Goal: Task Accomplishment & Management: Use online tool/utility

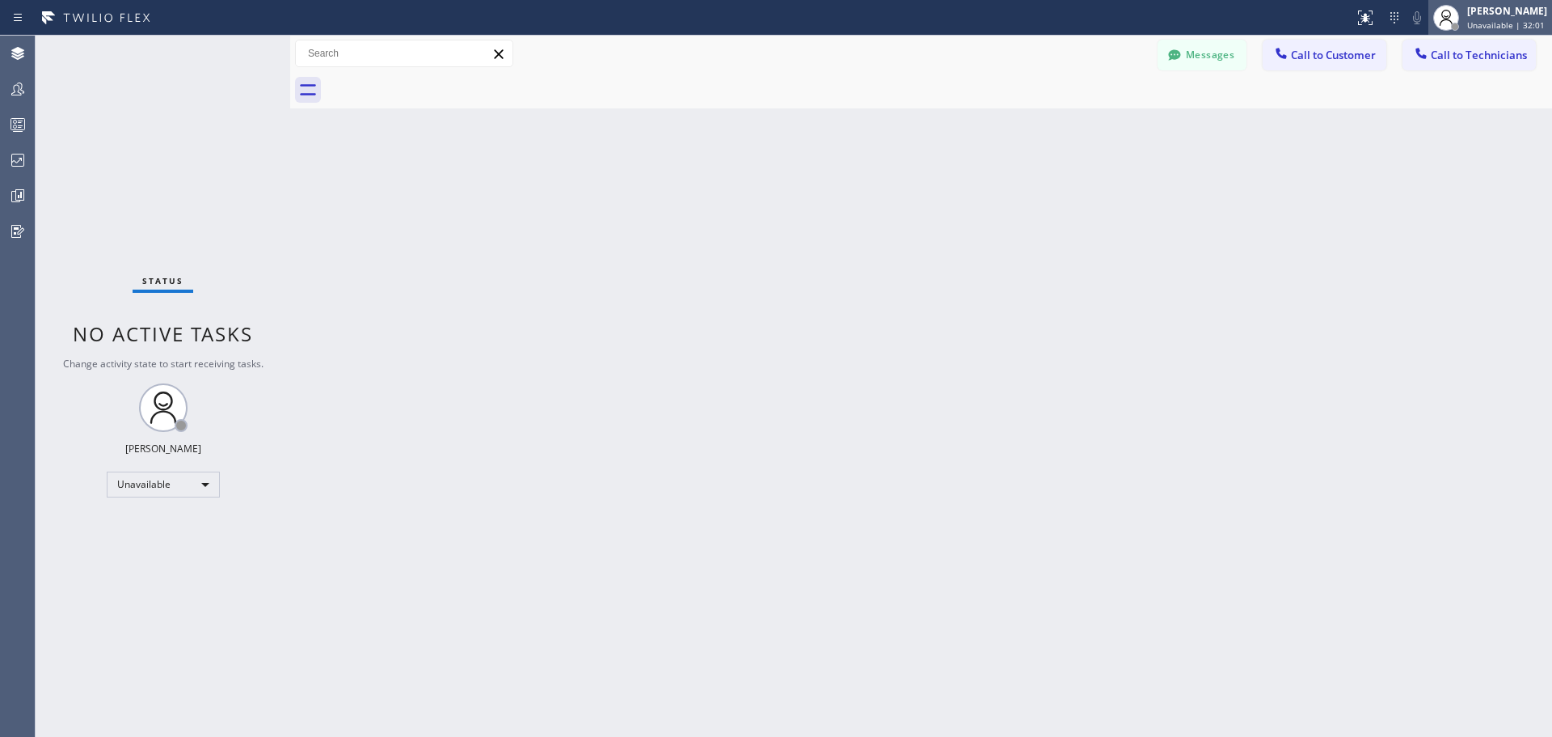
click at [1511, 15] on div "[PERSON_NAME]" at bounding box center [1507, 11] width 80 height 14
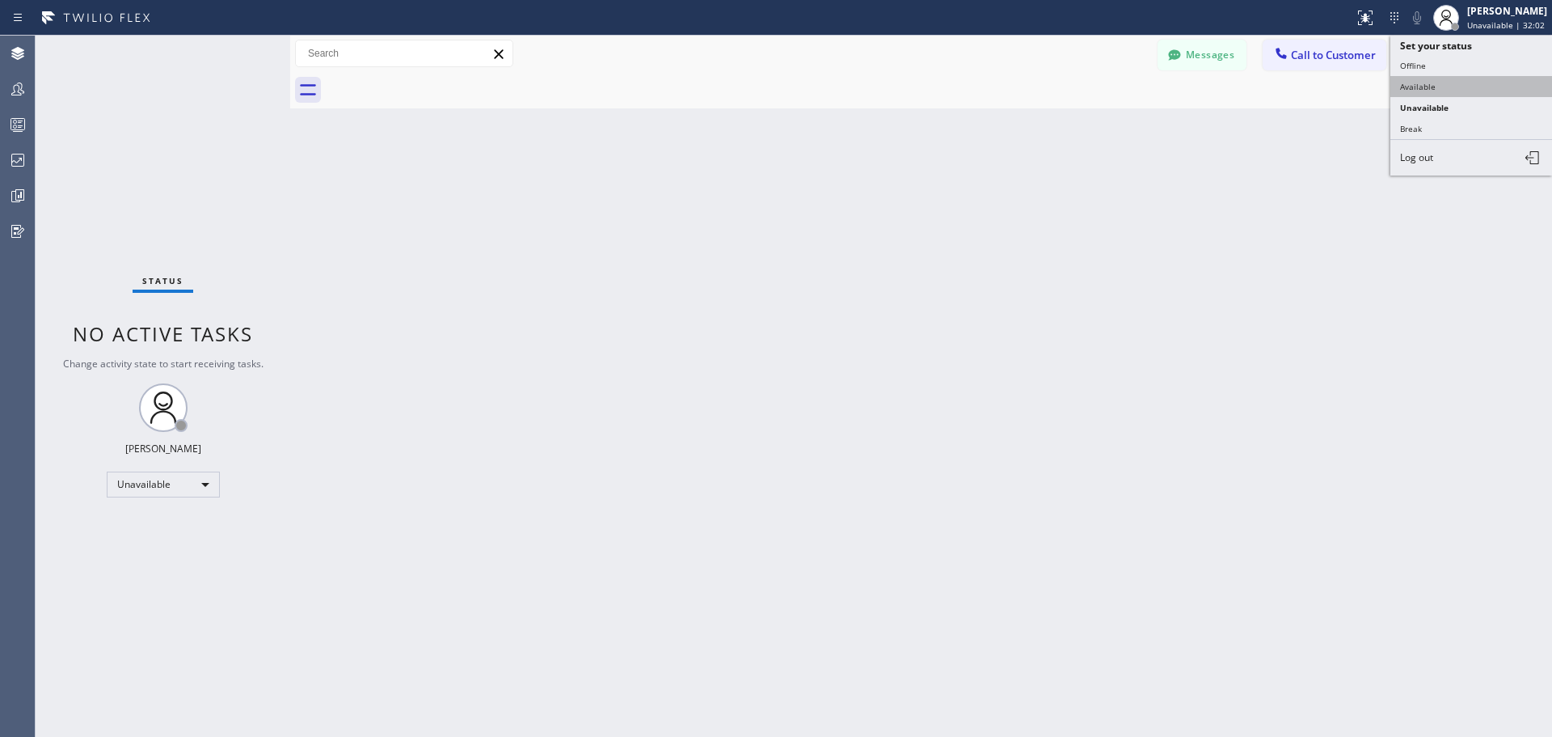
click at [1469, 93] on button "Available" at bounding box center [1472, 86] width 162 height 21
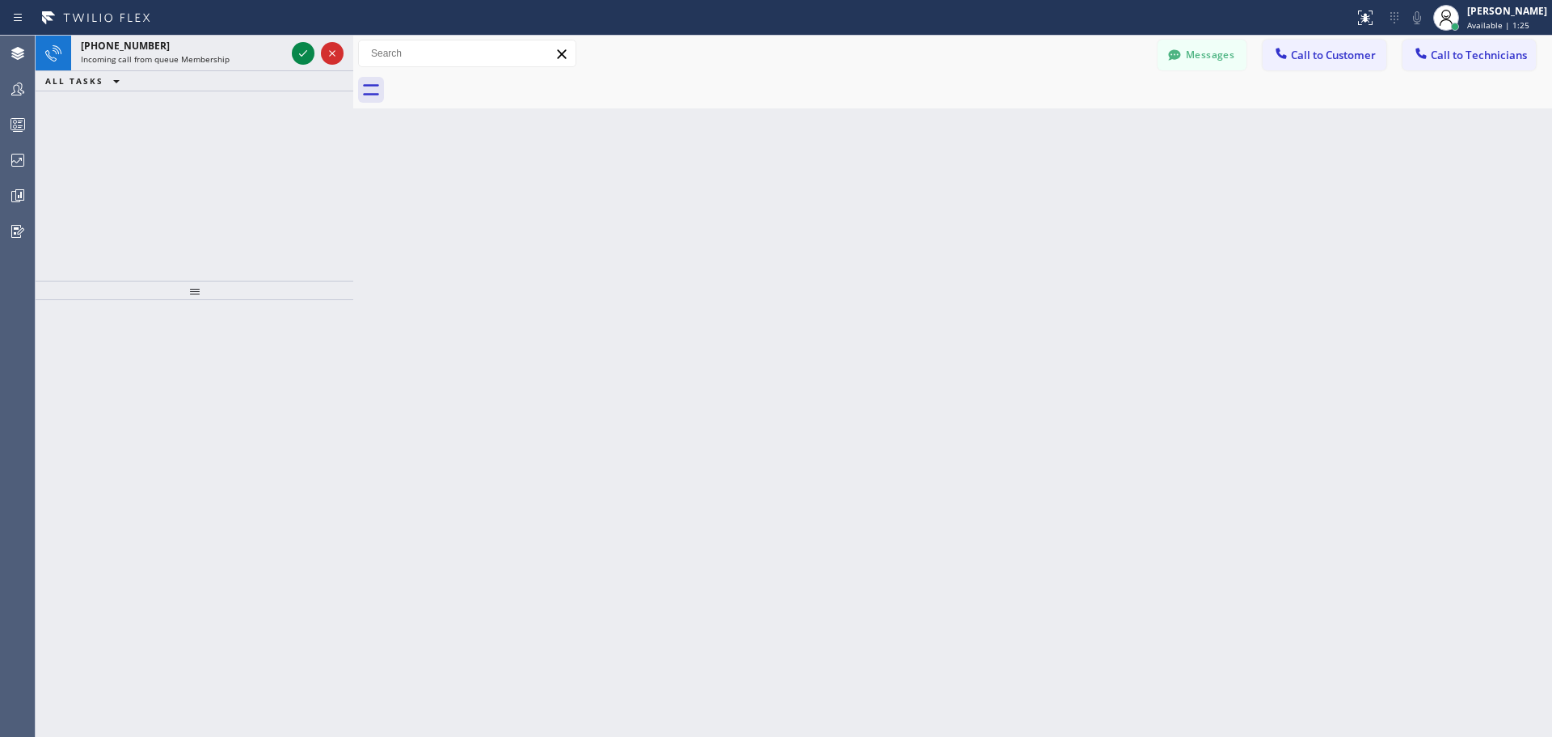
drag, startPoint x: 292, startPoint y: 52, endPoint x: 350, endPoint y: 70, distance: 60.9
click at [353, 70] on div at bounding box center [353, 386] width 0 height 701
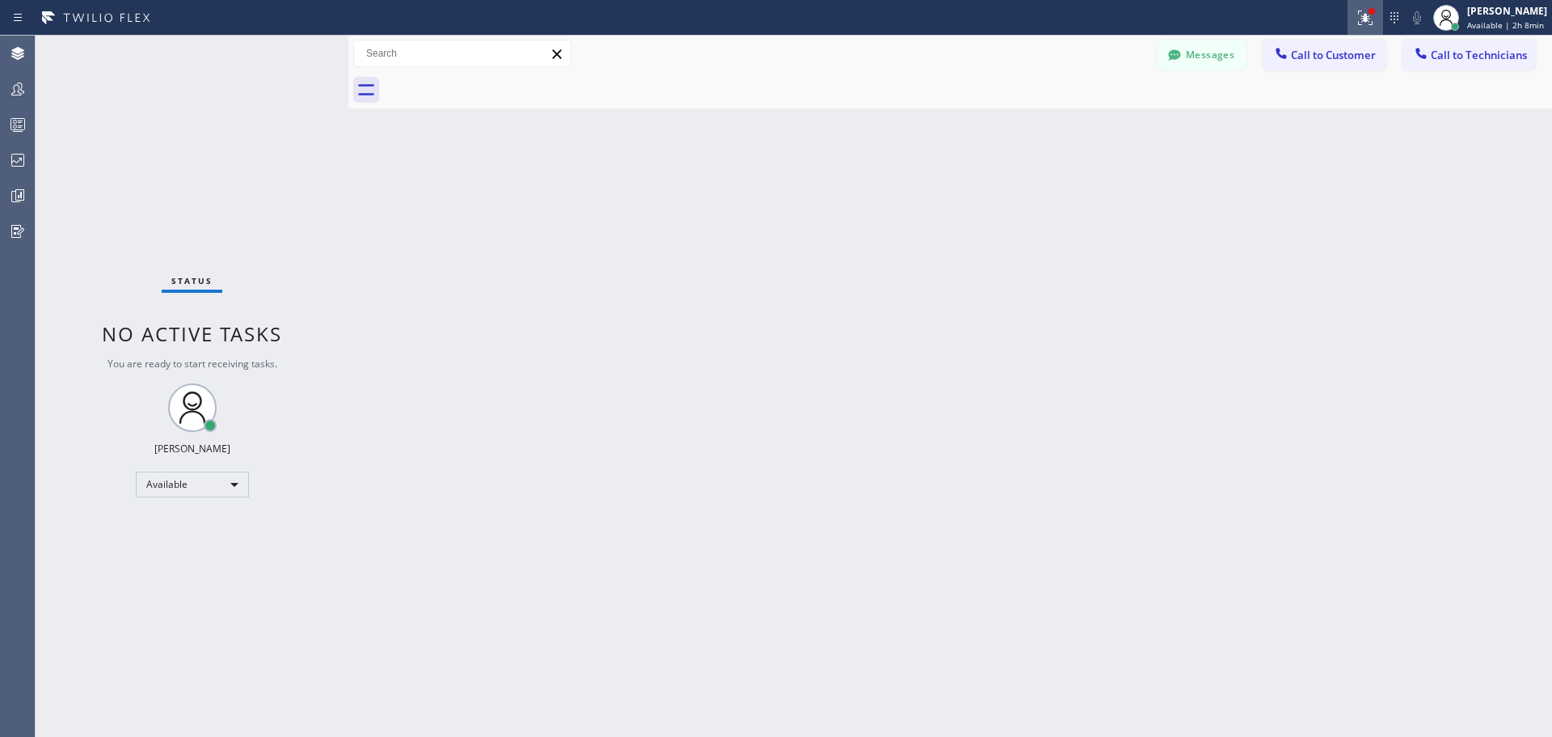
click at [1356, 19] on icon at bounding box center [1365, 17] width 19 height 19
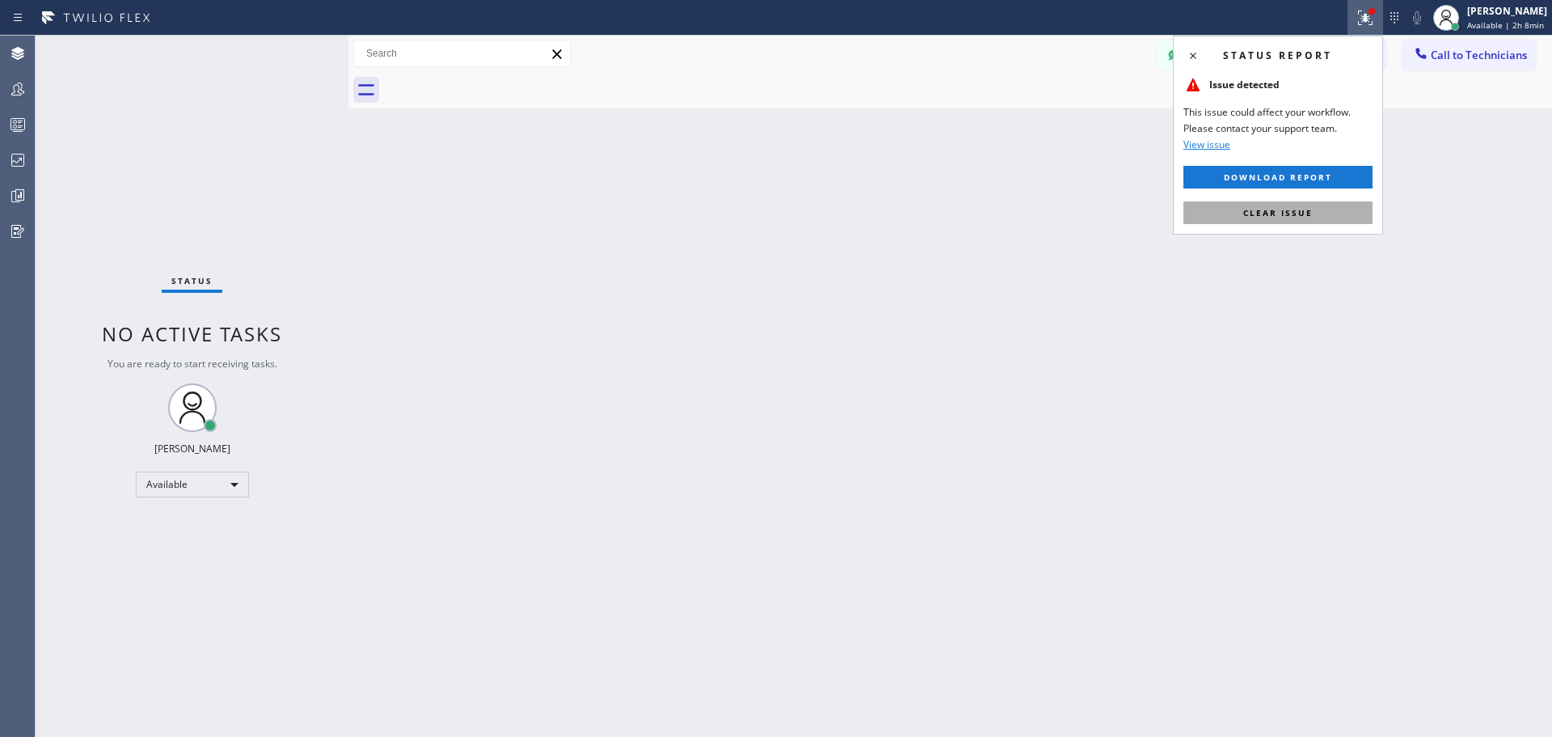
click at [1299, 213] on span "Clear issue" at bounding box center [1278, 212] width 70 height 11
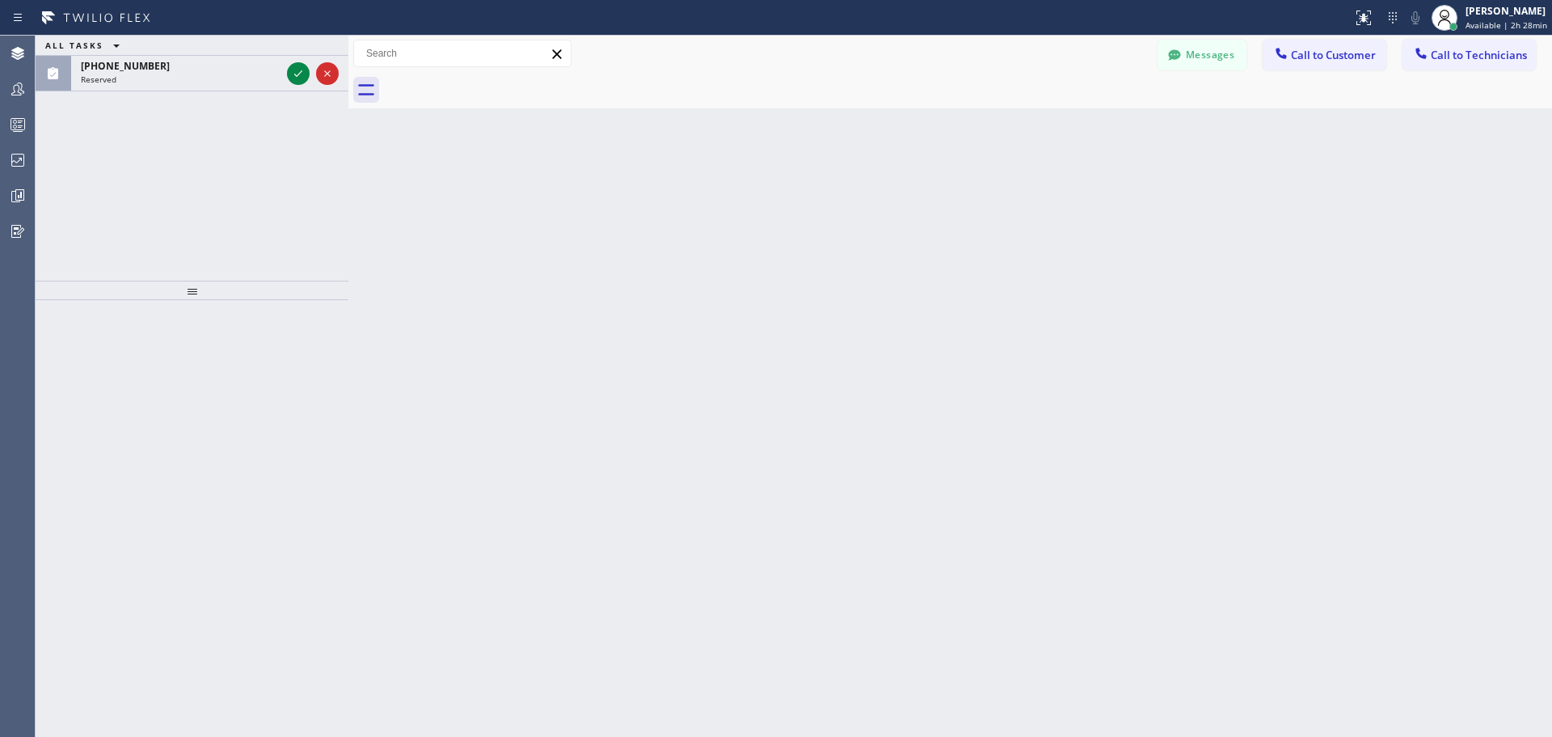
drag, startPoint x: 302, startPoint y: 73, endPoint x: 277, endPoint y: 114, distance: 47.8
click at [302, 73] on icon at bounding box center [298, 73] width 19 height 19
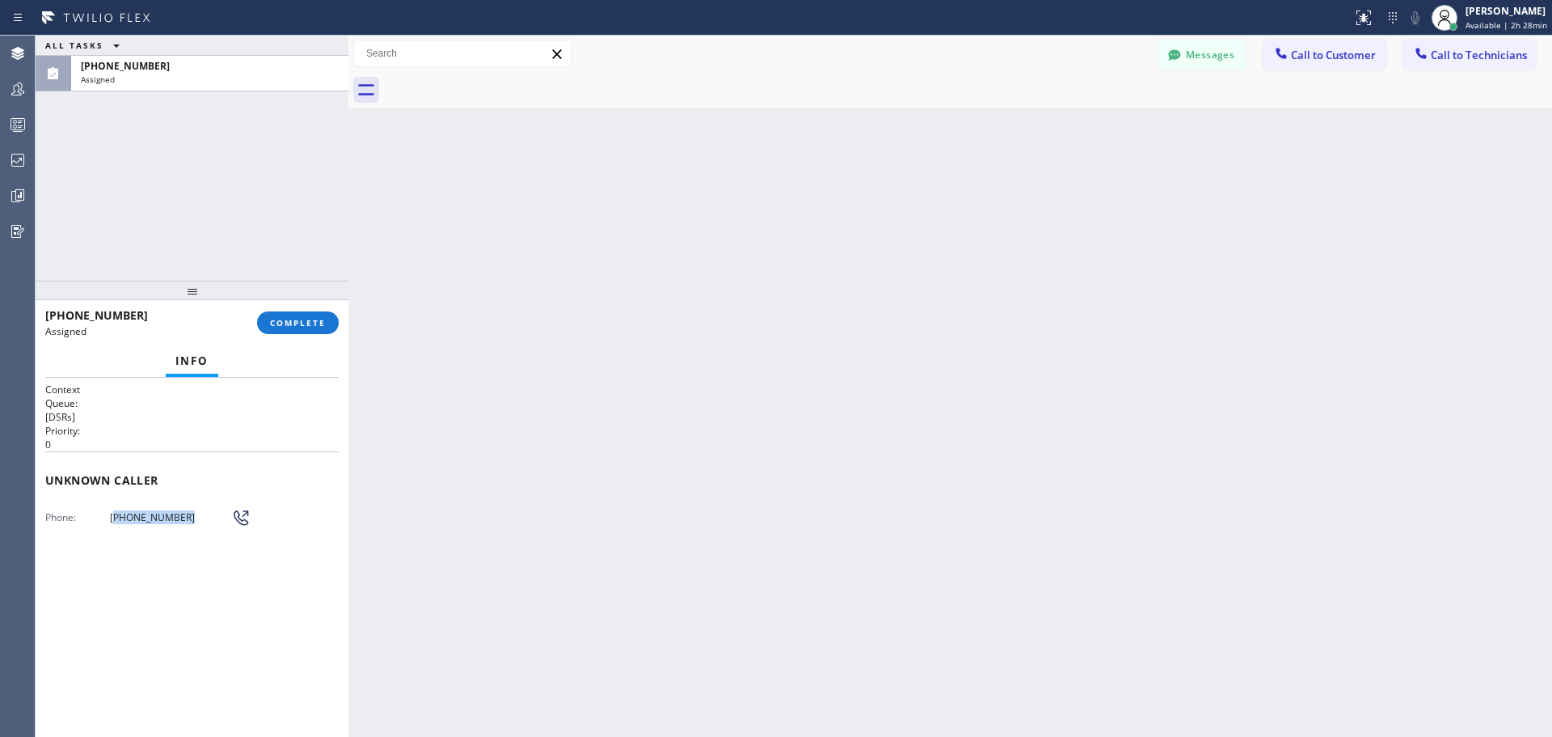
drag, startPoint x: 179, startPoint y: 519, endPoint x: 113, endPoint y: 518, distance: 66.3
click at [113, 518] on span "[PHONE_NUMBER]" at bounding box center [170, 517] width 121 height 12
copy span "206) 228-2841"
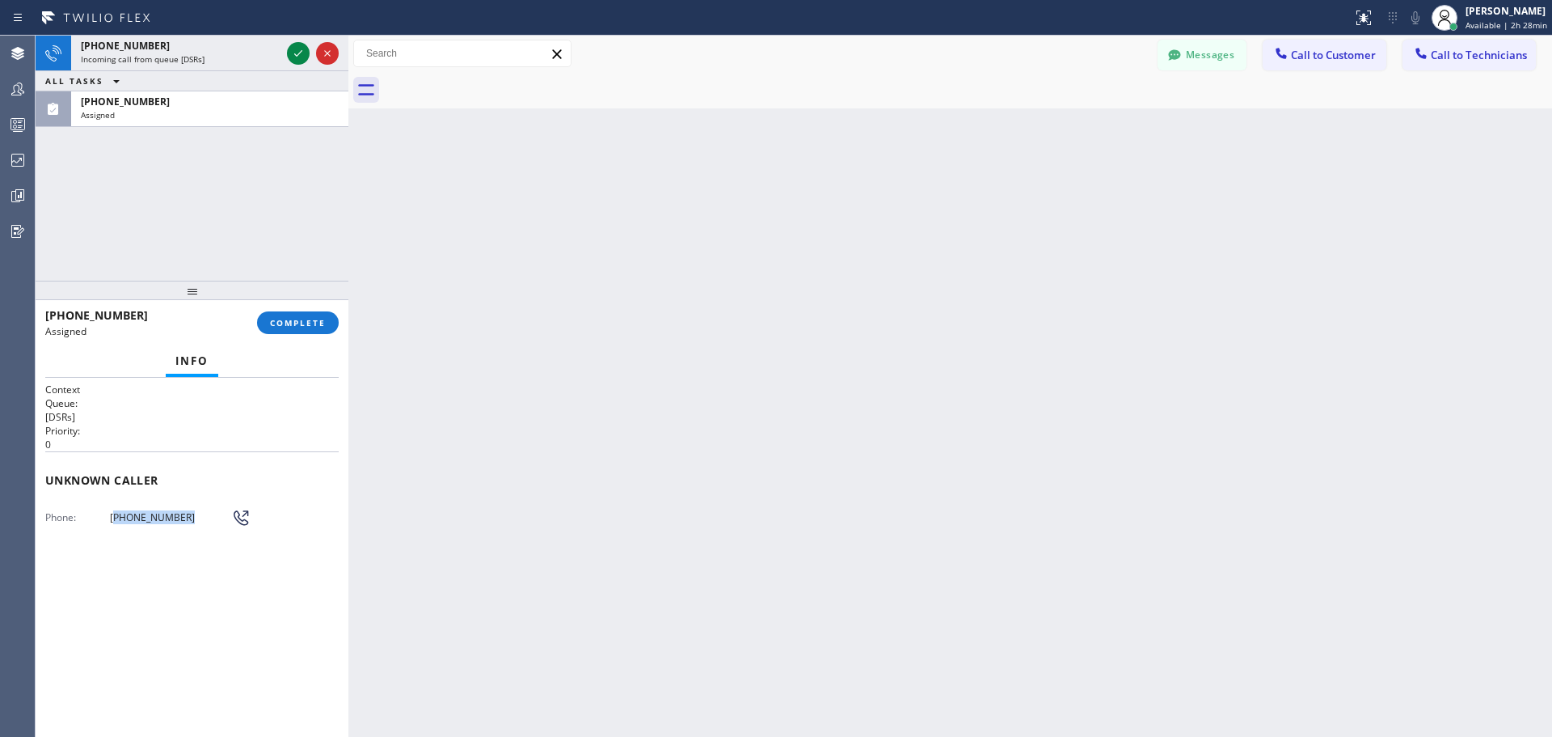
click at [293, 49] on icon at bounding box center [298, 53] width 19 height 19
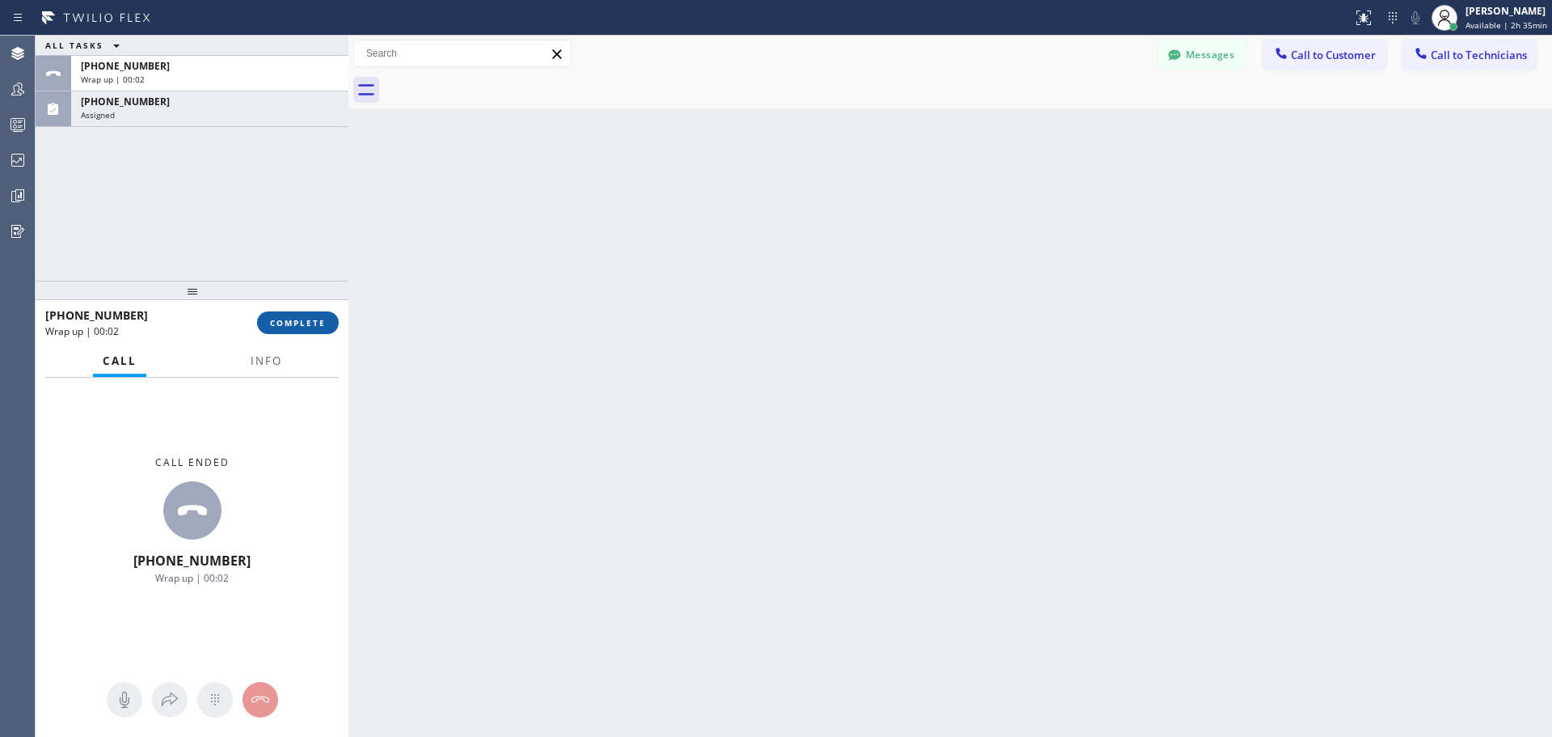
click at [314, 322] on span "COMPLETE" at bounding box center [298, 322] width 56 height 11
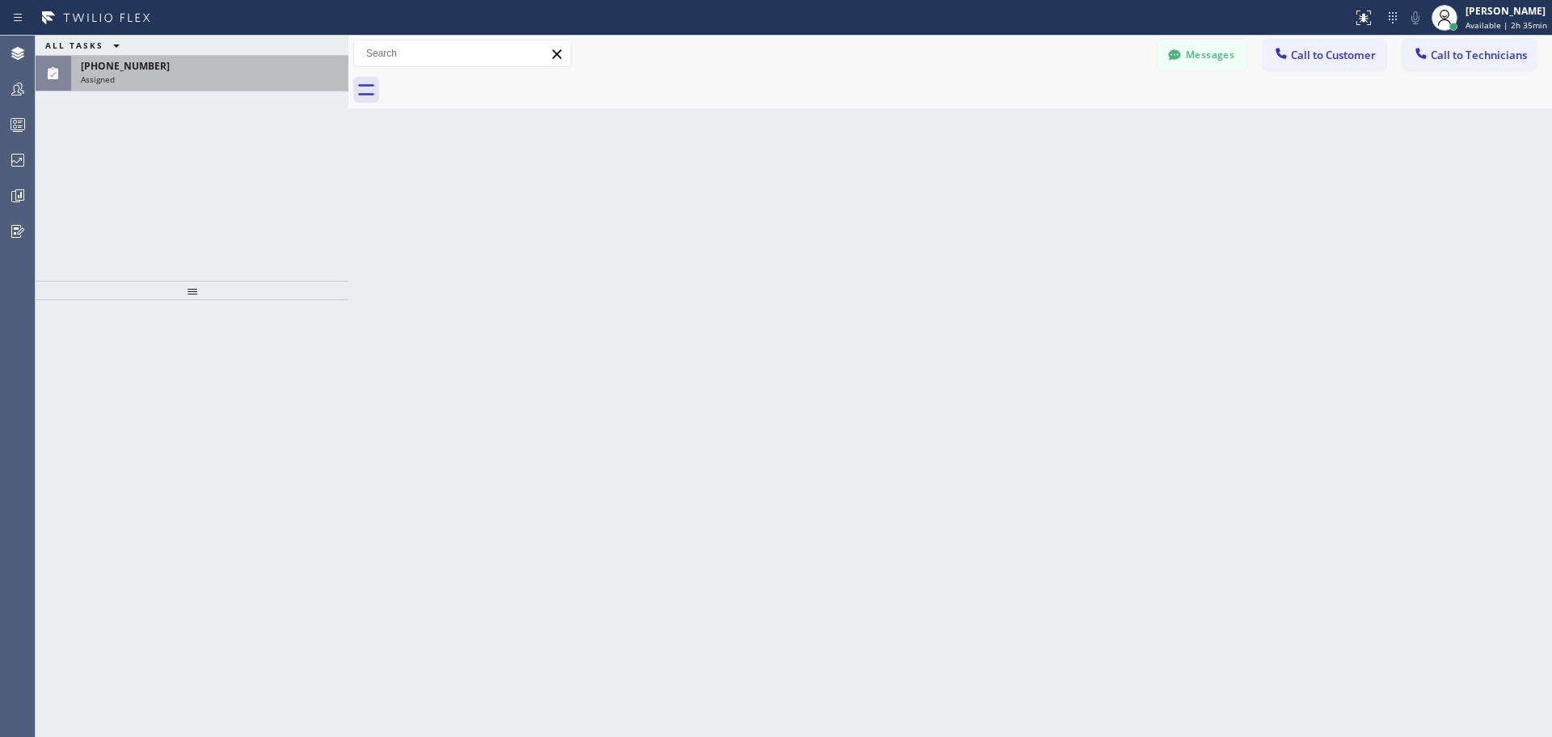
click at [280, 65] on div "[PHONE_NUMBER]" at bounding box center [210, 66] width 258 height 14
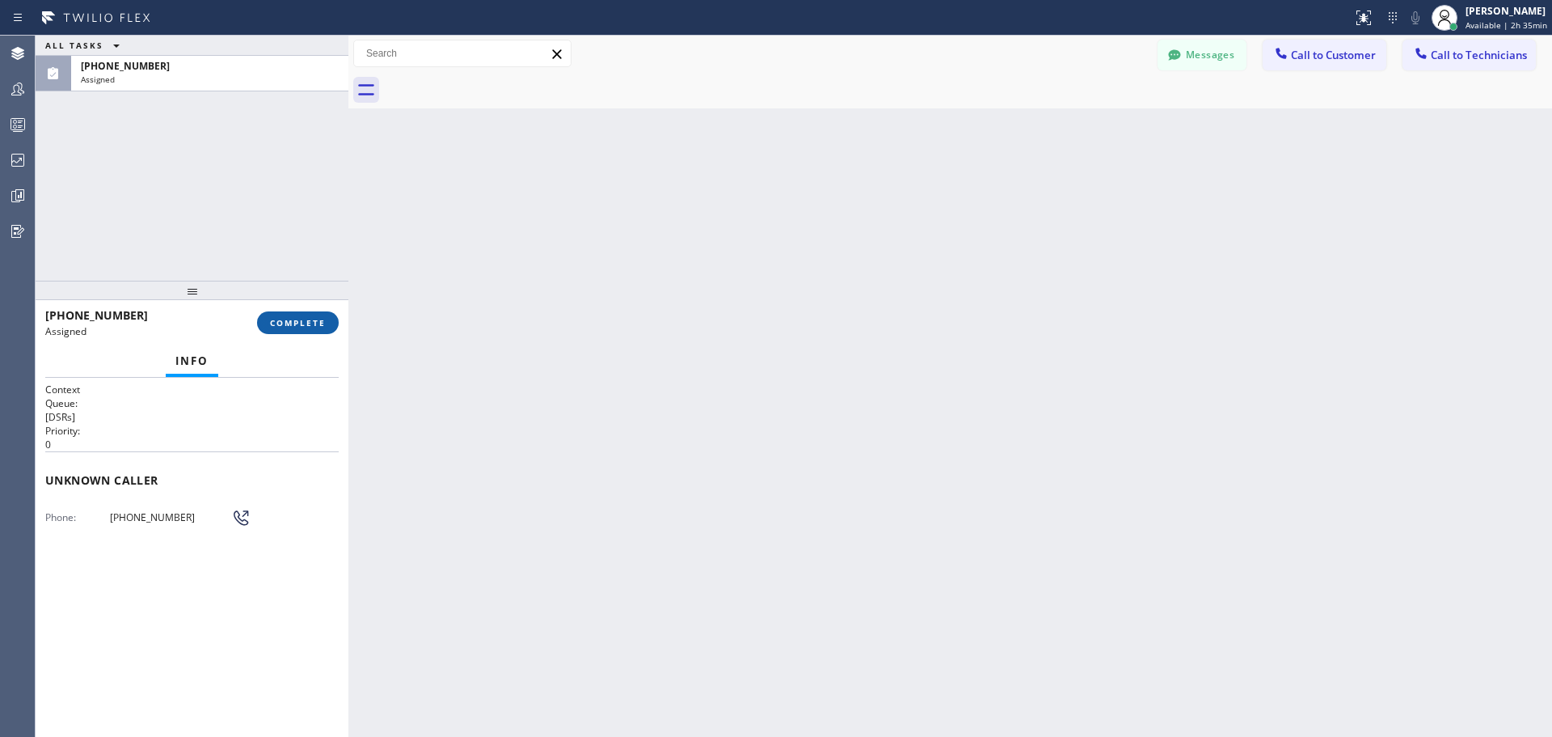
click at [299, 329] on button "COMPLETE" at bounding box center [298, 322] width 82 height 23
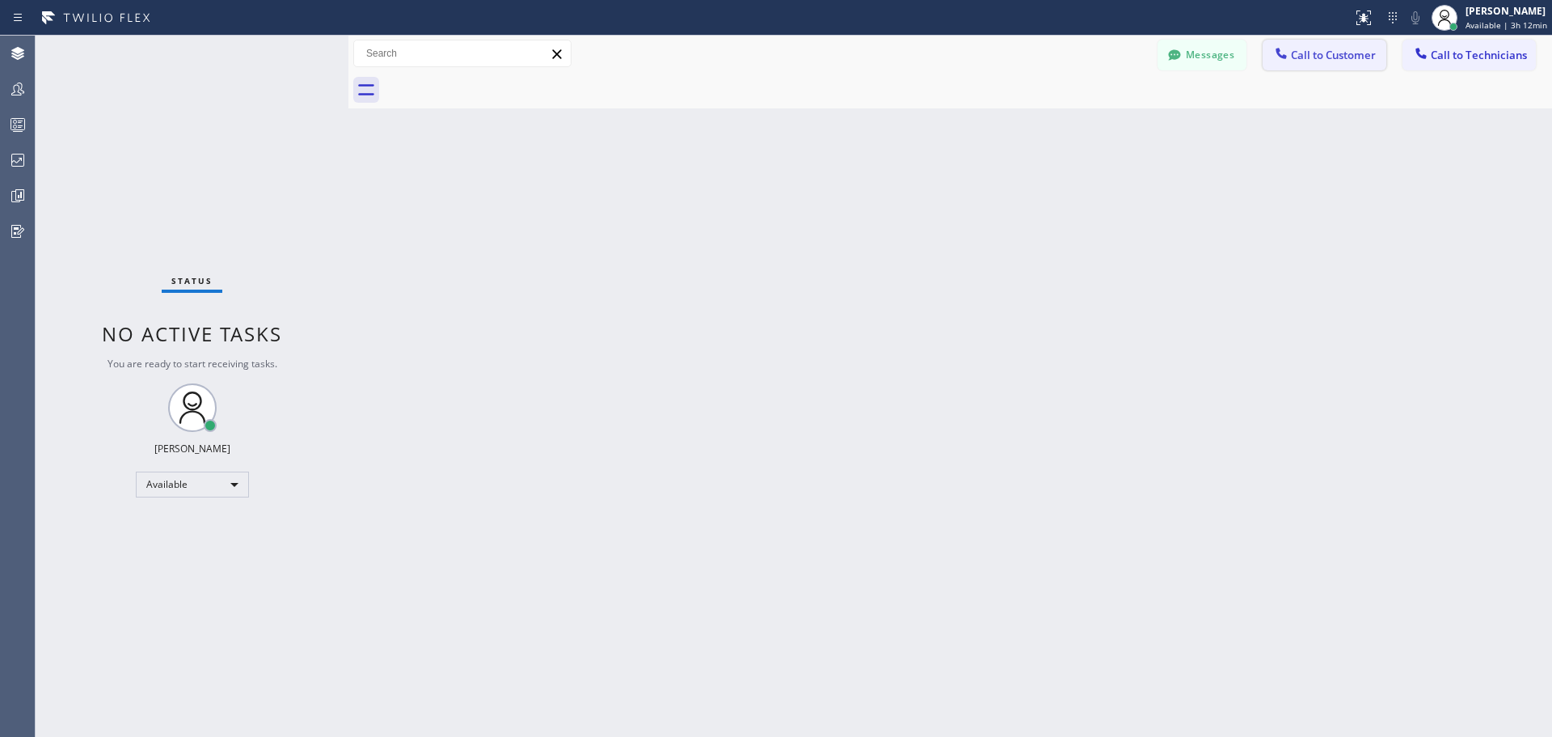
click at [1322, 47] on button "Call to Customer" at bounding box center [1325, 55] width 124 height 31
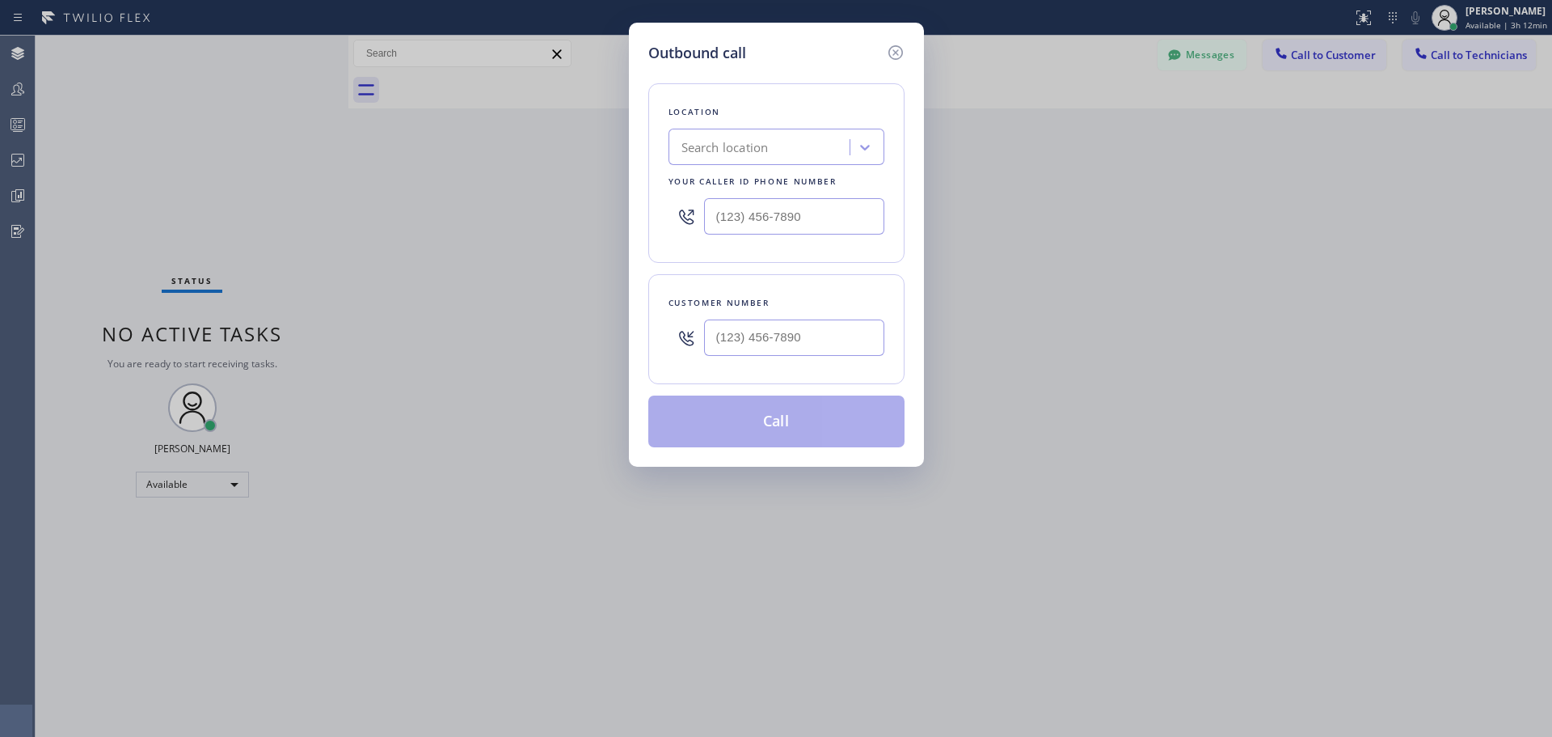
click at [764, 128] on div "Location Search location Your caller id phone number" at bounding box center [776, 172] width 256 height 179
click at [769, 144] on div "Search location" at bounding box center [725, 147] width 87 height 19
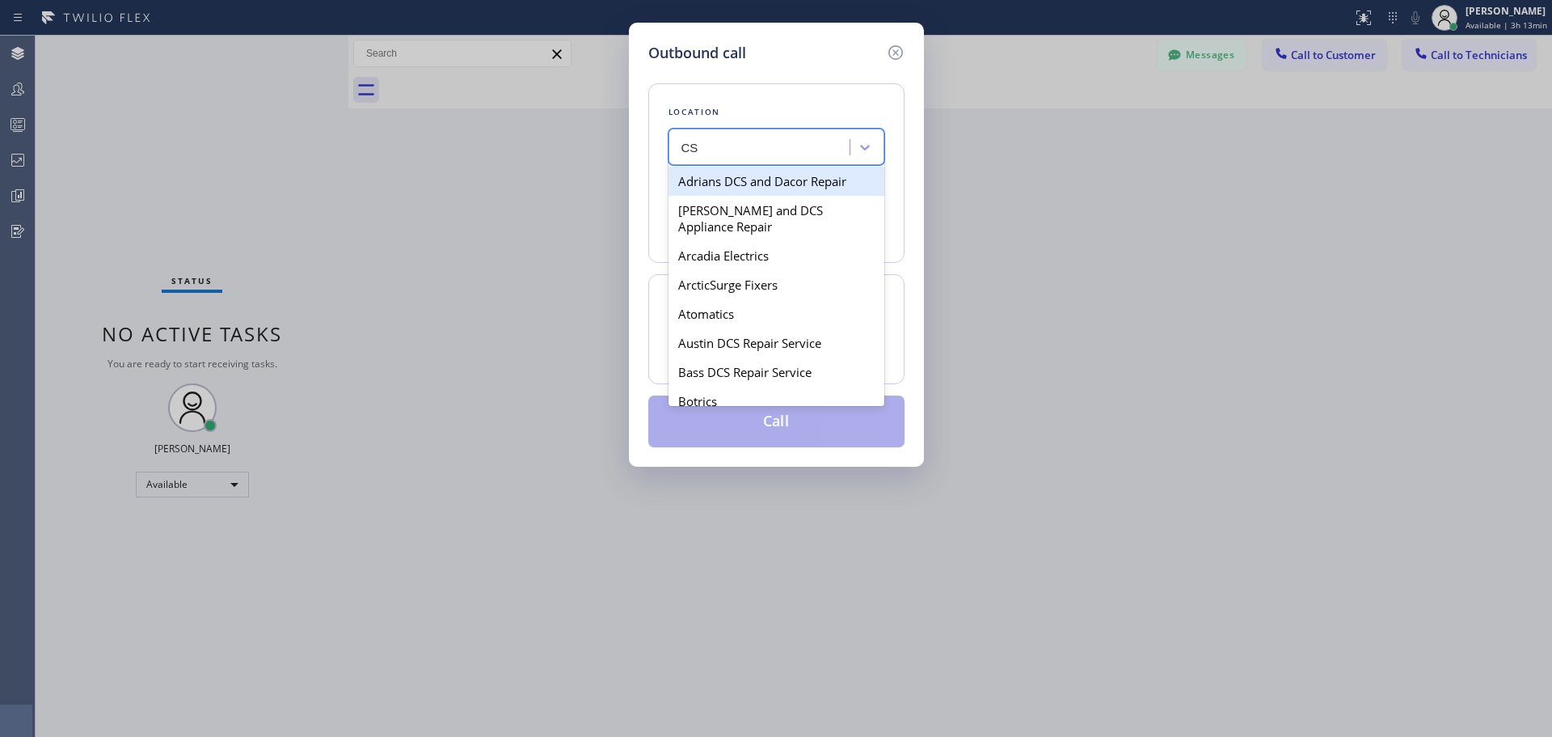
type input "CSM"
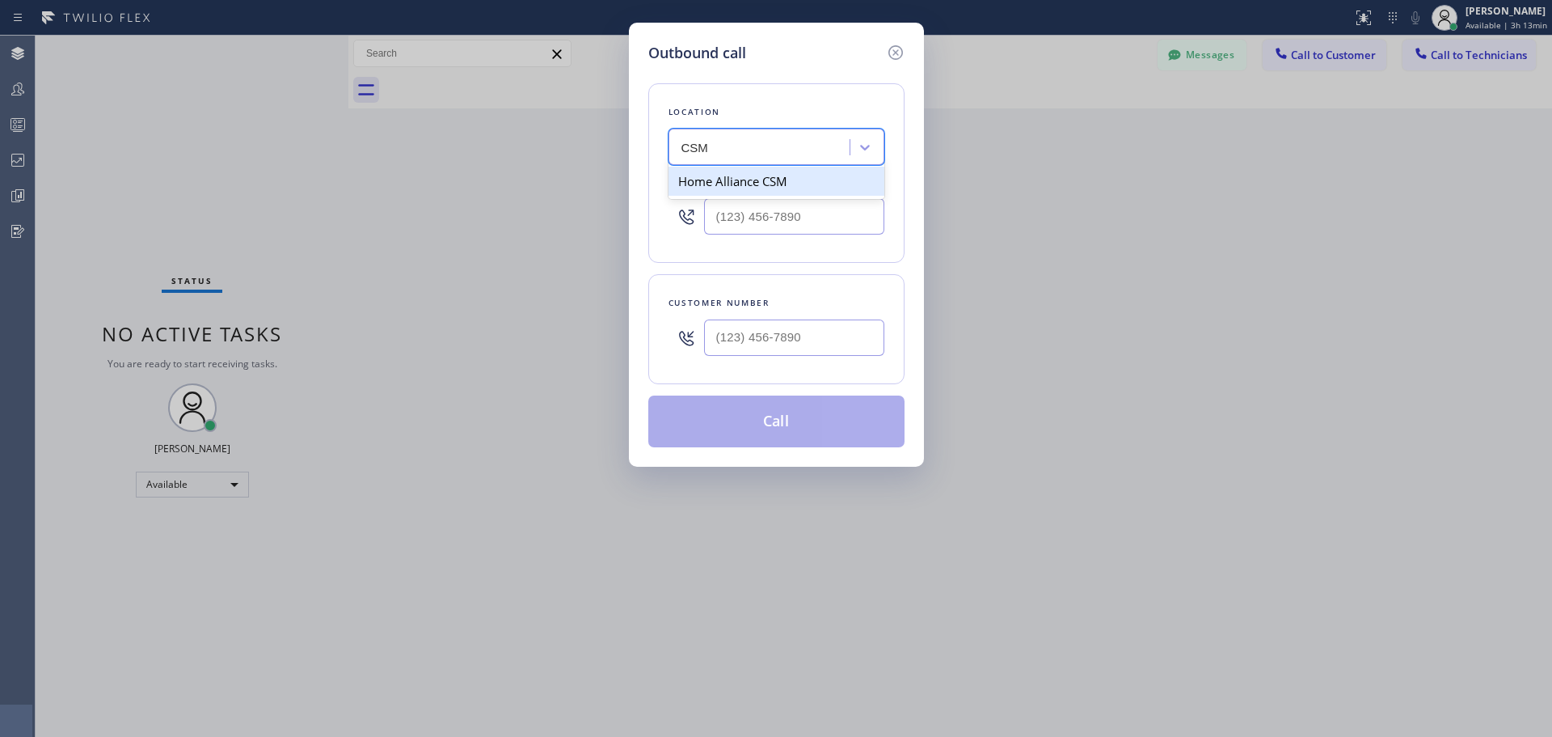
click at [770, 182] on div "Home Alliance CSM" at bounding box center [777, 181] width 216 height 29
type input "[PHONE_NUMBER]"
click at [758, 333] on input "(___) ___-____" at bounding box center [794, 337] width 180 height 36
paste input "310) 367-7269"
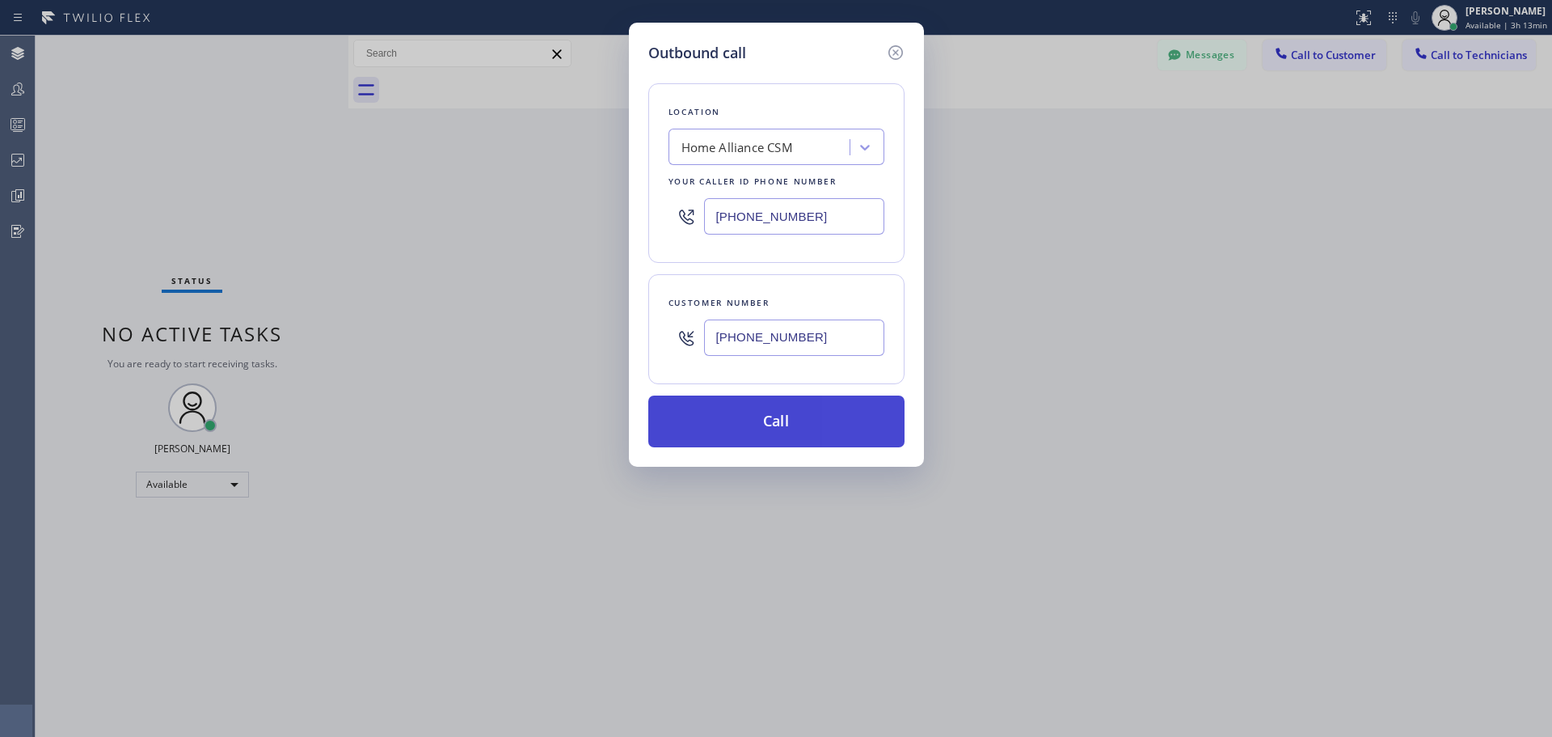
type input "[PHONE_NUMBER]"
click at [793, 425] on button "Call" at bounding box center [776, 421] width 256 height 52
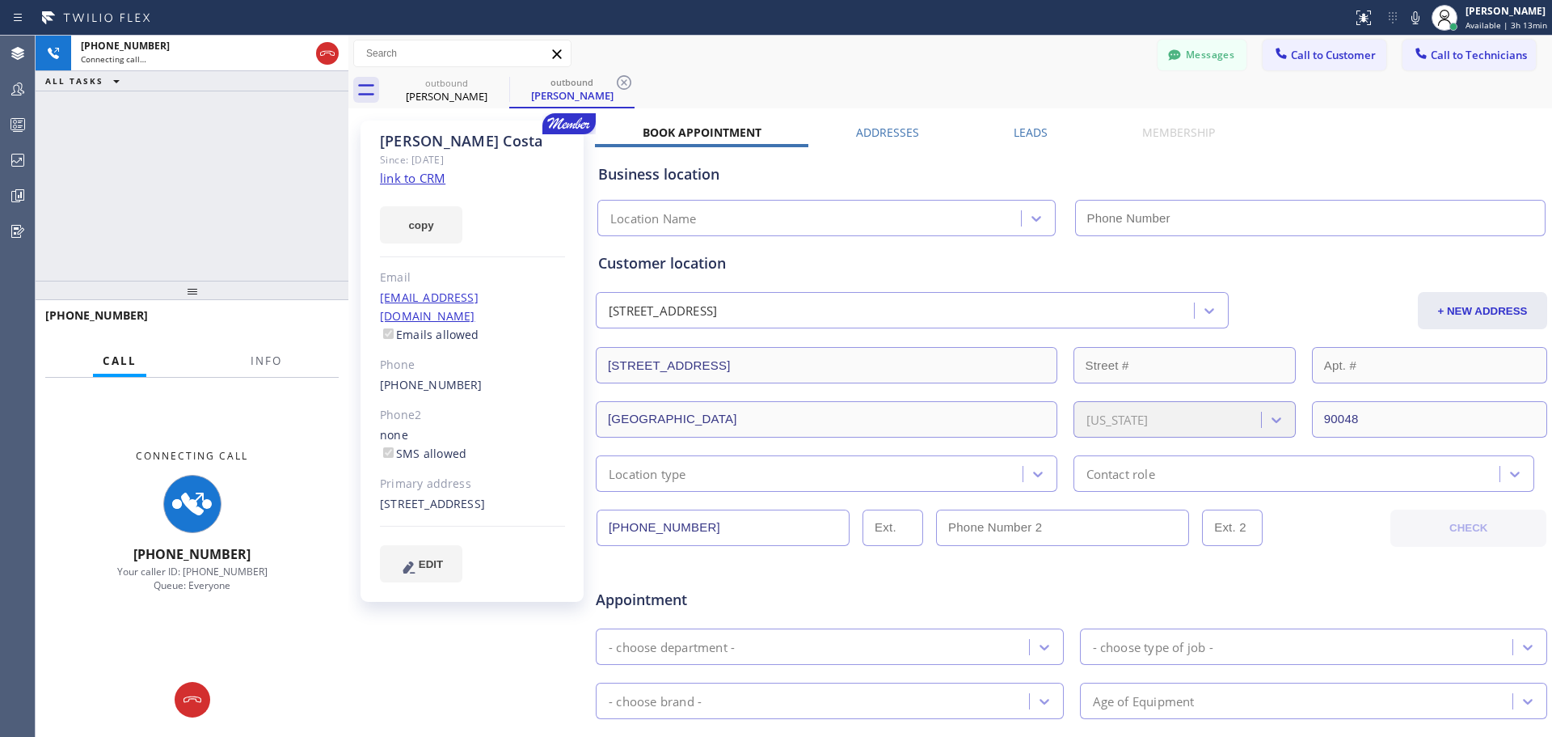
type input "[PHONE_NUMBER]"
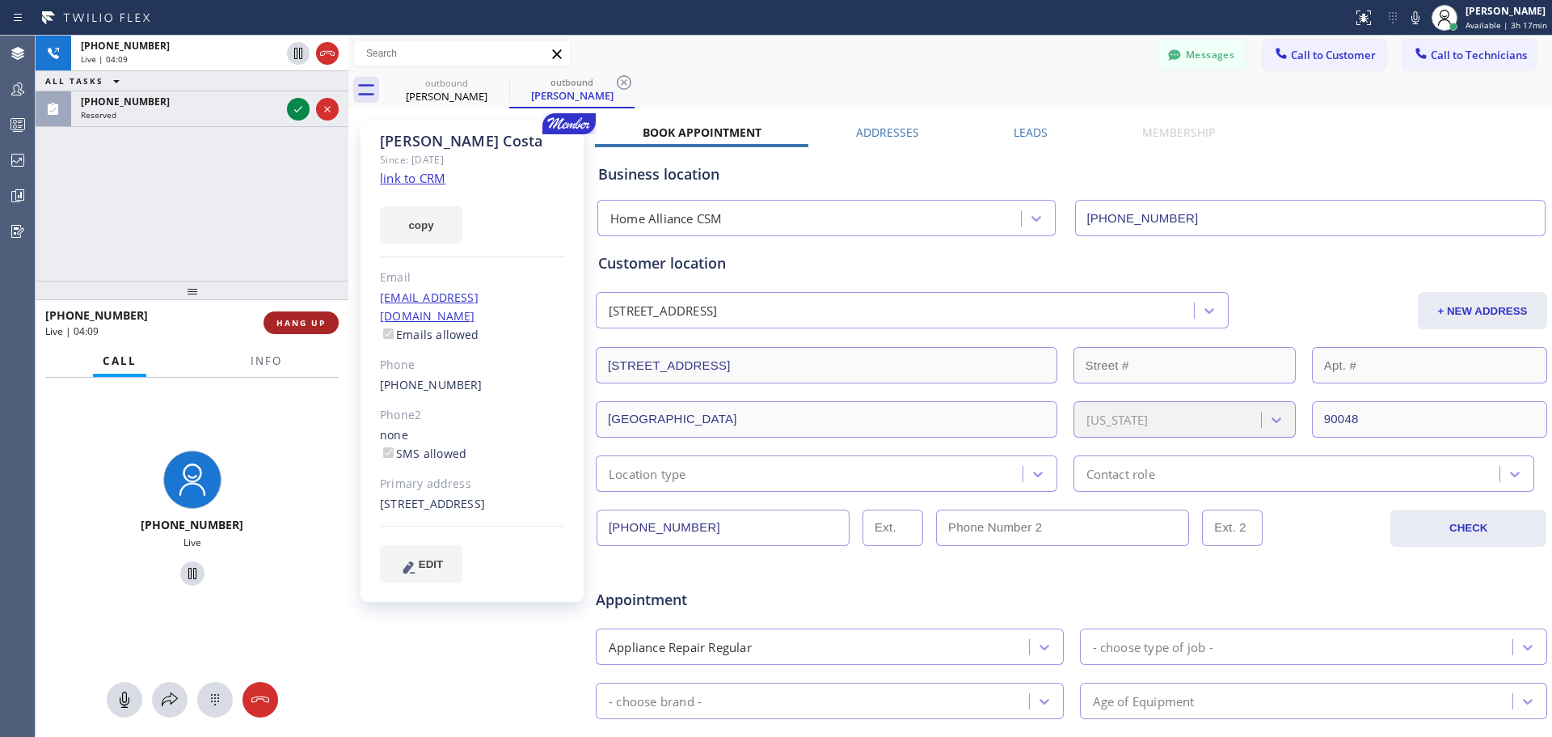
click at [310, 322] on span "HANG UP" at bounding box center [300, 322] width 49 height 11
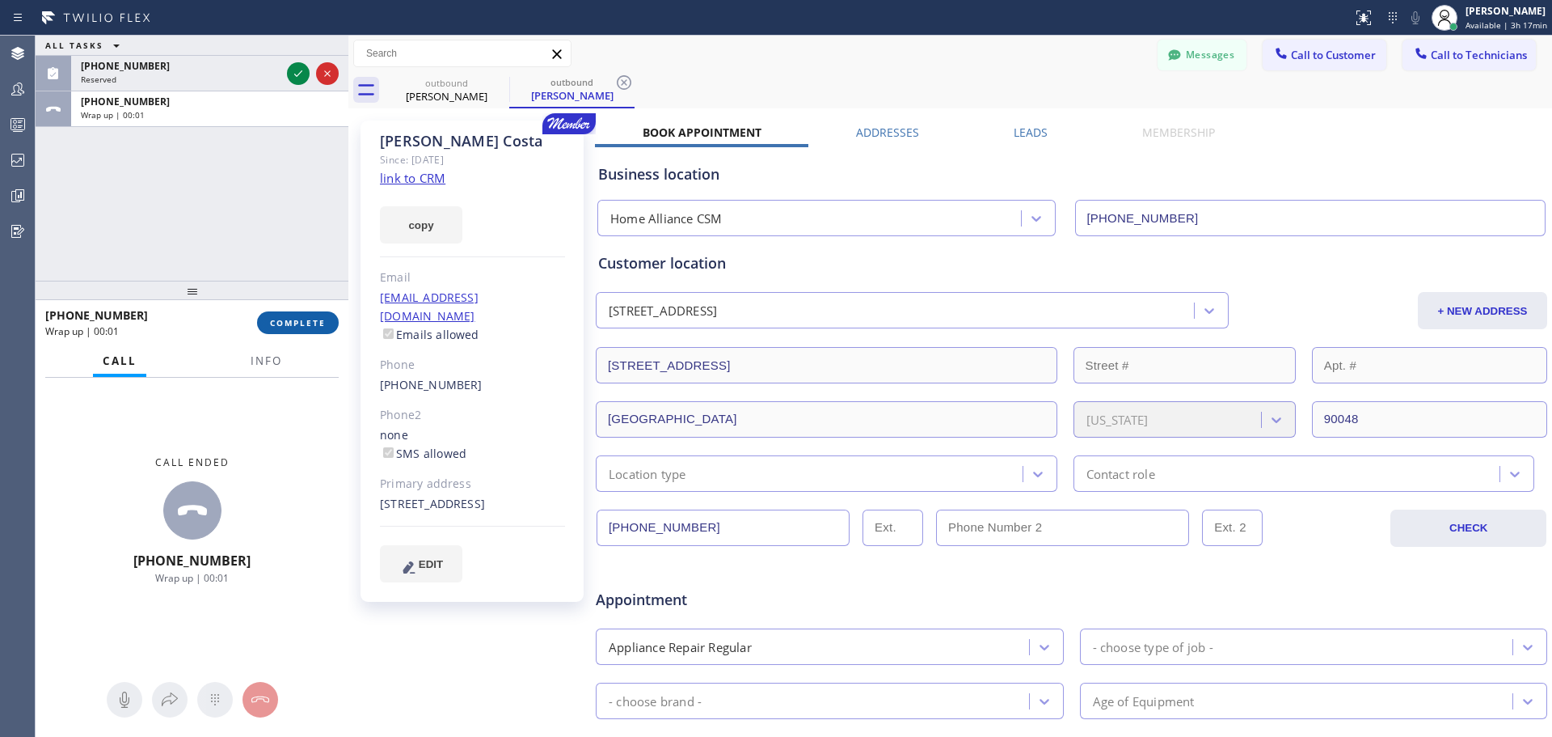
click at [314, 323] on span "COMPLETE" at bounding box center [298, 322] width 56 height 11
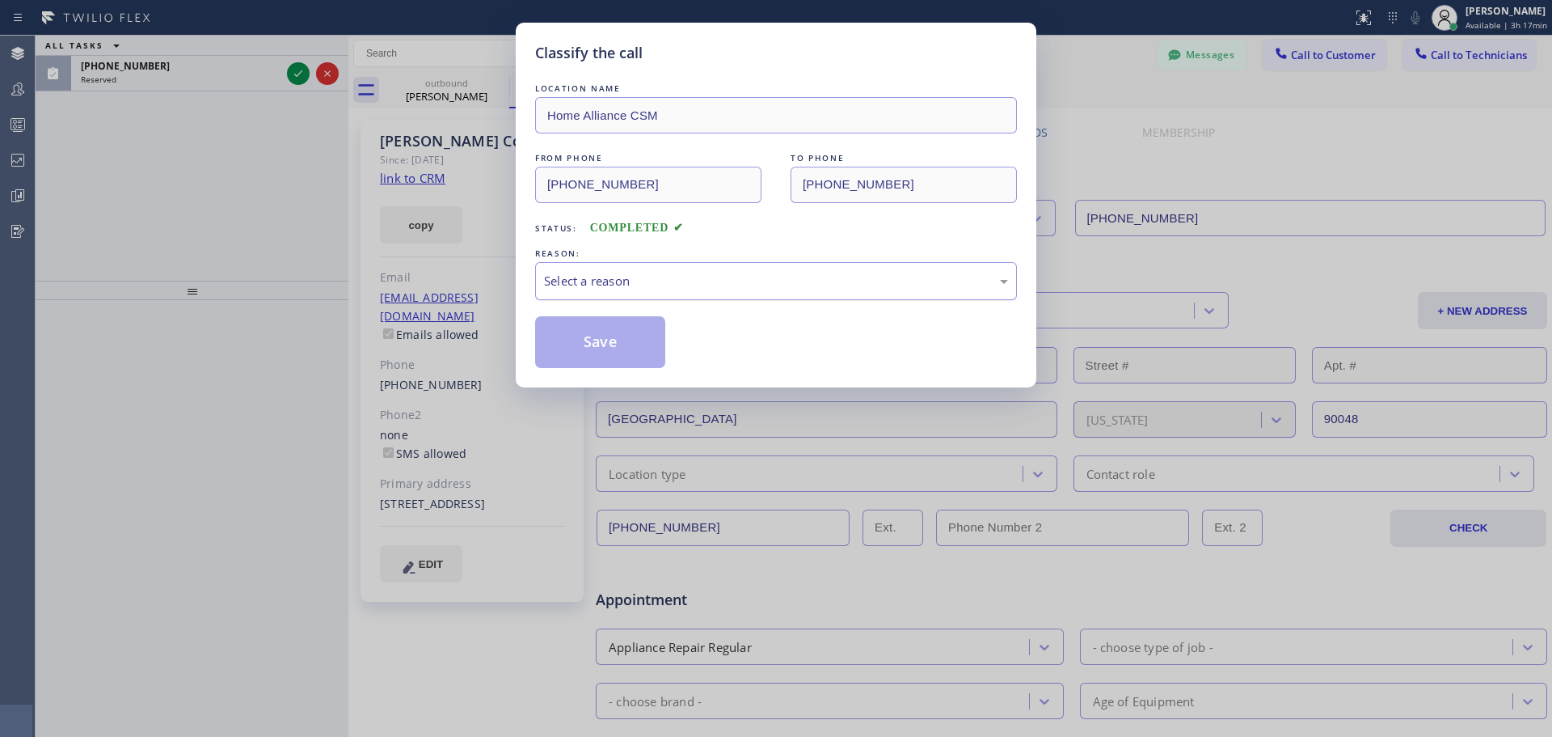
click at [713, 280] on div "Select a reason" at bounding box center [776, 281] width 464 height 19
click at [590, 348] on button "Save" at bounding box center [600, 342] width 130 height 52
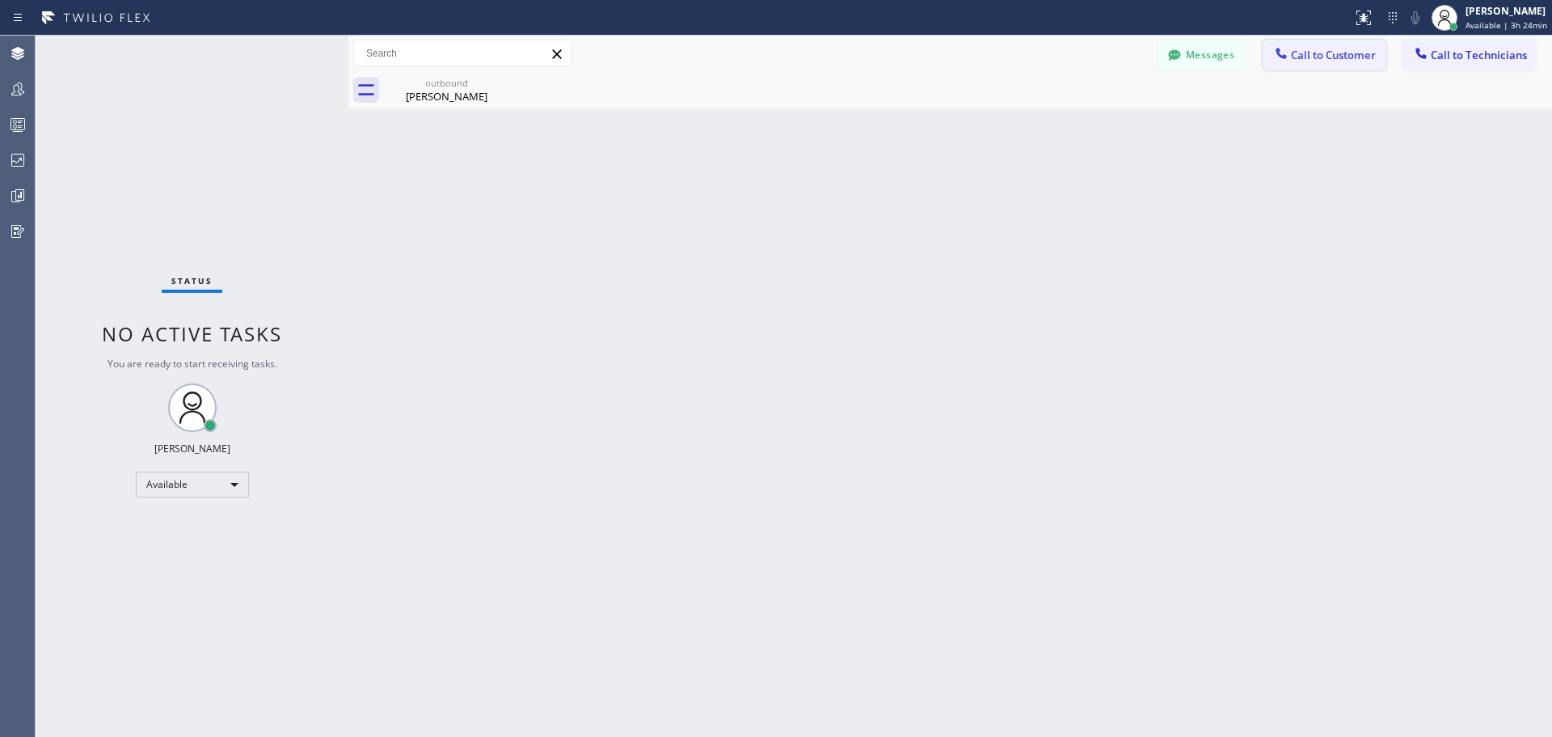
click at [1284, 57] on icon at bounding box center [1281, 53] width 11 height 11
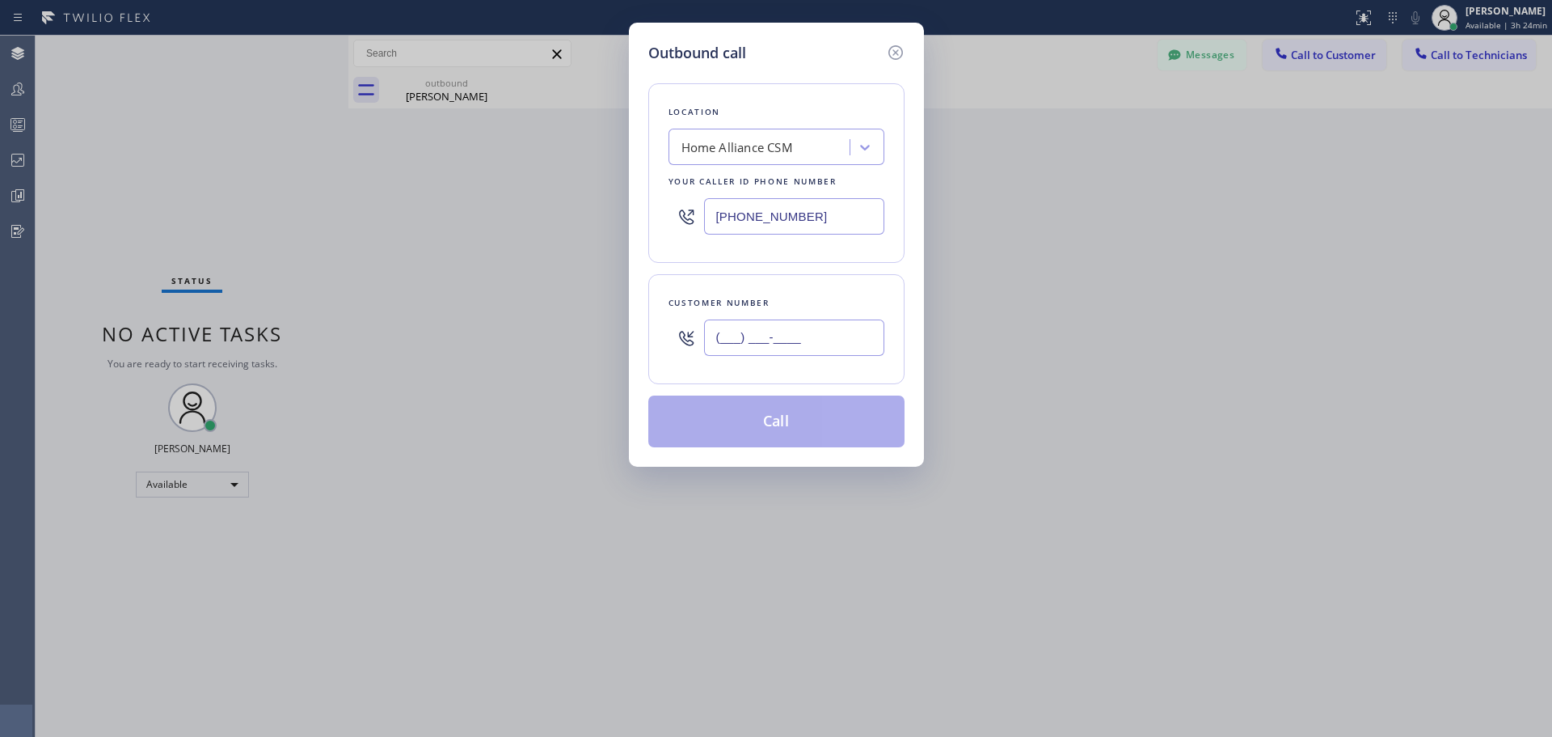
click at [766, 336] on input "(___) ___-____" at bounding box center [794, 337] width 180 height 36
paste input "310) 649-3236"
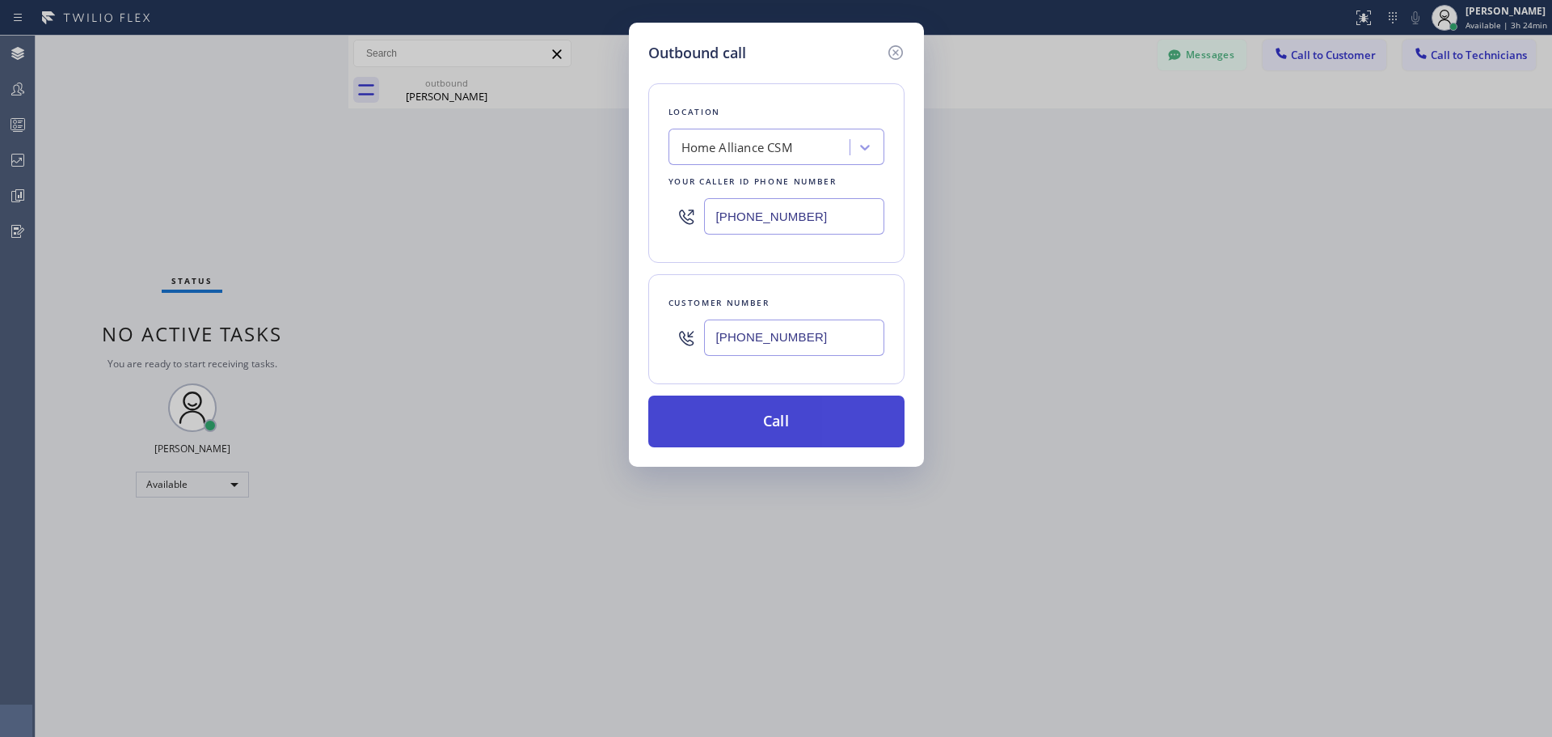
type input "[PHONE_NUMBER]"
click at [808, 422] on button "Call" at bounding box center [776, 421] width 256 height 52
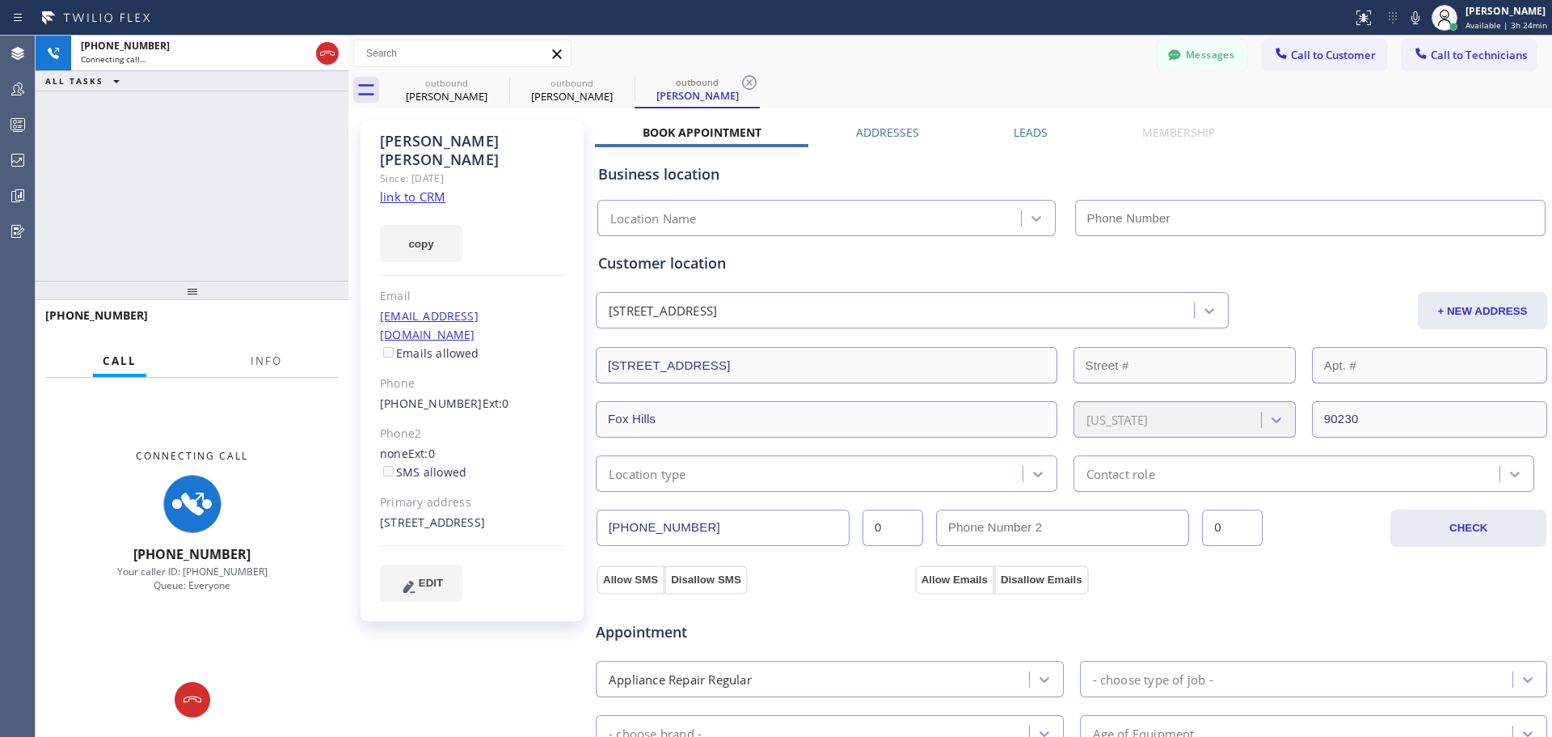
type input "[PHONE_NUMBER]"
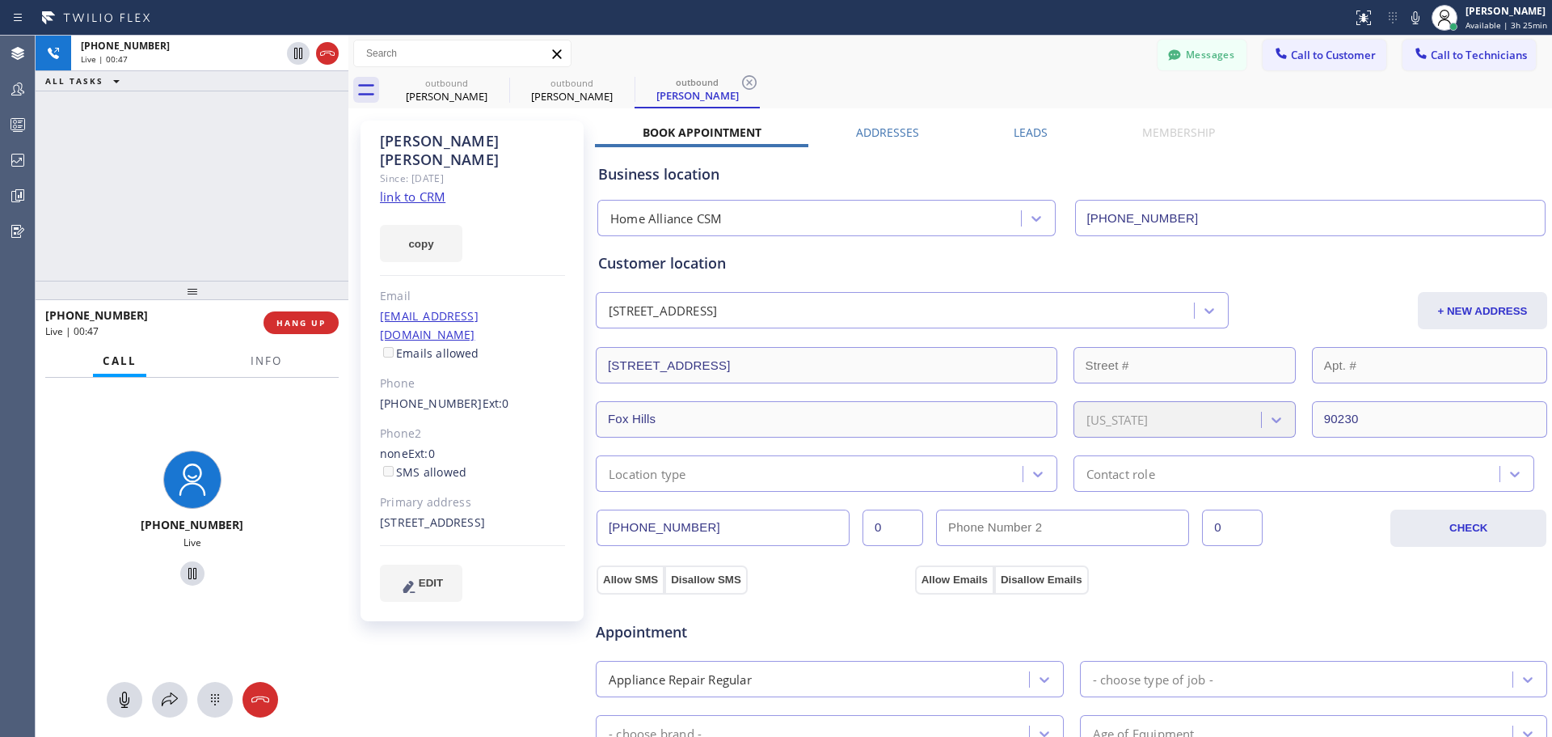
drag, startPoint x: 298, startPoint y: 319, endPoint x: 309, endPoint y: 466, distance: 148.4
click at [298, 319] on span "HANG UP" at bounding box center [300, 322] width 49 height 11
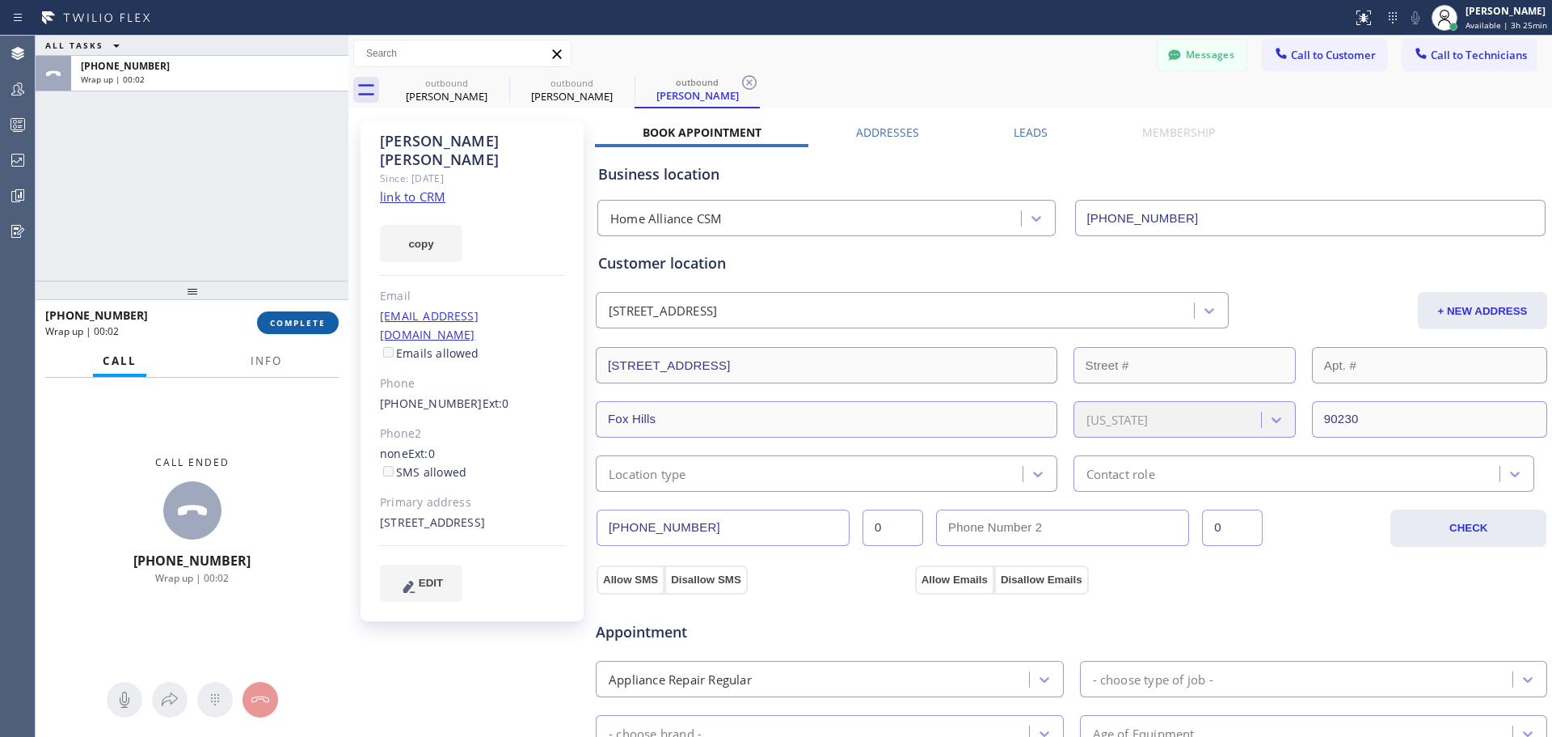
click at [306, 323] on span "COMPLETE" at bounding box center [298, 322] width 56 height 11
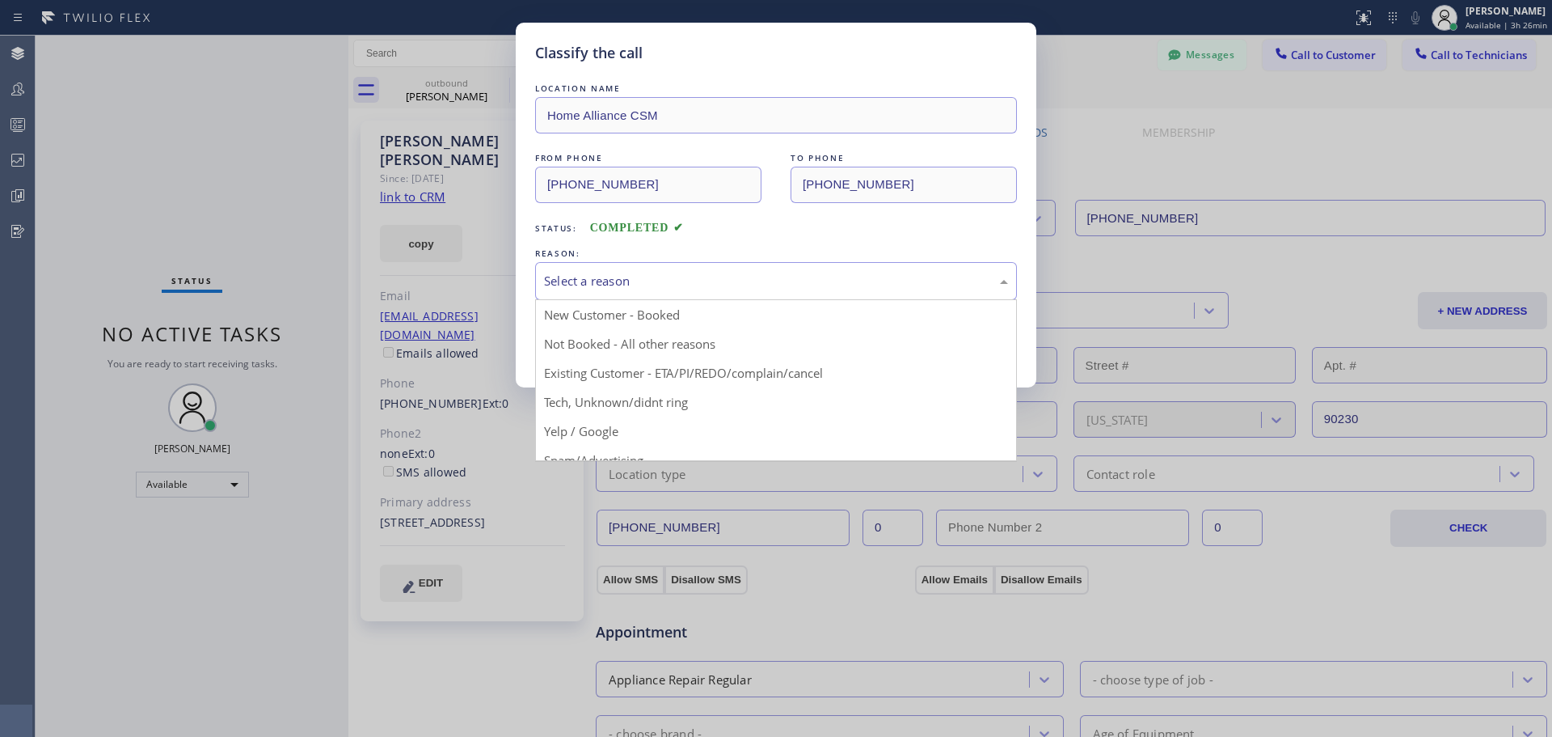
click at [690, 285] on div "Select a reason" at bounding box center [776, 281] width 464 height 19
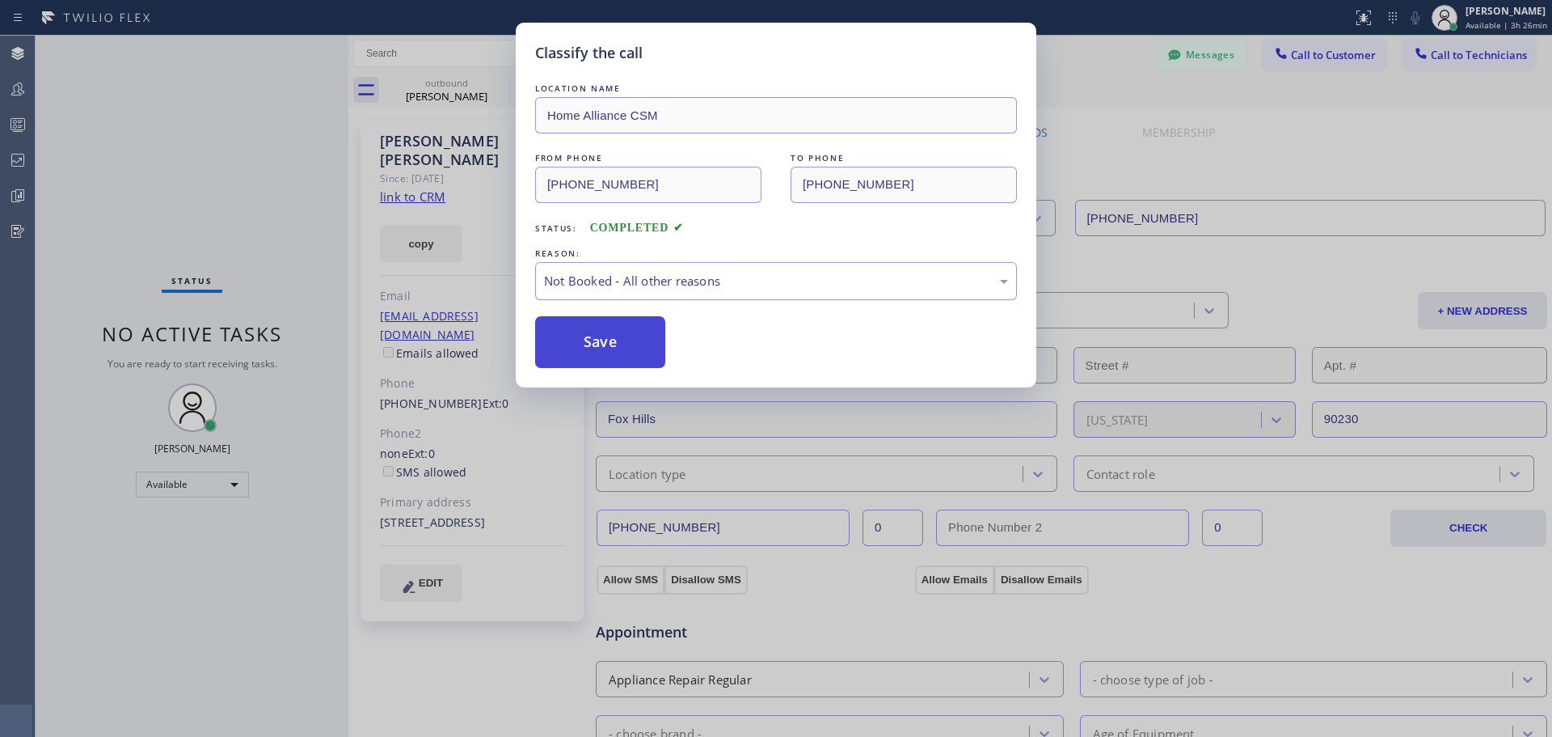
click at [647, 337] on button "Save" at bounding box center [600, 342] width 130 height 52
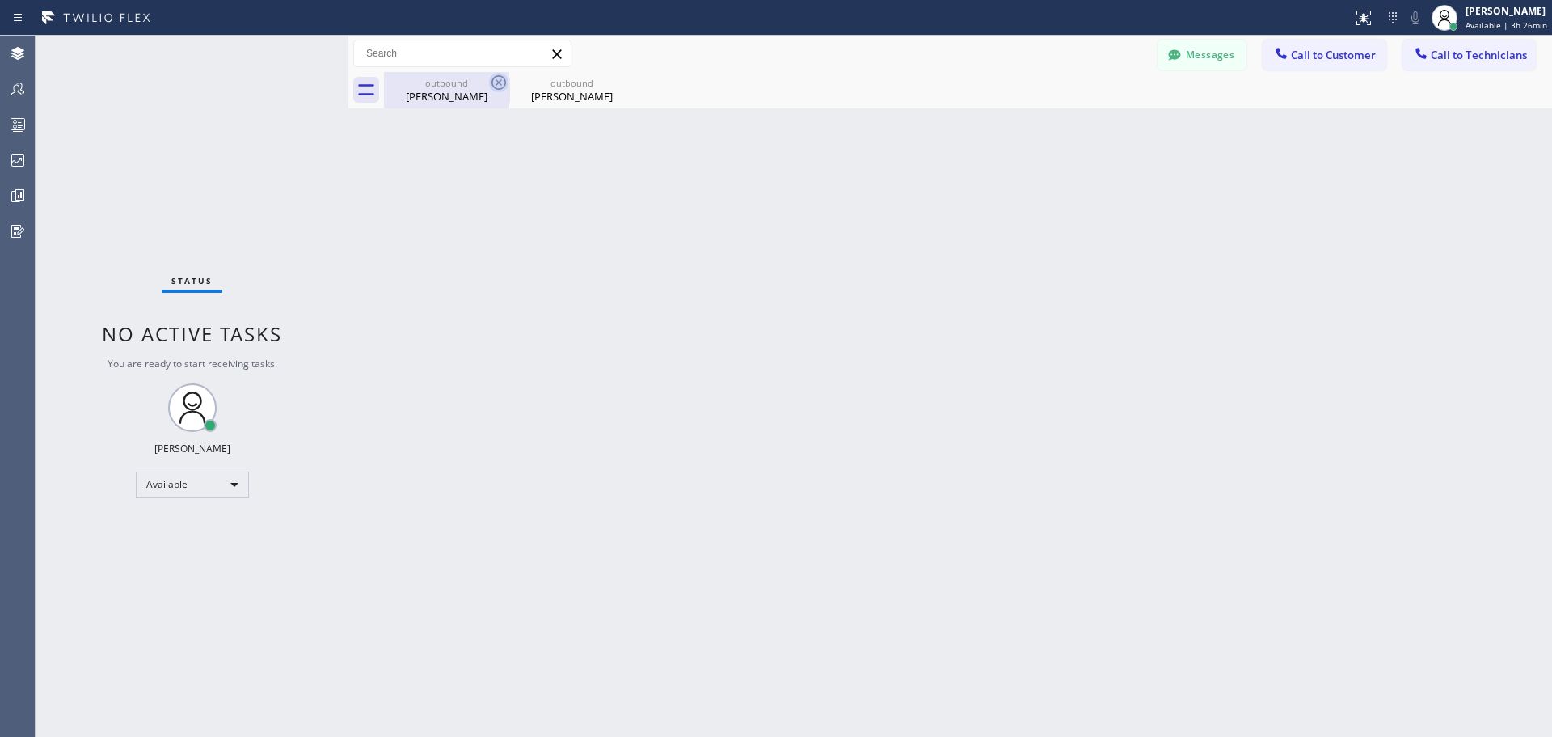
click at [492, 81] on icon at bounding box center [499, 82] width 15 height 15
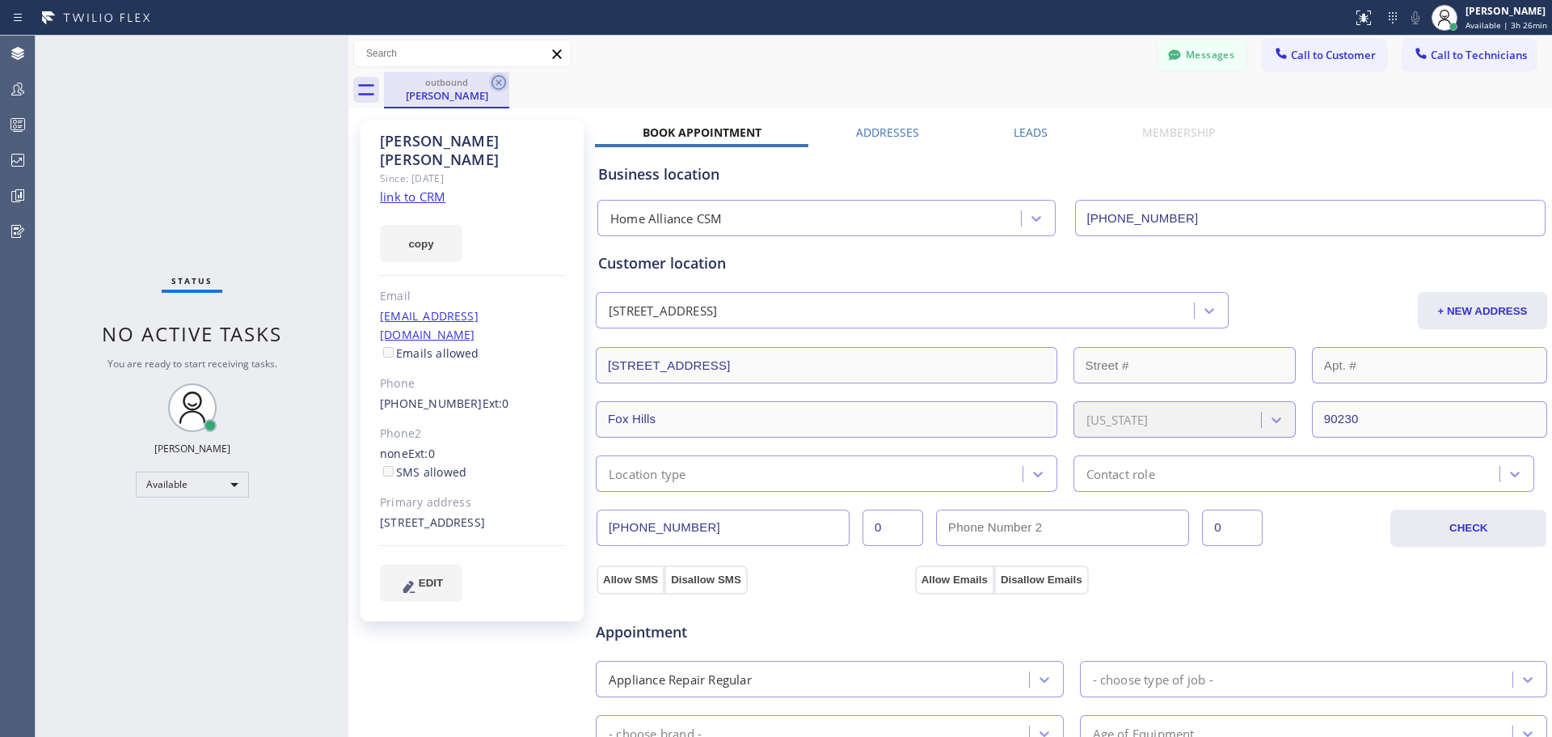
click at [495, 88] on icon at bounding box center [499, 82] width 15 height 15
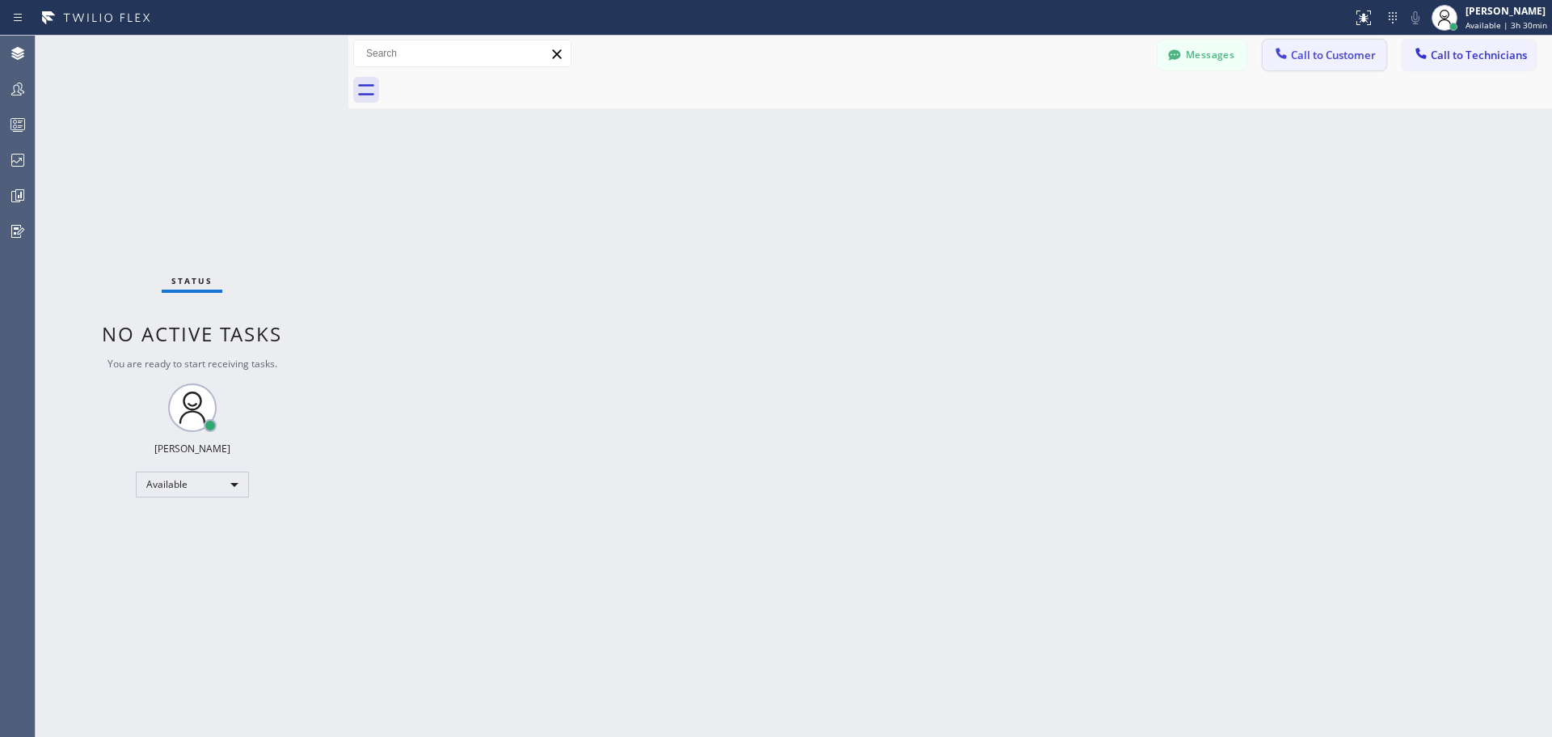
click at [1320, 55] on span "Call to Customer" at bounding box center [1333, 55] width 85 height 15
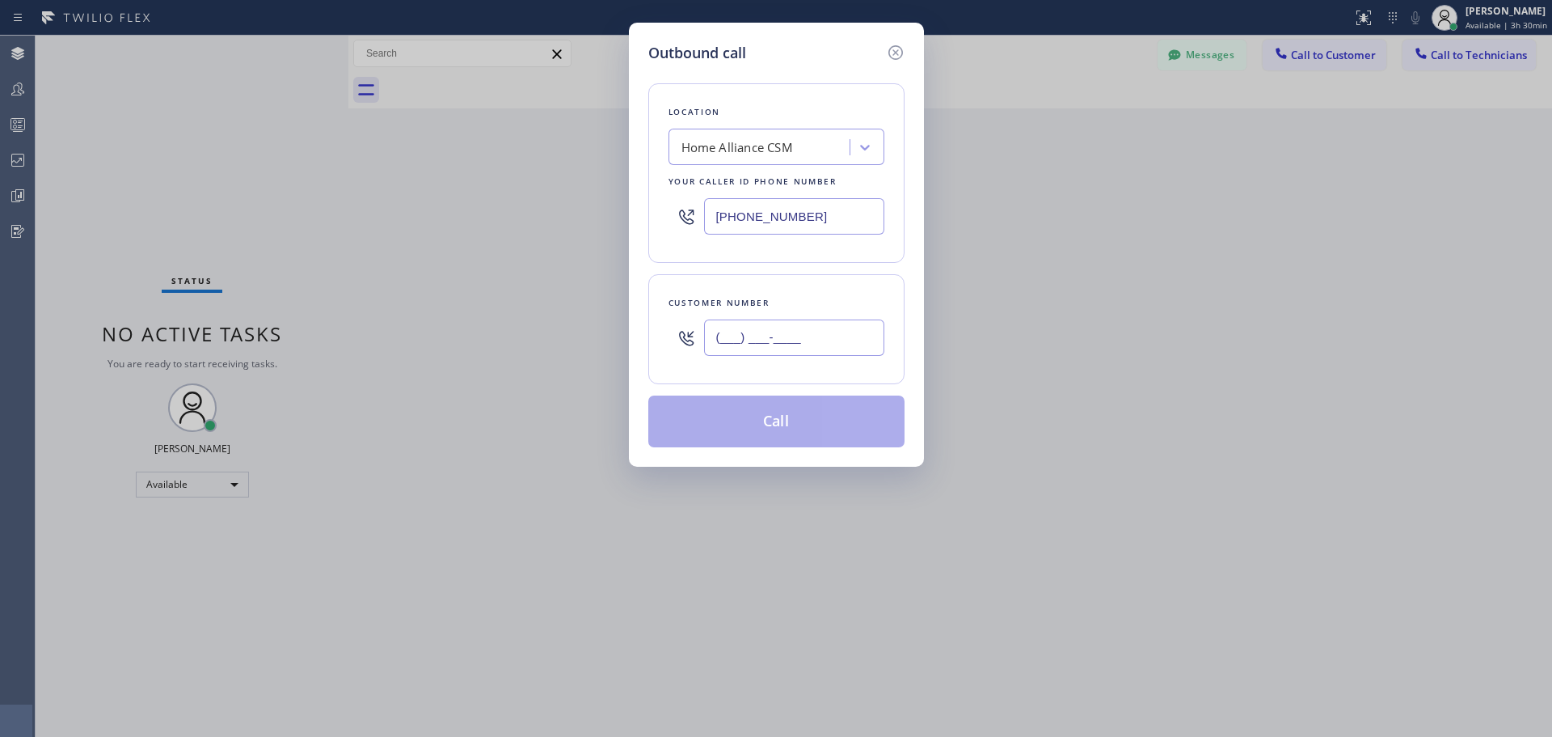
click at [773, 352] on input "(___) ___-____" at bounding box center [794, 337] width 180 height 36
paste input "206) 972-0828"
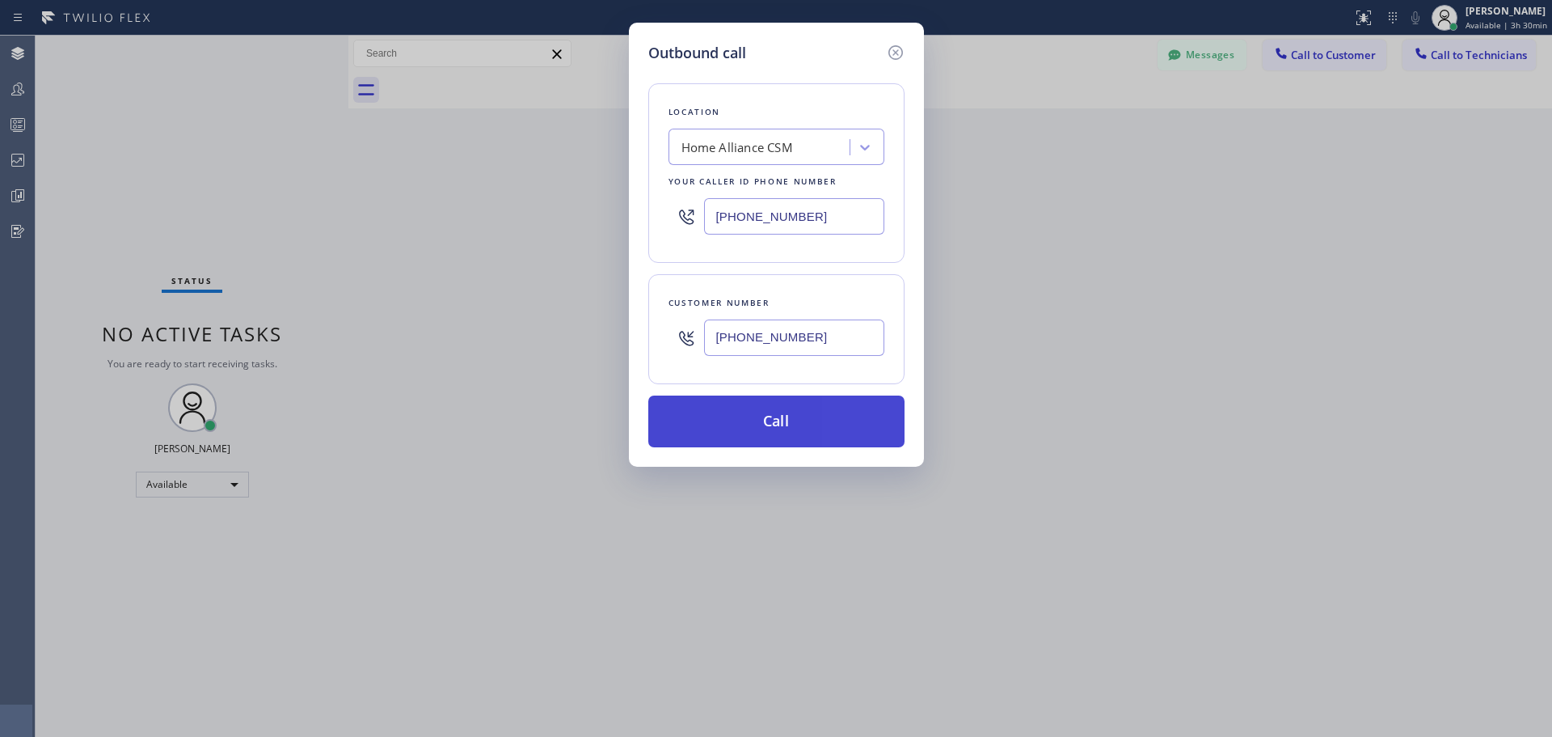
type input "[PHONE_NUMBER]"
click at [776, 420] on button "Call" at bounding box center [776, 421] width 256 height 52
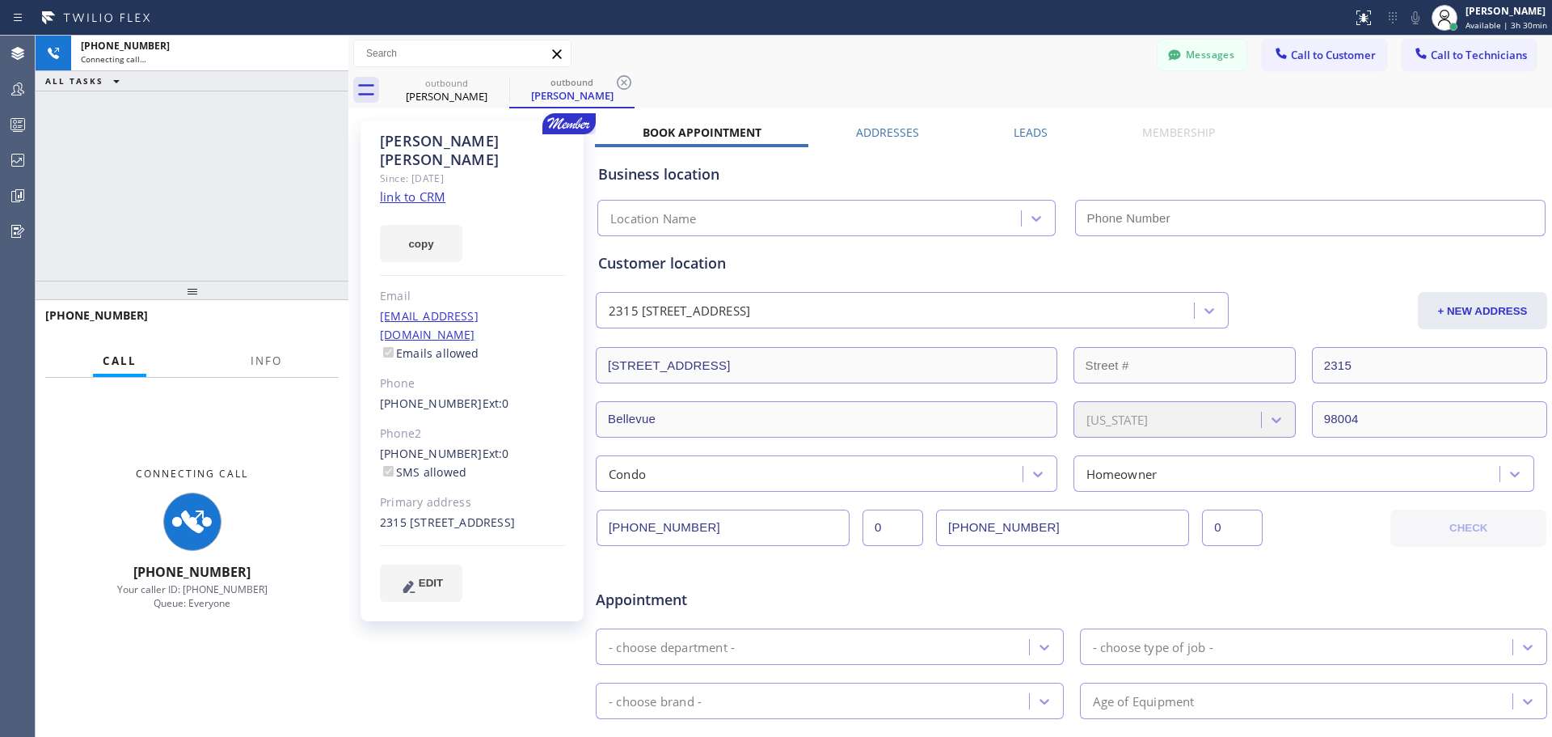
type input "[PHONE_NUMBER]"
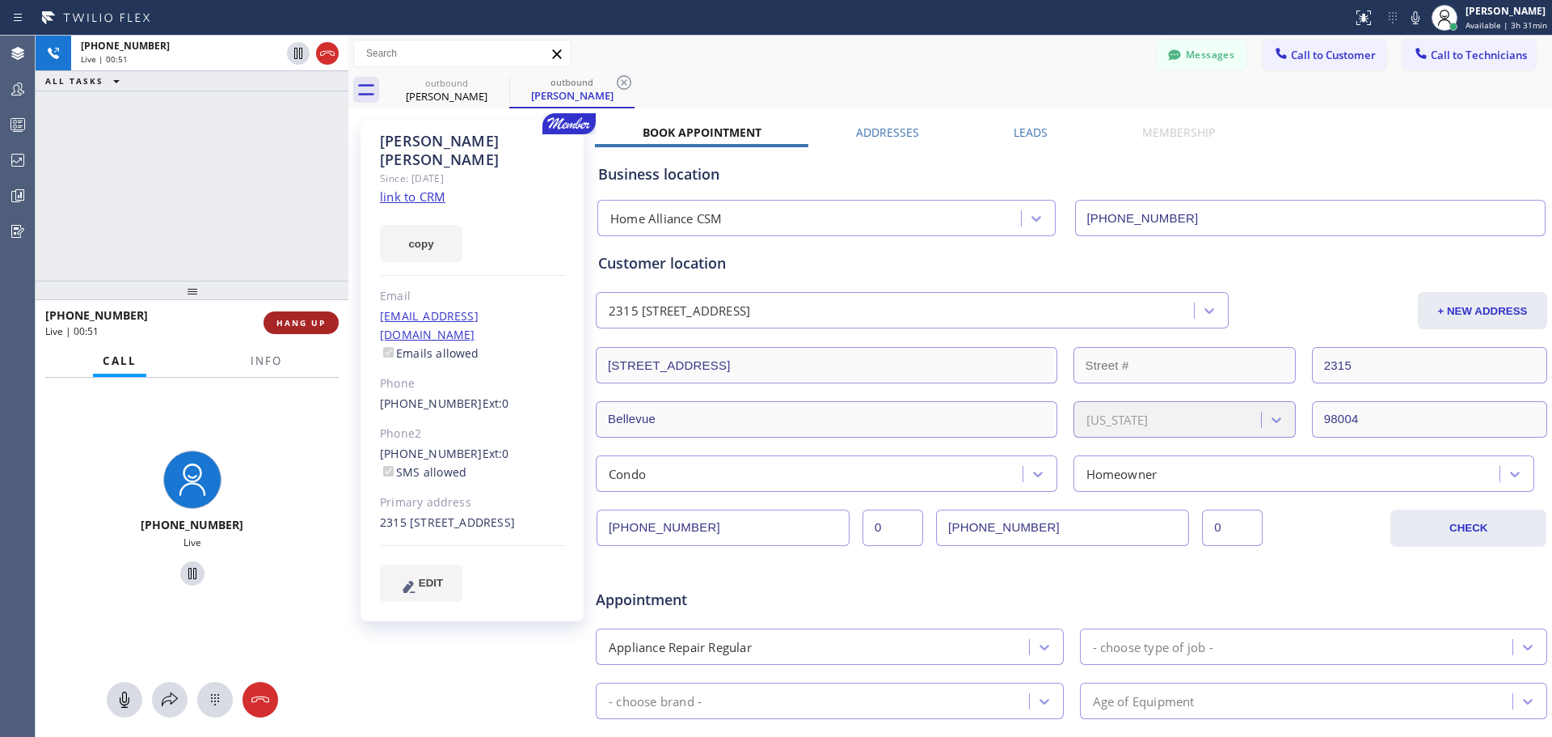
click at [289, 329] on button "HANG UP" at bounding box center [301, 322] width 75 height 23
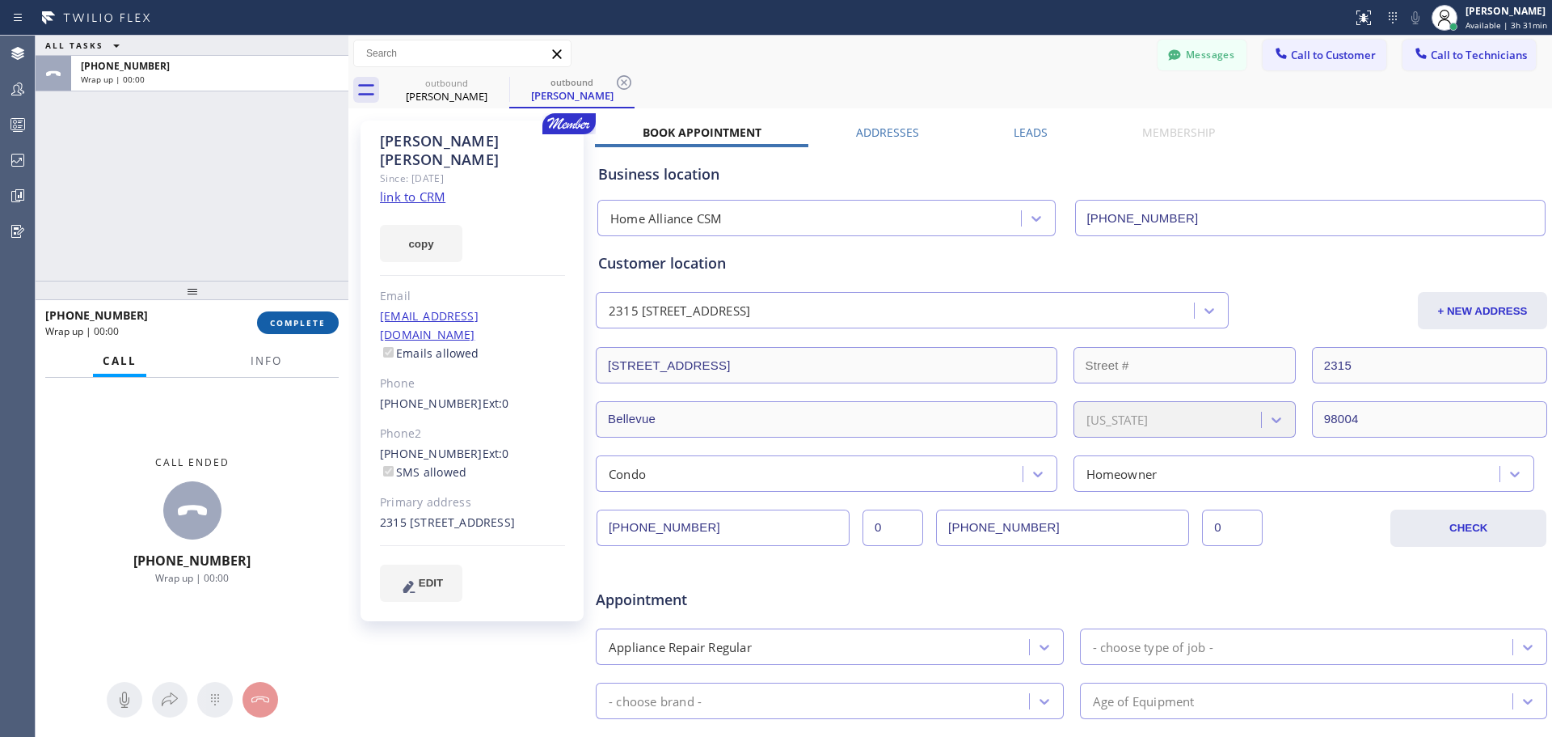
click at [300, 326] on span "COMPLETE" at bounding box center [298, 322] width 56 height 11
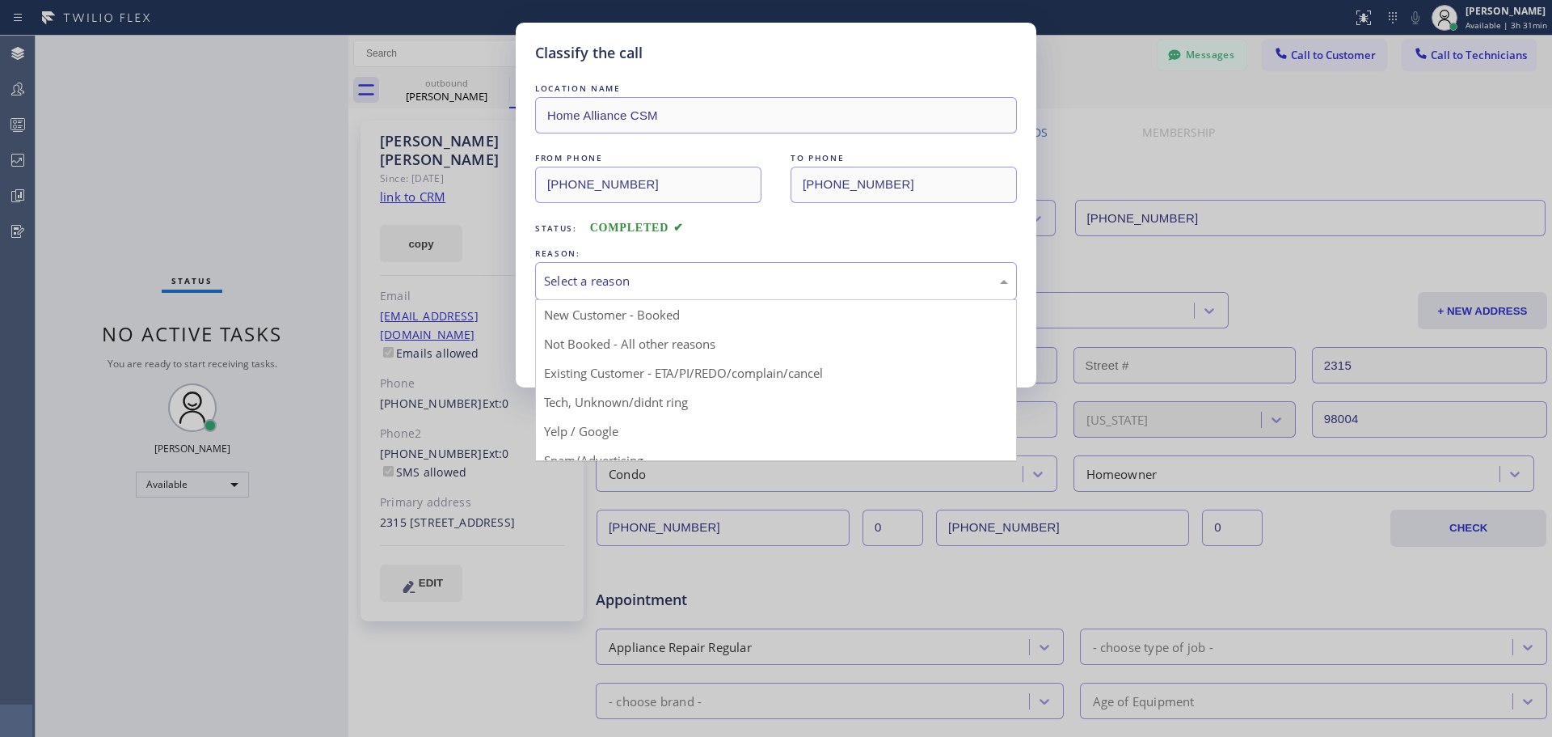
click at [802, 284] on div "Select a reason" at bounding box center [776, 281] width 464 height 19
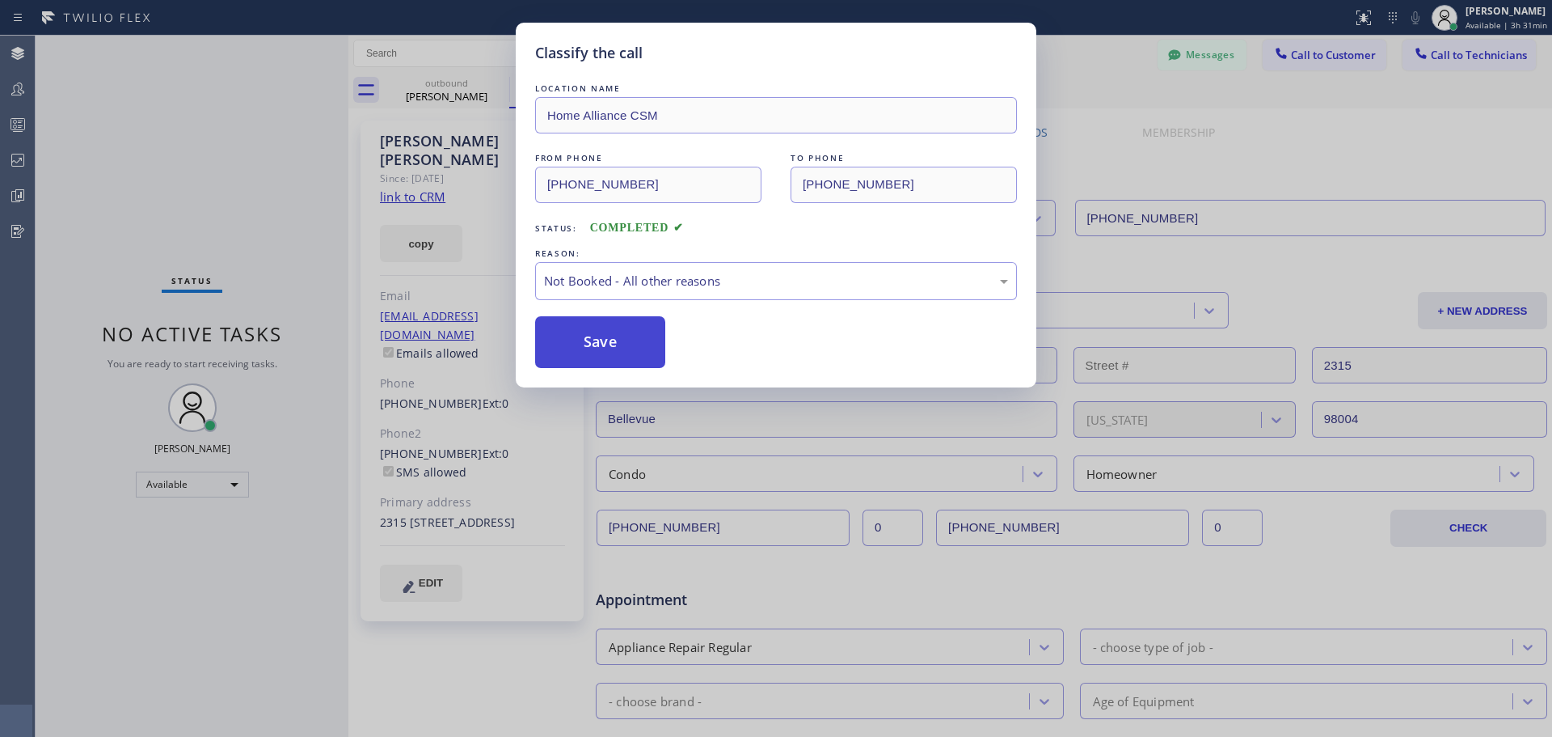
click at [601, 342] on button "Save" at bounding box center [600, 342] width 130 height 52
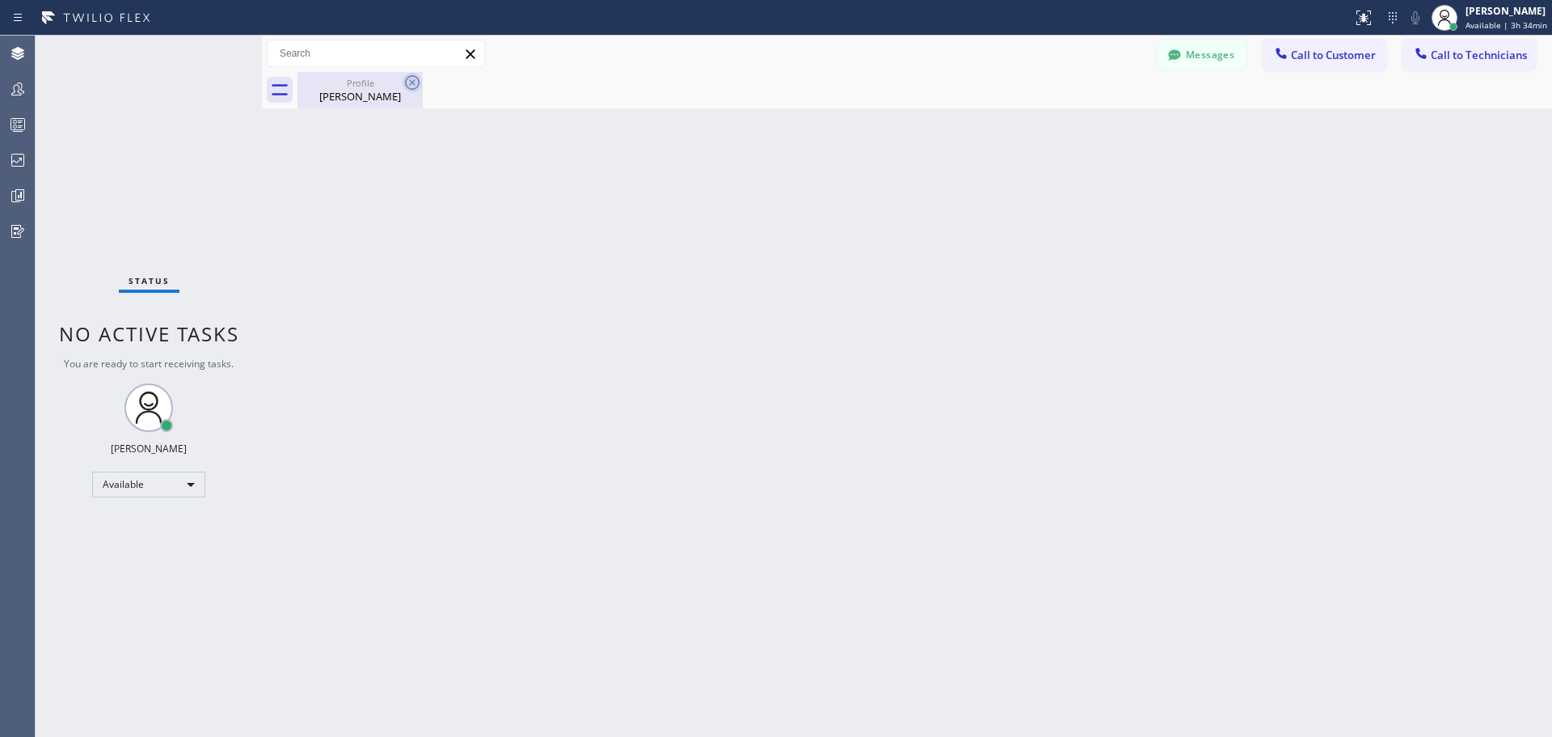
click at [407, 85] on icon at bounding box center [412, 82] width 15 height 15
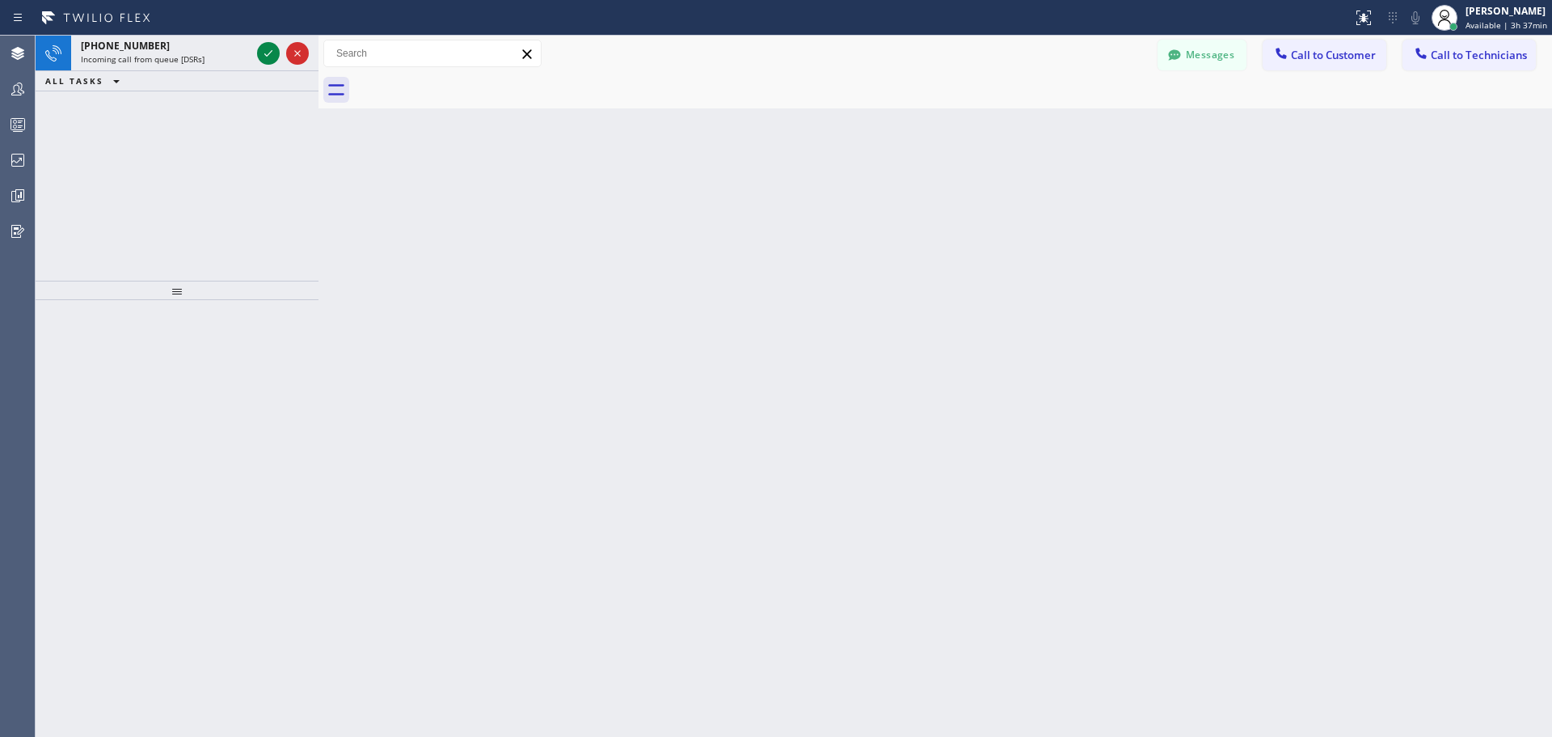
drag, startPoint x: 263, startPoint y: 66, endPoint x: 321, endPoint y: 74, distance: 58.7
click at [319, 74] on div at bounding box center [319, 386] width 0 height 701
click at [270, 52] on icon at bounding box center [269, 53] width 19 height 19
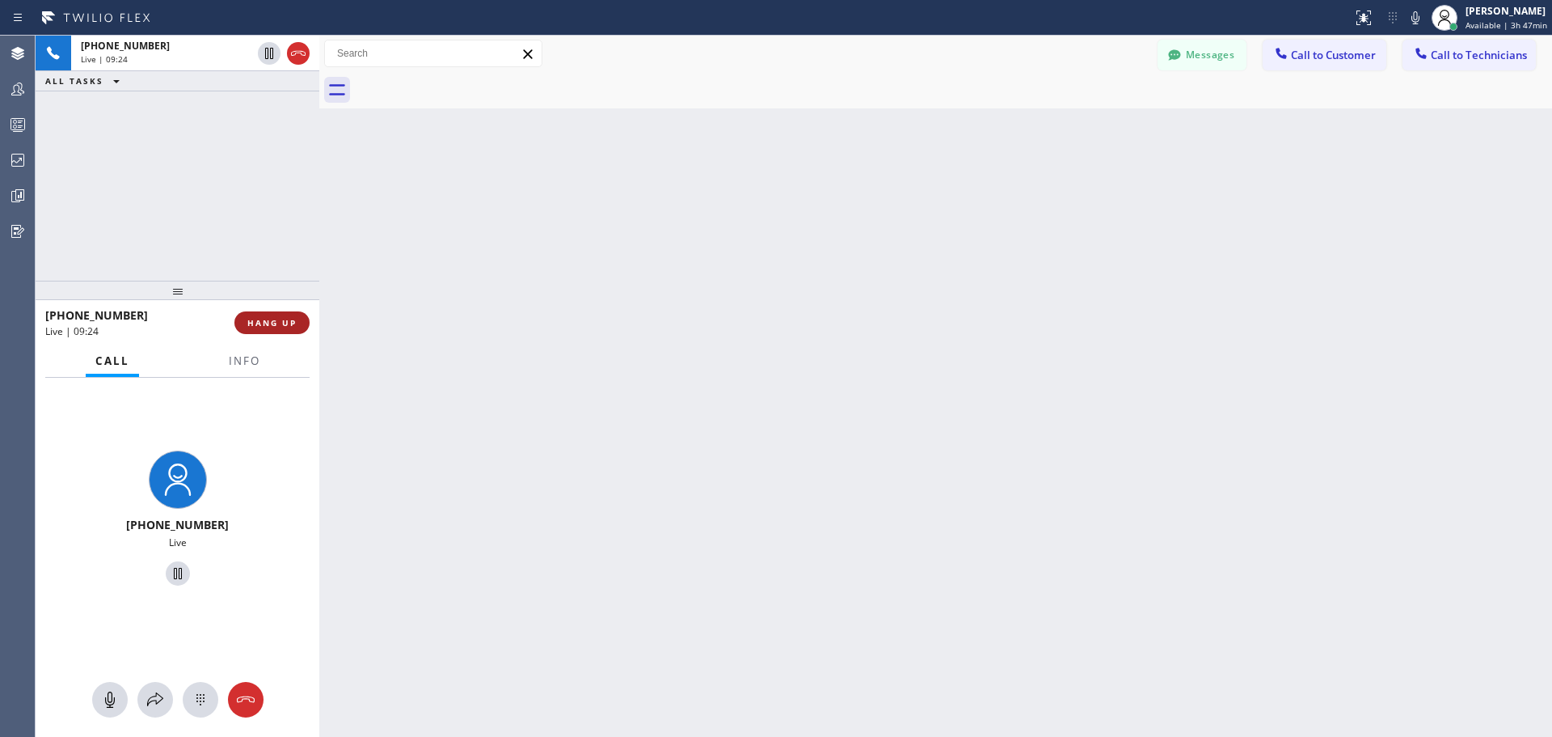
click at [269, 330] on button "HANG UP" at bounding box center [271, 322] width 75 height 23
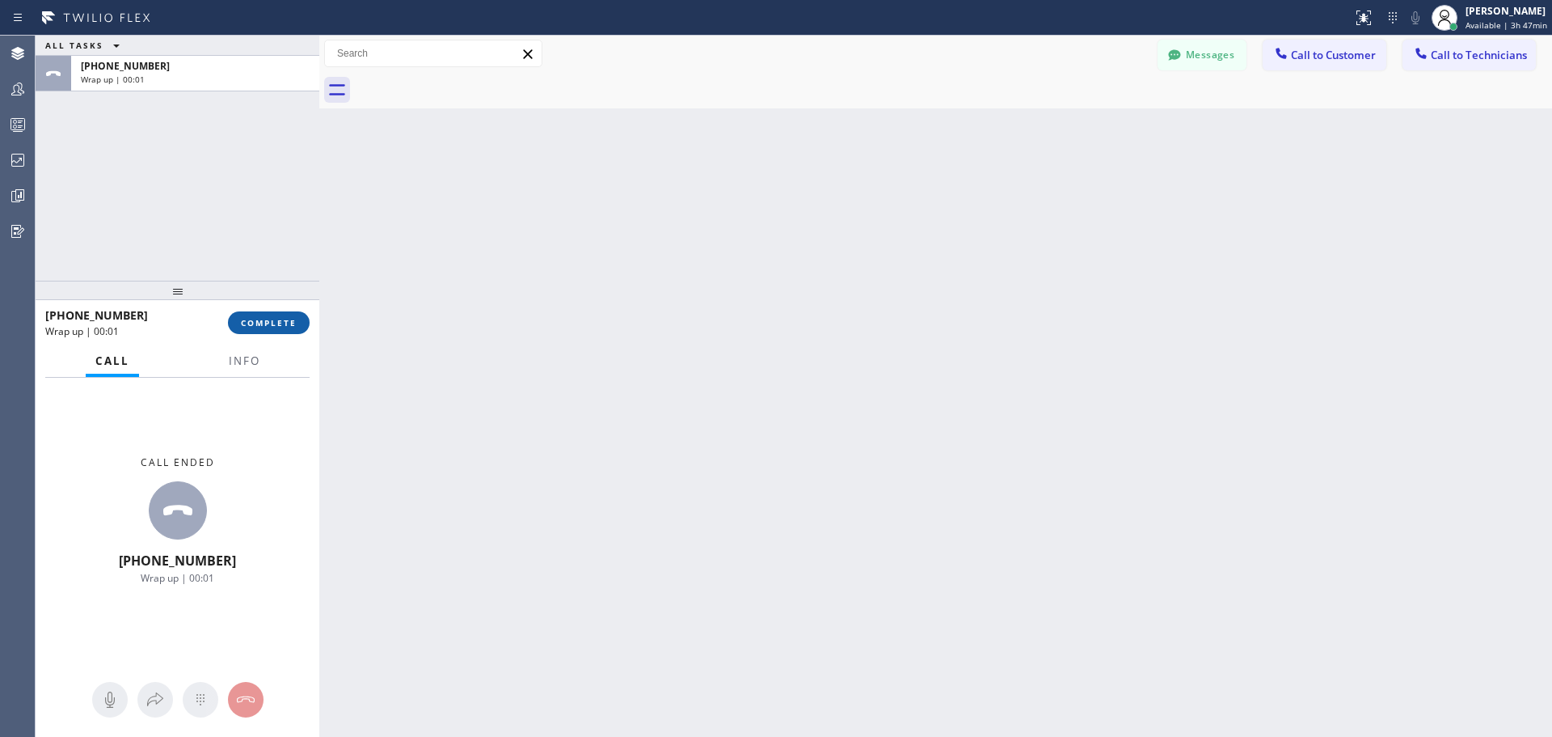
click at [277, 328] on span "COMPLETE" at bounding box center [269, 322] width 56 height 11
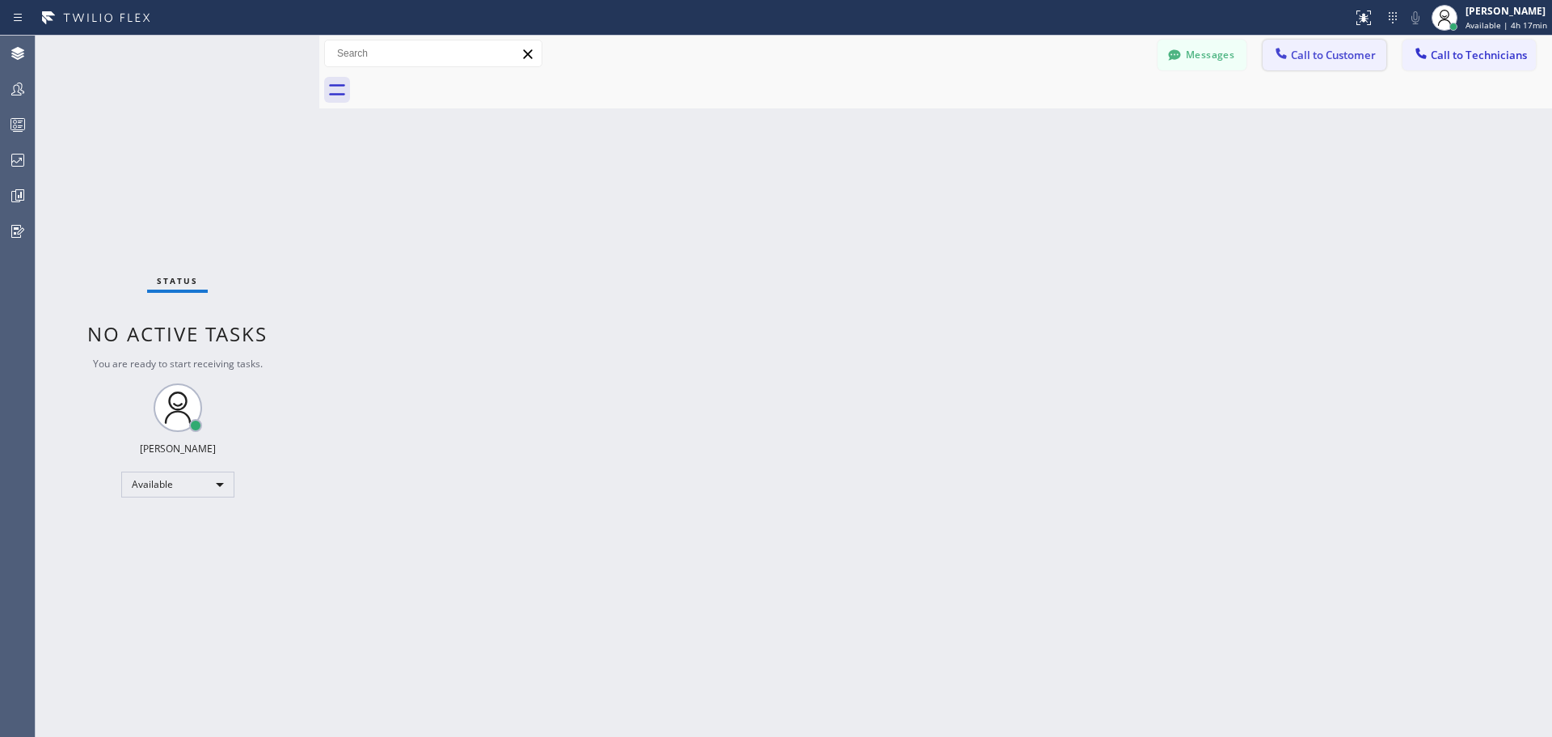
click at [1290, 46] on div at bounding box center [1281, 54] width 19 height 19
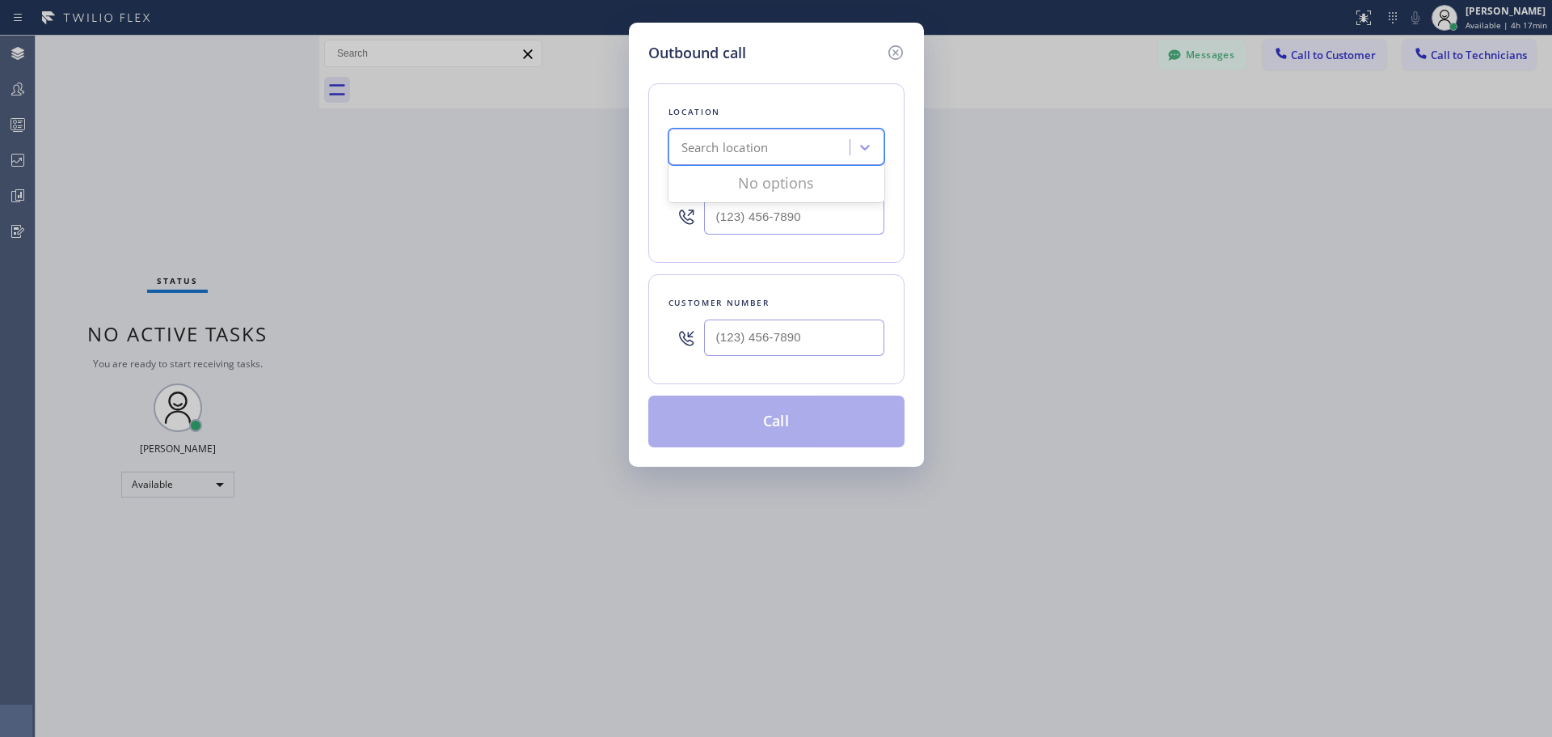
click at [799, 139] on div "Search location" at bounding box center [761, 147] width 176 height 28
type input "CSM"
click at [806, 176] on div "Home Alliance CSM" at bounding box center [777, 181] width 216 height 29
type input "[PHONE_NUMBER]"
click at [791, 336] on input "(___) ___-____" at bounding box center [794, 337] width 180 height 36
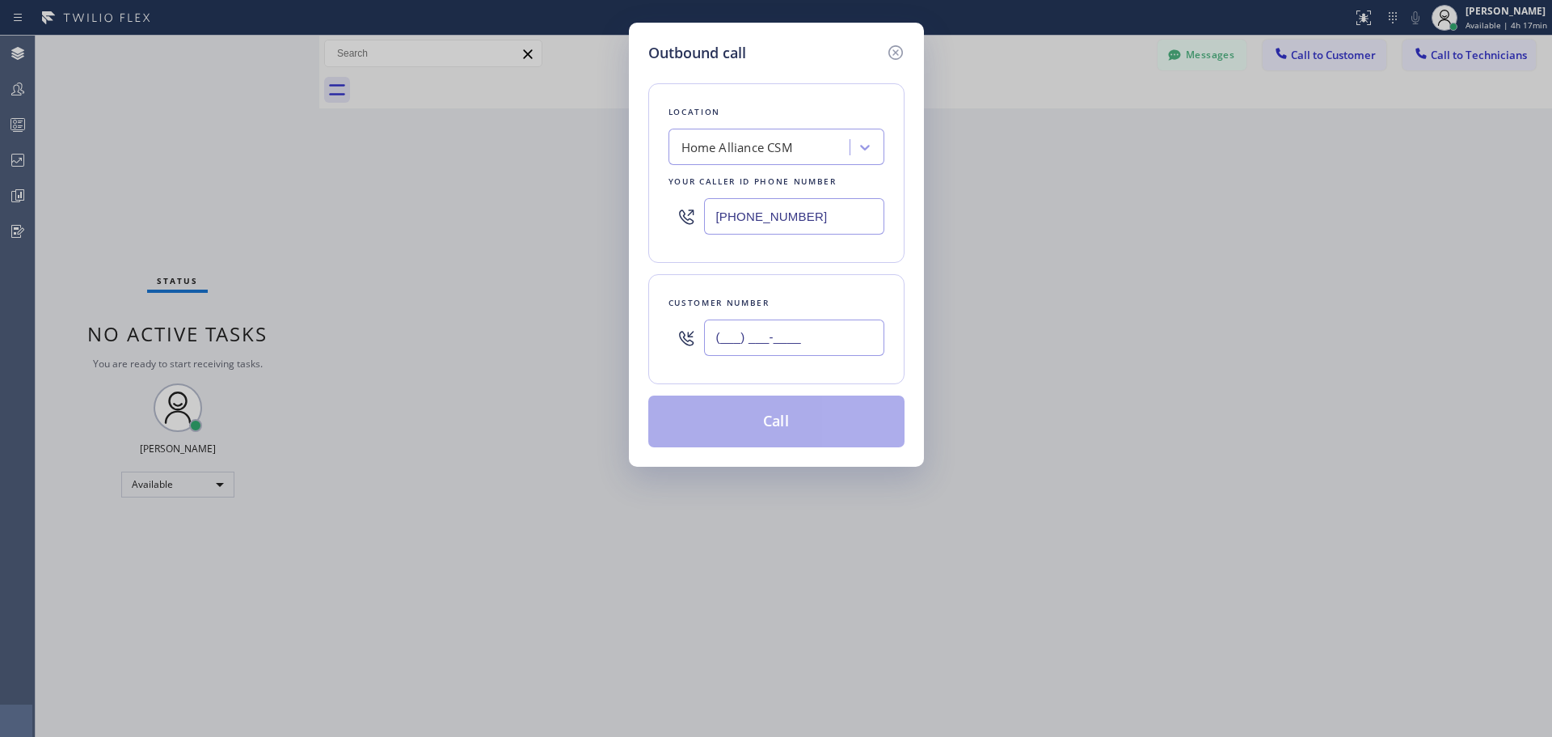
paste input "760) 274-4528"
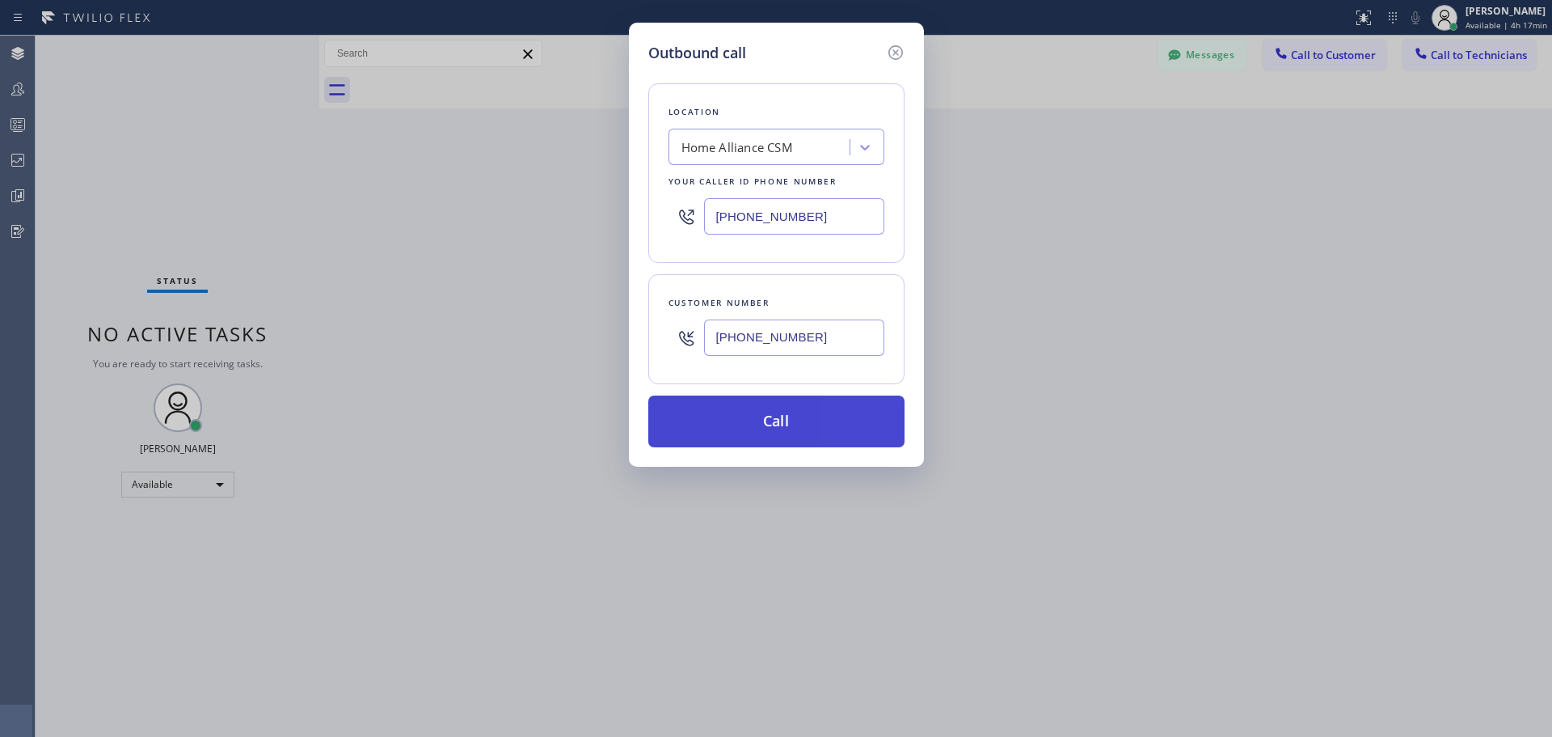
type input "(760) 274-4528"
click at [801, 415] on button "Call" at bounding box center [776, 421] width 256 height 52
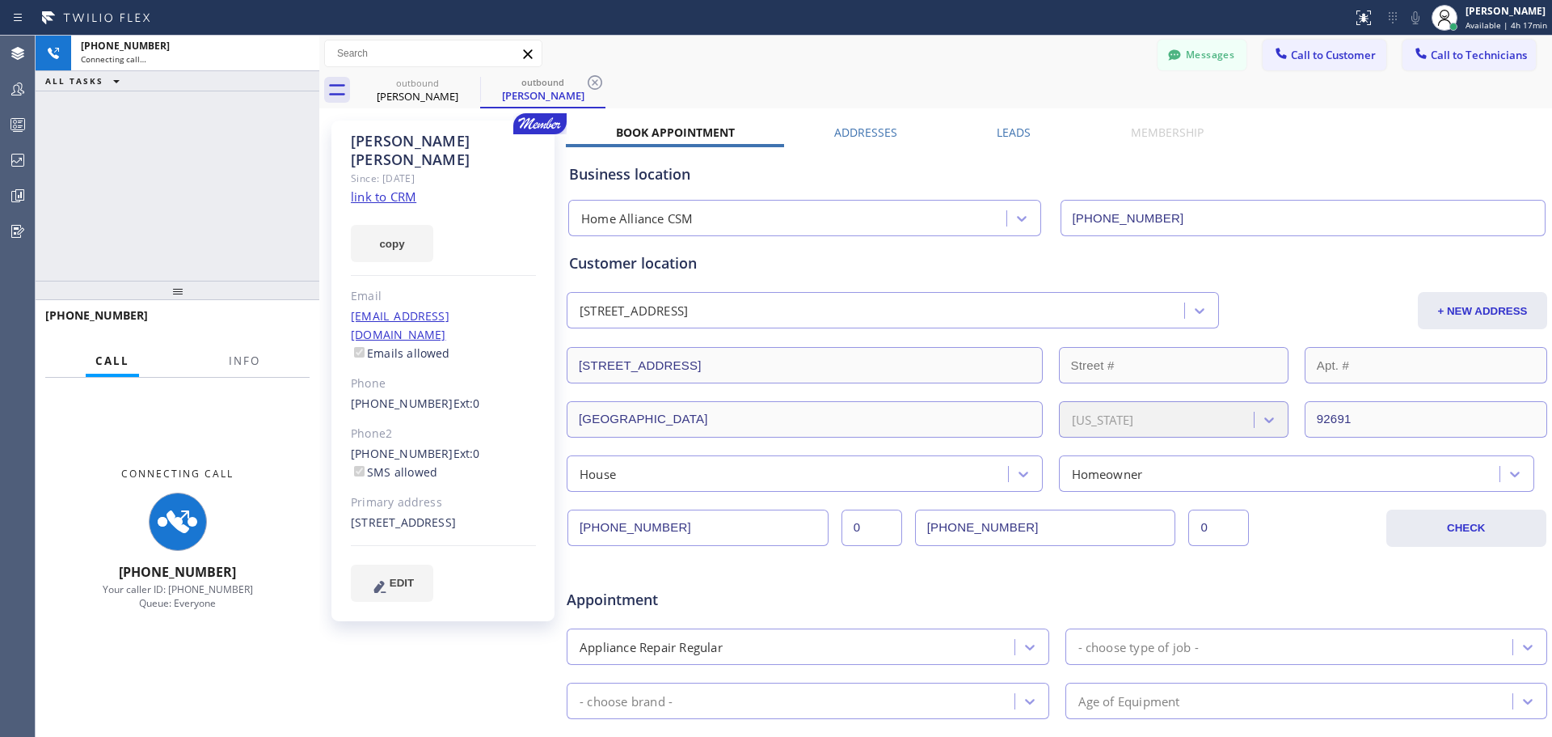
type input "[PHONE_NUMBER]"
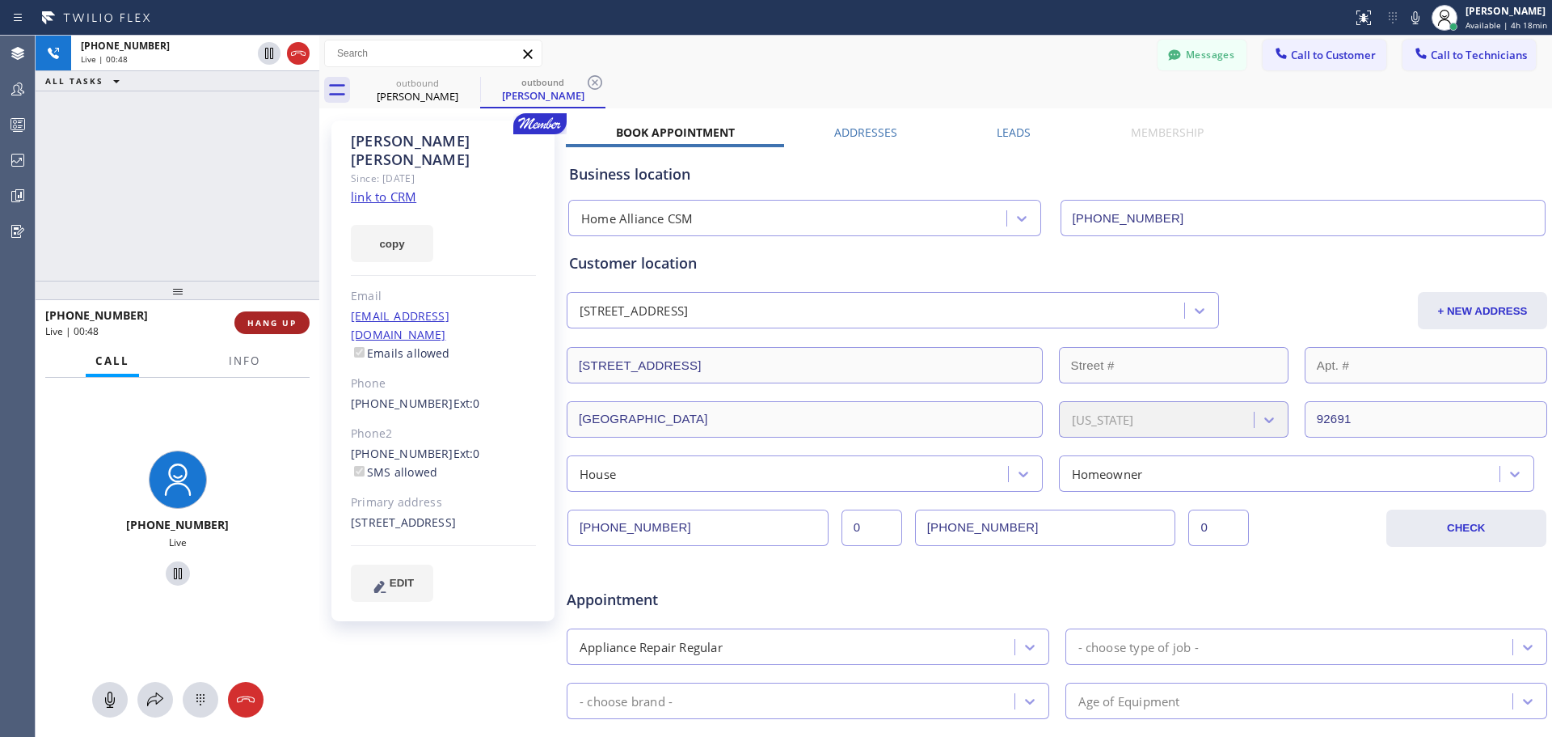
click at [272, 320] on span "HANG UP" at bounding box center [271, 322] width 49 height 11
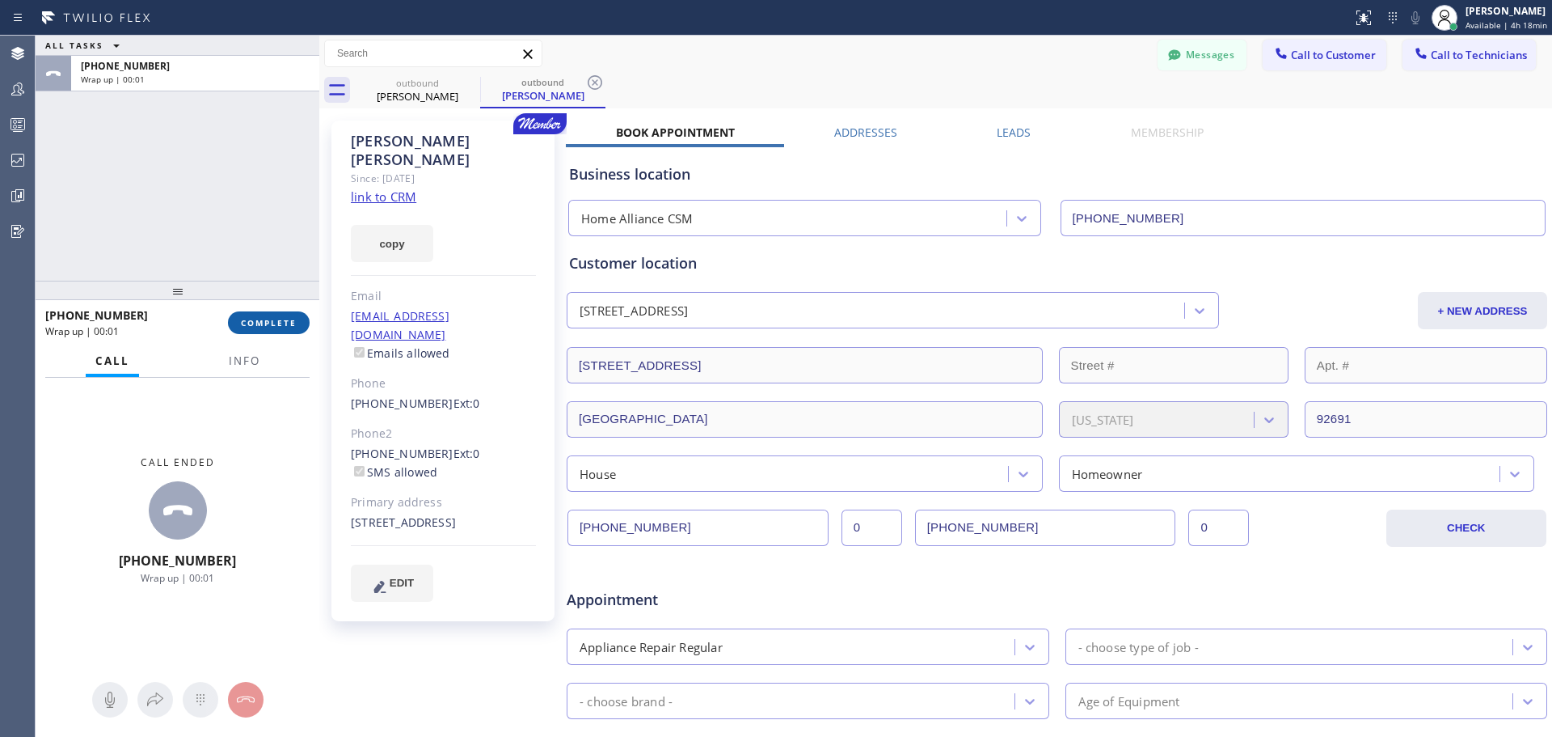
click at [251, 322] on span "COMPLETE" at bounding box center [269, 322] width 56 height 11
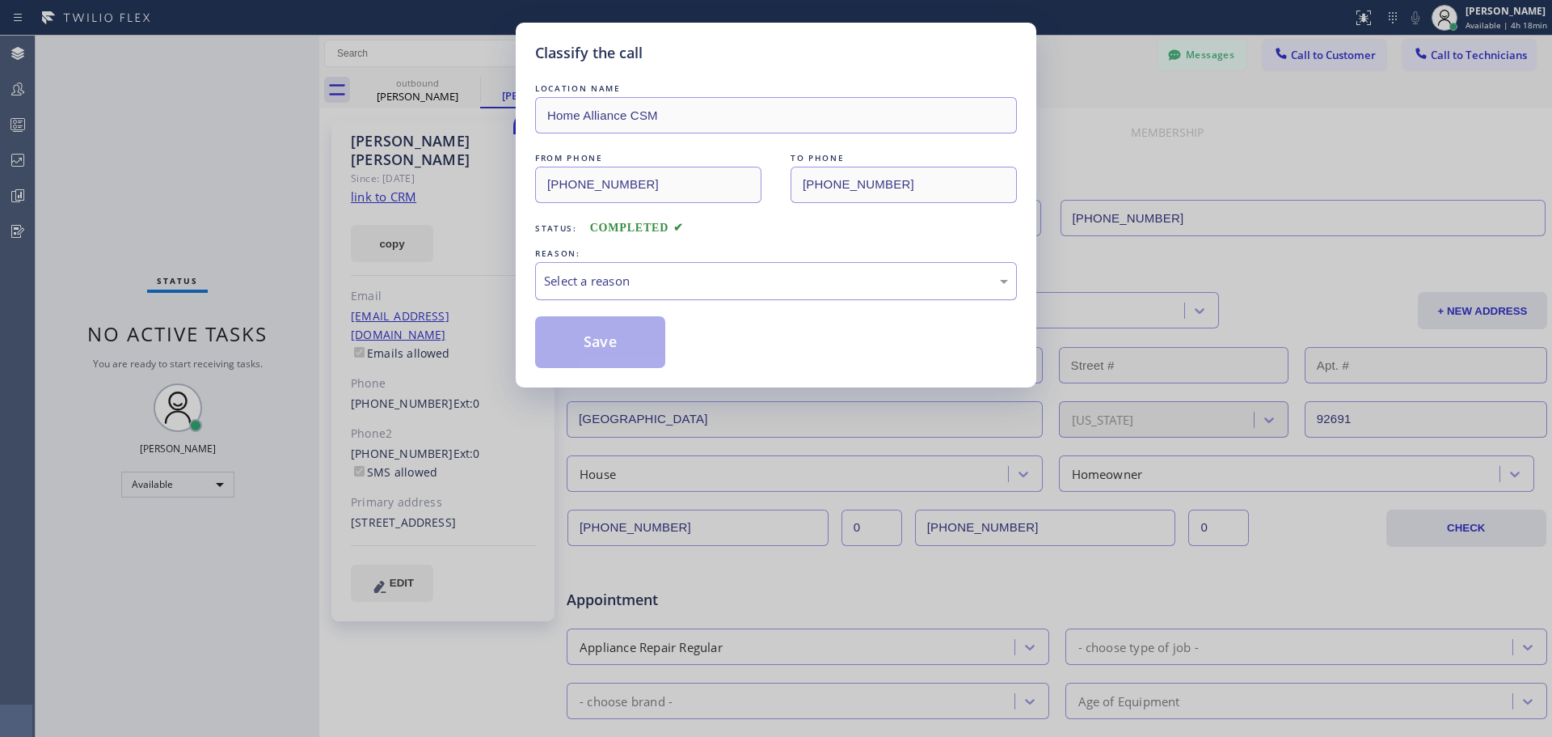
click at [665, 280] on div "Select a reason" at bounding box center [776, 281] width 464 height 19
click at [612, 341] on button "Save" at bounding box center [600, 342] width 130 height 52
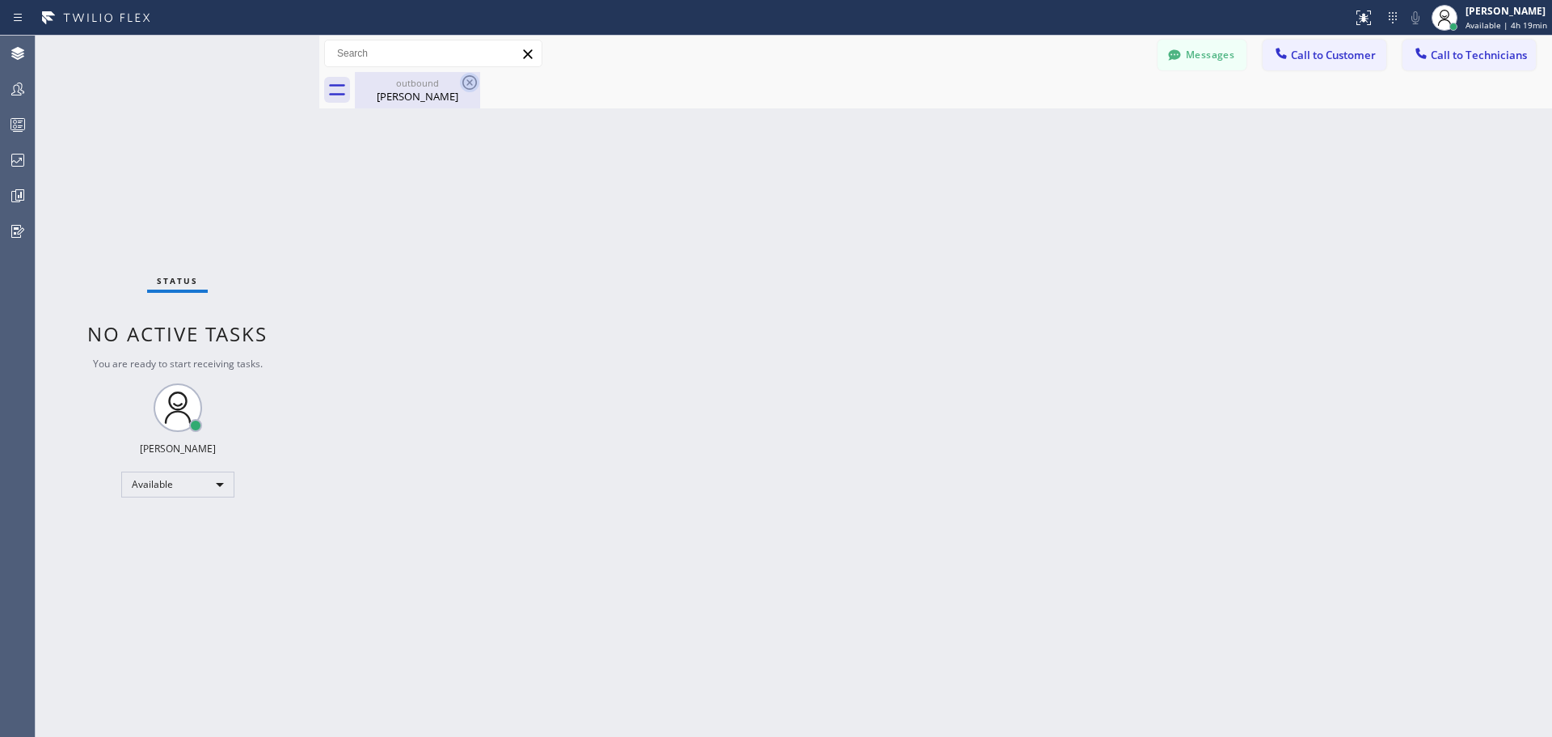
click at [468, 81] on icon at bounding box center [469, 82] width 15 height 15
drag, startPoint x: 420, startPoint y: 74, endPoint x: 433, endPoint y: 117, distance: 45.5
click at [420, 74] on div "outbound Alison Downey" at bounding box center [418, 90] width 122 height 36
click at [1319, 65] on button "Call to Customer" at bounding box center [1325, 55] width 124 height 31
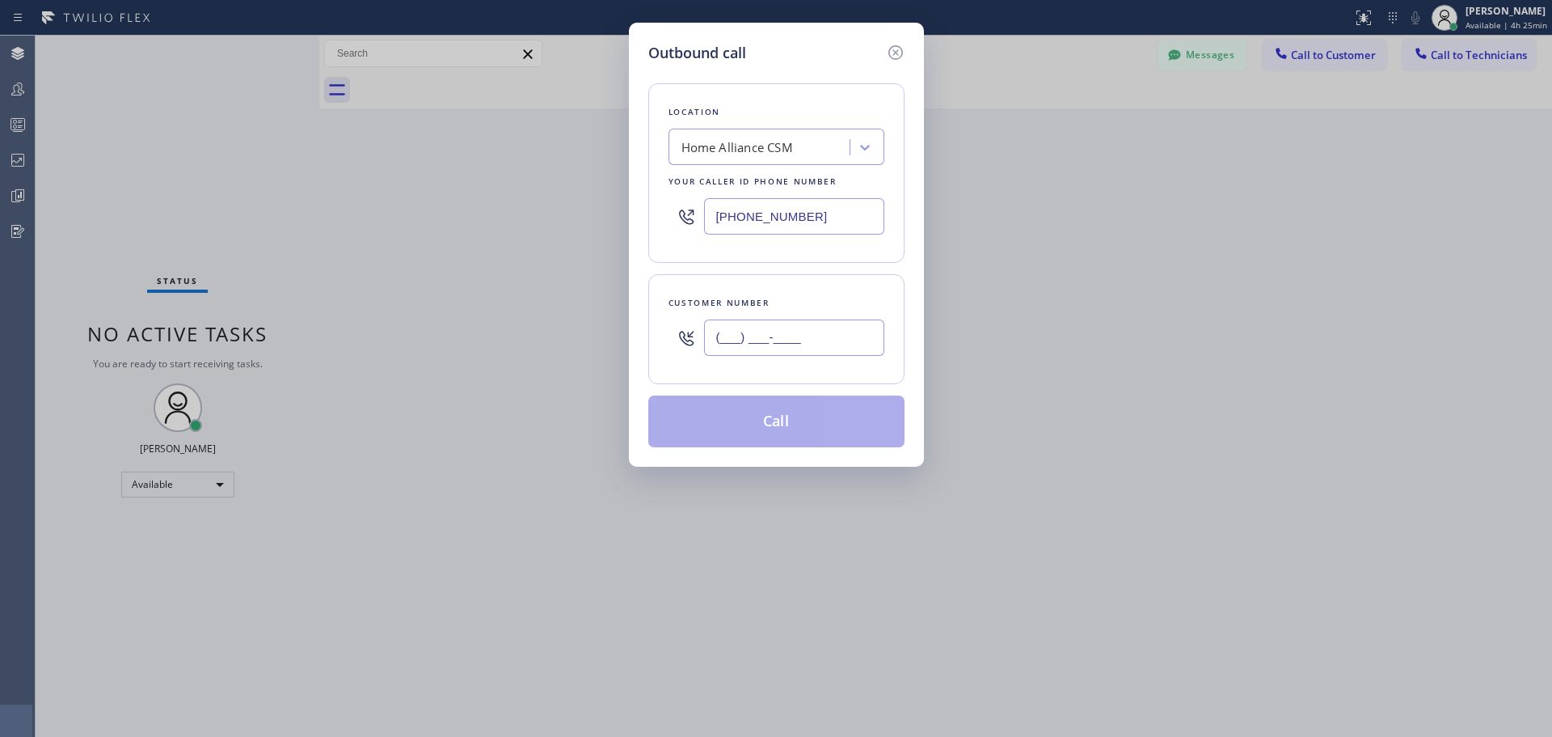
click at [785, 329] on input "(___) ___-____" at bounding box center [794, 337] width 180 height 36
paste input "206) 910-4840"
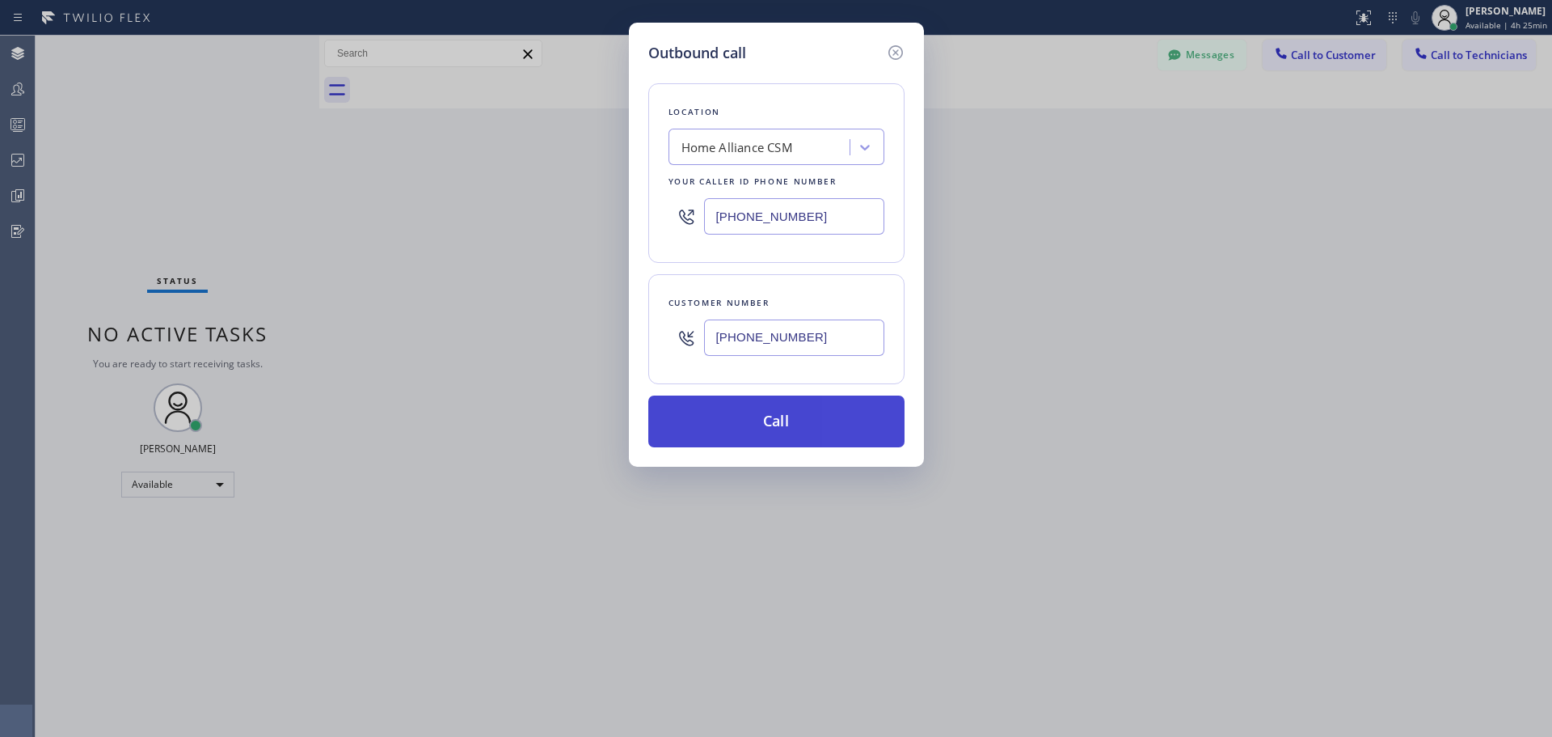
type input "(206) 910-4840"
click at [798, 422] on button "Call" at bounding box center [776, 421] width 256 height 52
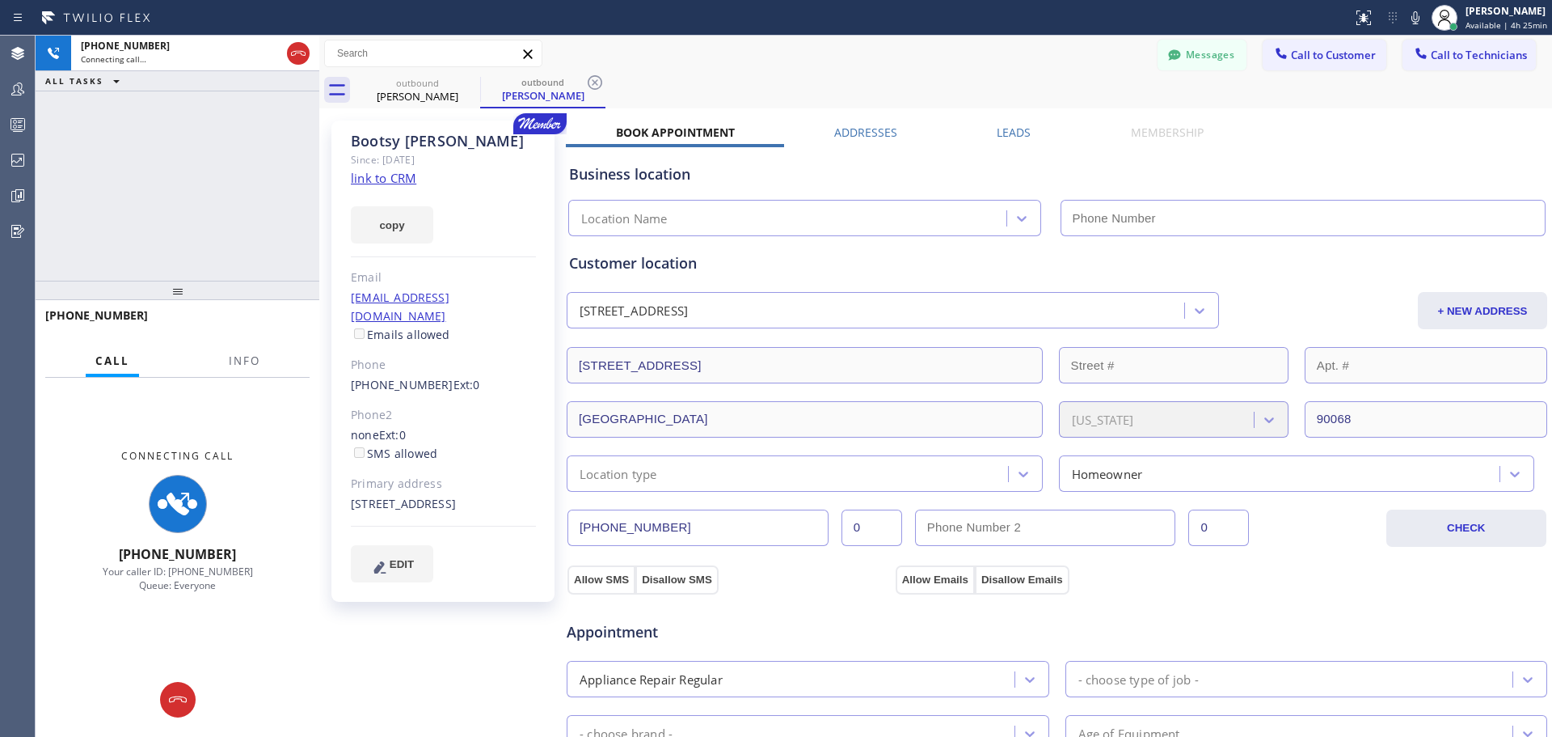
type input "[PHONE_NUMBER]"
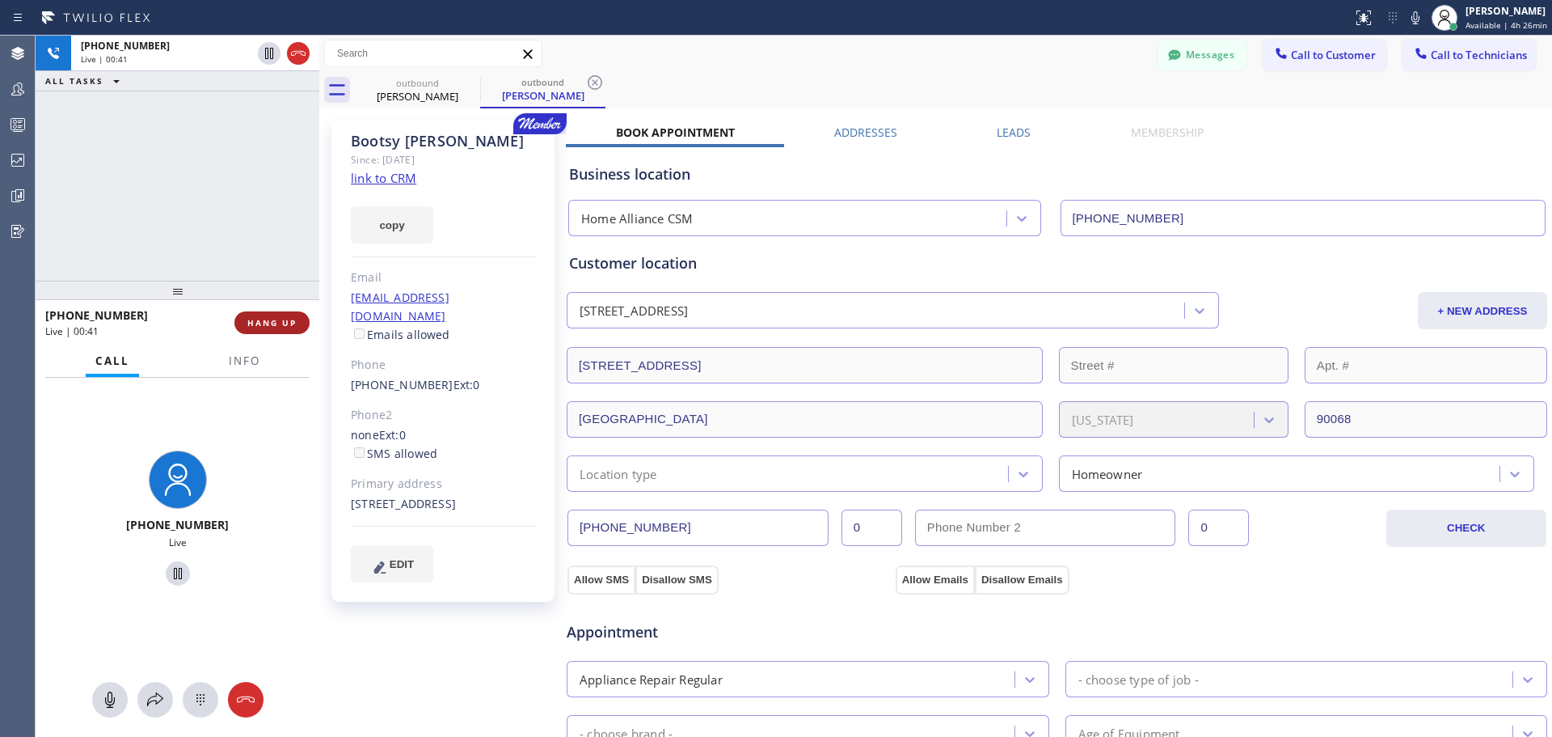
click at [271, 319] on span "HANG UP" at bounding box center [271, 322] width 49 height 11
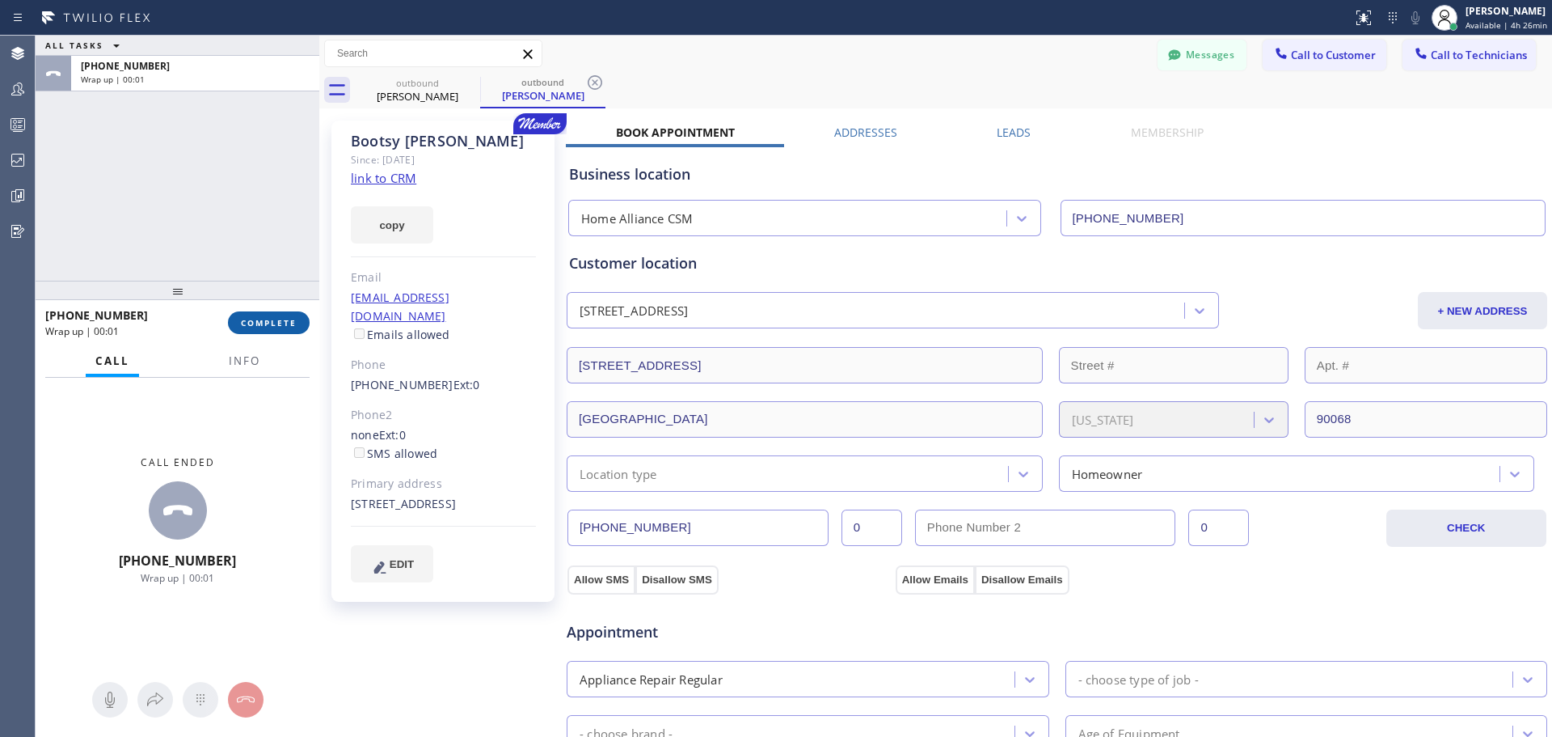
click at [279, 321] on span "COMPLETE" at bounding box center [269, 322] width 56 height 11
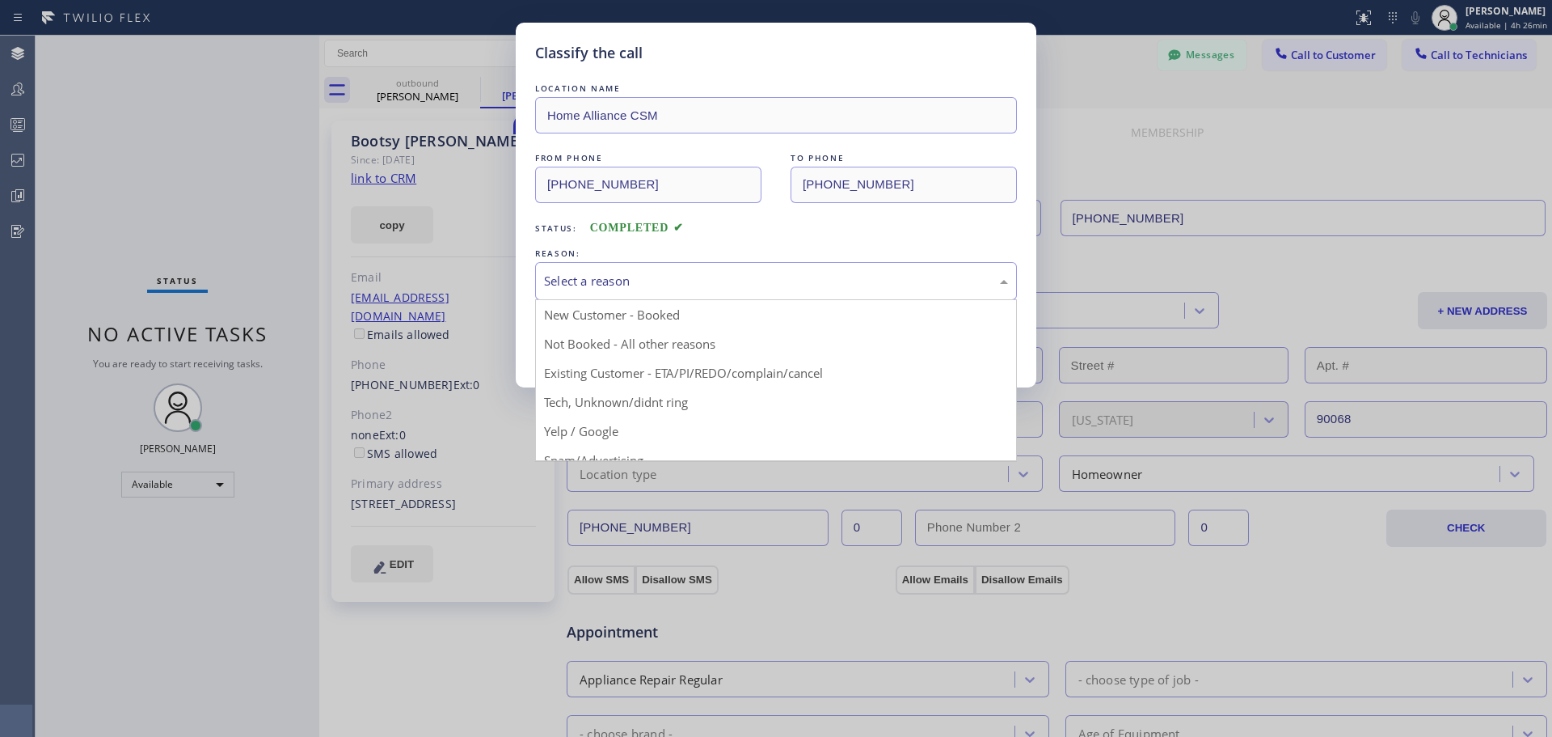
click at [740, 282] on div "Select a reason" at bounding box center [776, 281] width 464 height 19
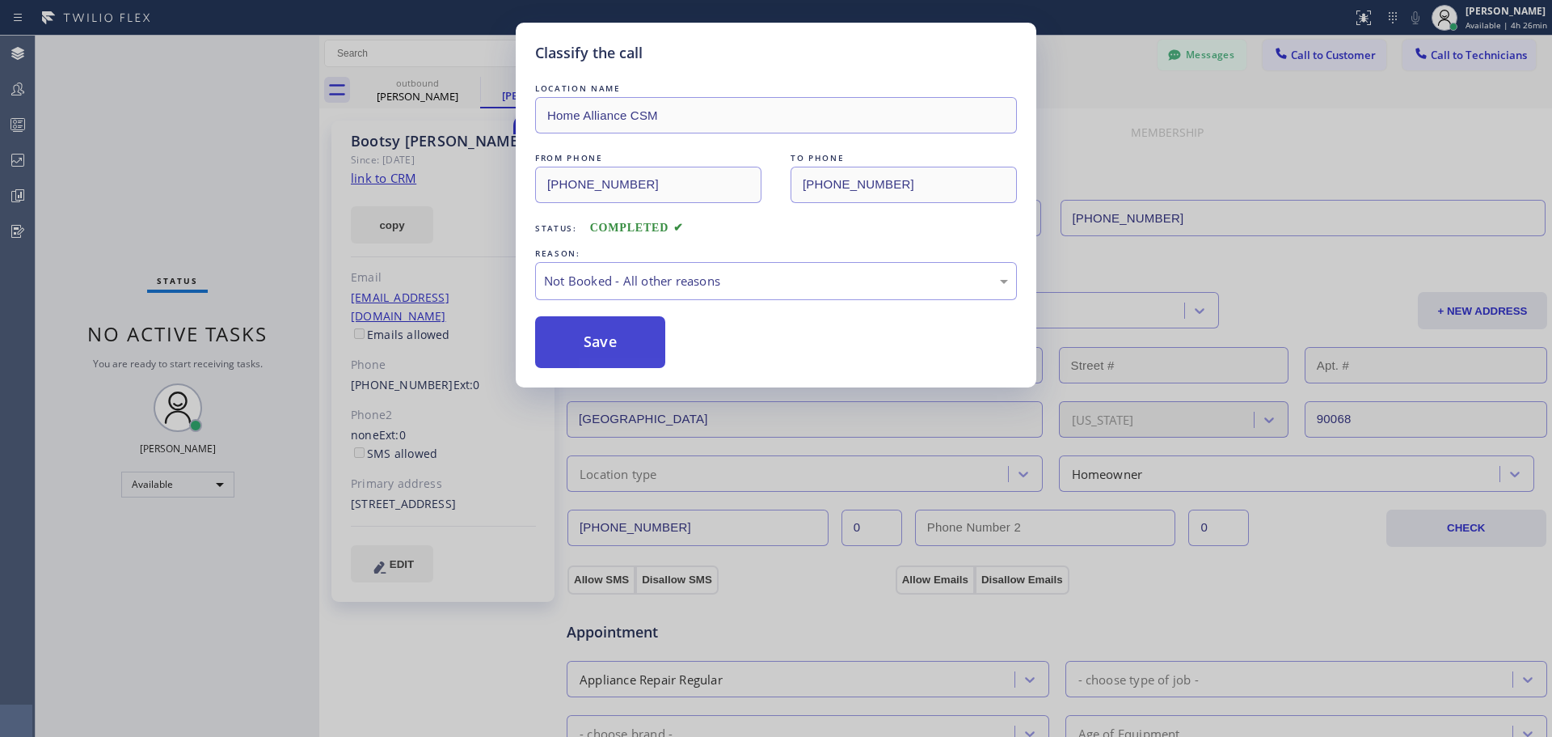
click at [632, 341] on button "Save" at bounding box center [600, 342] width 130 height 52
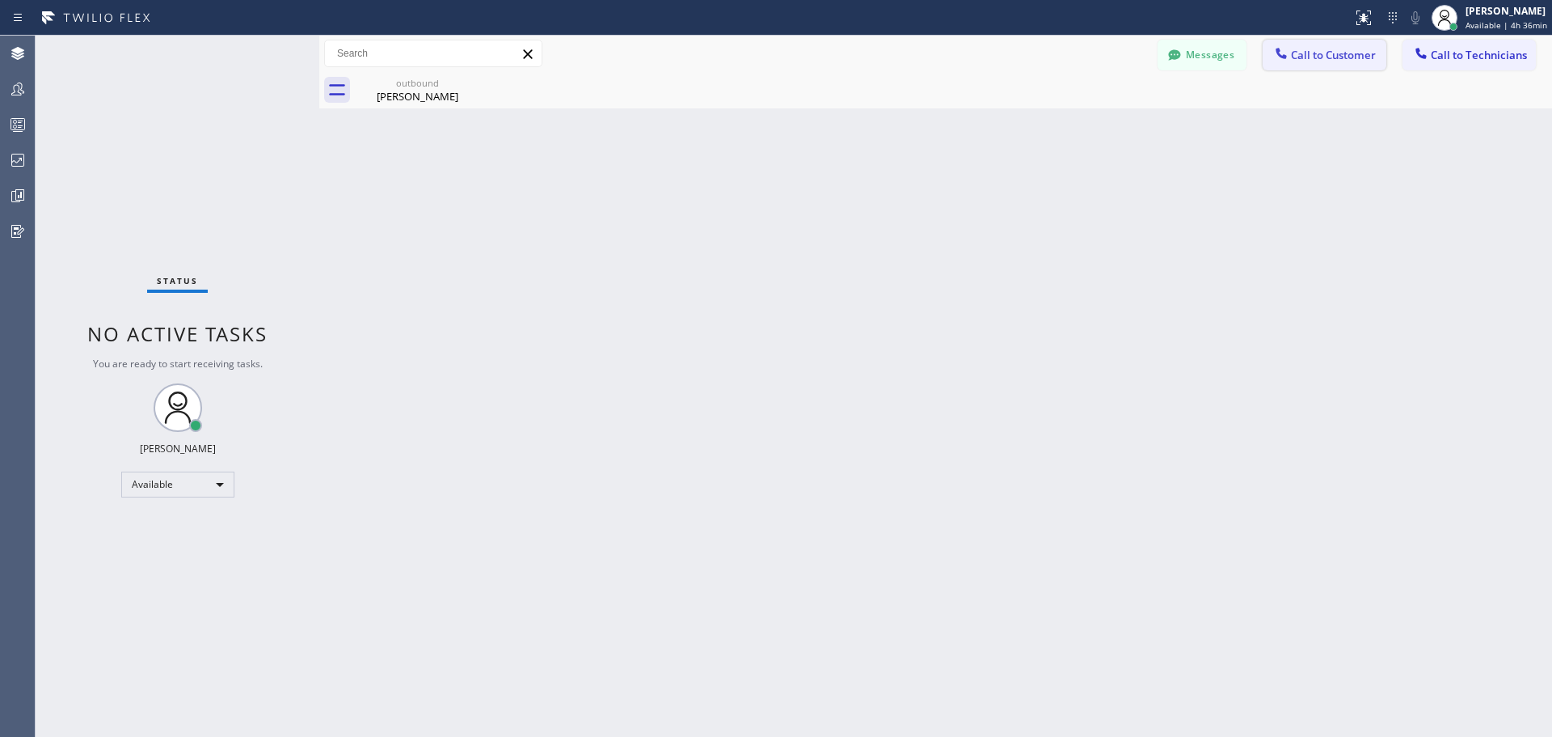
click at [1299, 67] on button "Call to Customer" at bounding box center [1325, 55] width 124 height 31
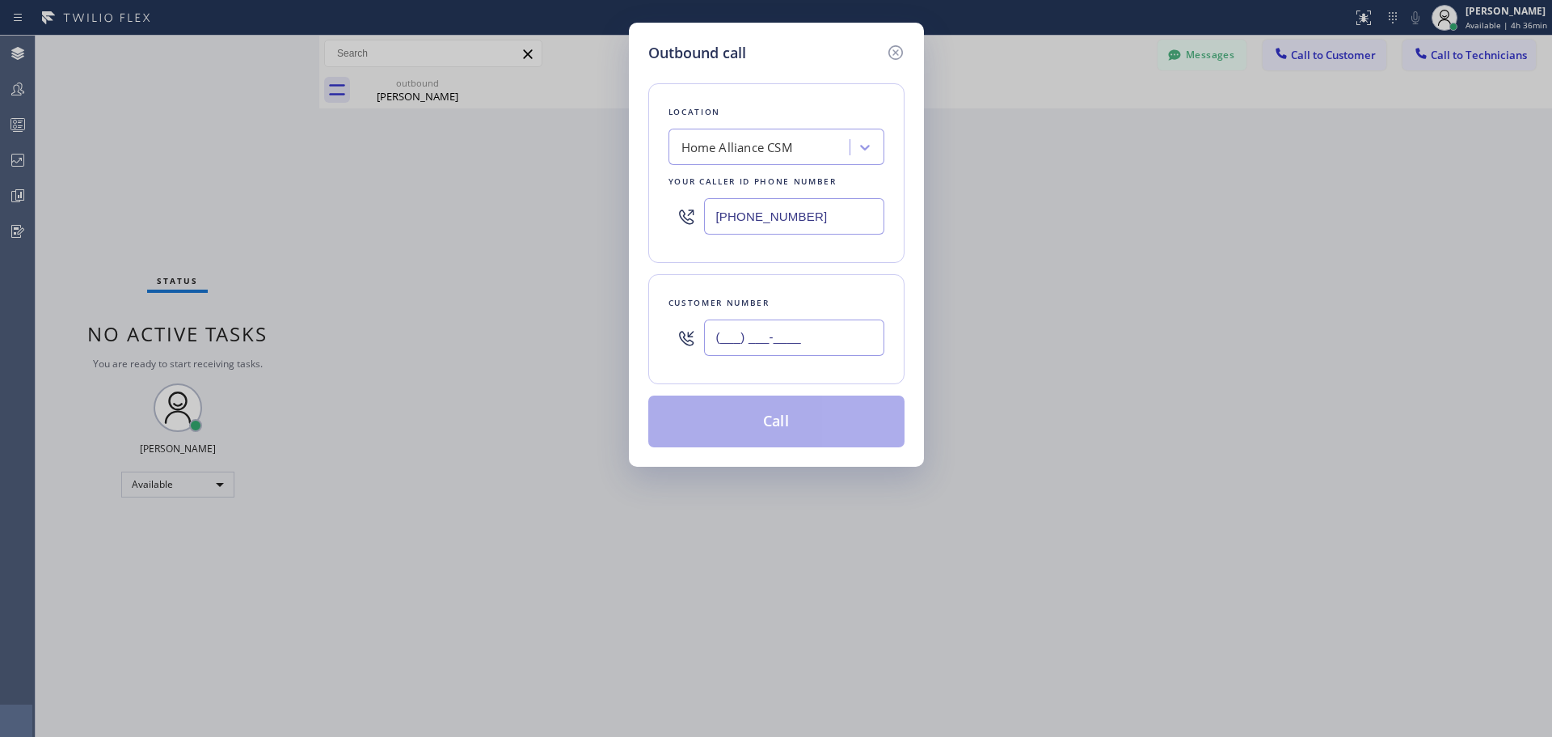
click at [752, 346] on input "(___) ___-____" at bounding box center [794, 337] width 180 height 36
paste input "206) 432-6518"
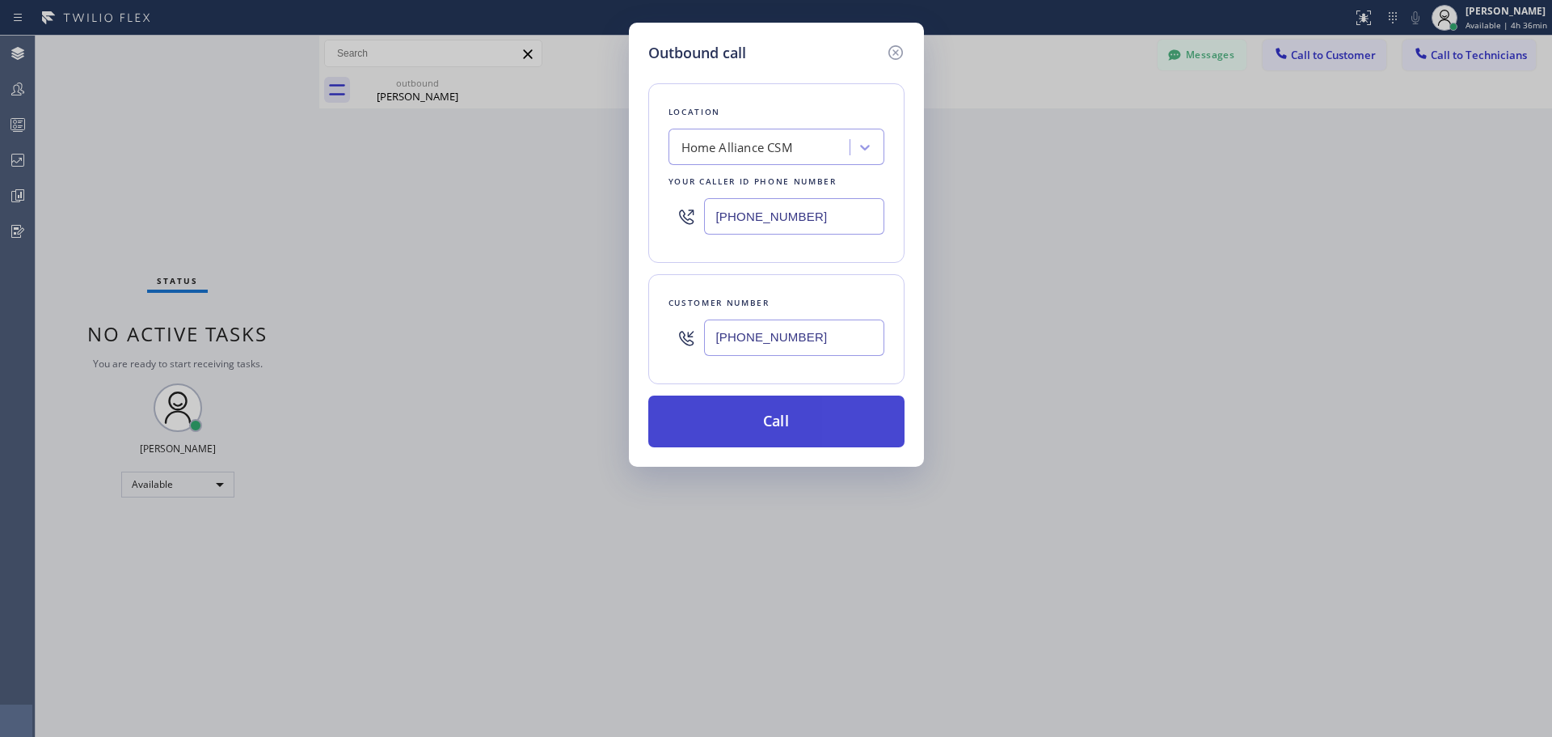
type input "(206) 432-6518"
click at [780, 420] on button "Call" at bounding box center [776, 421] width 256 height 52
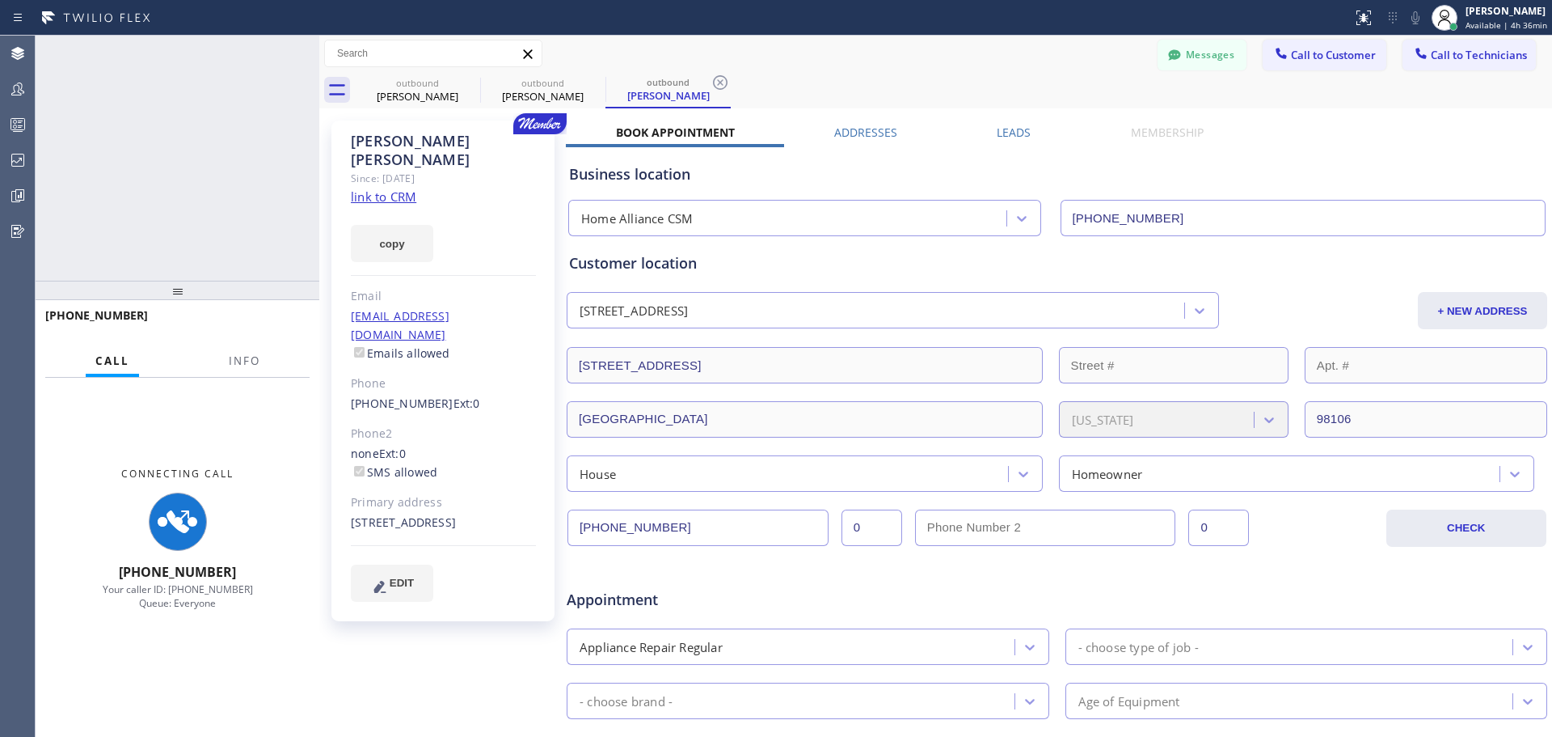
type input "[PHONE_NUMBER]"
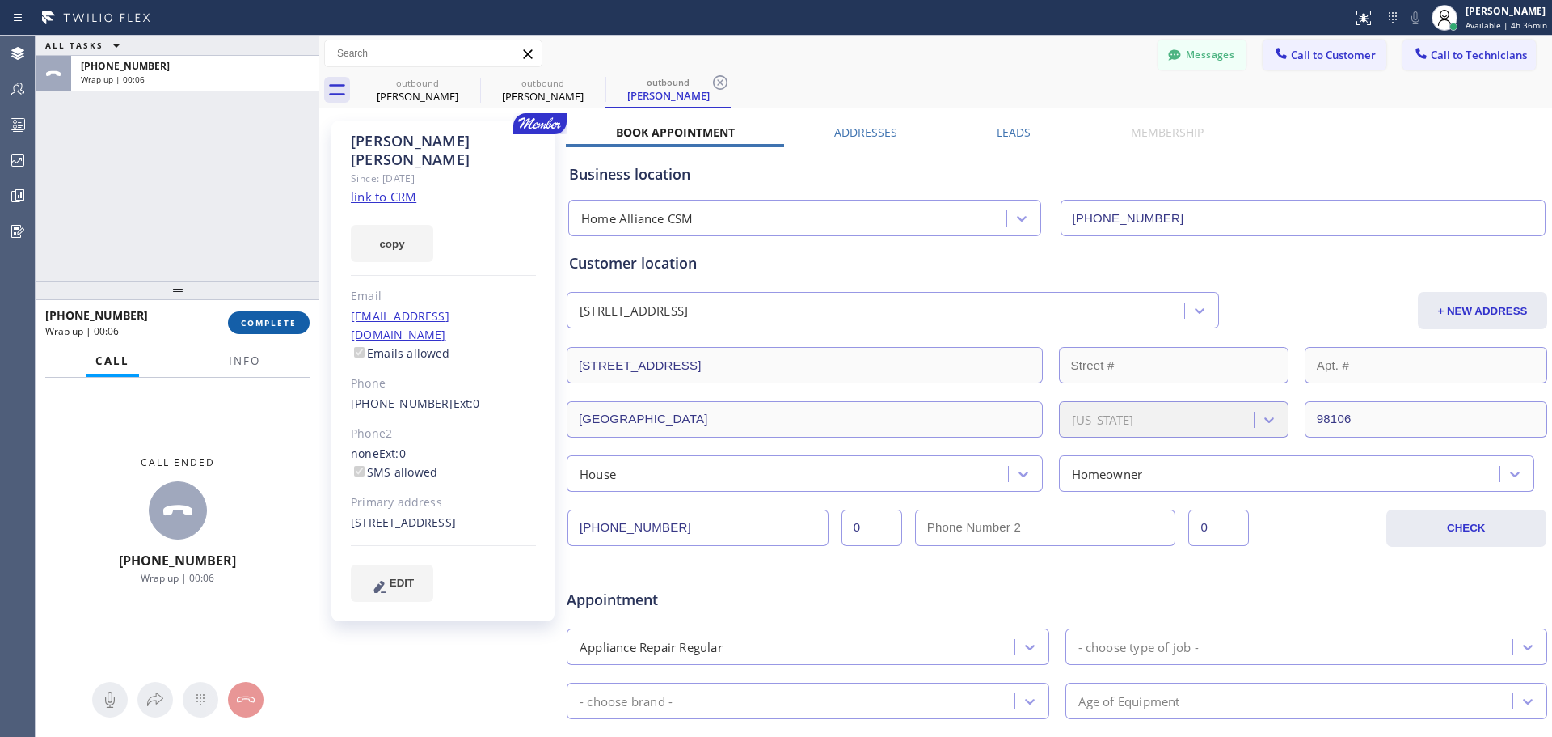
click at [268, 321] on span "COMPLETE" at bounding box center [269, 322] width 56 height 11
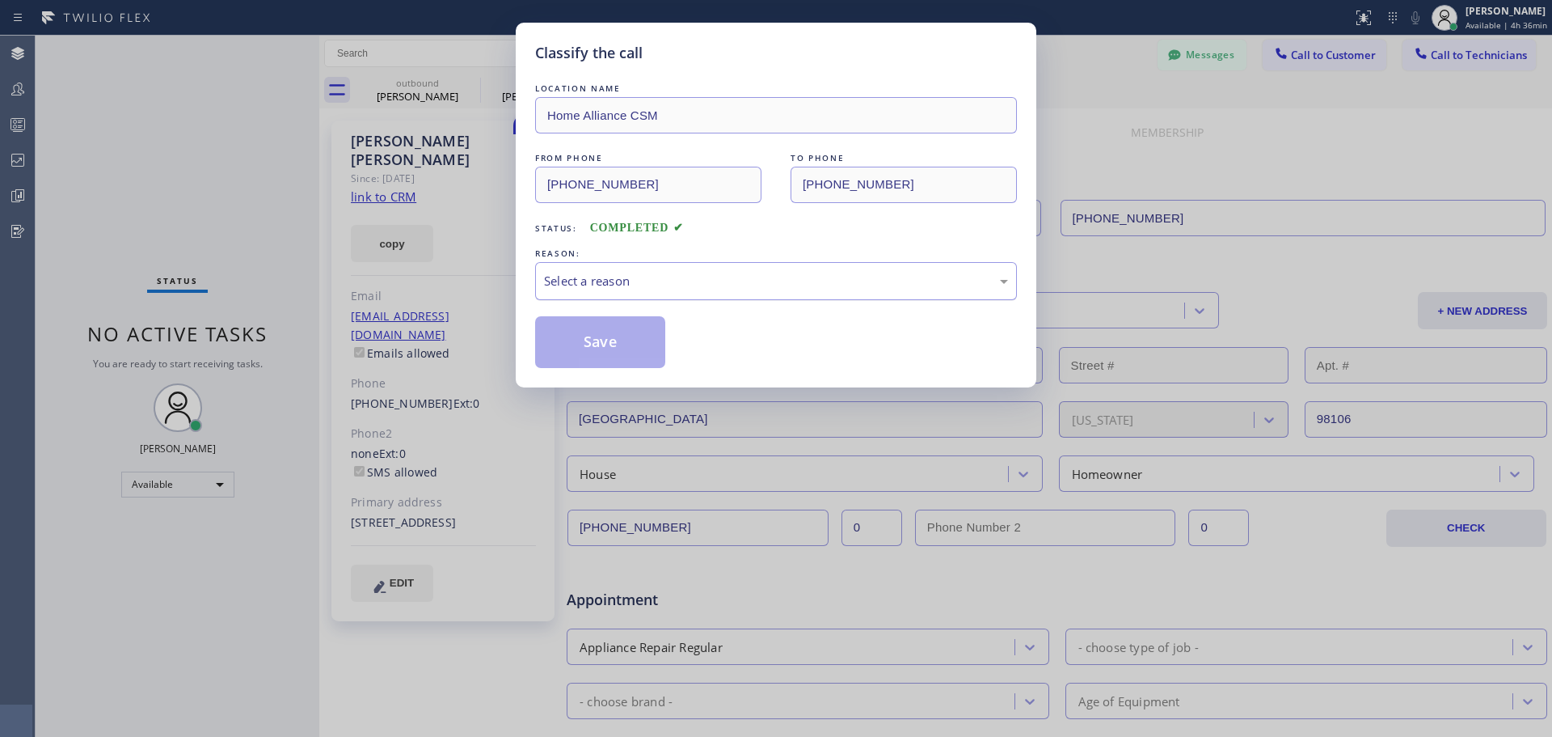
click at [777, 282] on div "Select a reason" at bounding box center [776, 281] width 464 height 19
click at [574, 336] on button "Save" at bounding box center [600, 342] width 130 height 52
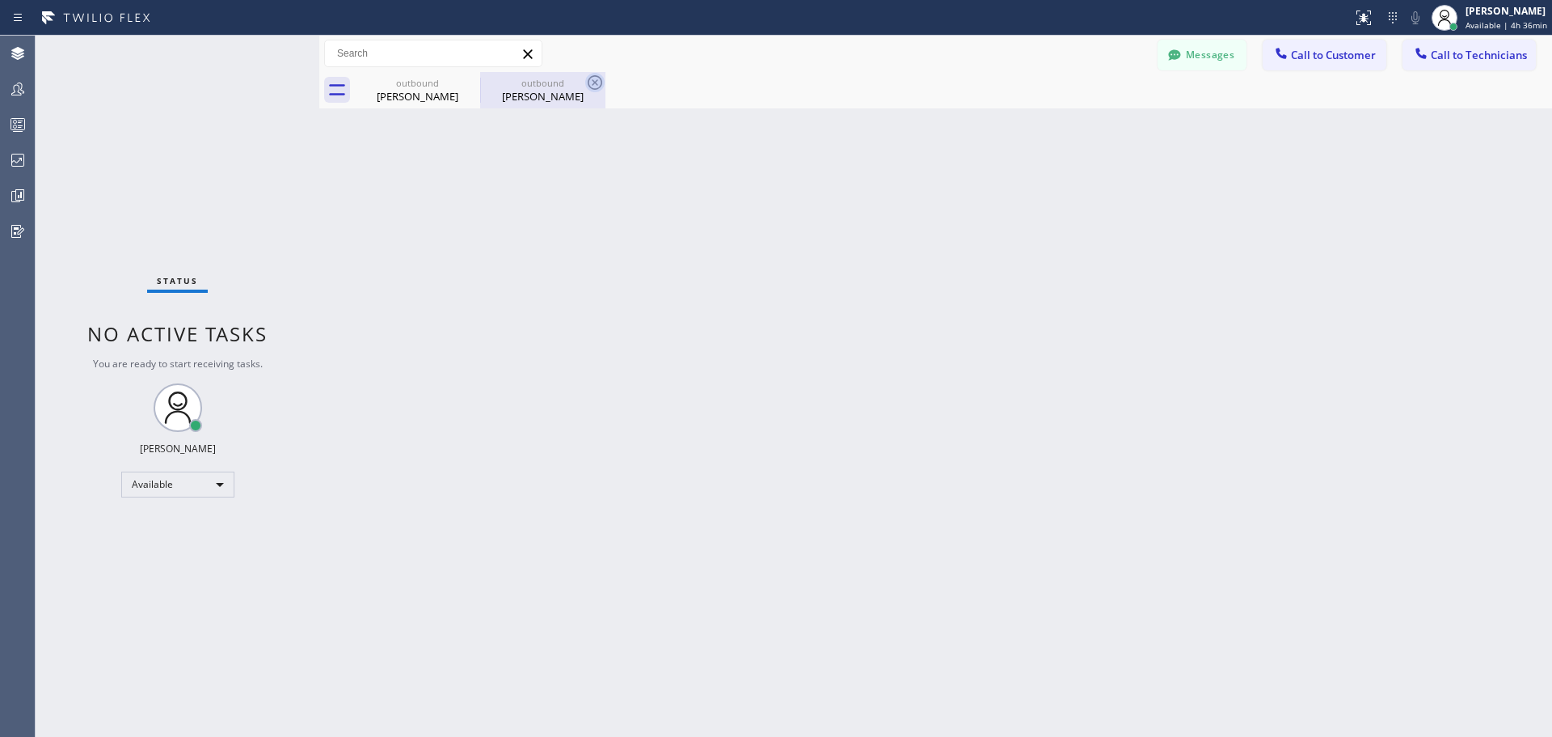
click at [597, 82] on icon at bounding box center [595, 82] width 15 height 15
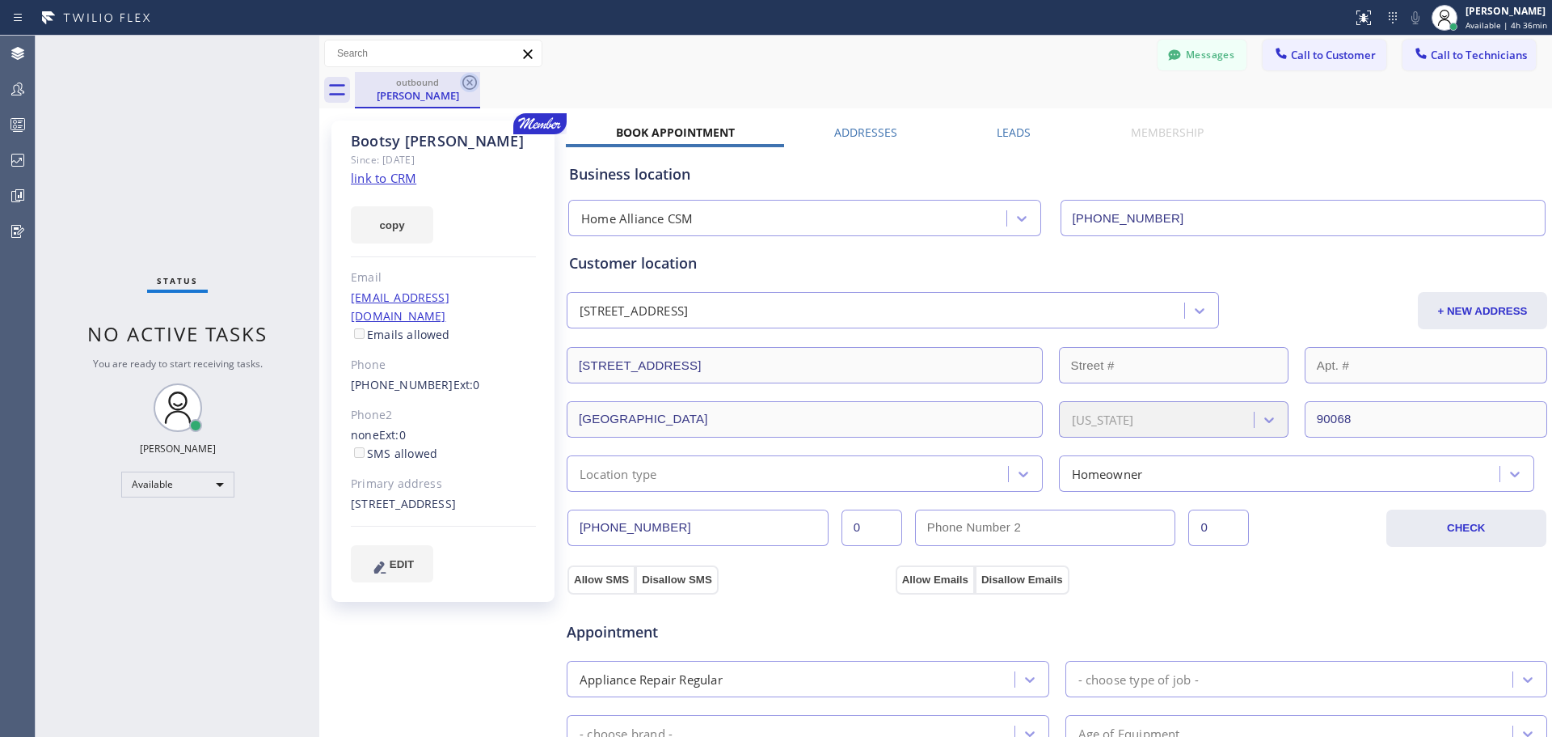
click at [473, 82] on icon at bounding box center [469, 82] width 19 height 19
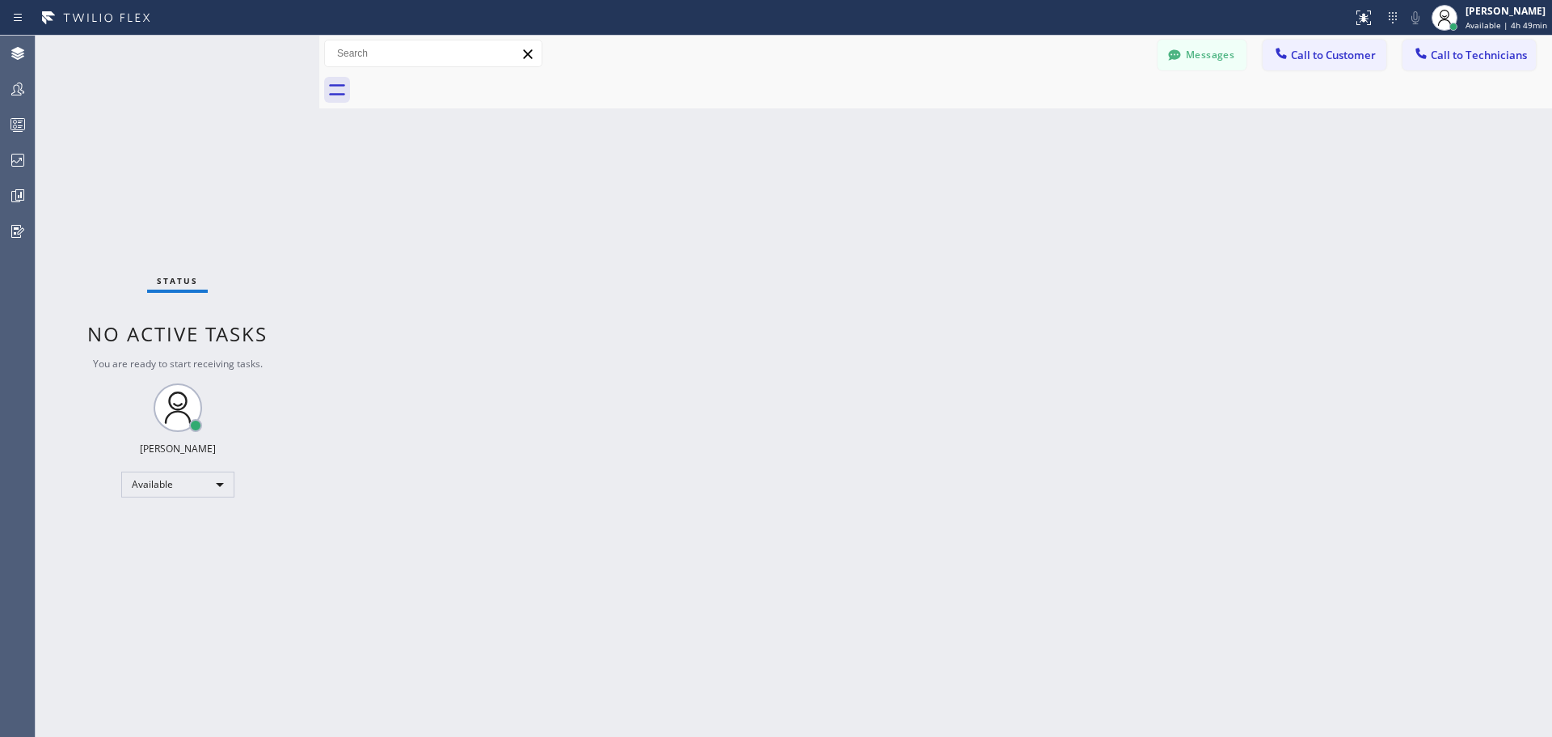
click at [1317, 57] on span "Call to Customer" at bounding box center [1333, 55] width 85 height 15
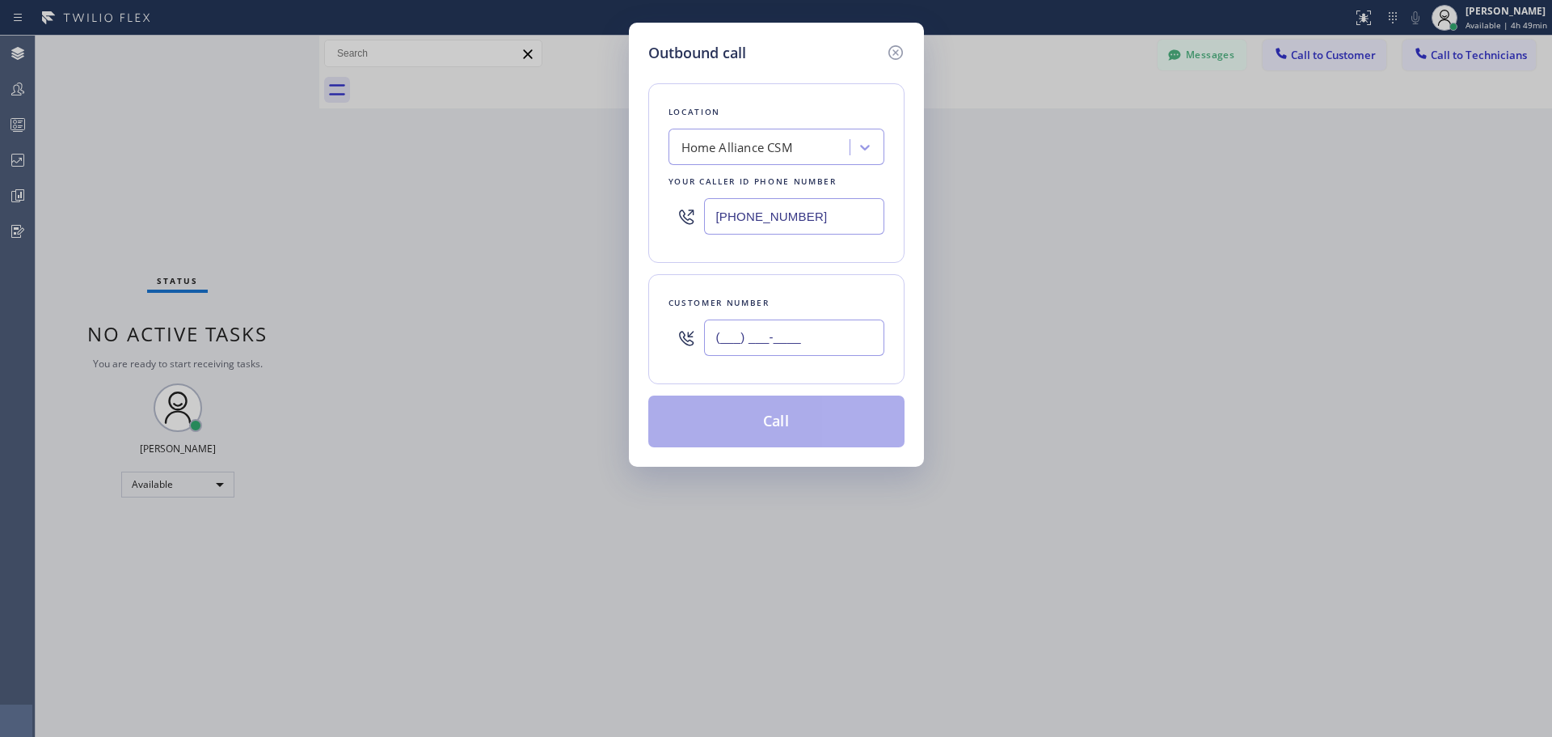
click at [793, 344] on input "(___) ___-____" at bounding box center [794, 337] width 180 height 36
paste input "727) 415-8775"
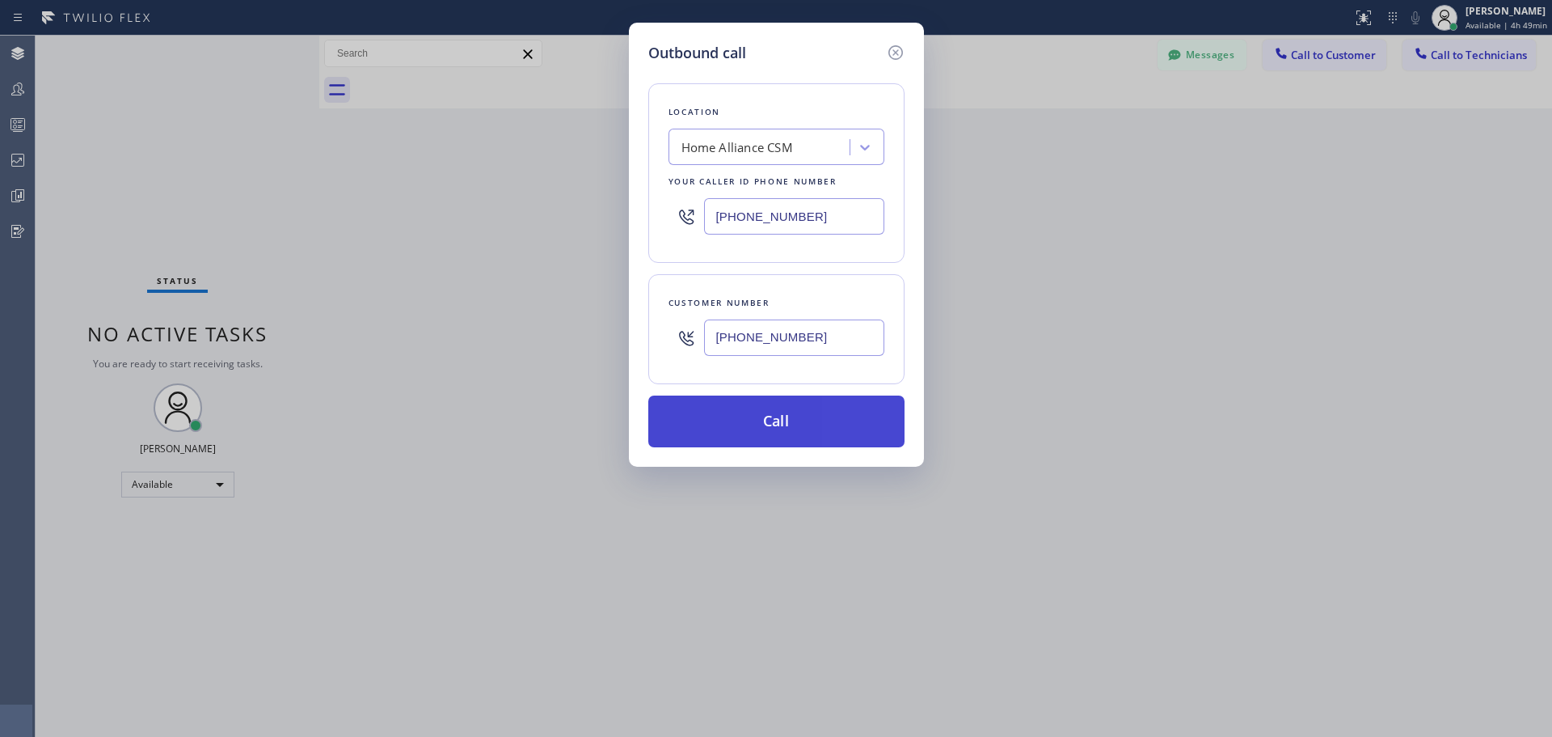
type input "(727) 415-8775"
click at [780, 423] on button "Call" at bounding box center [776, 421] width 256 height 52
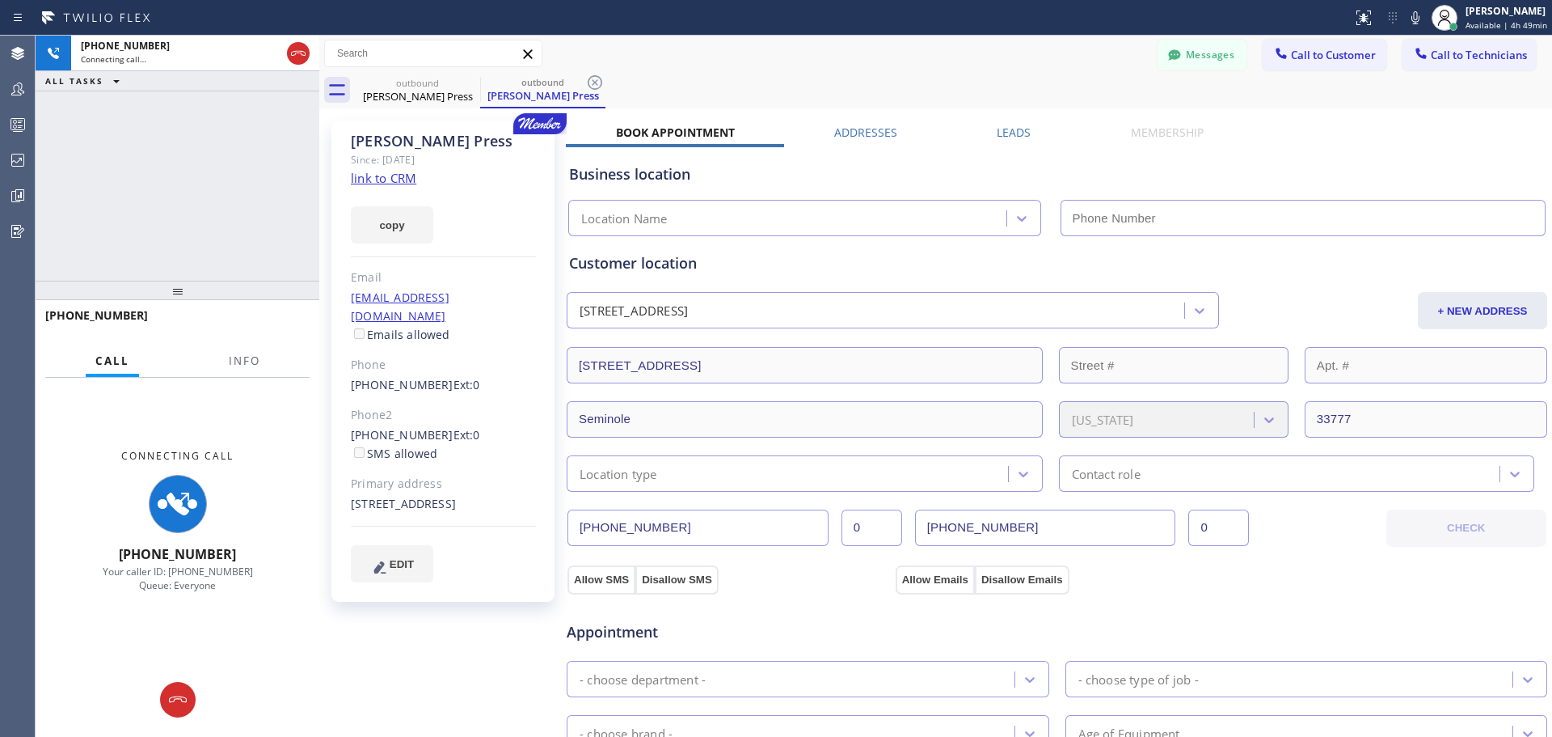
type input "[PHONE_NUMBER]"
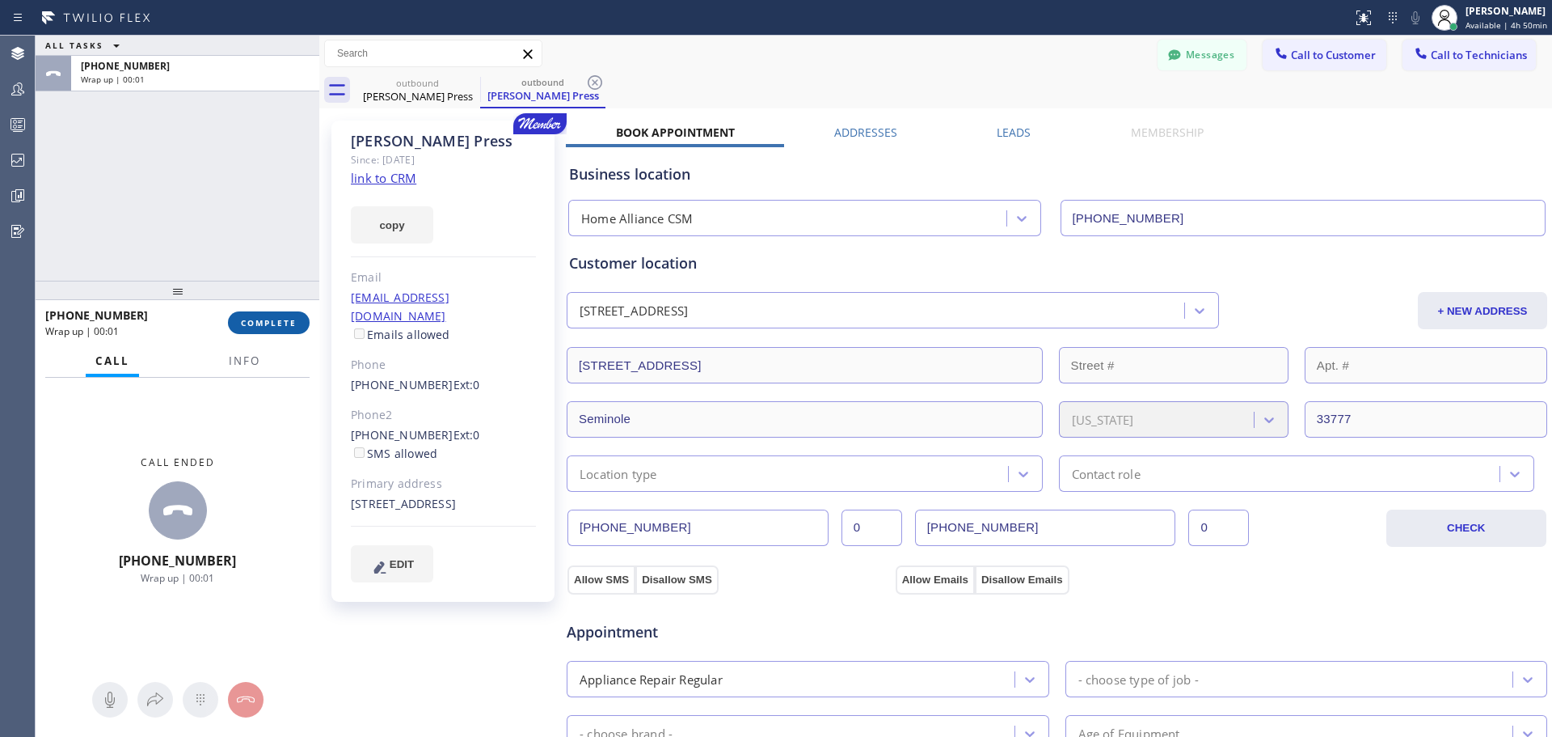
click at [274, 327] on span "COMPLETE" at bounding box center [269, 322] width 56 height 11
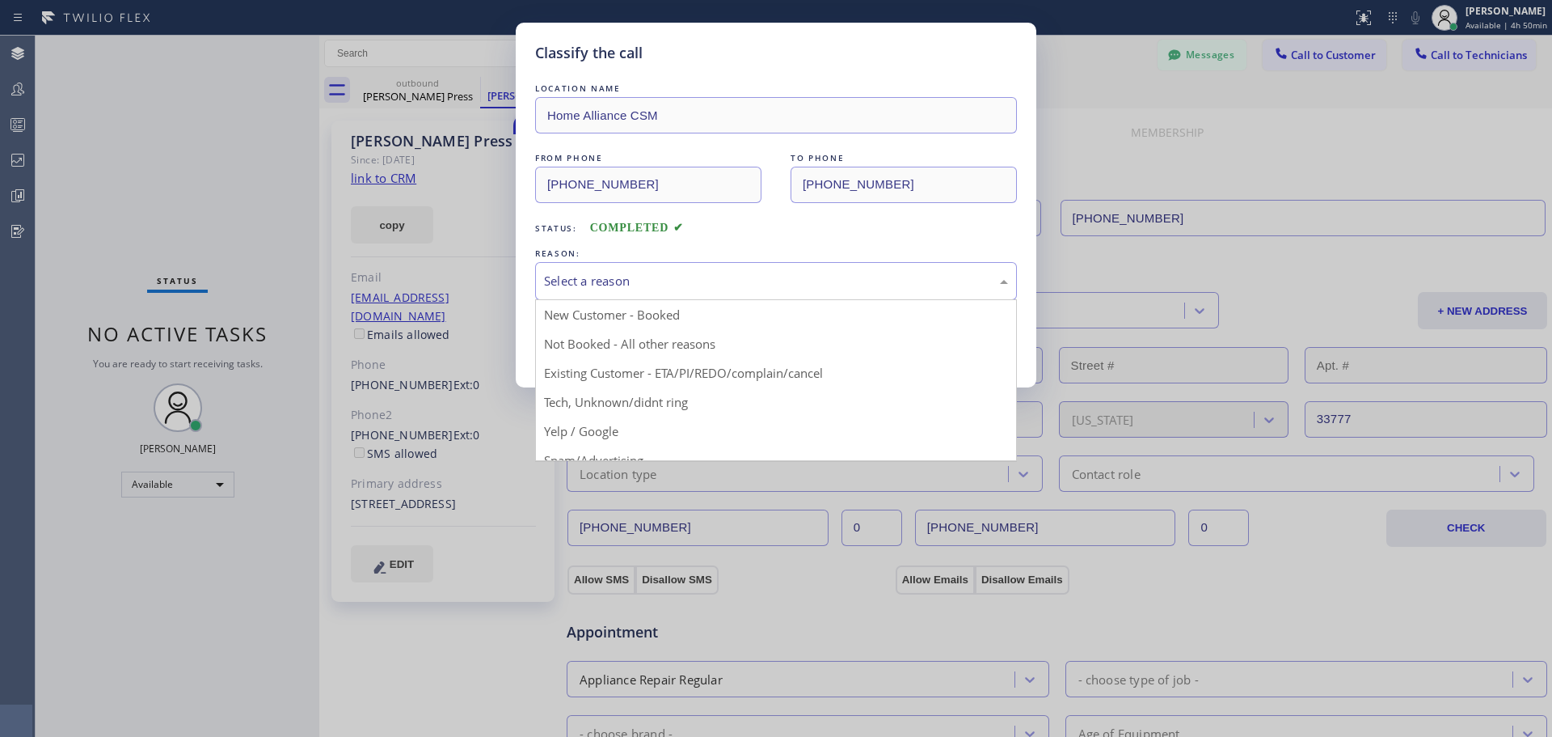
click at [748, 290] on div "Select a reason" at bounding box center [776, 281] width 482 height 38
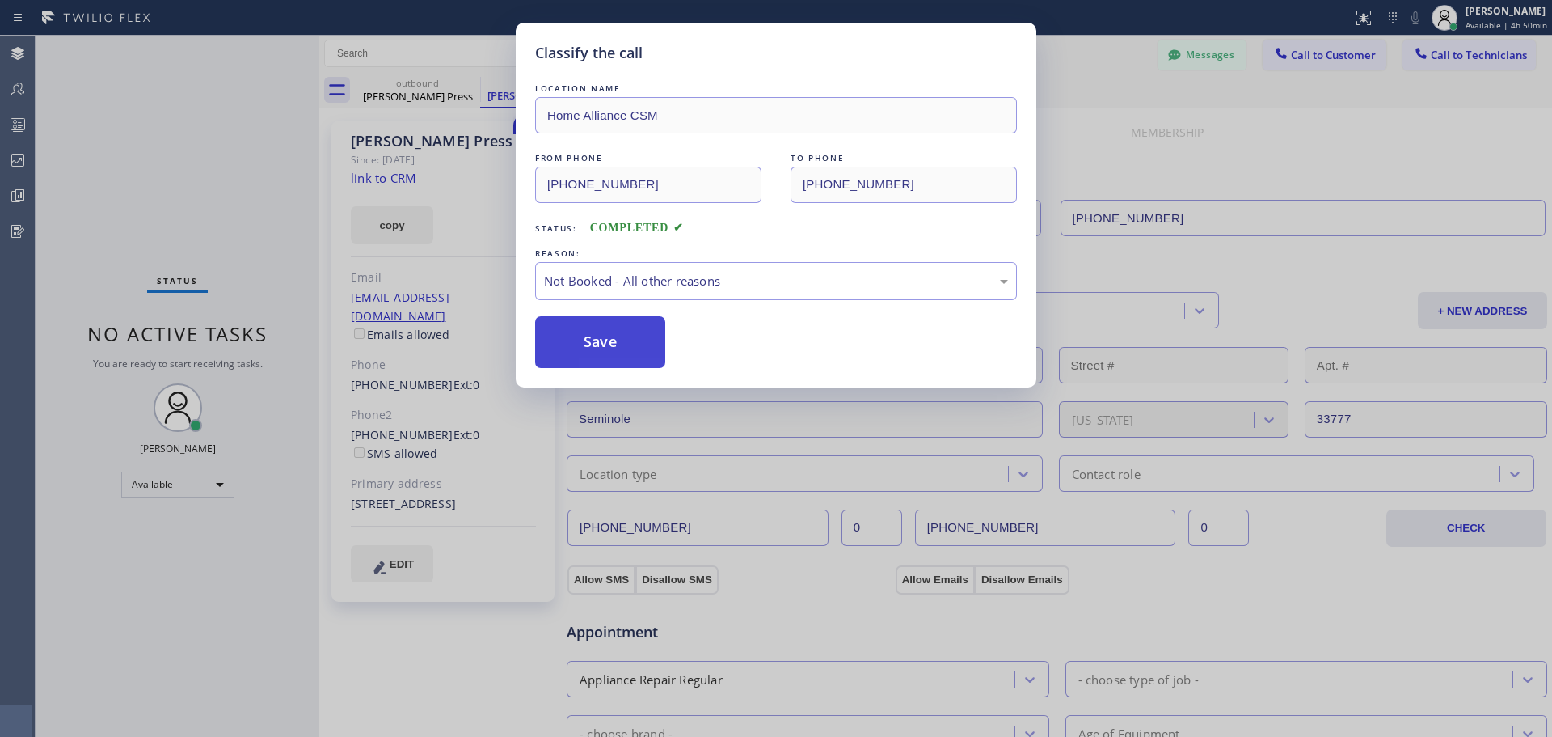
click at [601, 346] on button "Save" at bounding box center [600, 342] width 130 height 52
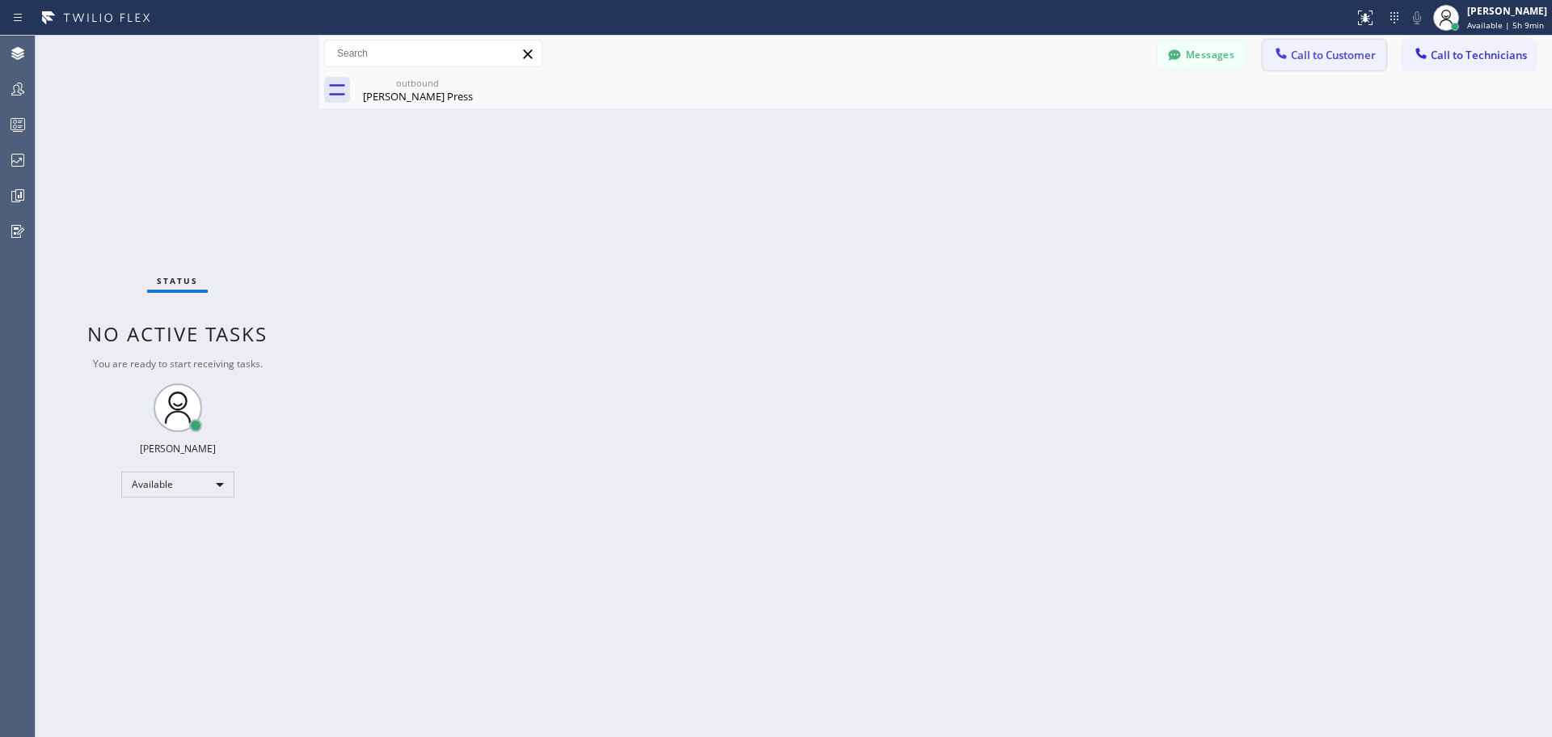
click at [1285, 63] on div at bounding box center [1281, 54] width 19 height 19
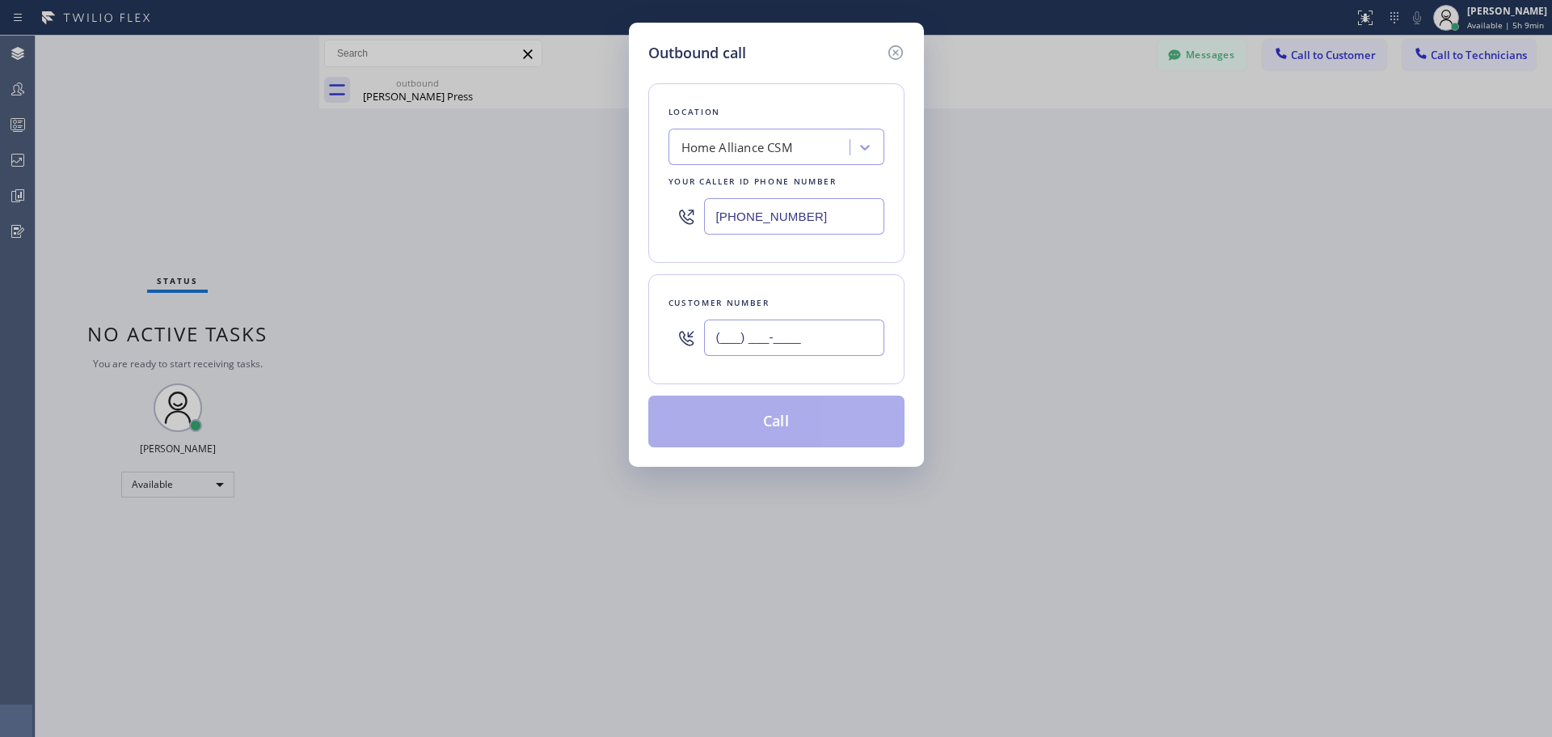
click at [763, 324] on input "(___) ___-____" at bounding box center [794, 337] width 180 height 36
paste input "650) 291-3099"
type input "(650) 291-3099"
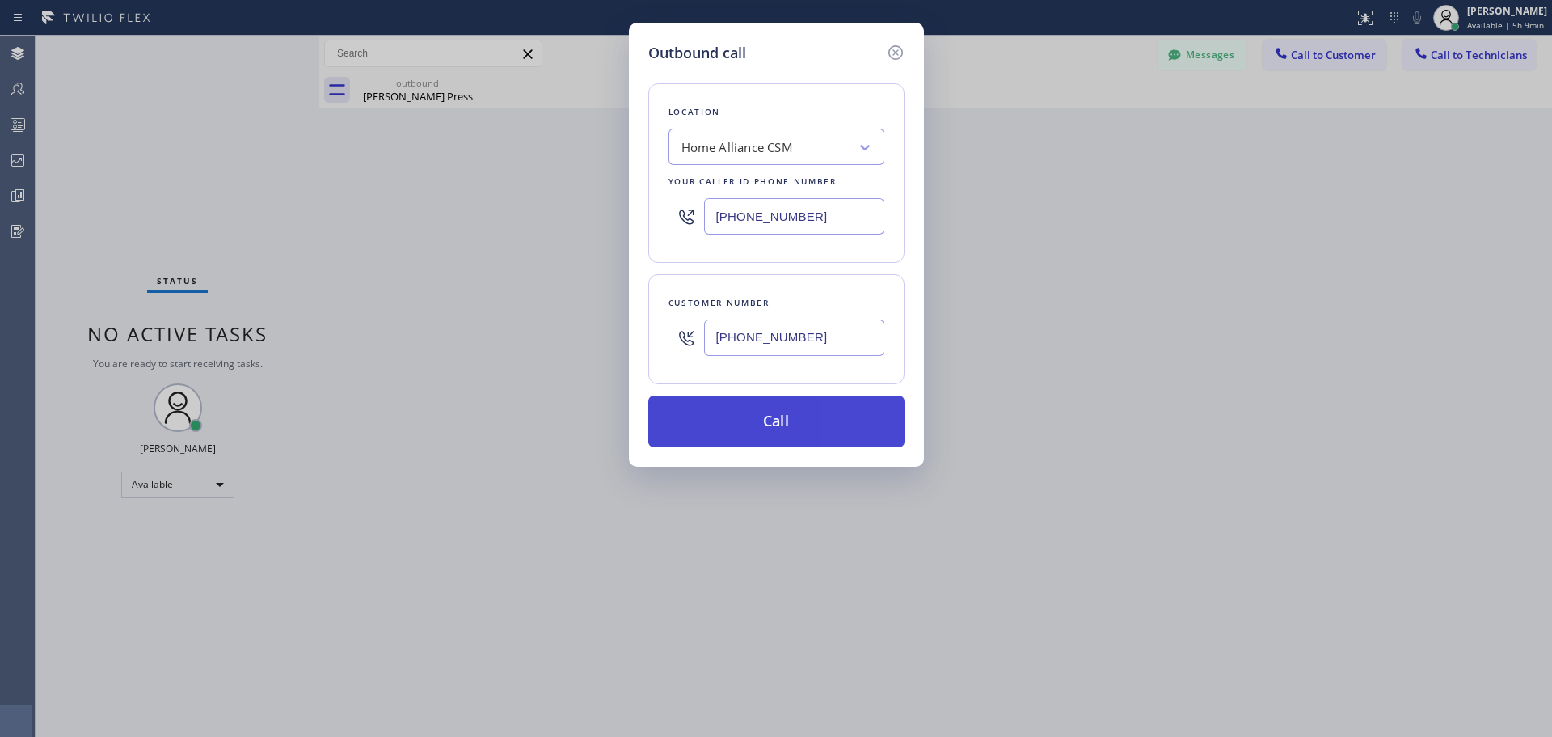
click at [802, 423] on button "Call" at bounding box center [776, 421] width 256 height 52
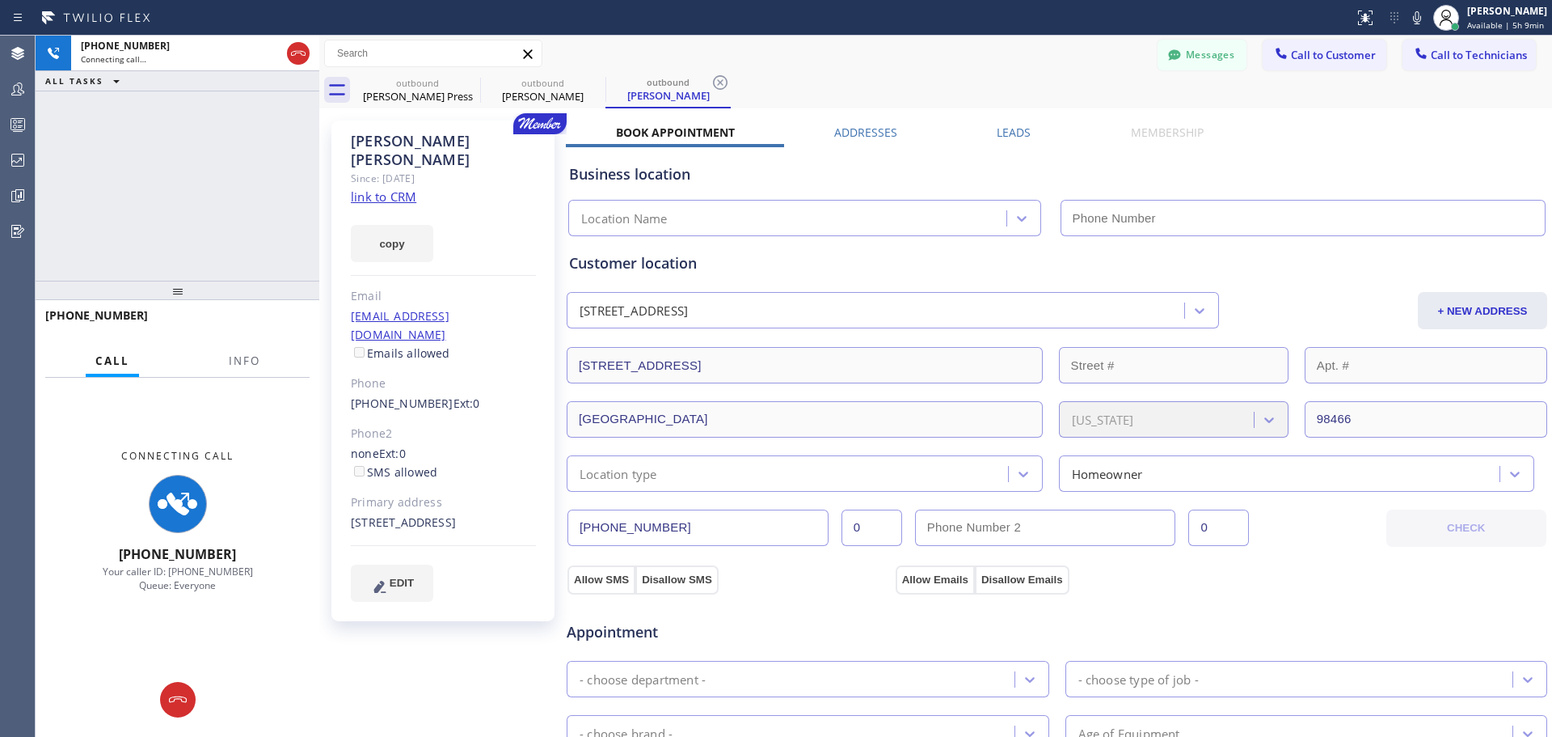
type input "[PHONE_NUMBER]"
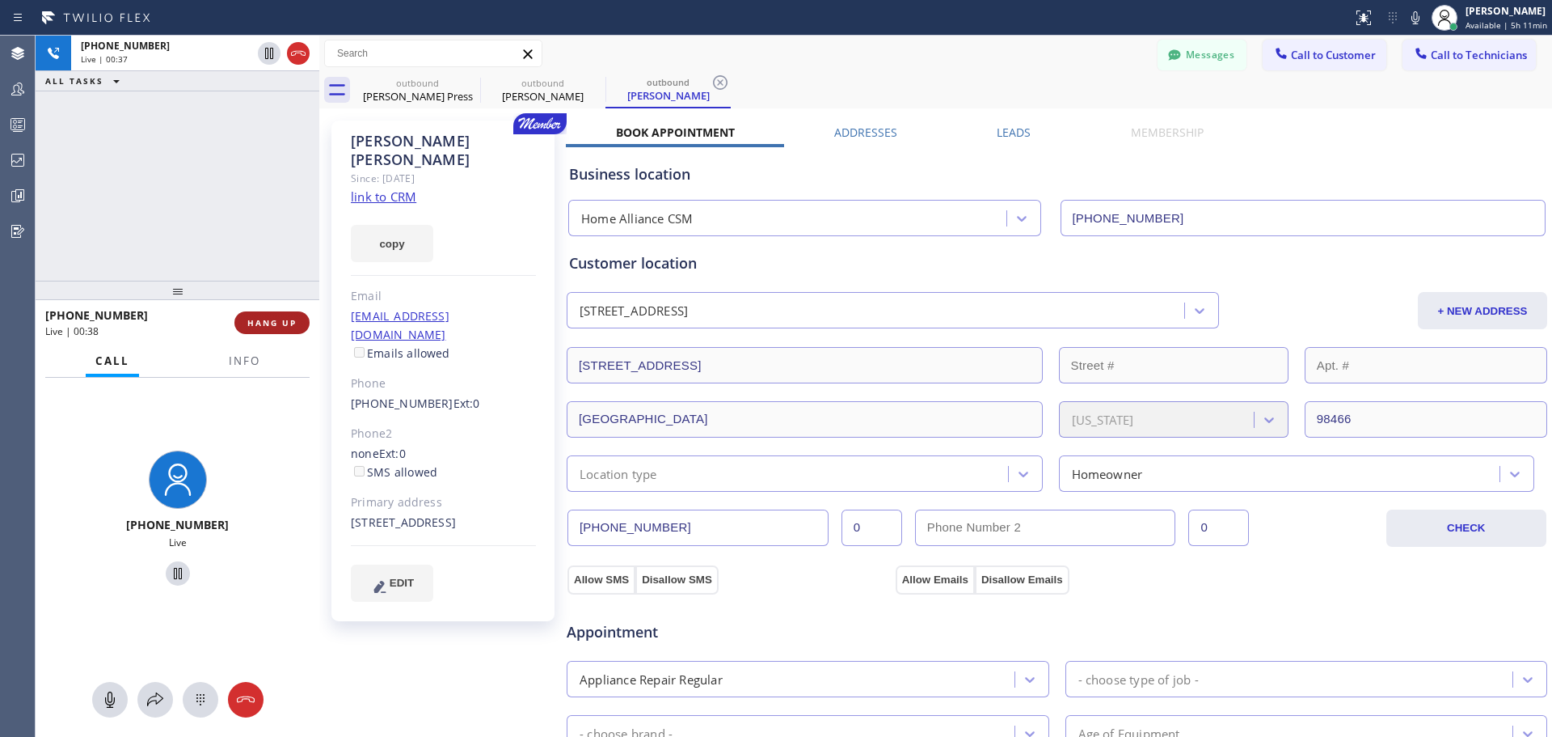
click at [255, 324] on span "HANG UP" at bounding box center [271, 322] width 49 height 11
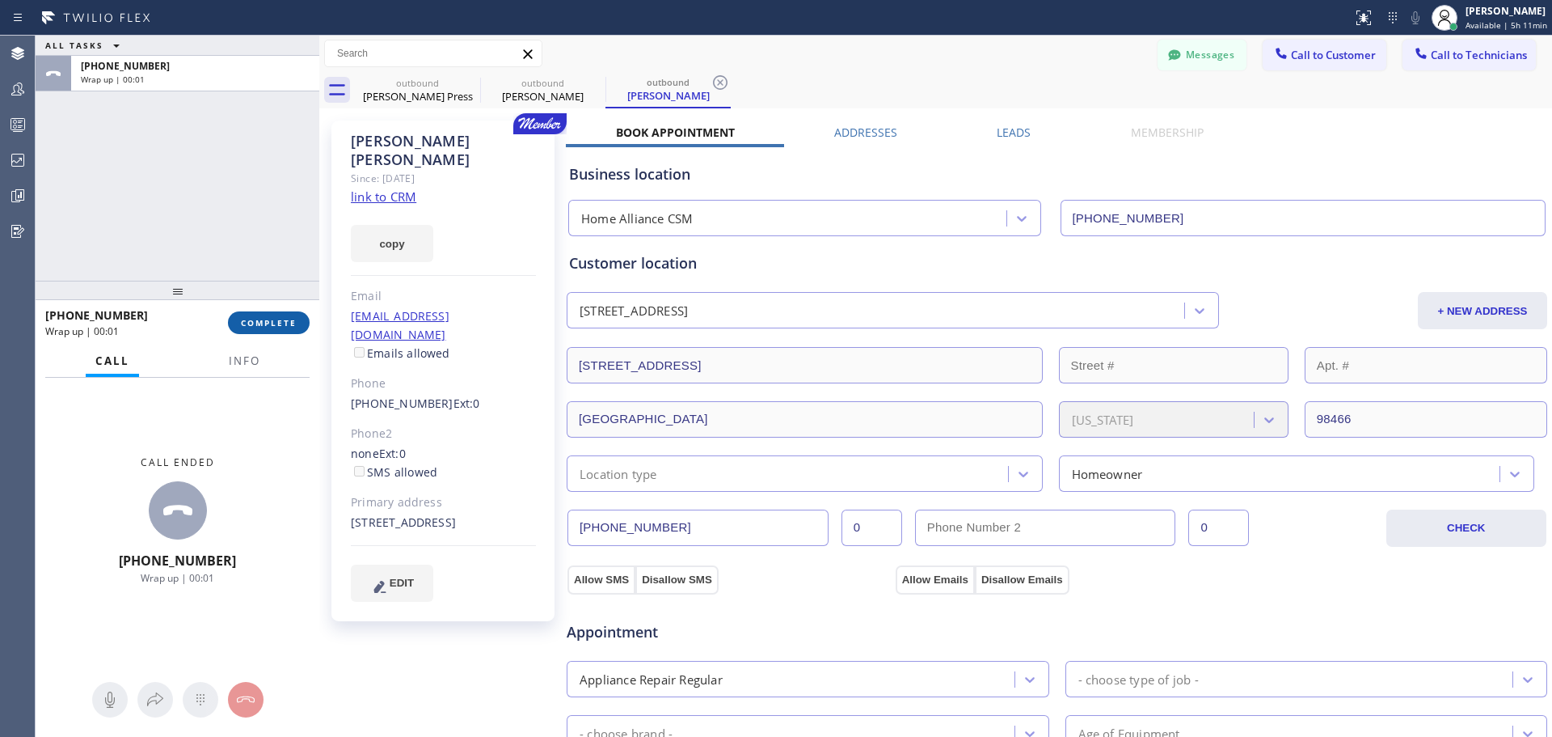
click at [292, 319] on span "COMPLETE" at bounding box center [269, 322] width 56 height 11
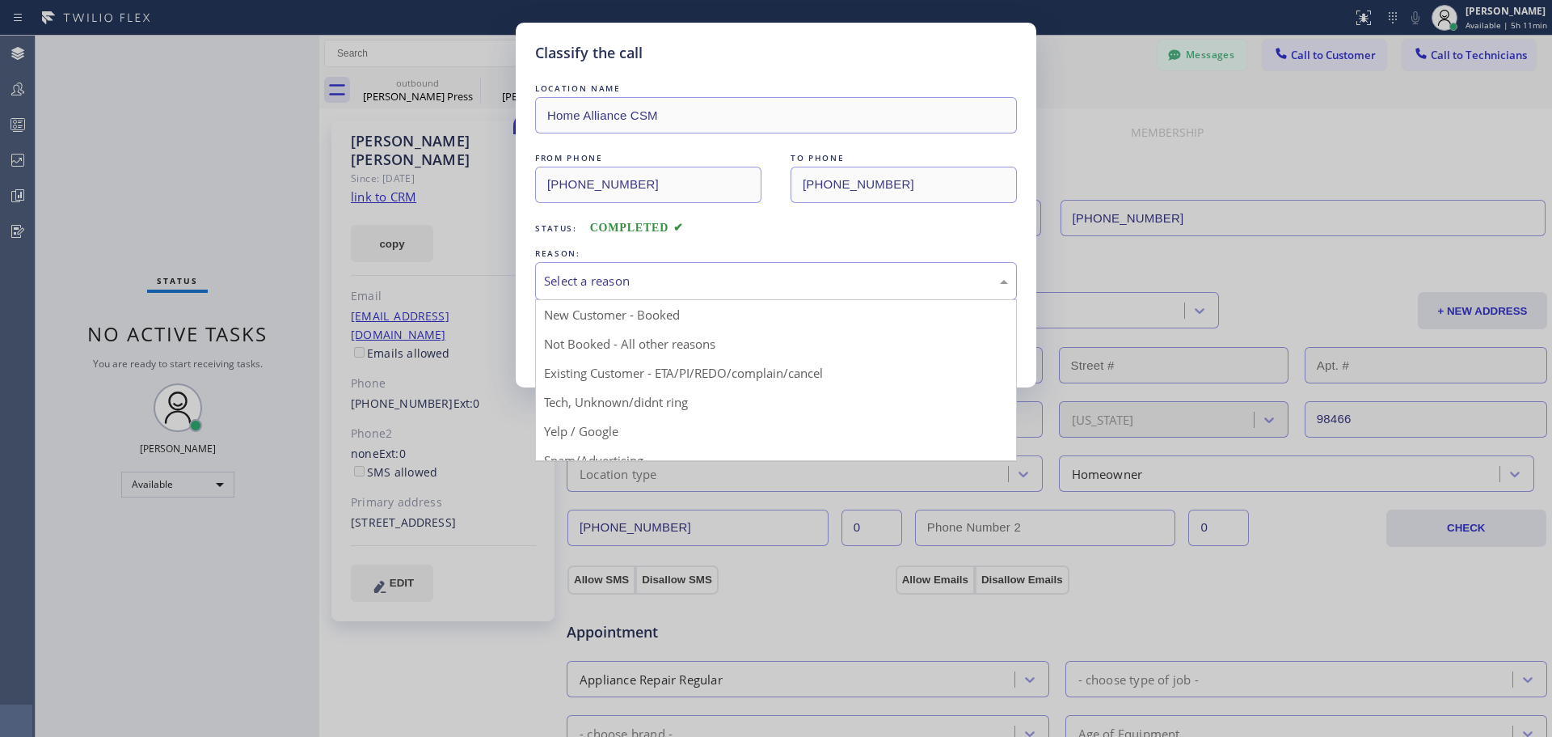
click at [735, 282] on div "Select a reason" at bounding box center [776, 281] width 464 height 19
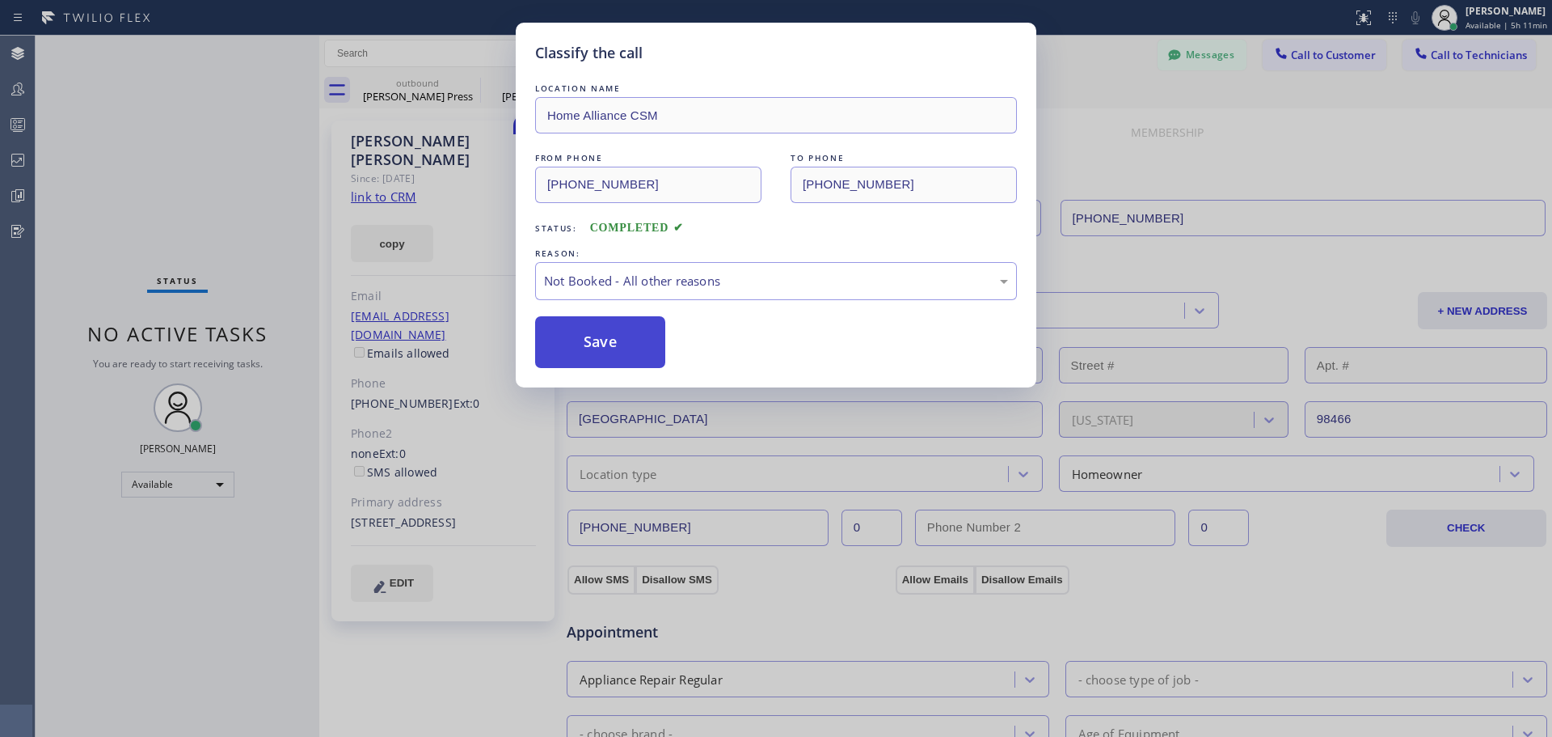
click at [610, 338] on button "Save" at bounding box center [600, 342] width 130 height 52
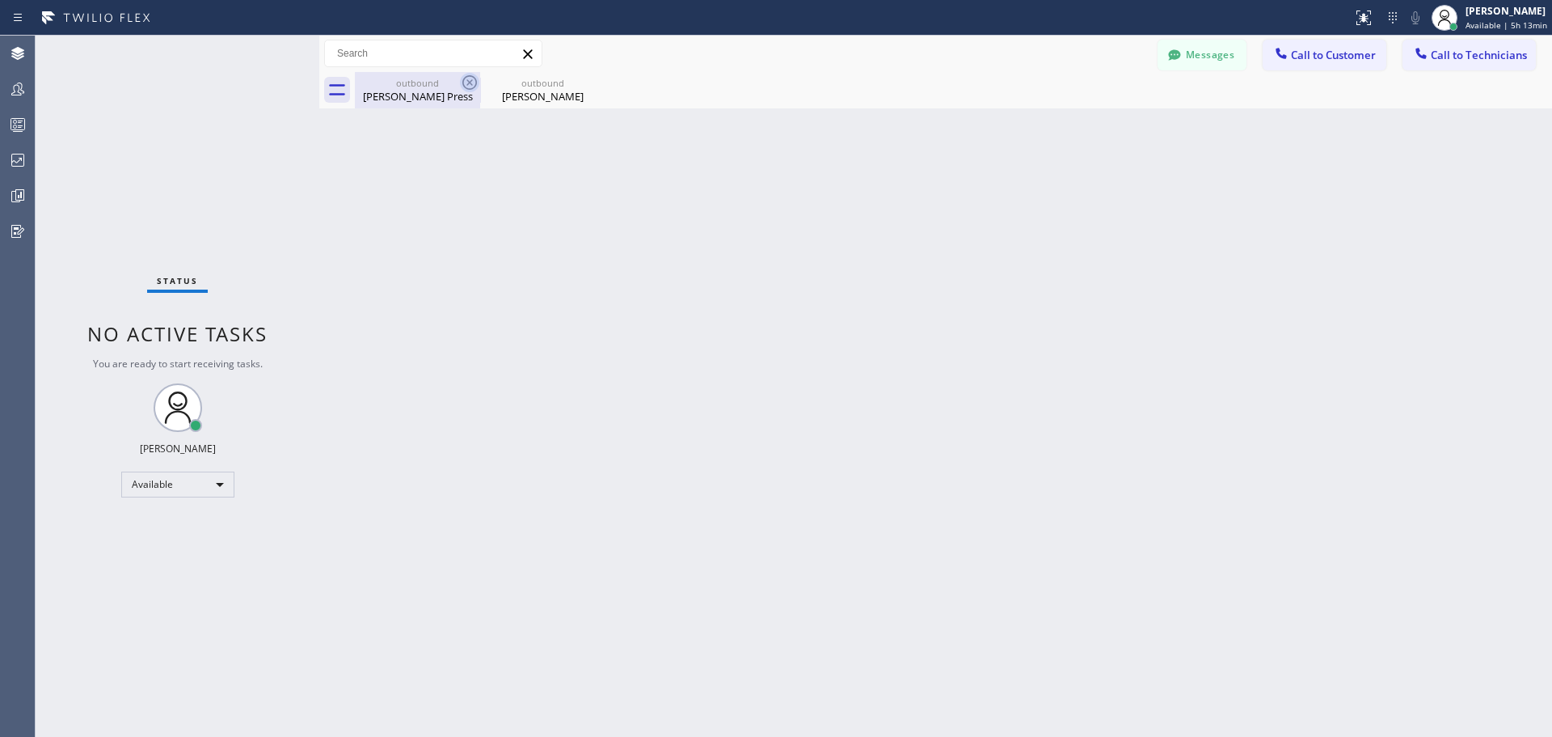
click at [466, 79] on icon at bounding box center [469, 82] width 19 height 19
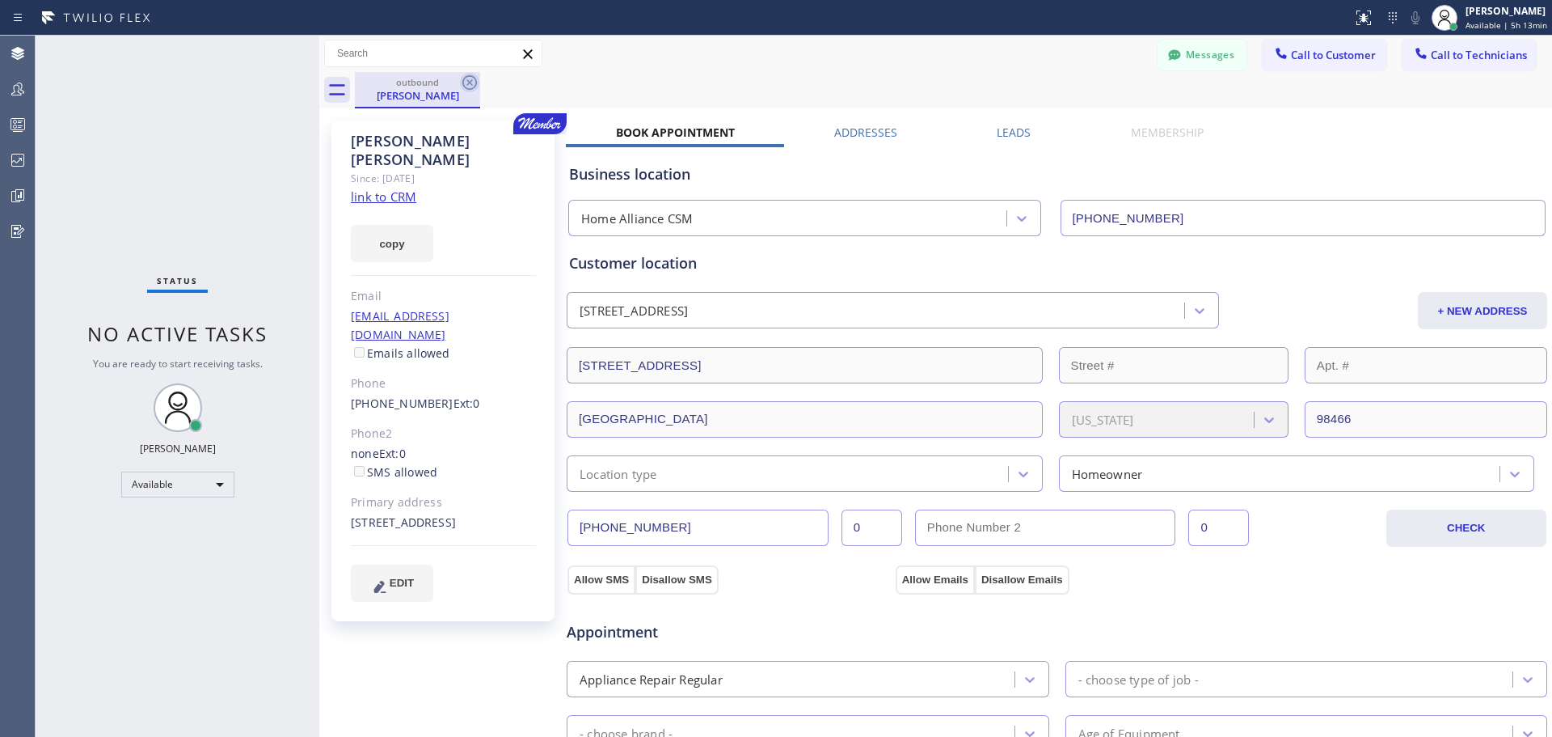
click at [472, 86] on icon at bounding box center [469, 82] width 19 height 19
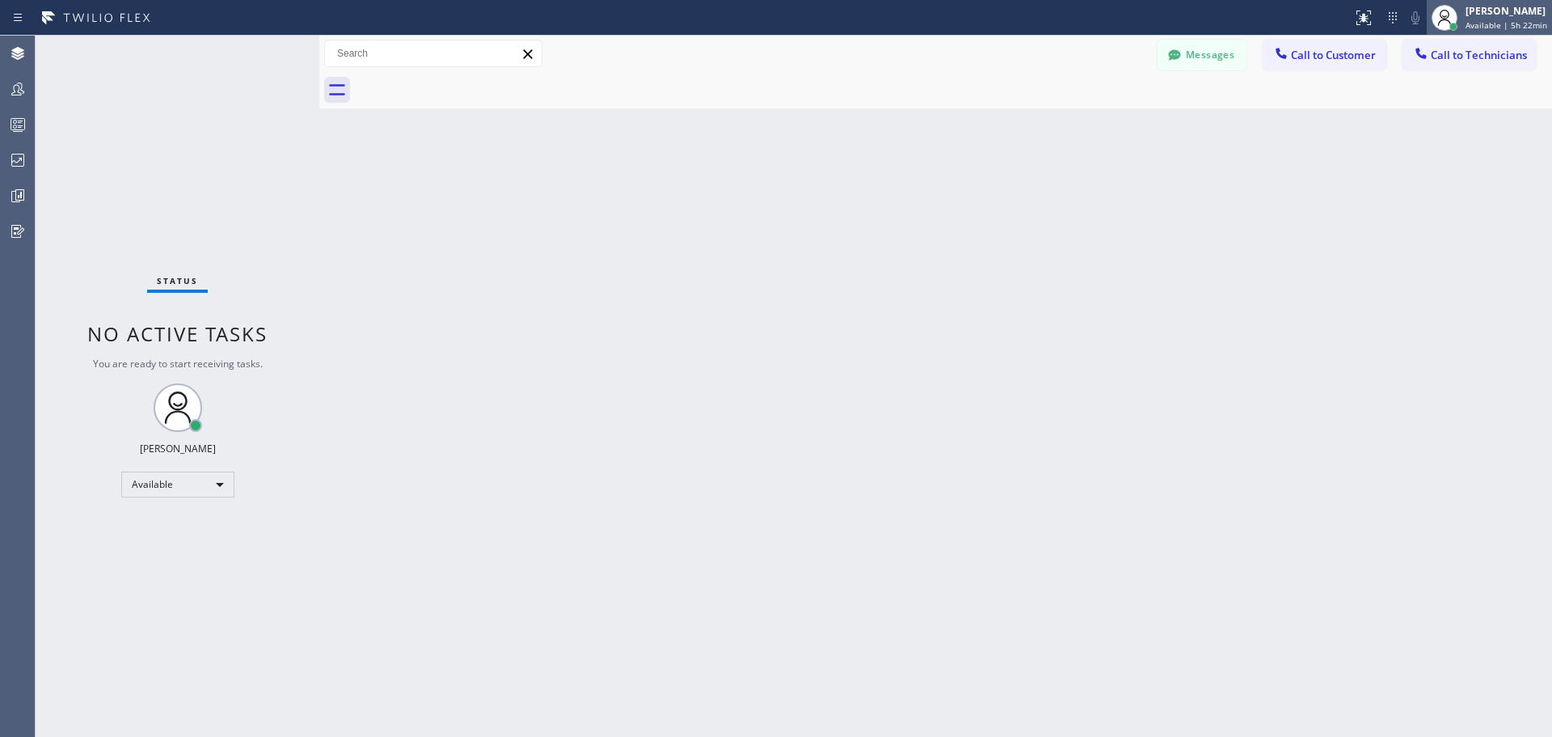
click at [1520, 19] on div "Jennifer Huhtala Available | 5h 22min" at bounding box center [1508, 17] width 90 height 28
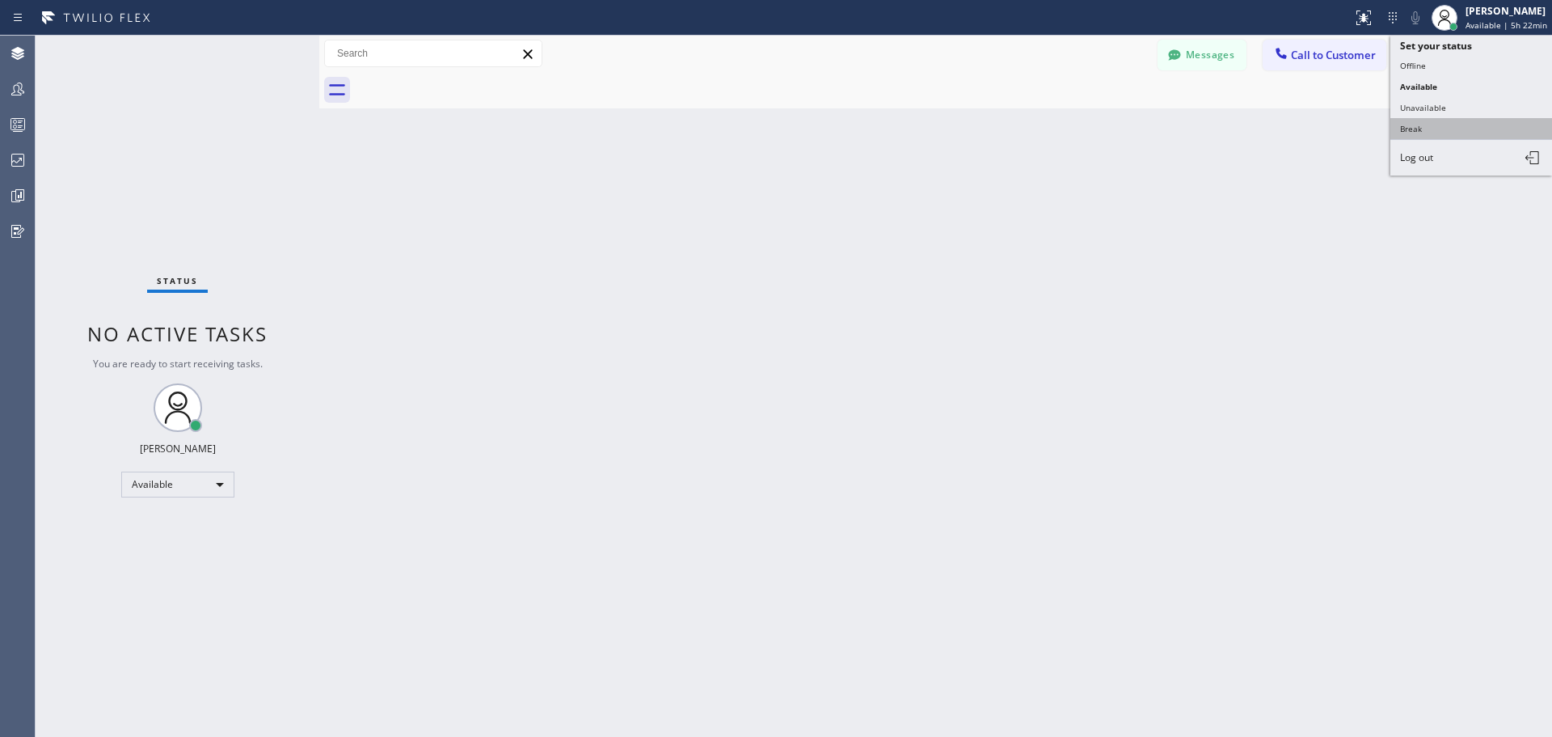
click at [1437, 124] on button "Break" at bounding box center [1472, 128] width 162 height 21
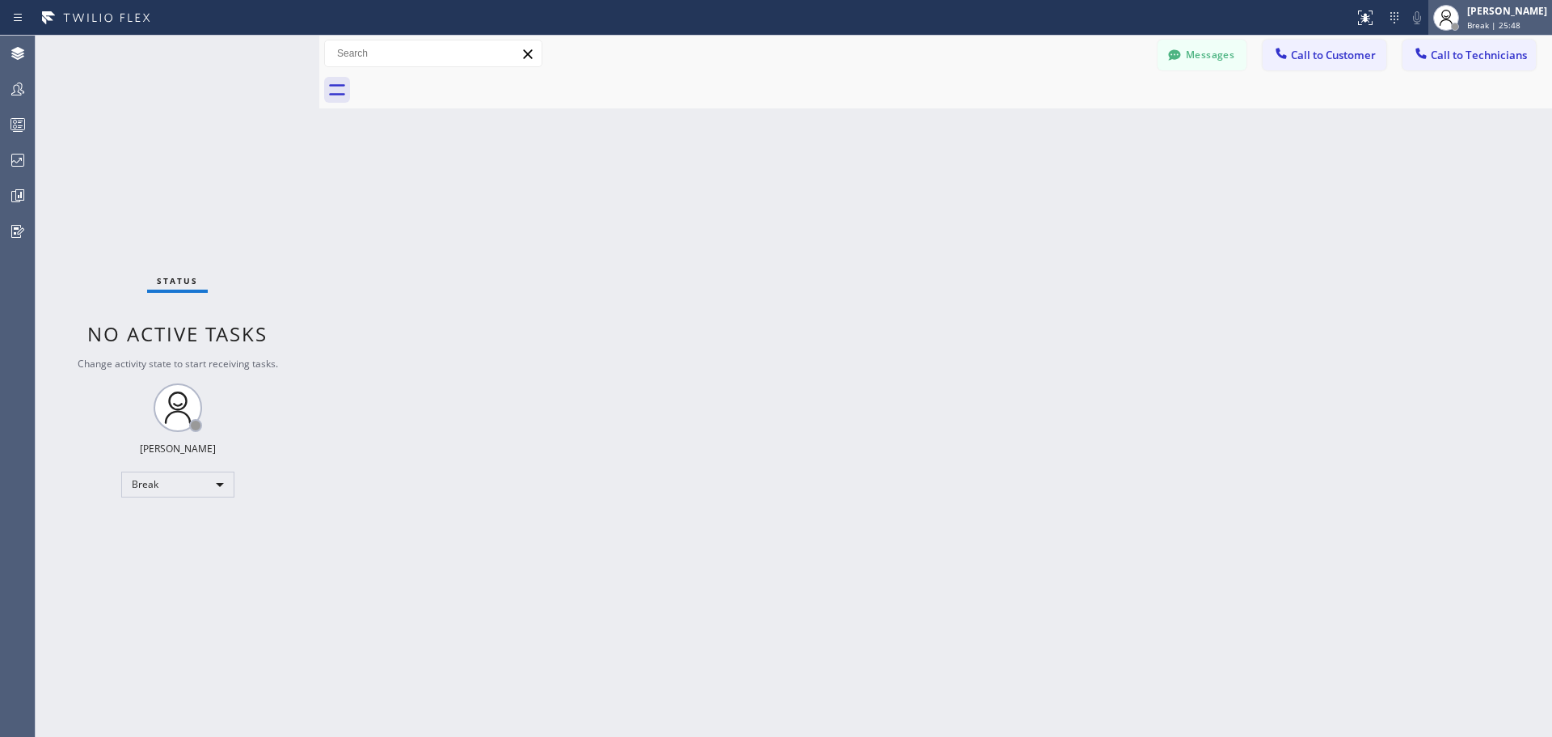
click at [1483, 22] on span "Break | 25:48" at bounding box center [1493, 24] width 53 height 11
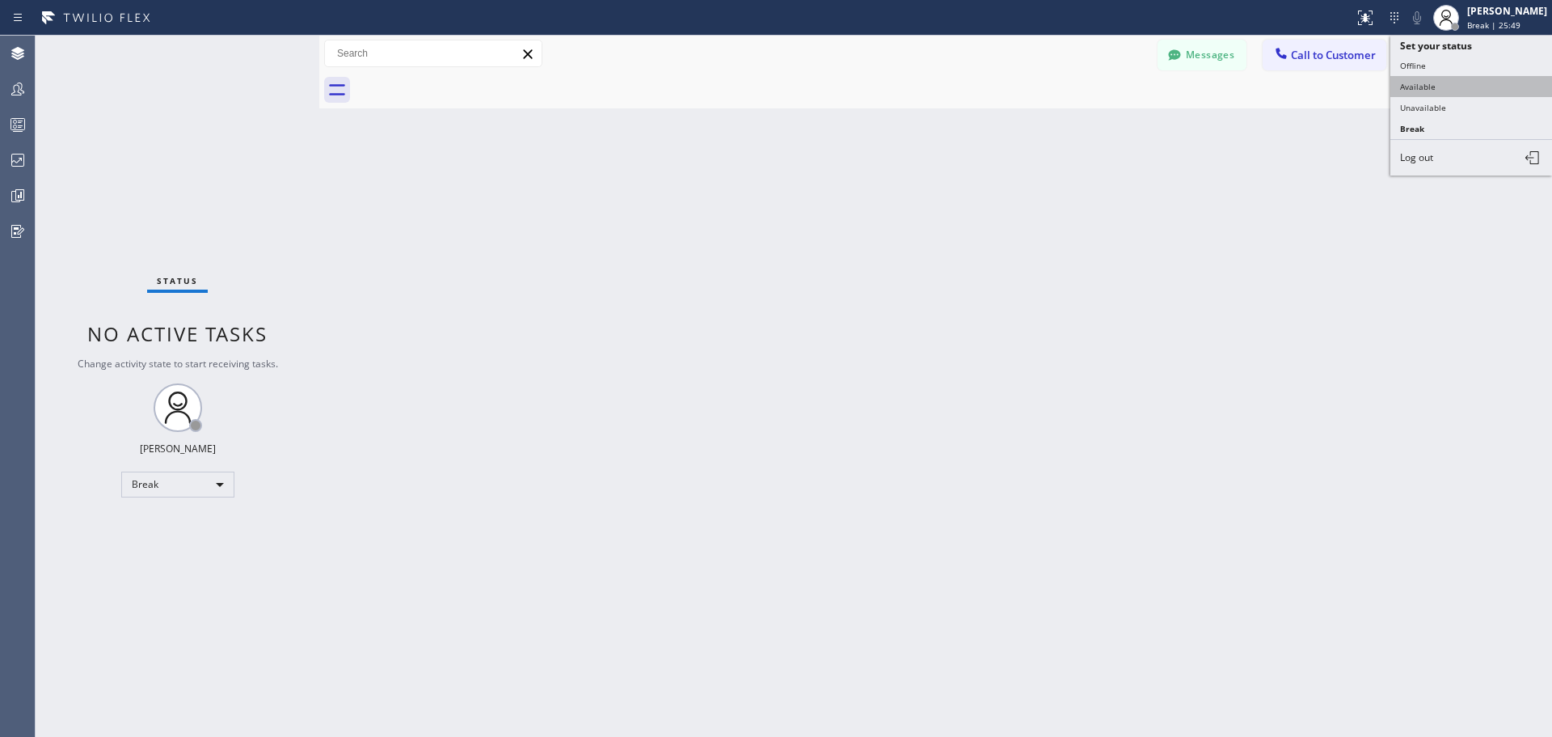
click at [1472, 90] on button "Available" at bounding box center [1472, 86] width 162 height 21
click at [1315, 56] on span "Call to Customer" at bounding box center [1333, 55] width 85 height 15
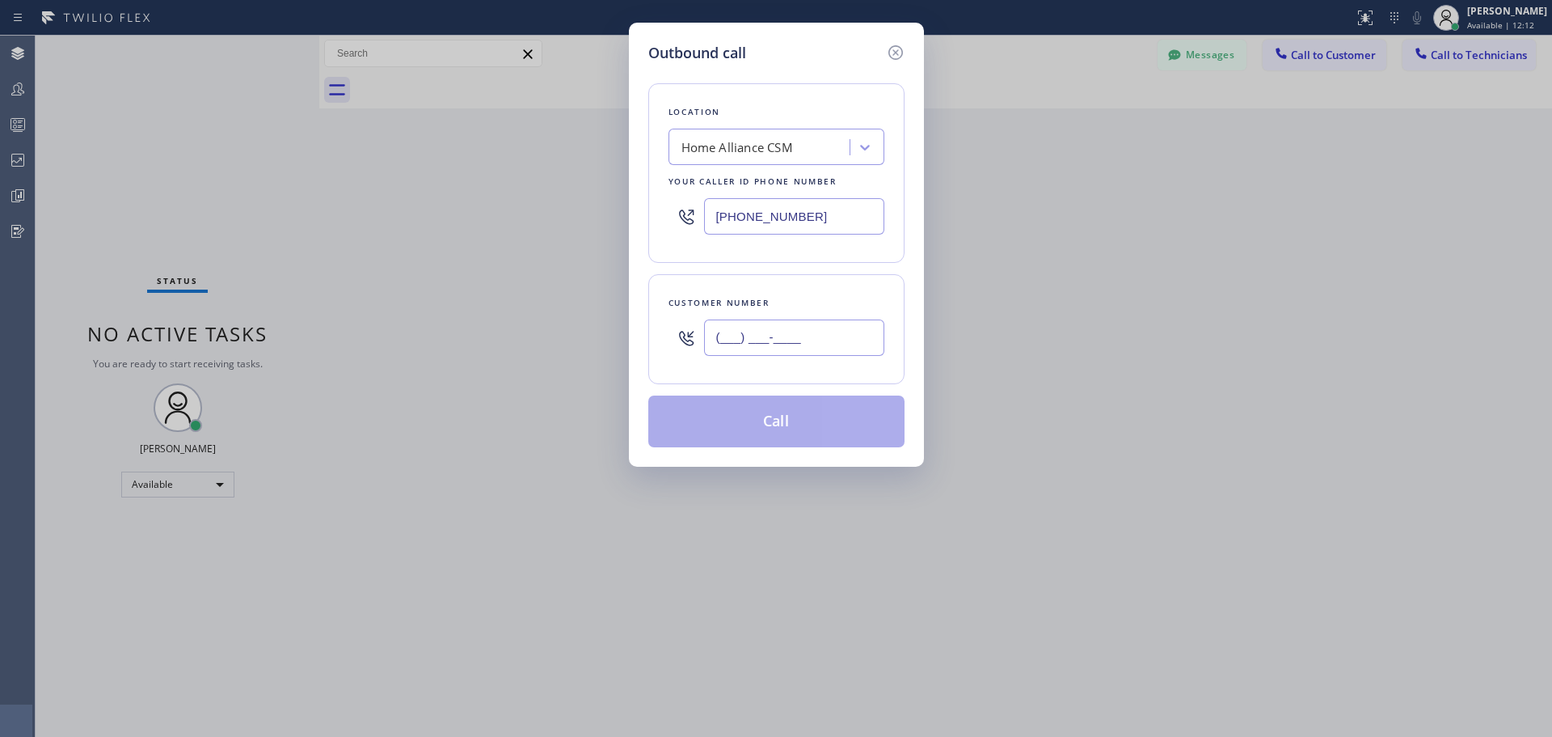
click at [798, 339] on input "(___) ___-____" at bounding box center [794, 337] width 180 height 36
paste input "202) 577-4500"
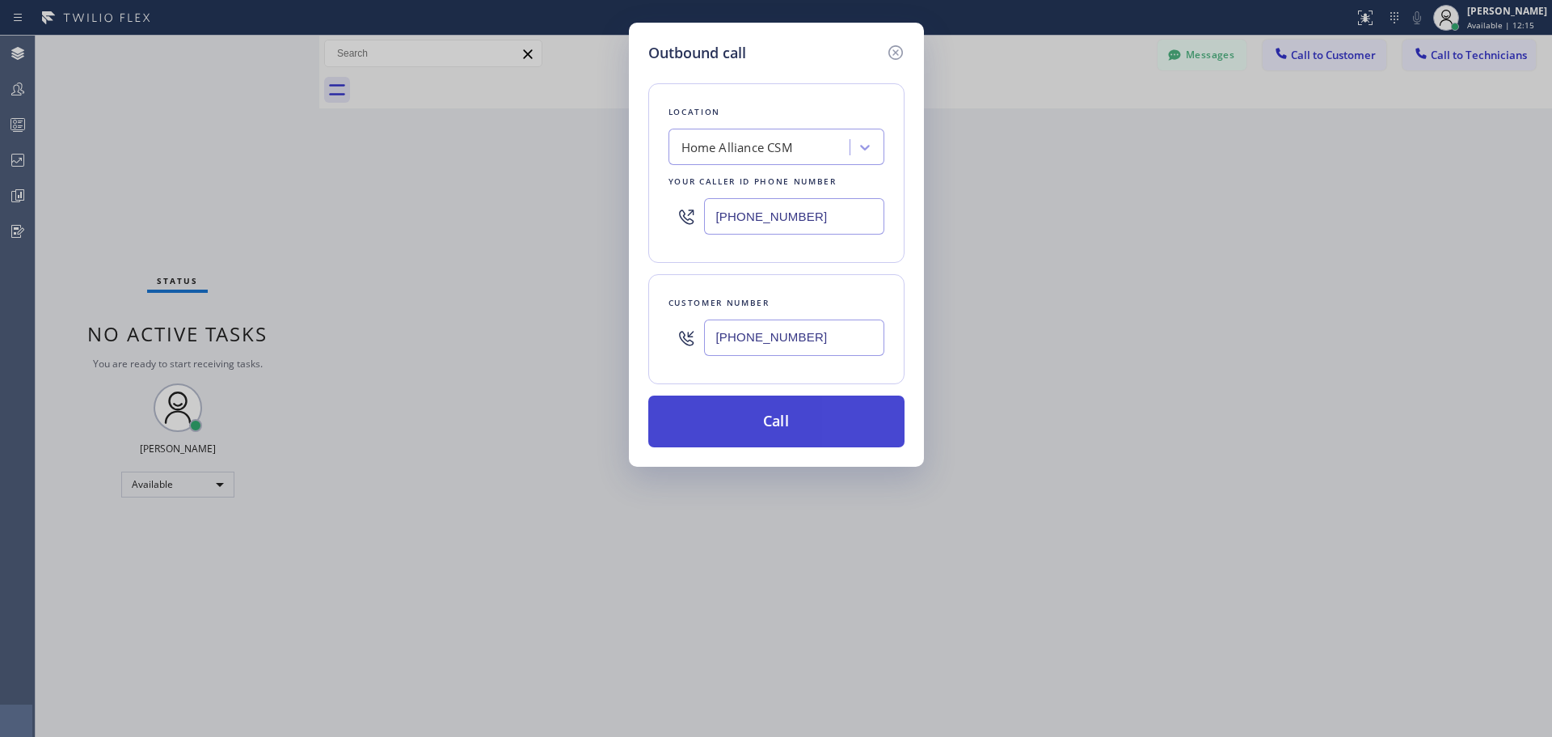
type input "(202) 577-4500"
click at [808, 420] on button "Call" at bounding box center [776, 421] width 256 height 52
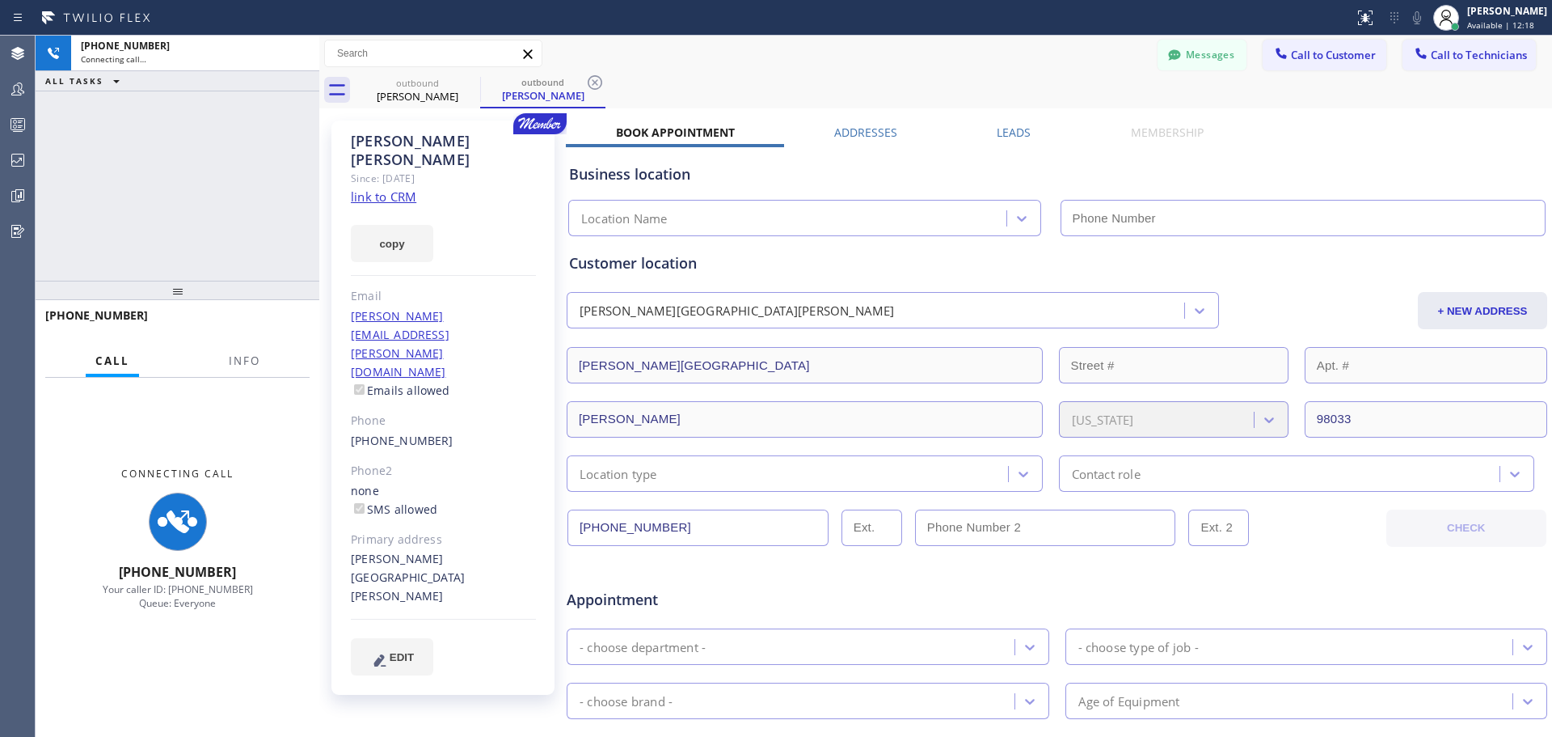
type input "[PHONE_NUMBER]"
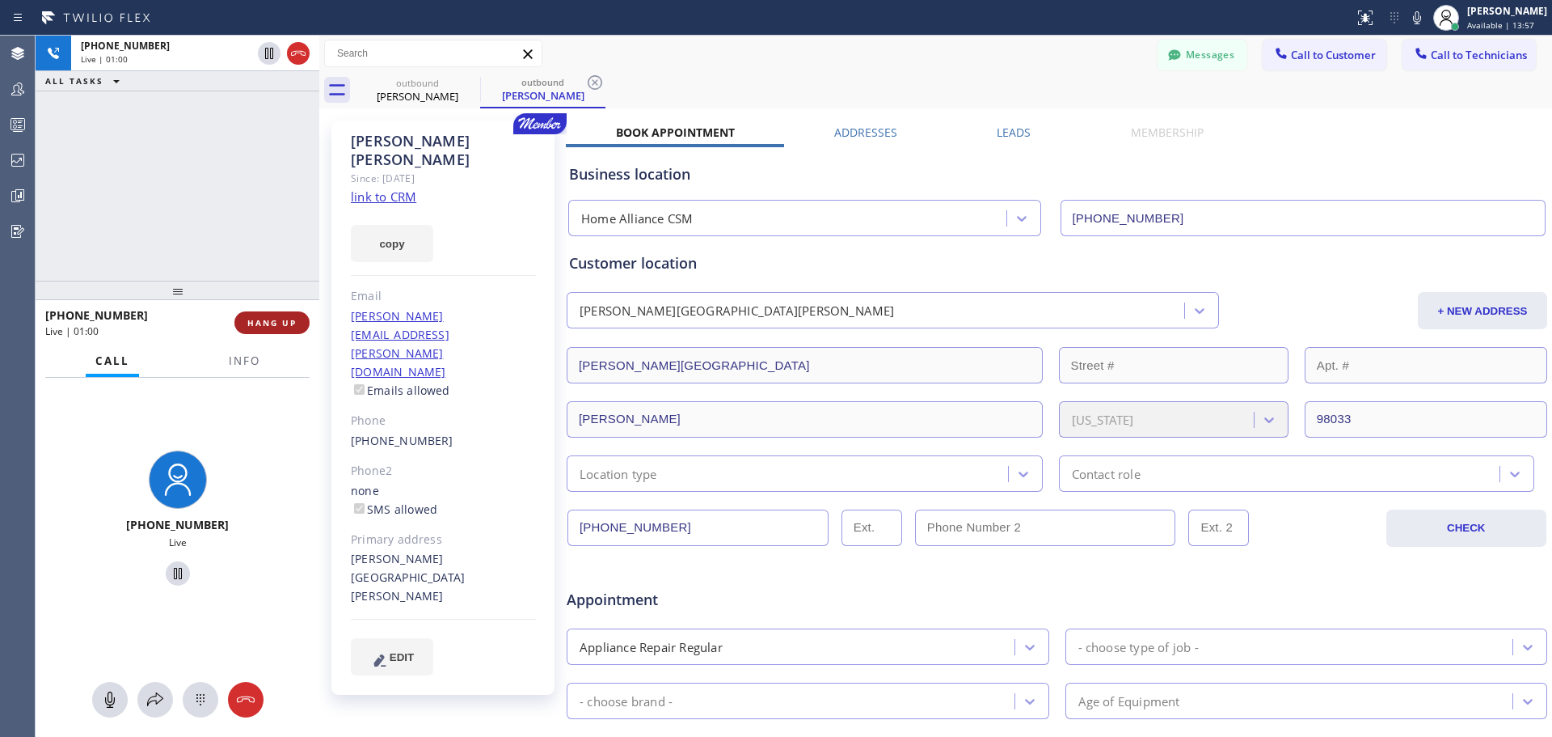
click at [289, 326] on span "HANG UP" at bounding box center [271, 322] width 49 height 11
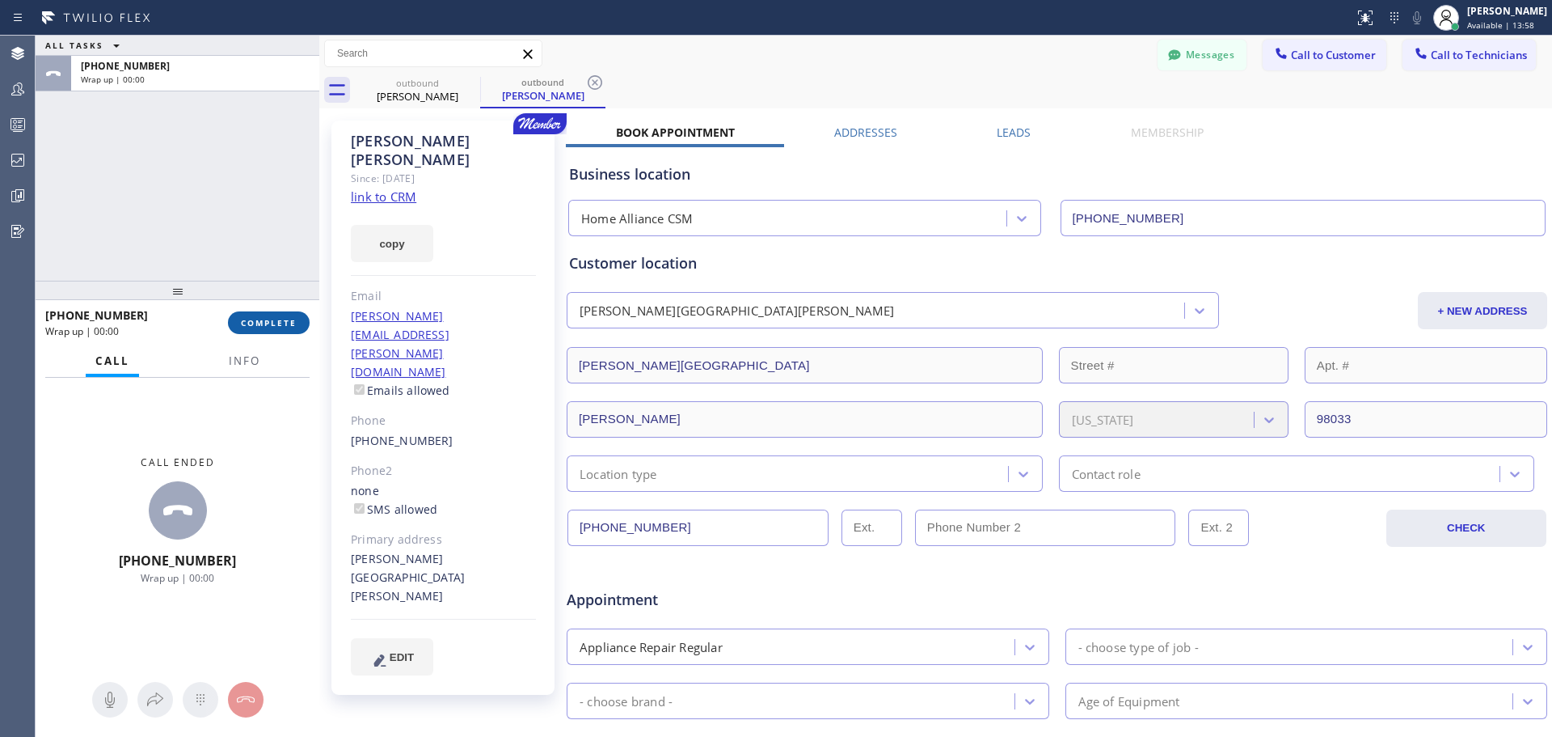
click at [280, 314] on button "COMPLETE" at bounding box center [269, 322] width 82 height 23
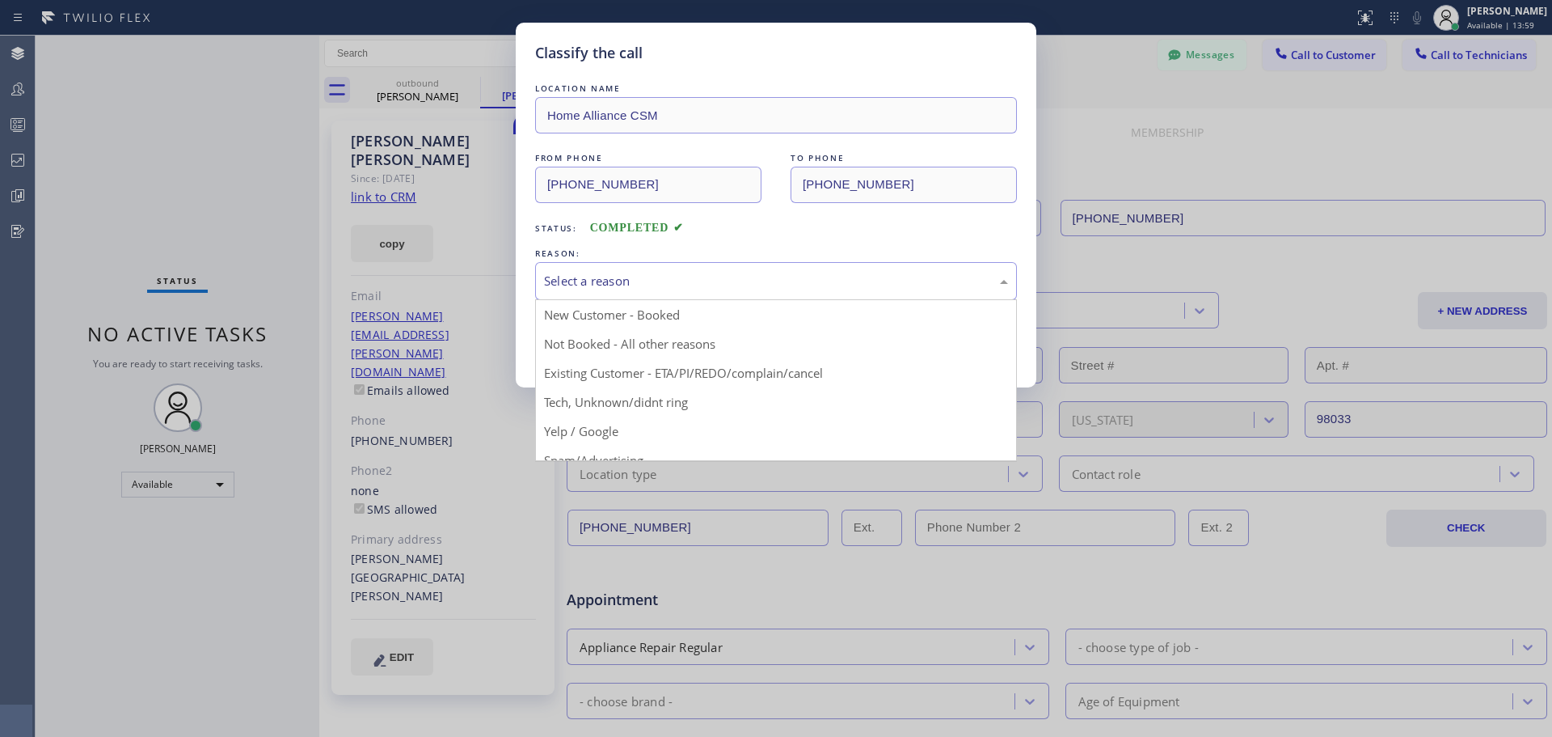
click at [758, 276] on div "Select a reason" at bounding box center [776, 281] width 464 height 19
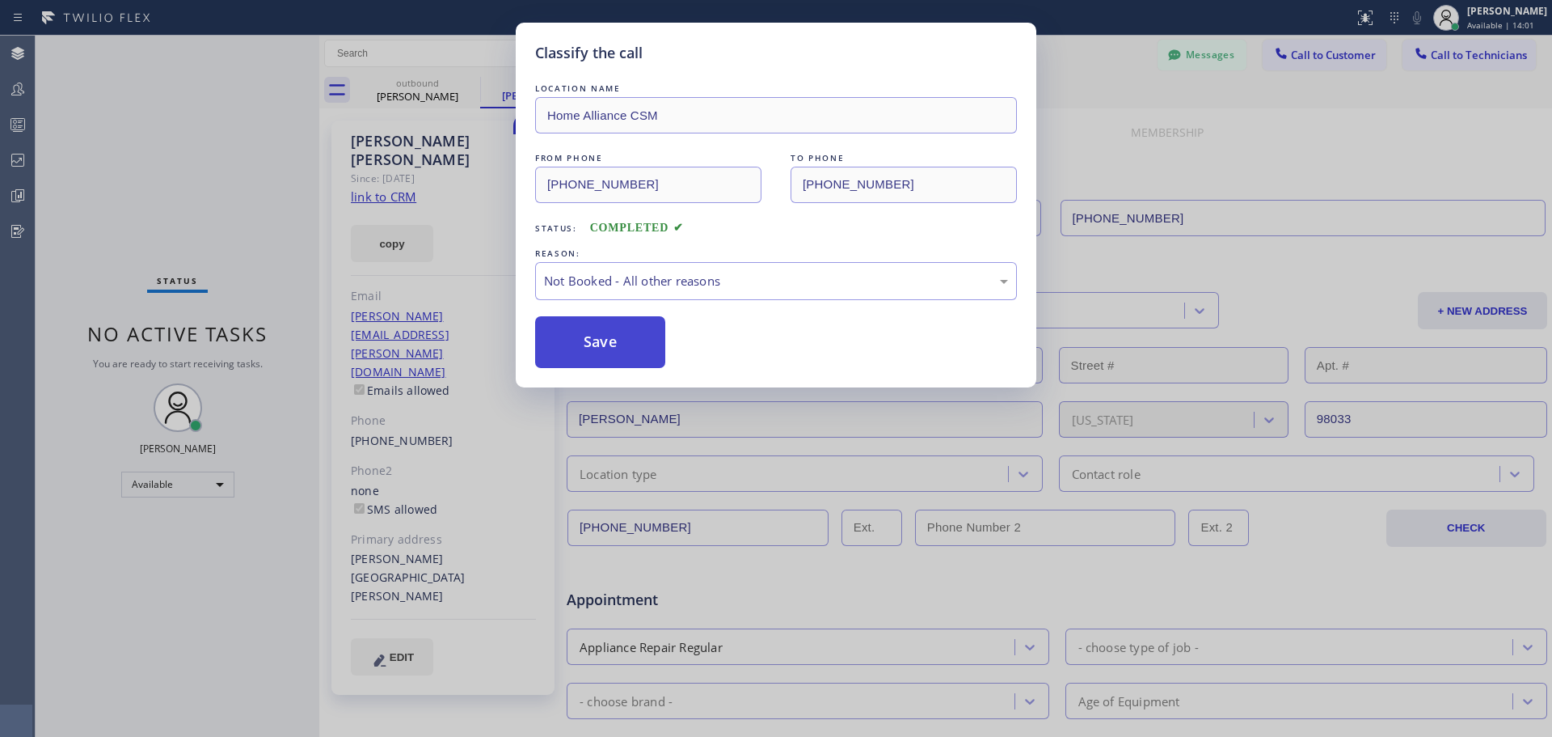
click at [639, 345] on button "Save" at bounding box center [600, 342] width 130 height 52
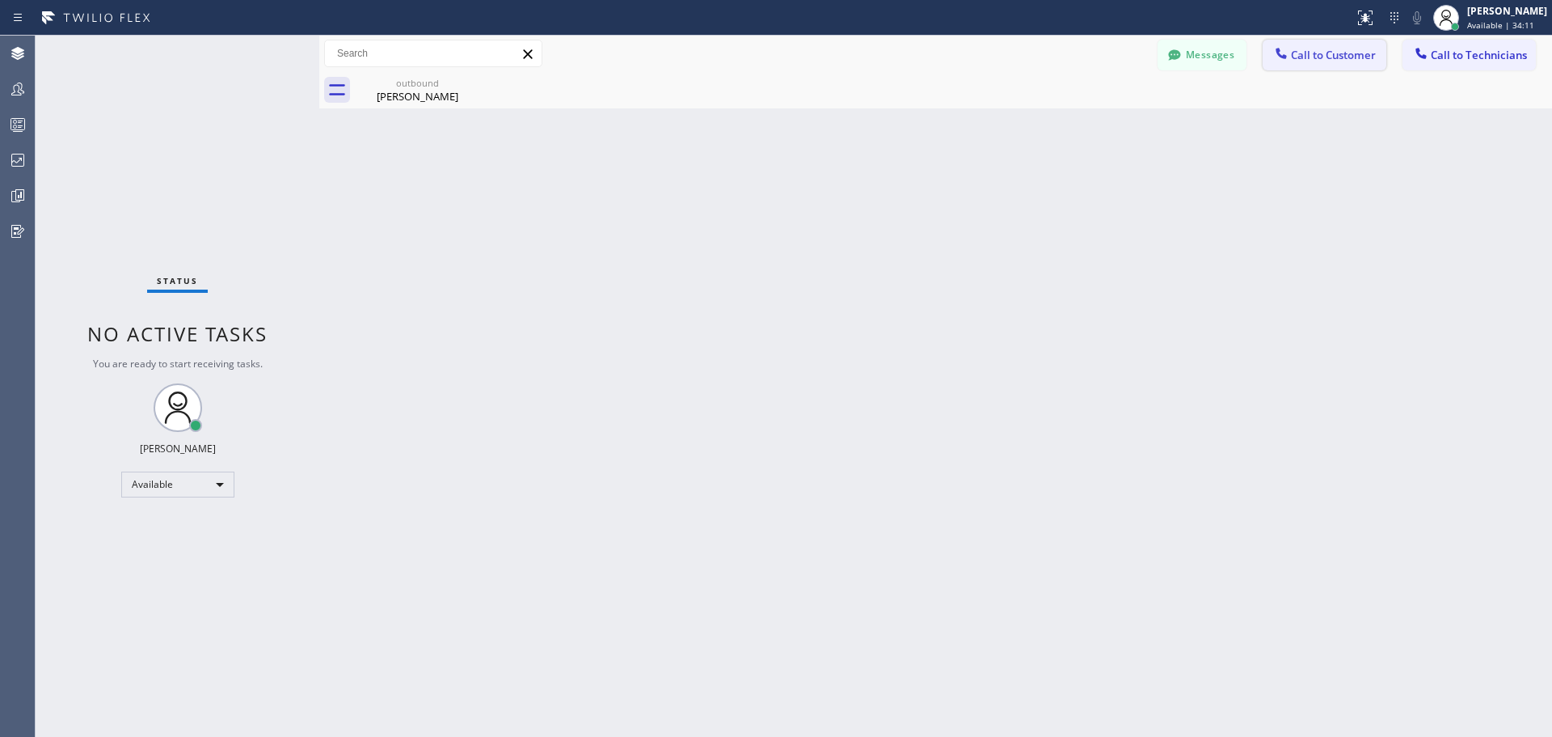
drag, startPoint x: 1336, startPoint y: 71, endPoint x: 1338, endPoint y: 63, distance: 8.2
click at [1336, 70] on div "Messages Call to Customer Call to Technicians Outbound call Location Home Allia…" at bounding box center [935, 54] width 1233 height 36
click at [1338, 59] on span "Call to Customer" at bounding box center [1333, 55] width 85 height 15
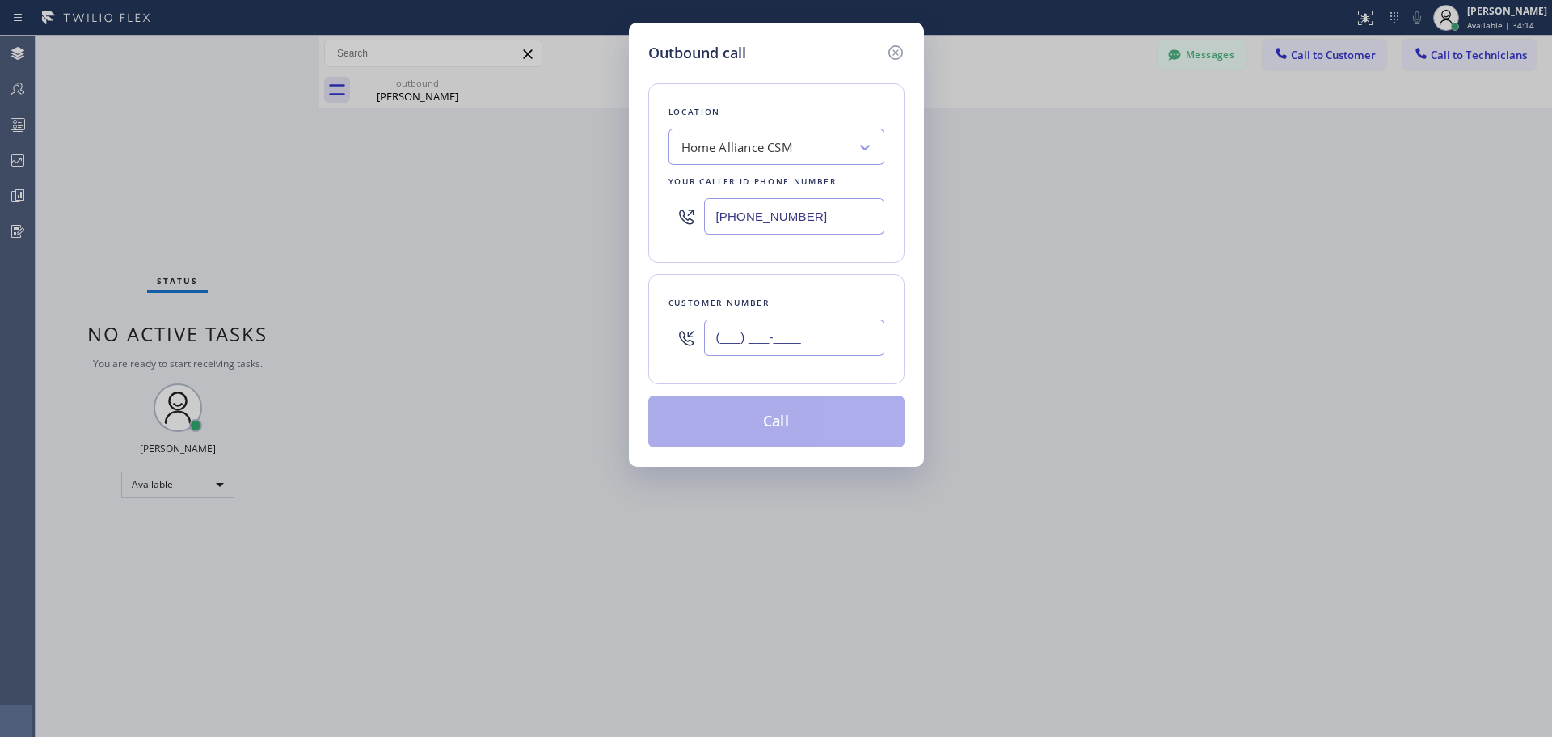
click at [747, 323] on input "(___) ___-____" at bounding box center [794, 337] width 180 height 36
paste input "425) 757-7355"
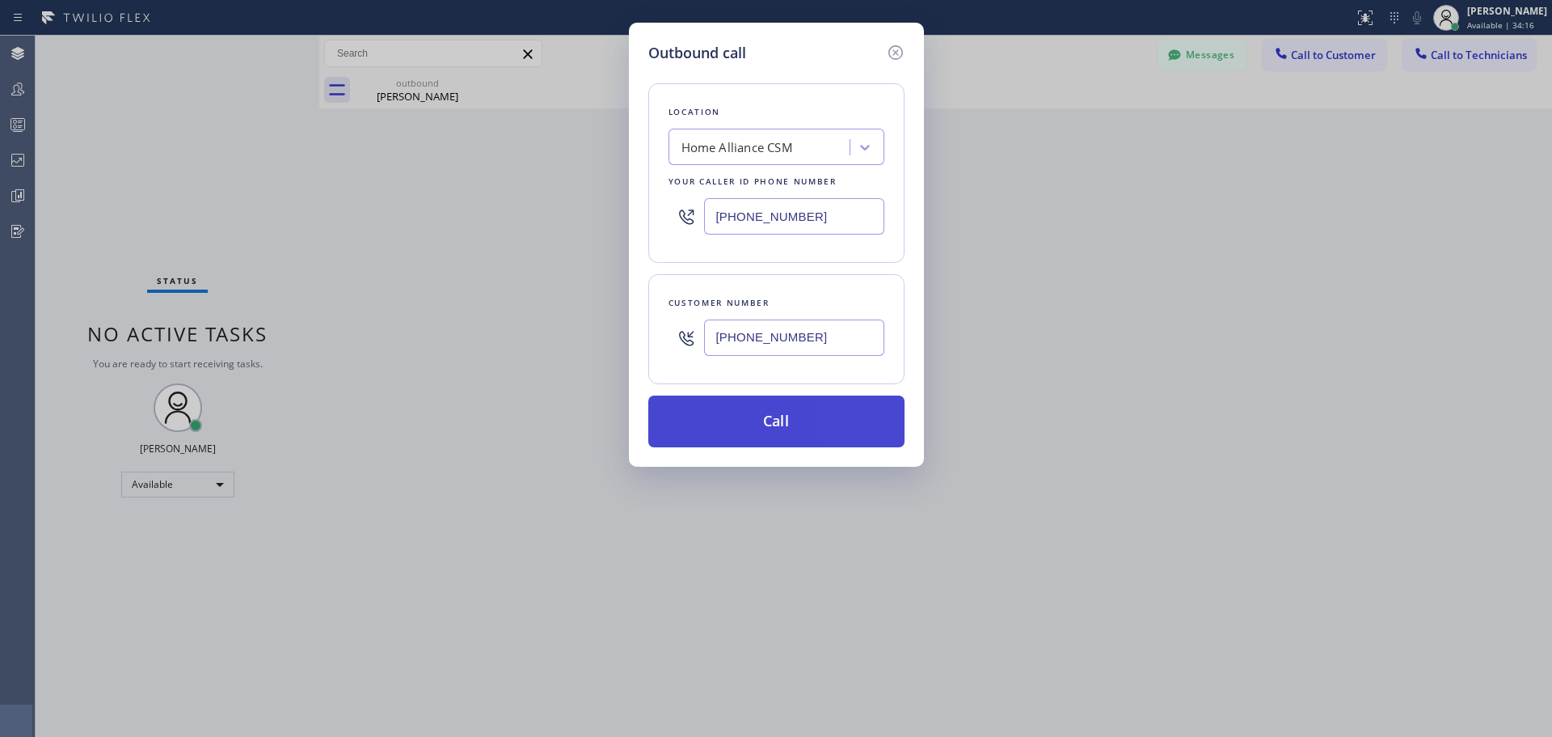
type input "(425) 757-7355"
click at [782, 420] on button "Call" at bounding box center [776, 421] width 256 height 52
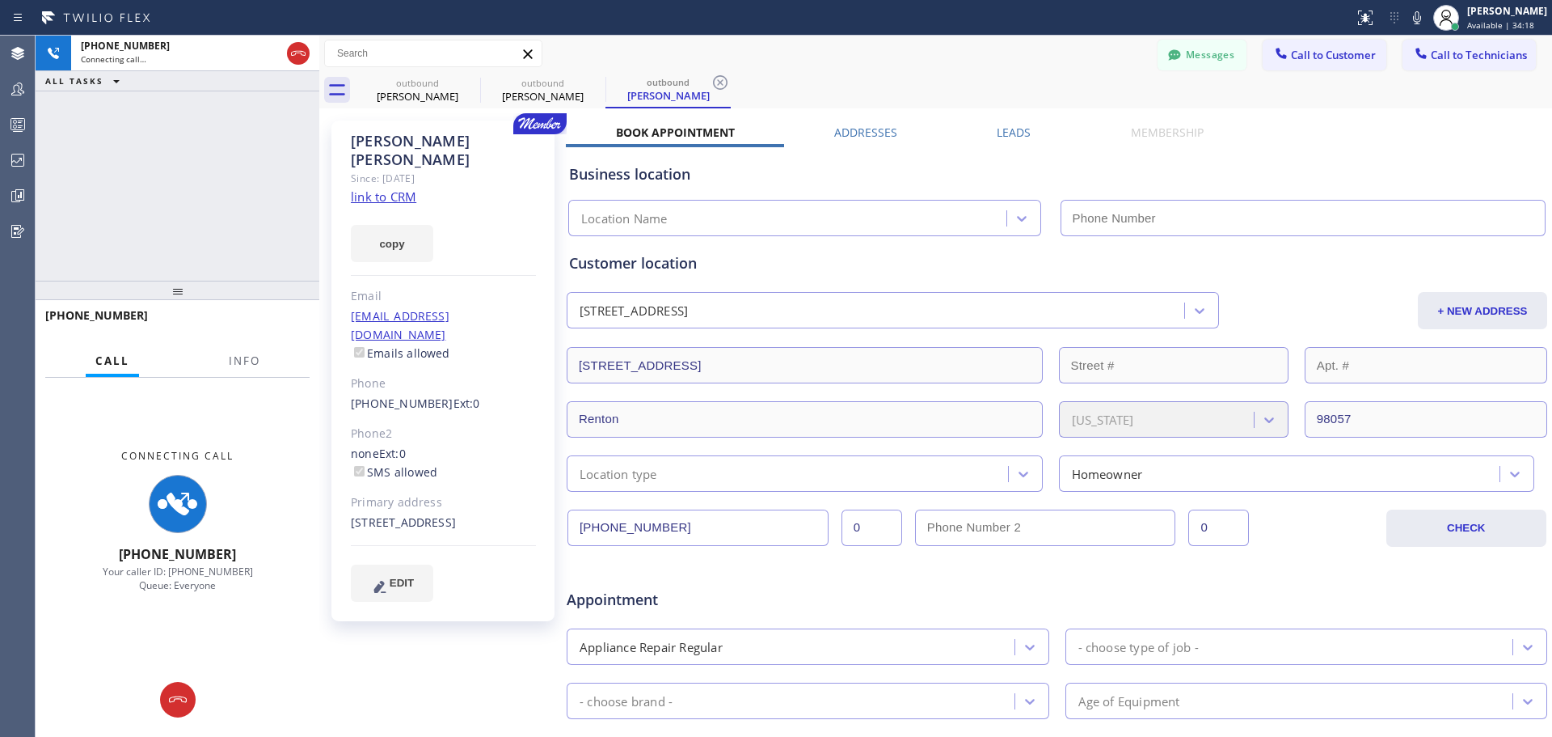
type input "[PHONE_NUMBER]"
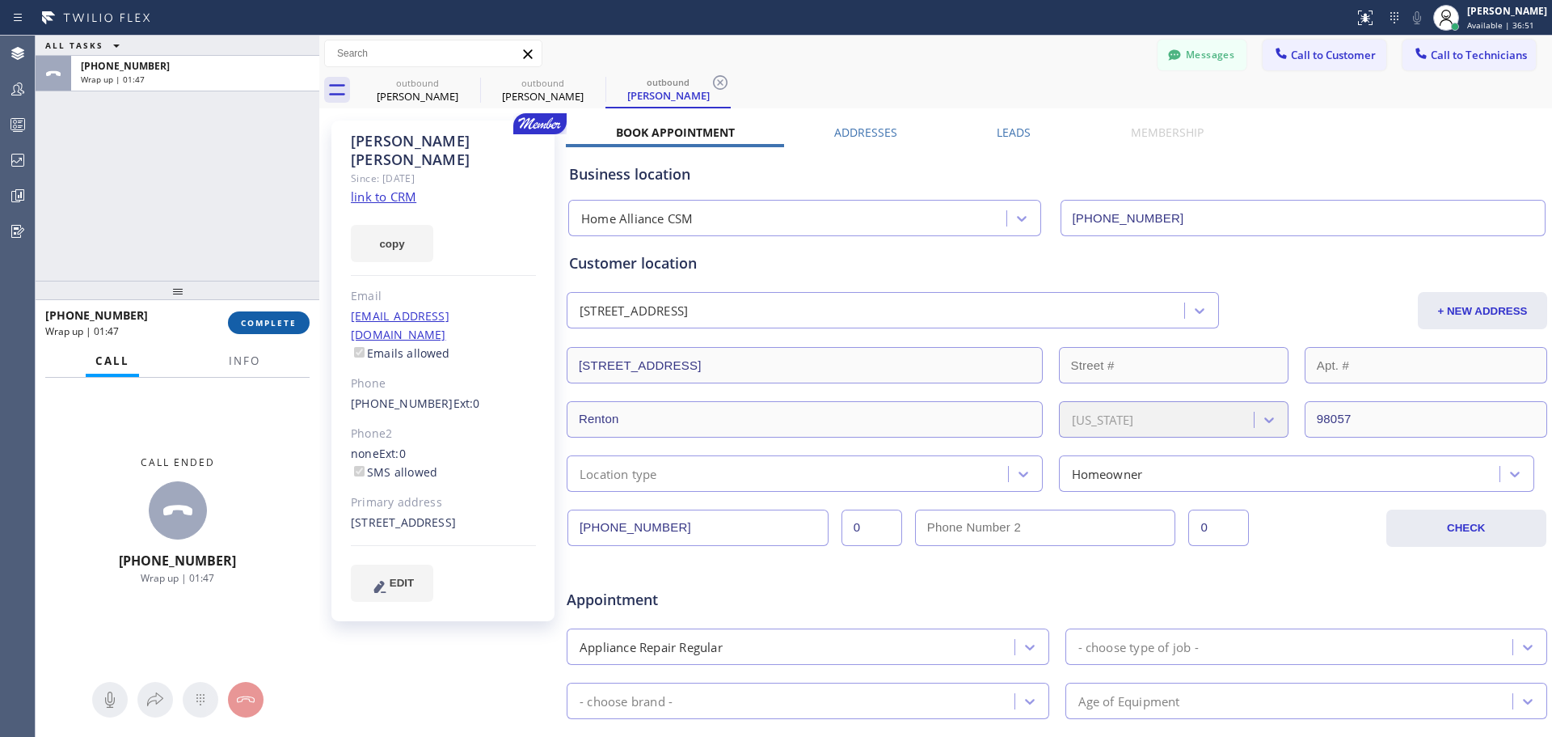
click at [266, 328] on span "COMPLETE" at bounding box center [269, 322] width 56 height 11
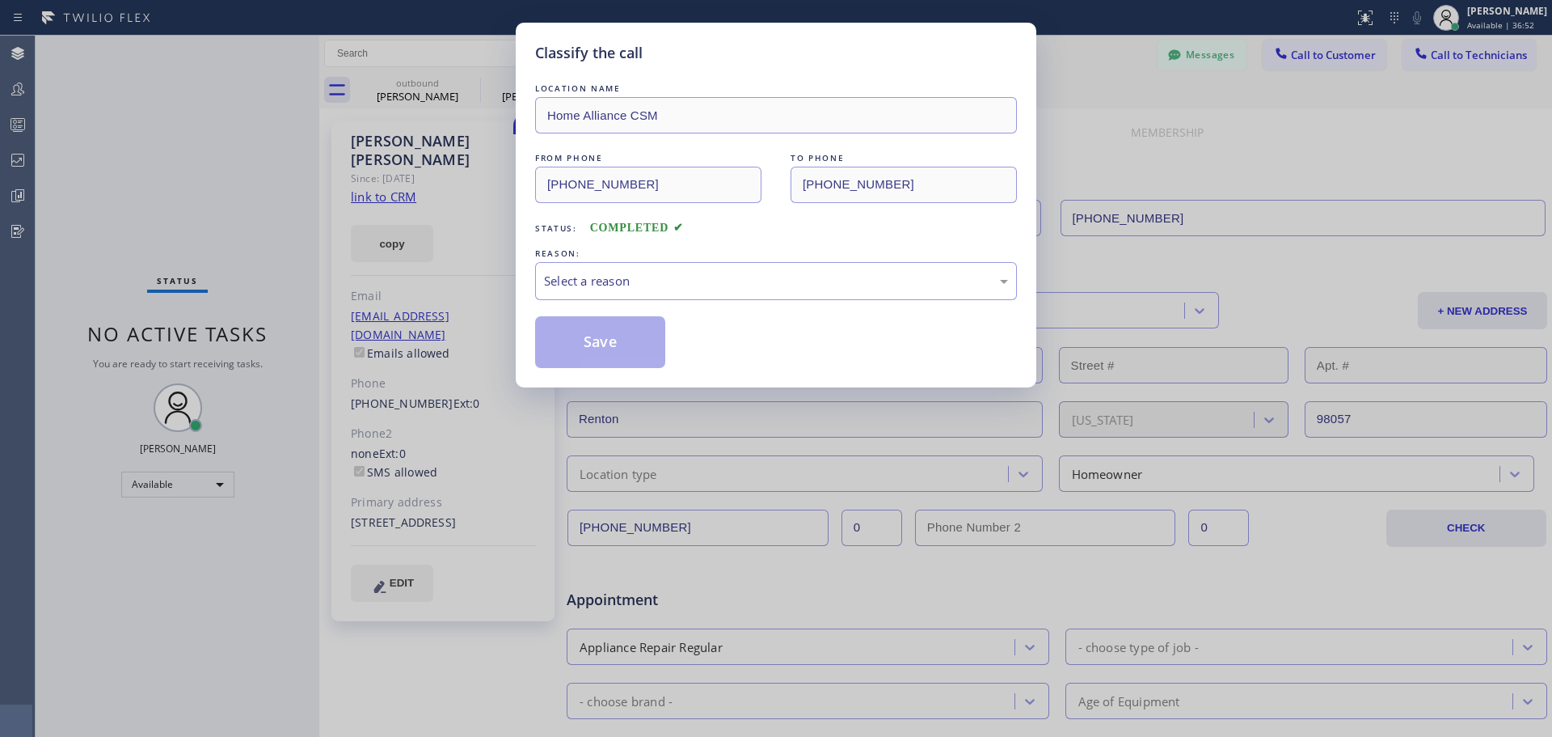
click at [711, 260] on div "REASON:" at bounding box center [776, 253] width 482 height 17
drag, startPoint x: 710, startPoint y: 276, endPoint x: 705, endPoint y: 293, distance: 16.9
click at [710, 280] on div "Select a reason" at bounding box center [776, 281] width 464 height 19
drag, startPoint x: 610, startPoint y: 342, endPoint x: 1100, endPoint y: 298, distance: 492.7
click at [630, 342] on button "Save" at bounding box center [600, 342] width 130 height 52
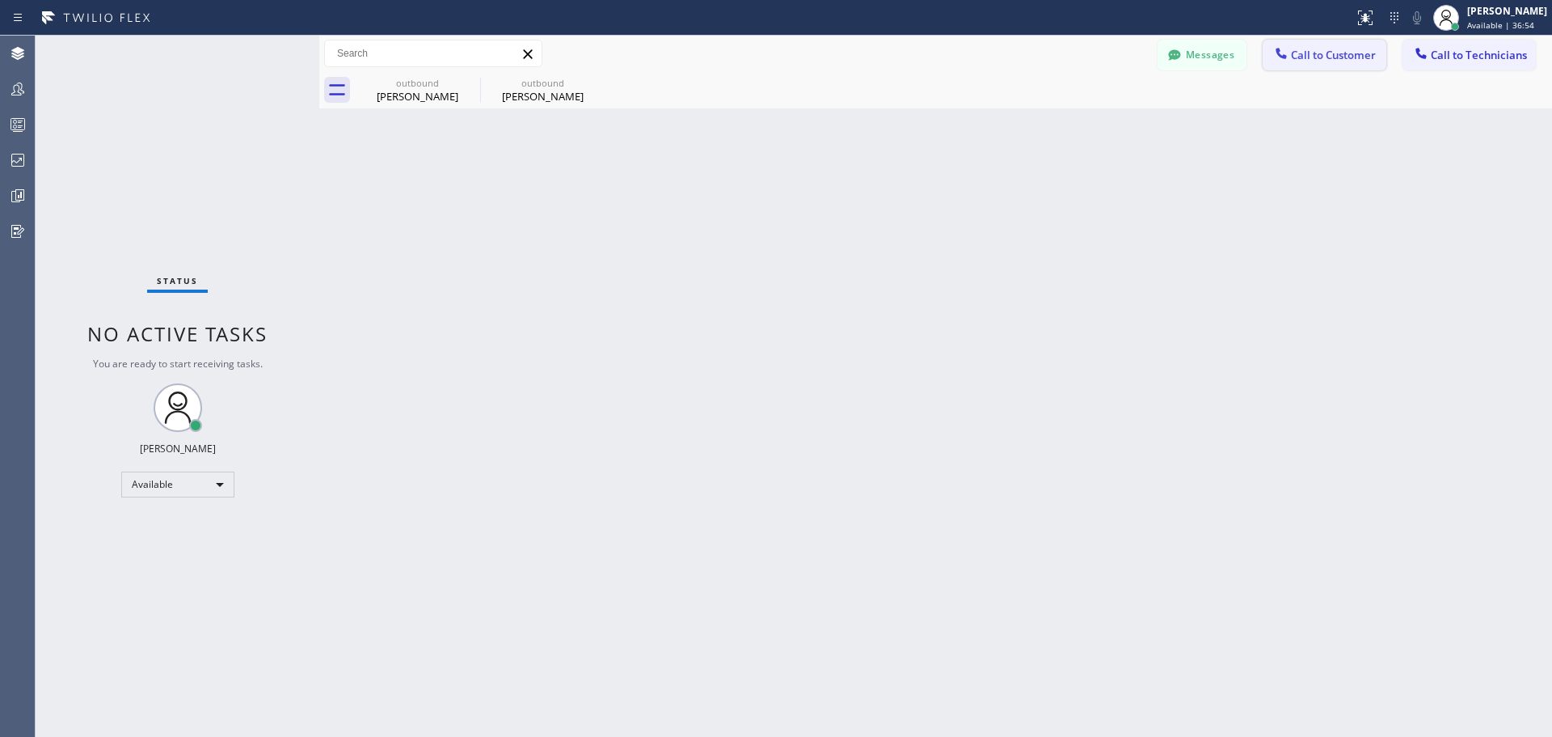
click at [1311, 59] on span "Call to Customer" at bounding box center [1333, 55] width 85 height 15
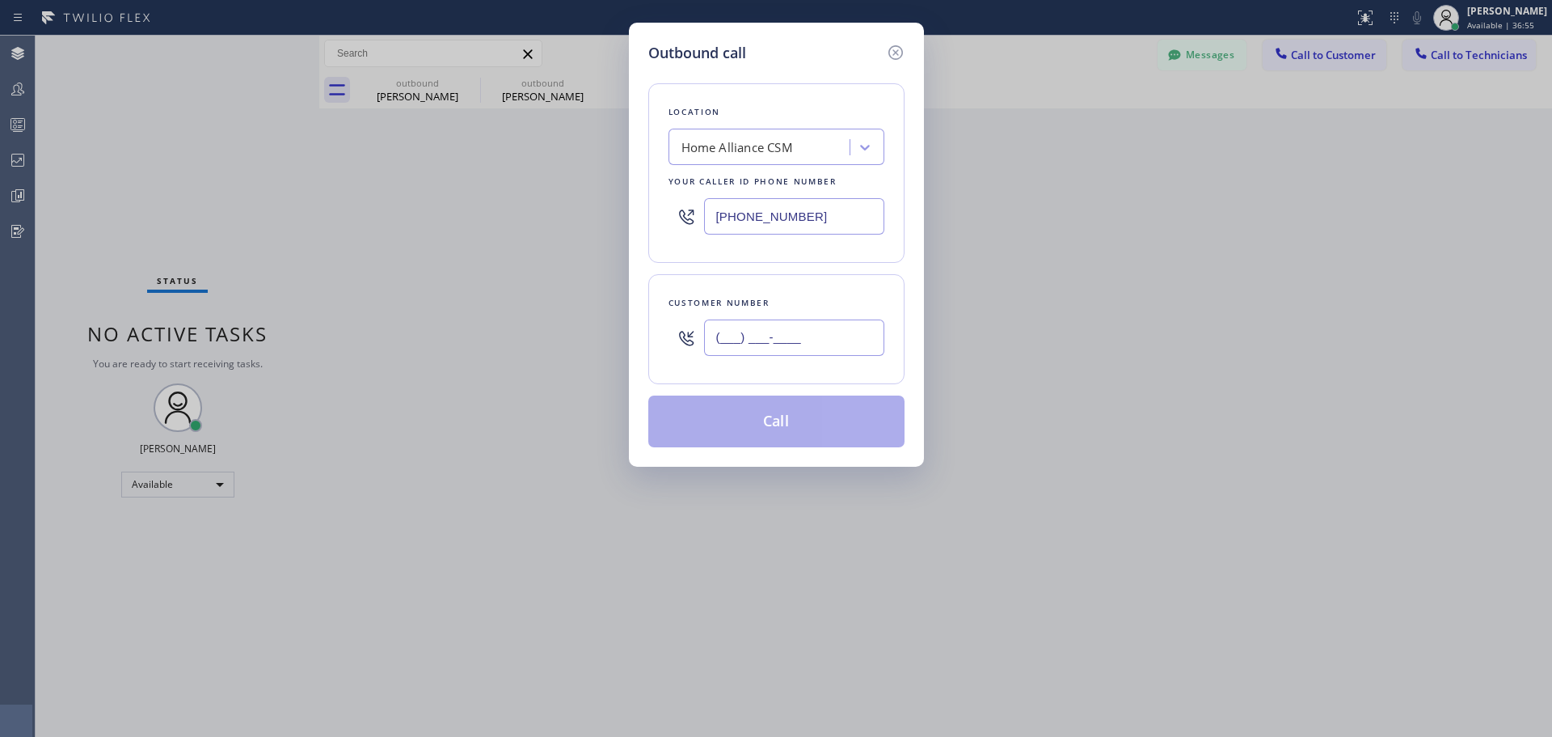
click at [779, 345] on input "(___) ___-____" at bounding box center [794, 337] width 180 height 36
paste input "310) 691-9362"
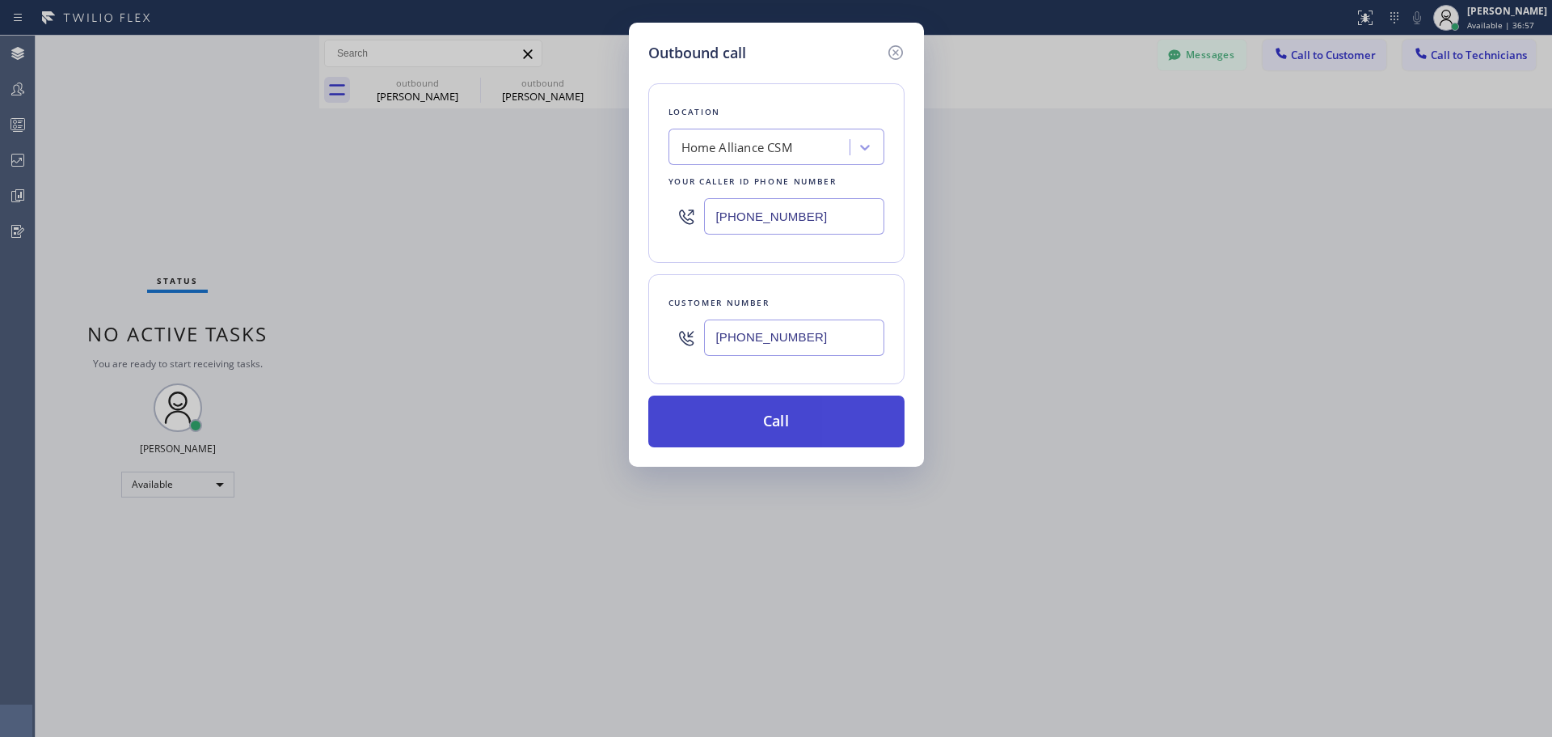
type input "(310) 691-9362"
click at [755, 427] on button "Call" at bounding box center [776, 421] width 256 height 52
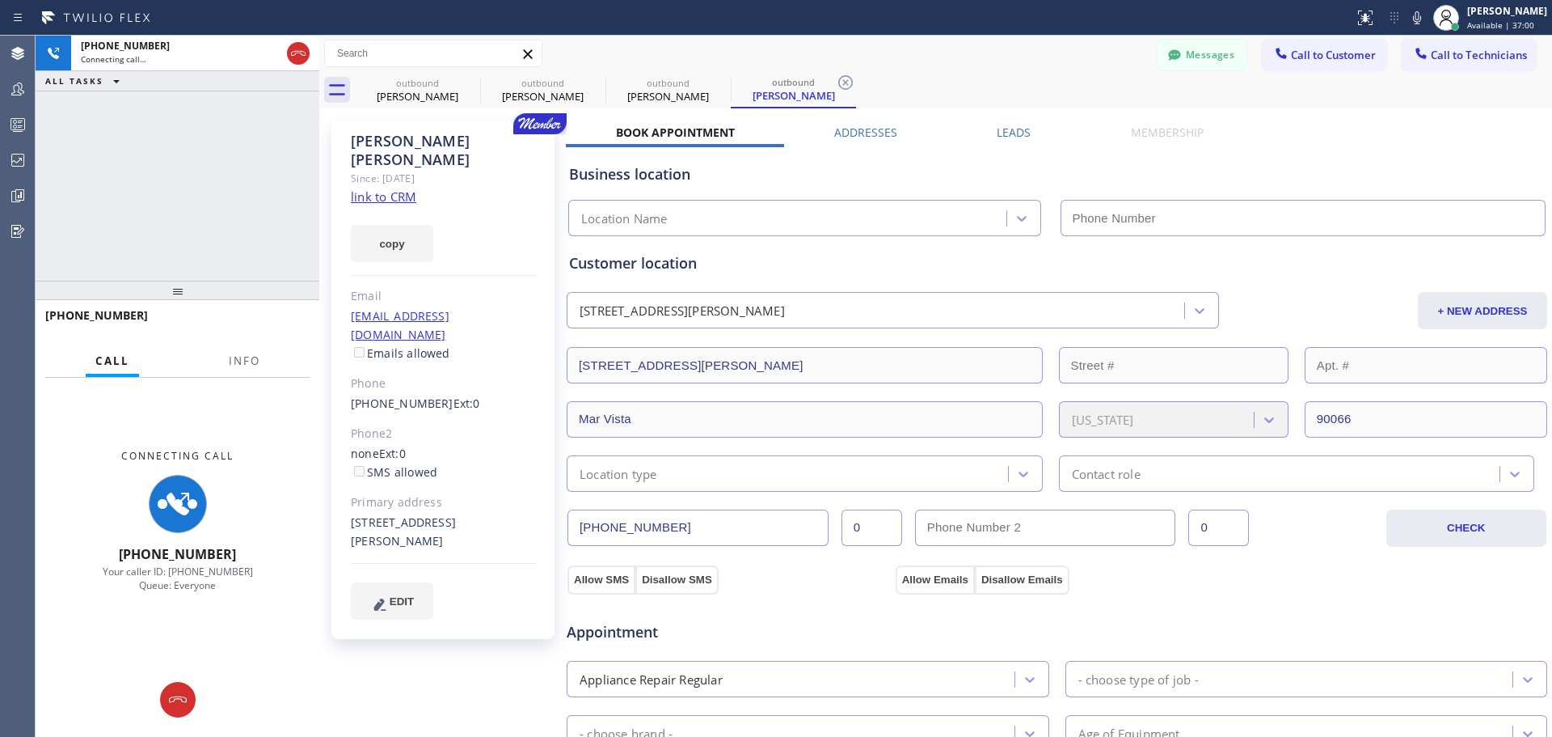
type input "[PHONE_NUMBER]"
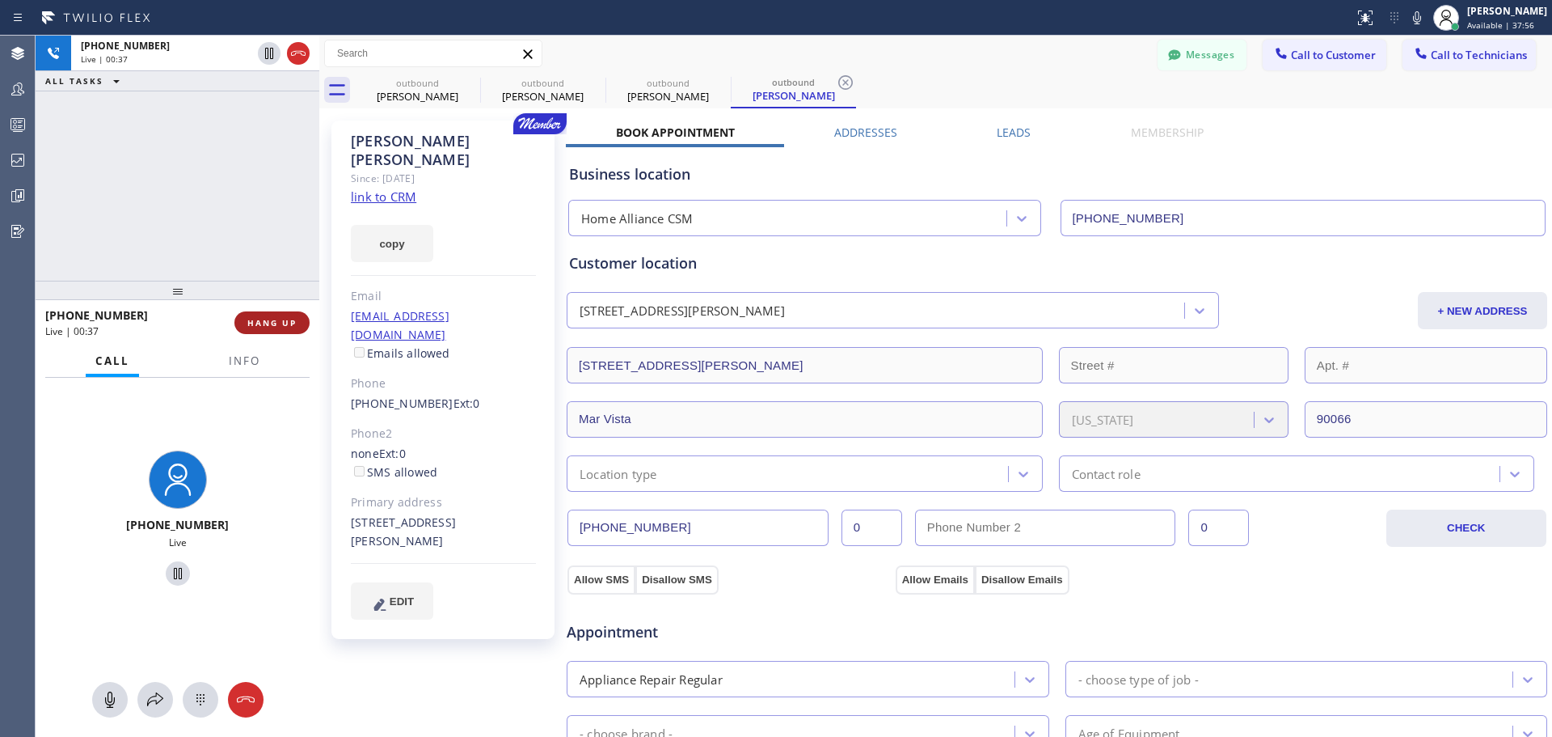
click at [276, 332] on button "HANG UP" at bounding box center [271, 322] width 75 height 23
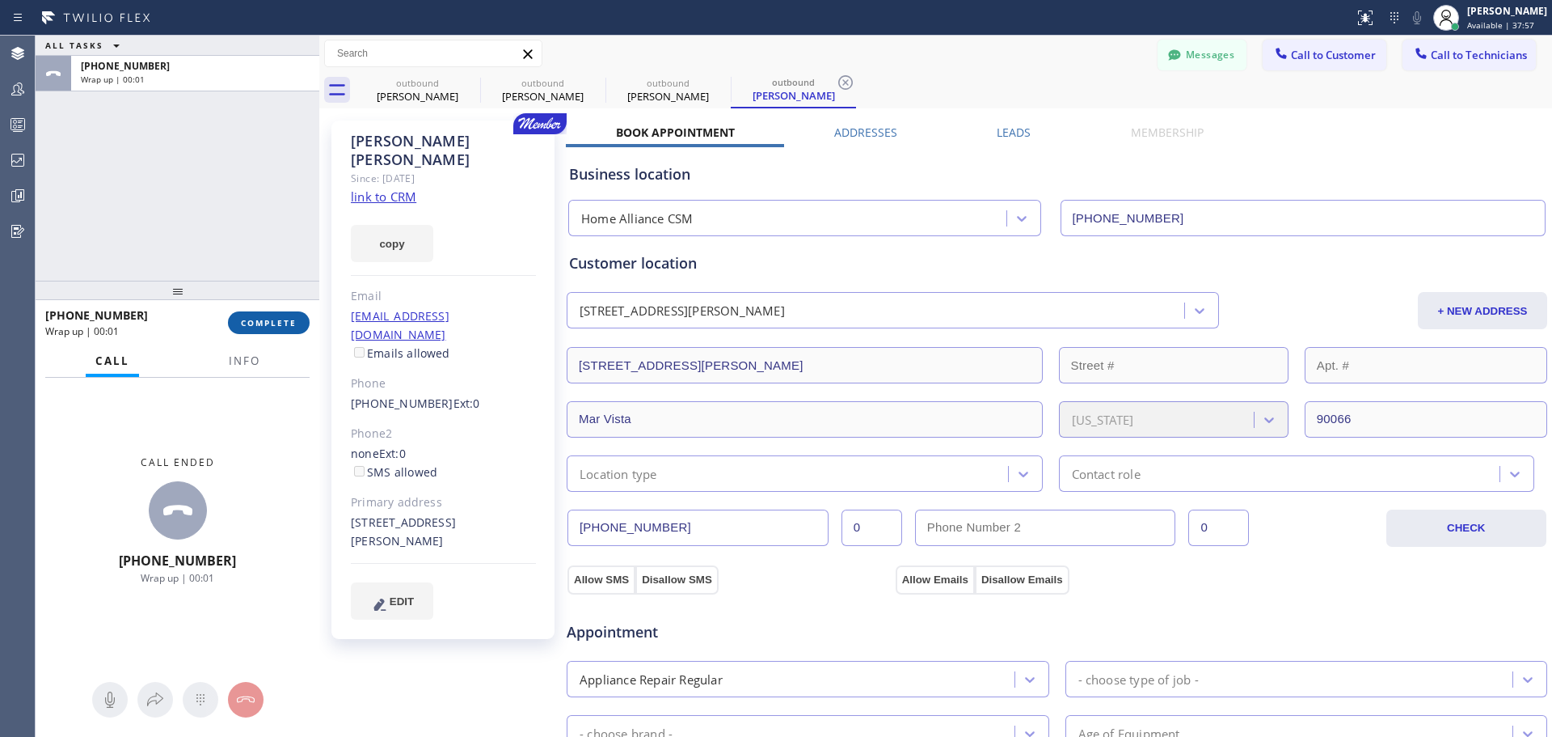
click at [265, 323] on span "COMPLETE" at bounding box center [269, 322] width 56 height 11
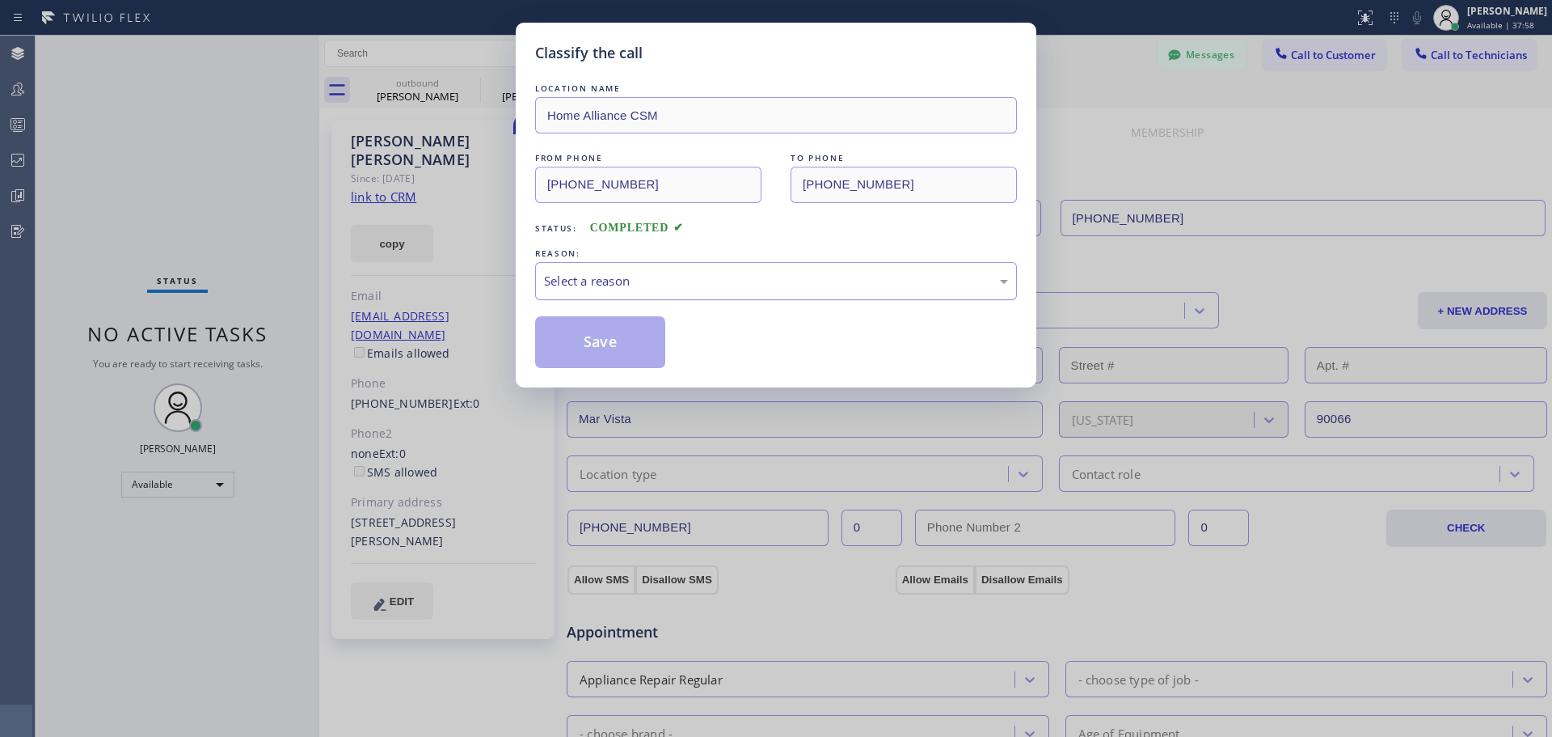
click at [669, 268] on div "Select a reason" at bounding box center [776, 281] width 482 height 38
click at [600, 348] on button "Save" at bounding box center [600, 342] width 130 height 52
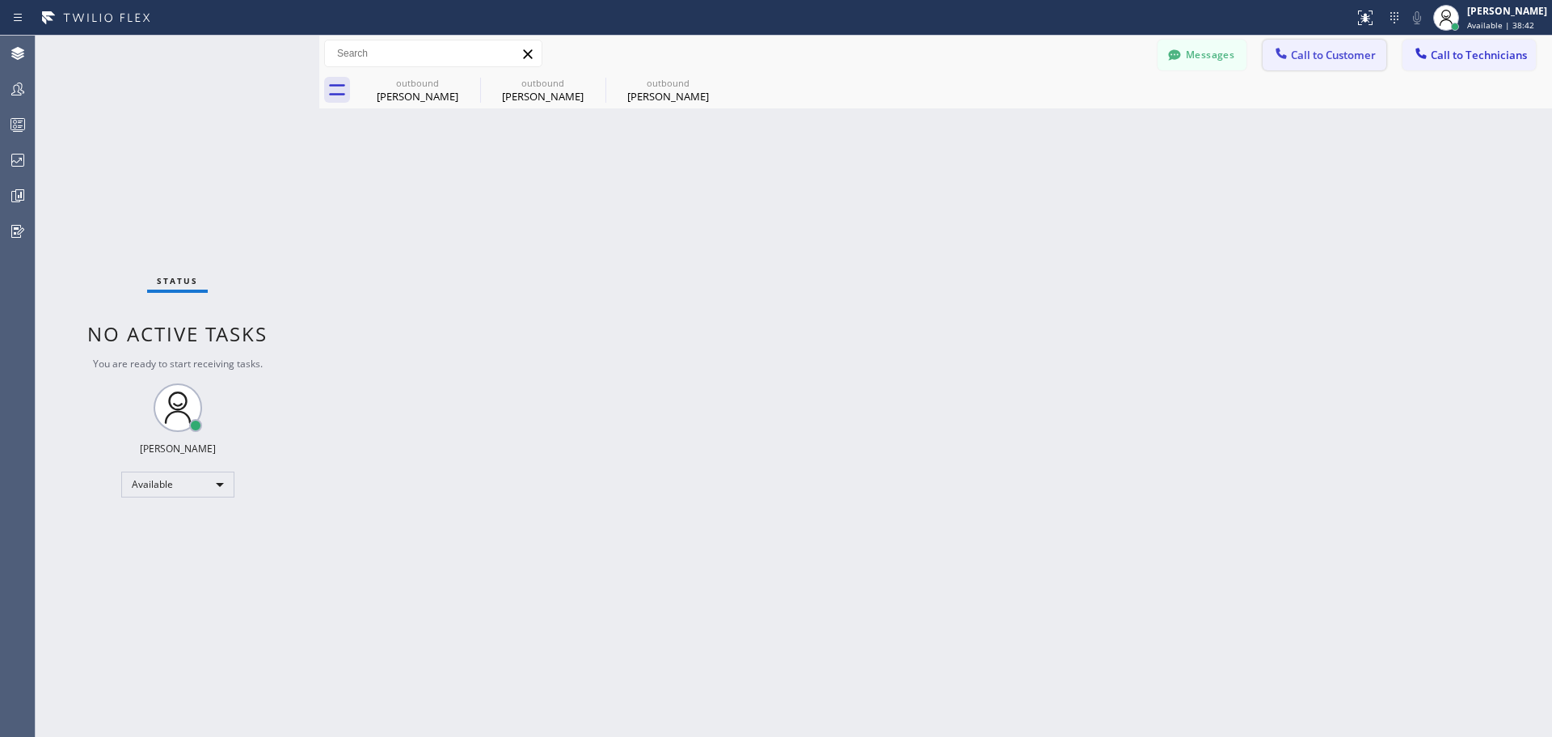
click at [1316, 59] on span "Call to Customer" at bounding box center [1333, 55] width 85 height 15
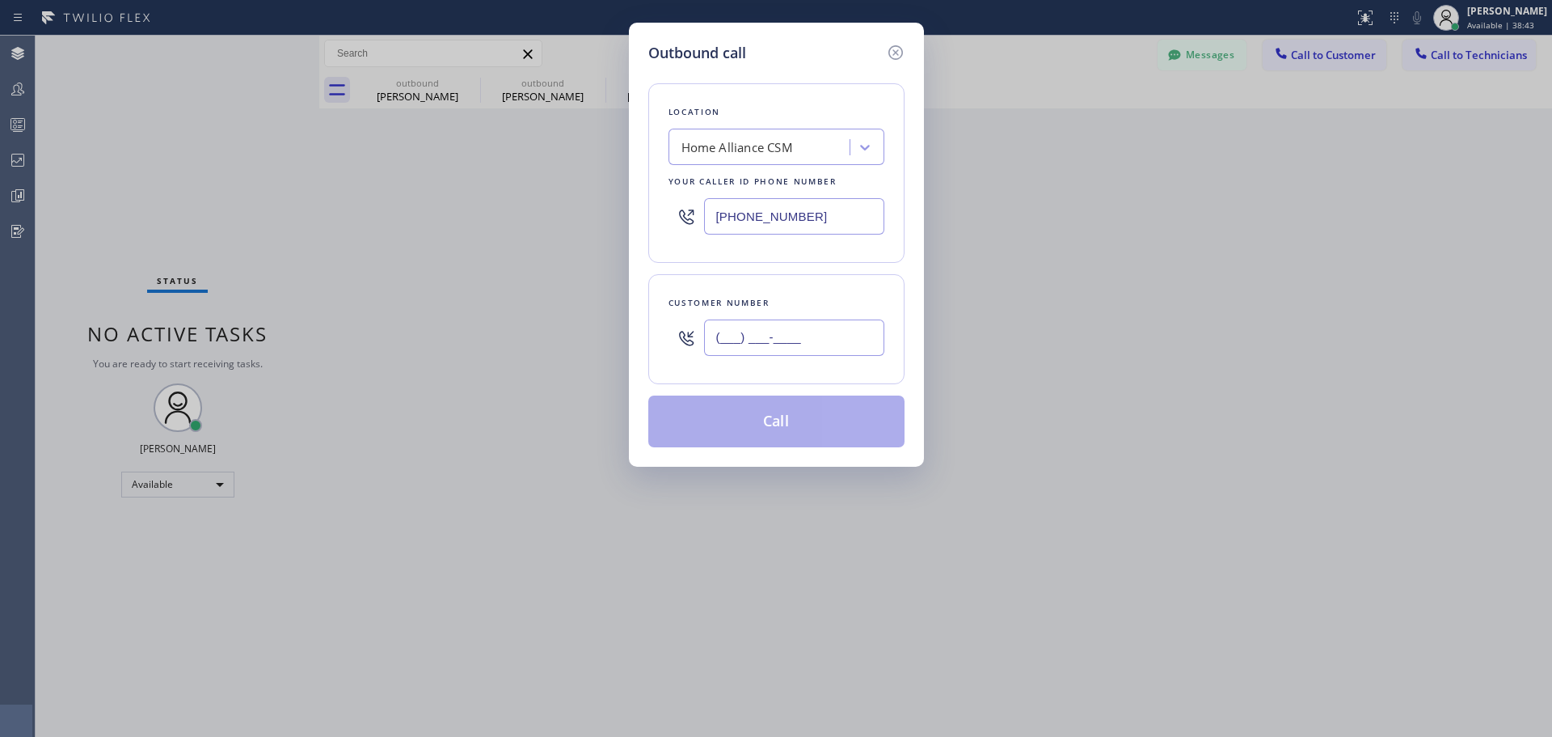
click at [743, 336] on input "(___) ___-____" at bounding box center [794, 337] width 180 height 36
paste input "916) 805-9788"
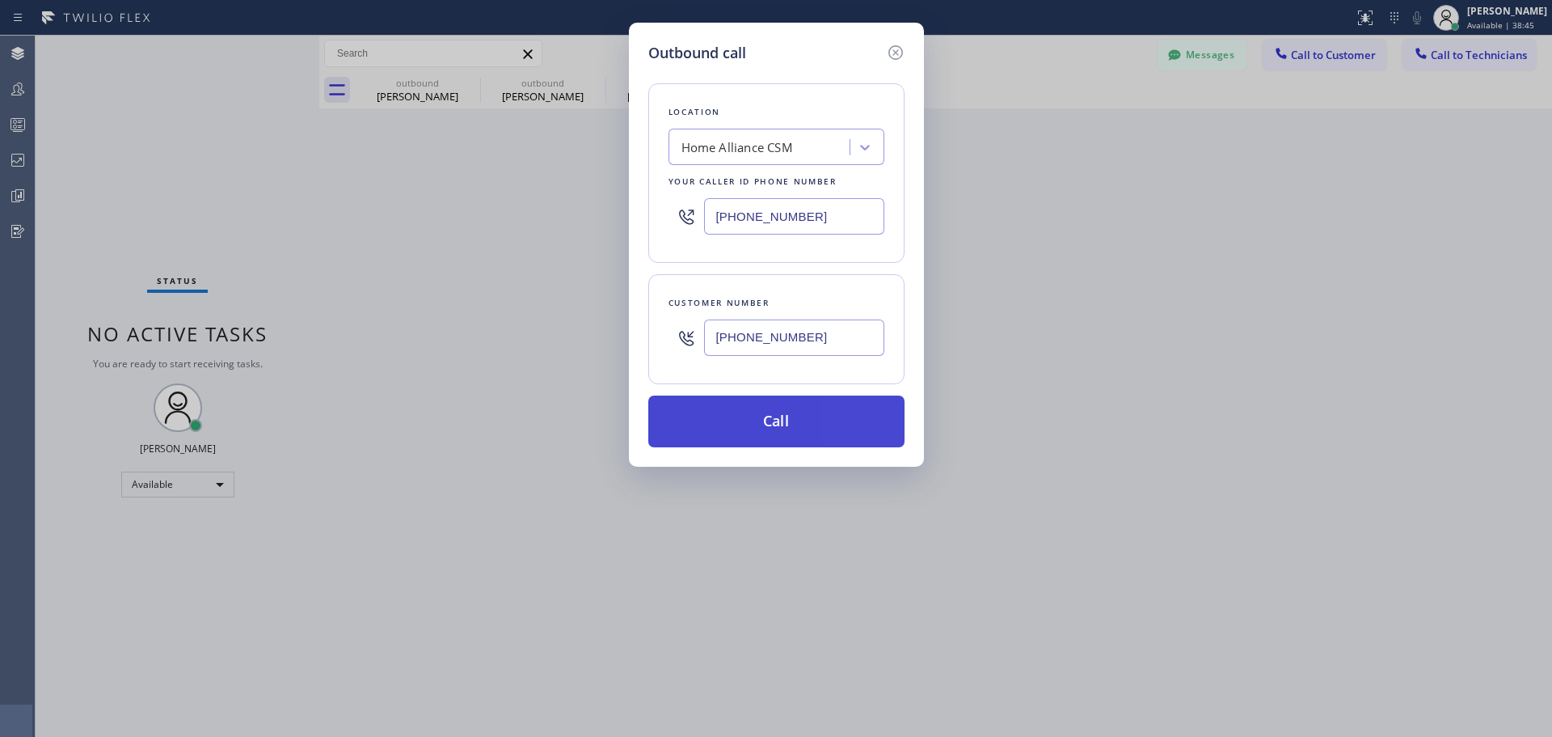
type input "(916) 805-9788"
click at [756, 426] on button "Call" at bounding box center [776, 421] width 256 height 52
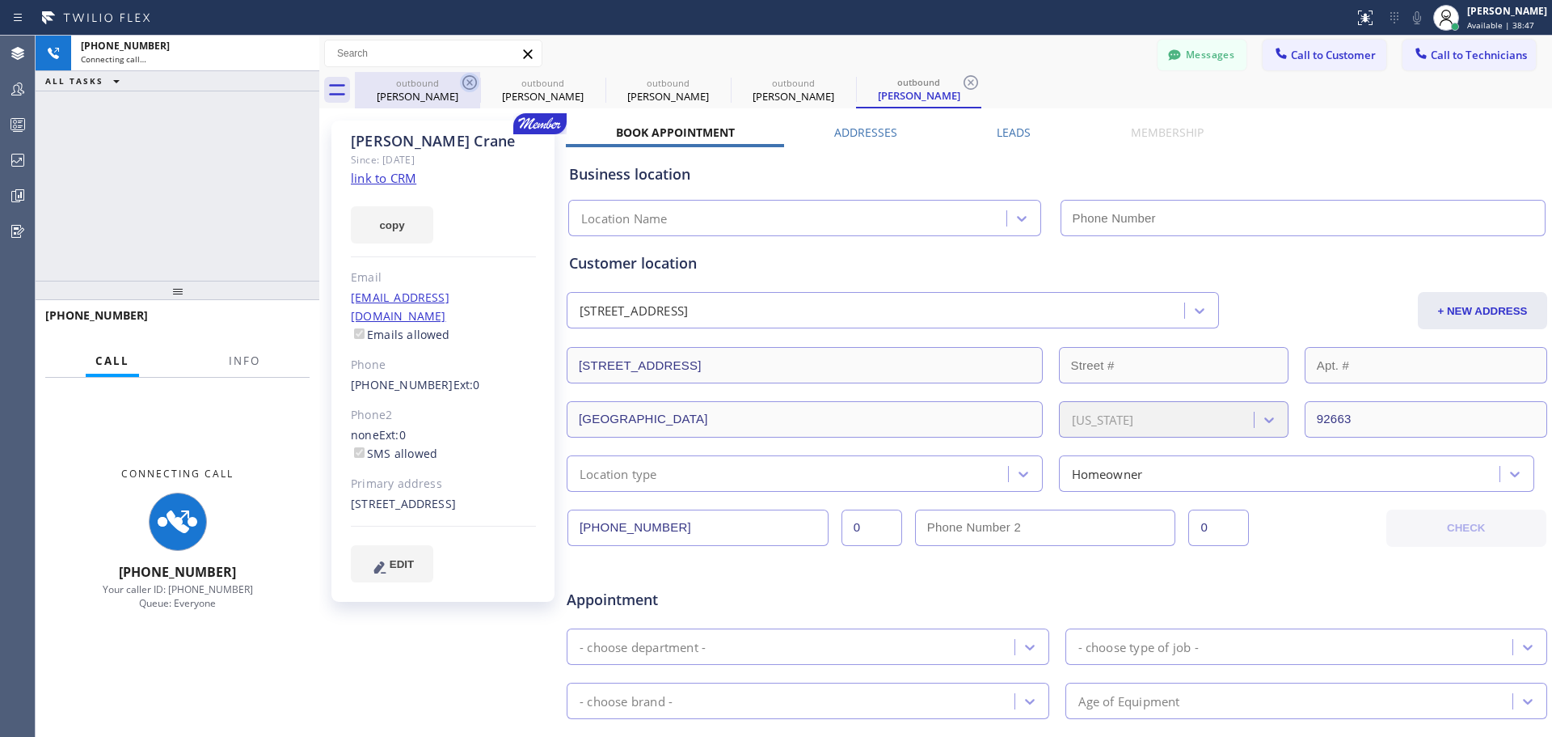
click at [468, 81] on icon at bounding box center [469, 82] width 15 height 15
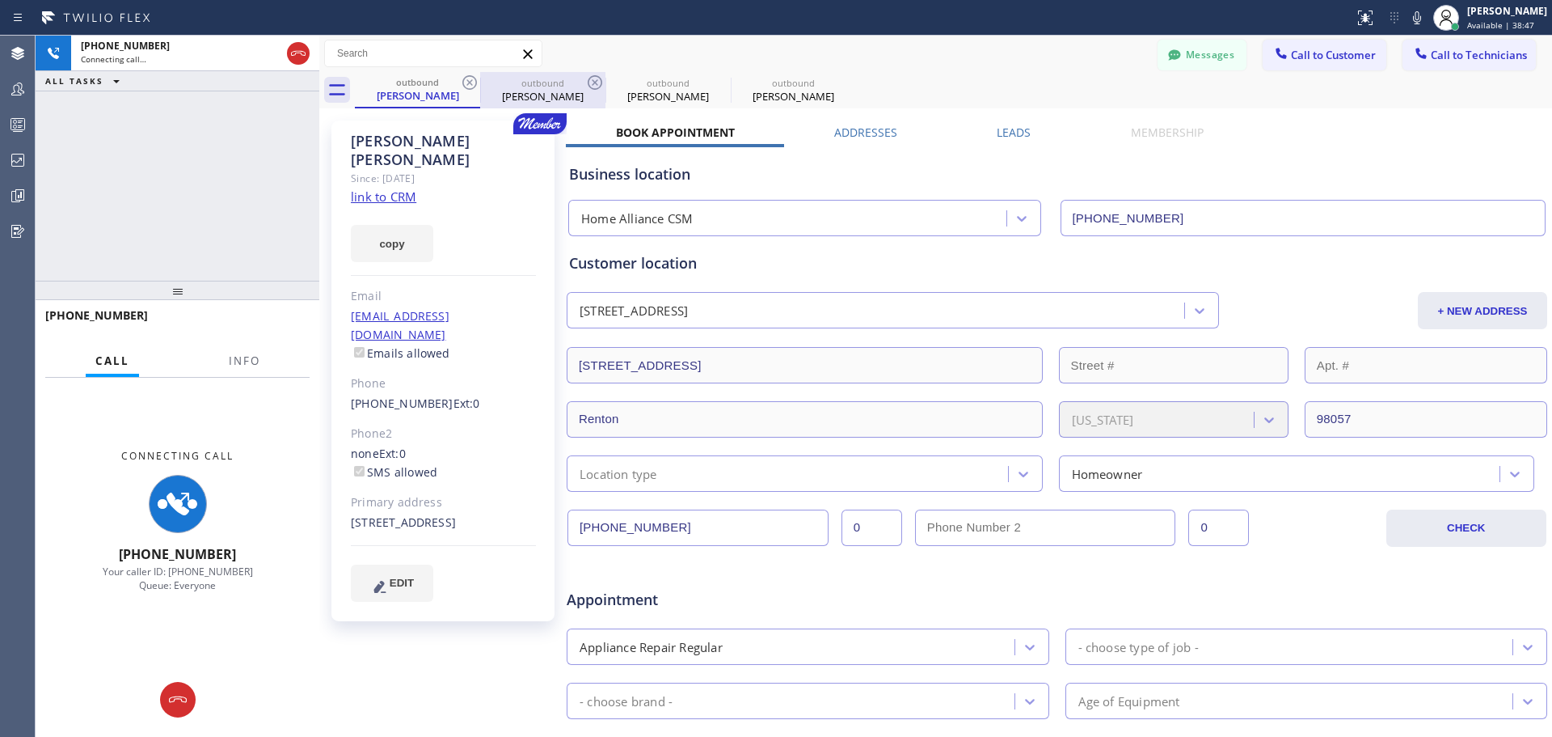
type input "[PHONE_NUMBER]"
click at [471, 81] on icon at bounding box center [469, 82] width 15 height 15
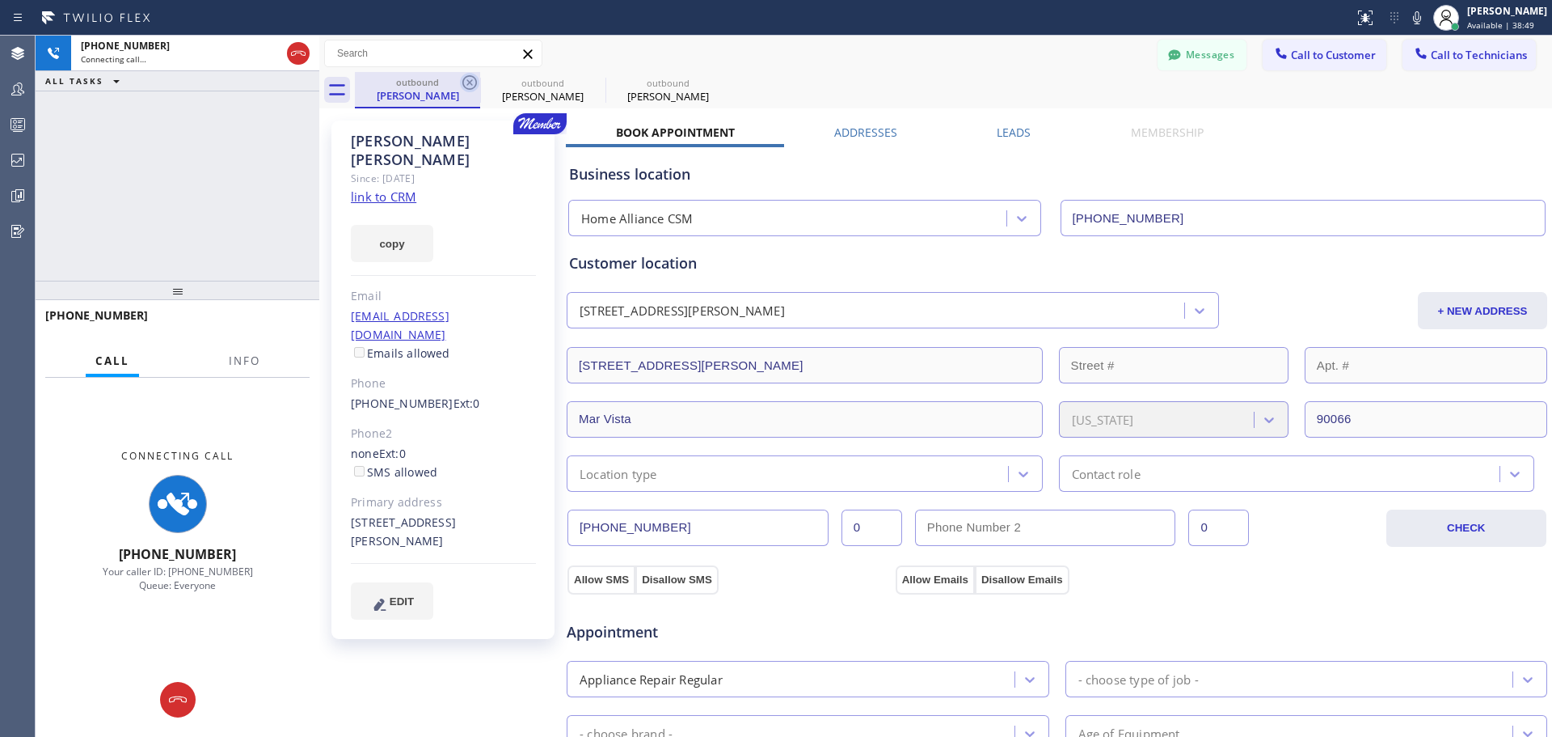
click at [472, 81] on icon at bounding box center [469, 82] width 15 height 15
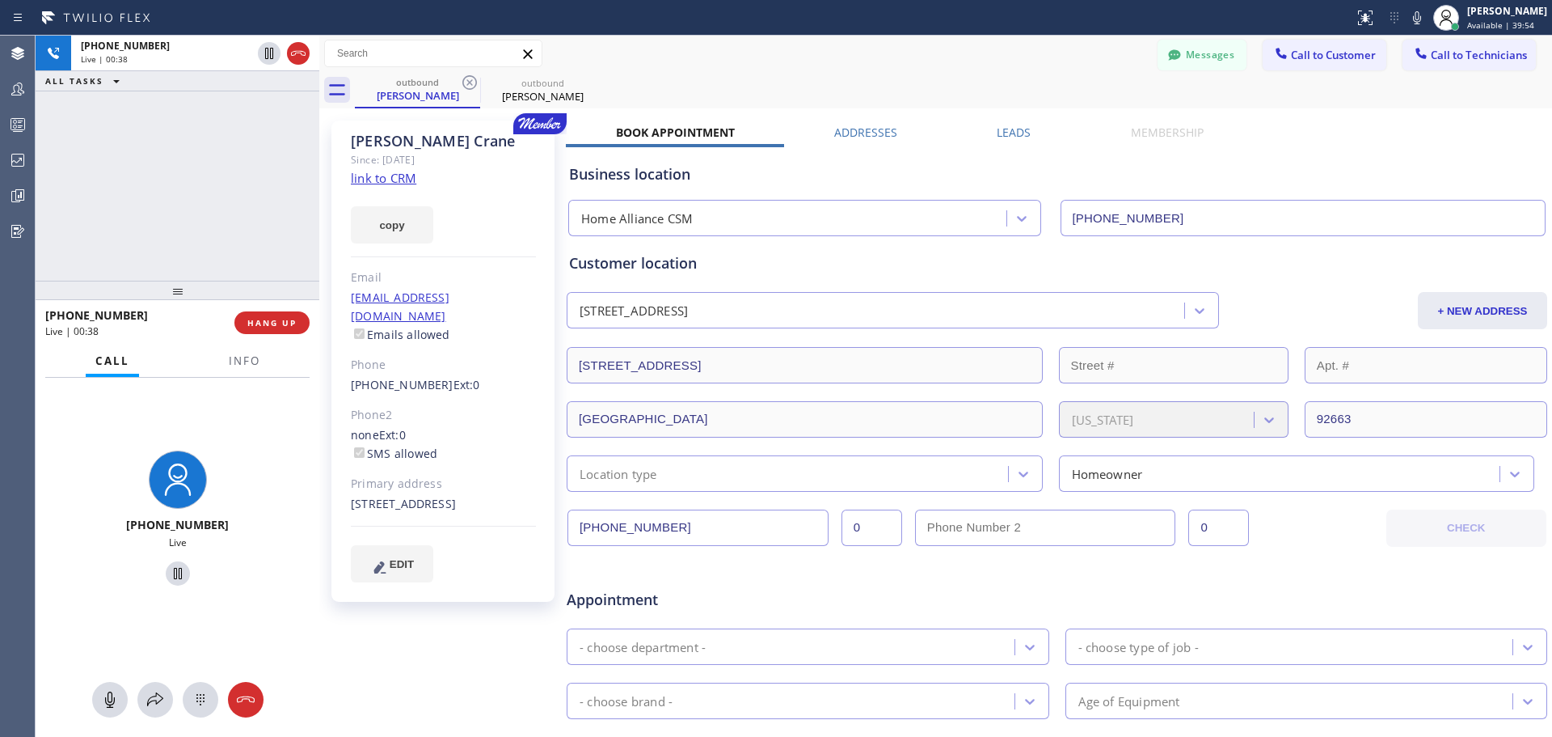
click at [300, 335] on div "+19168059788 Live | 00:38 HANG UP" at bounding box center [177, 323] width 264 height 42
click at [293, 327] on span "HANG UP" at bounding box center [271, 322] width 49 height 11
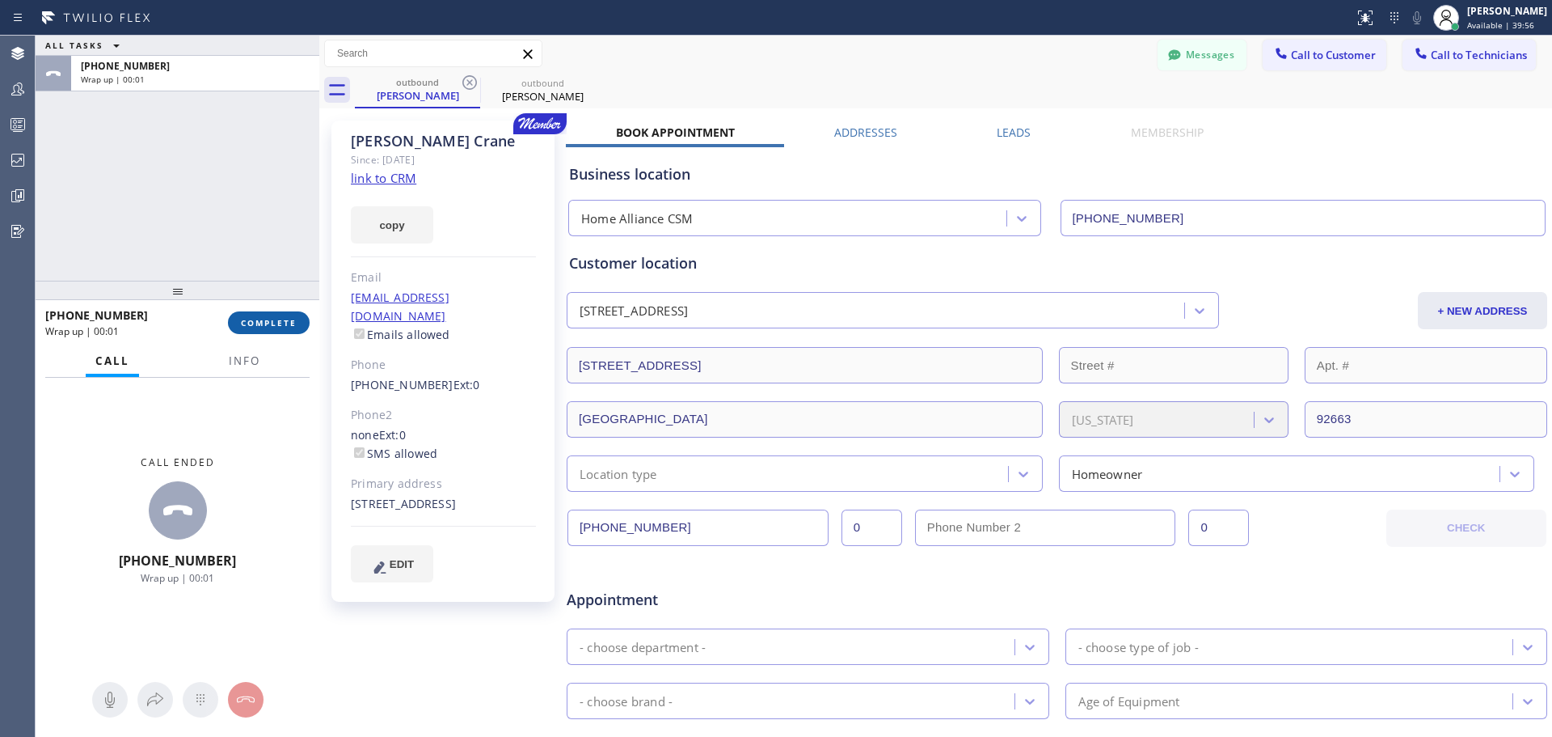
click at [264, 319] on span "COMPLETE" at bounding box center [269, 322] width 56 height 11
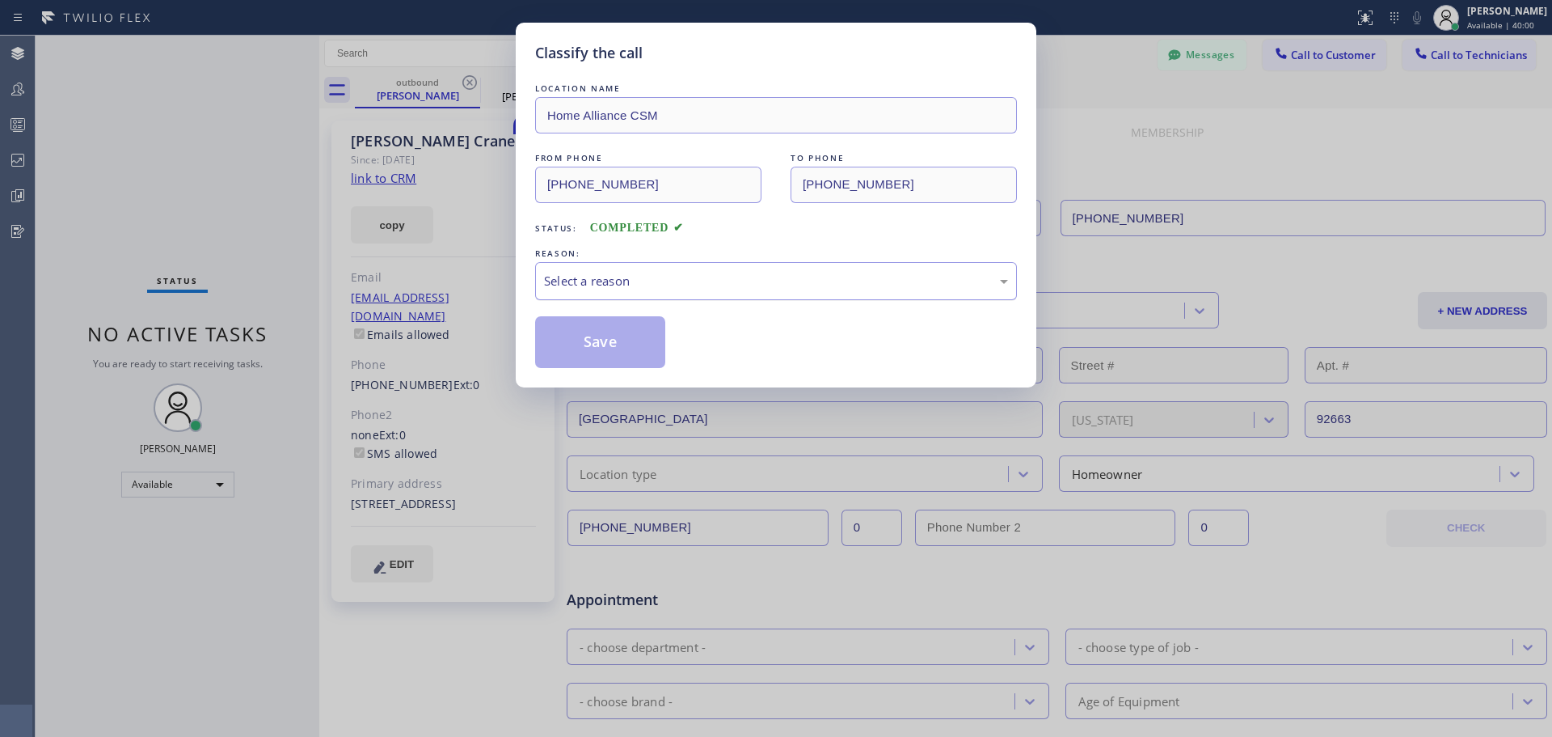
click at [783, 289] on div "Select a reason" at bounding box center [776, 281] width 464 height 19
click at [644, 350] on button "Save" at bounding box center [600, 342] width 130 height 52
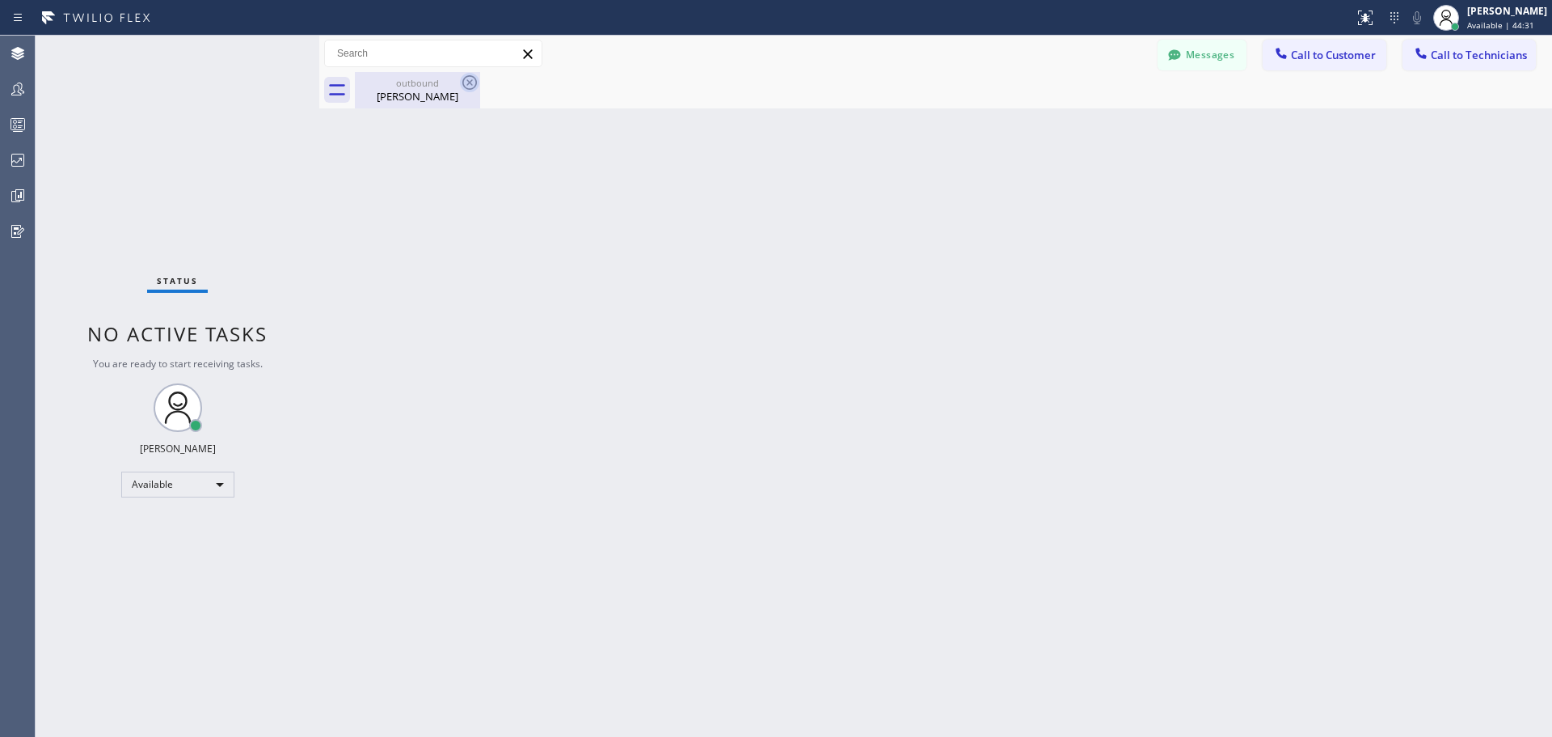
click at [464, 83] on icon at bounding box center [469, 82] width 19 height 19
click at [469, 72] on div "outbound Lindsay Crane" at bounding box center [418, 90] width 122 height 36
click at [1336, 62] on button "Call to Customer" at bounding box center [1325, 55] width 124 height 31
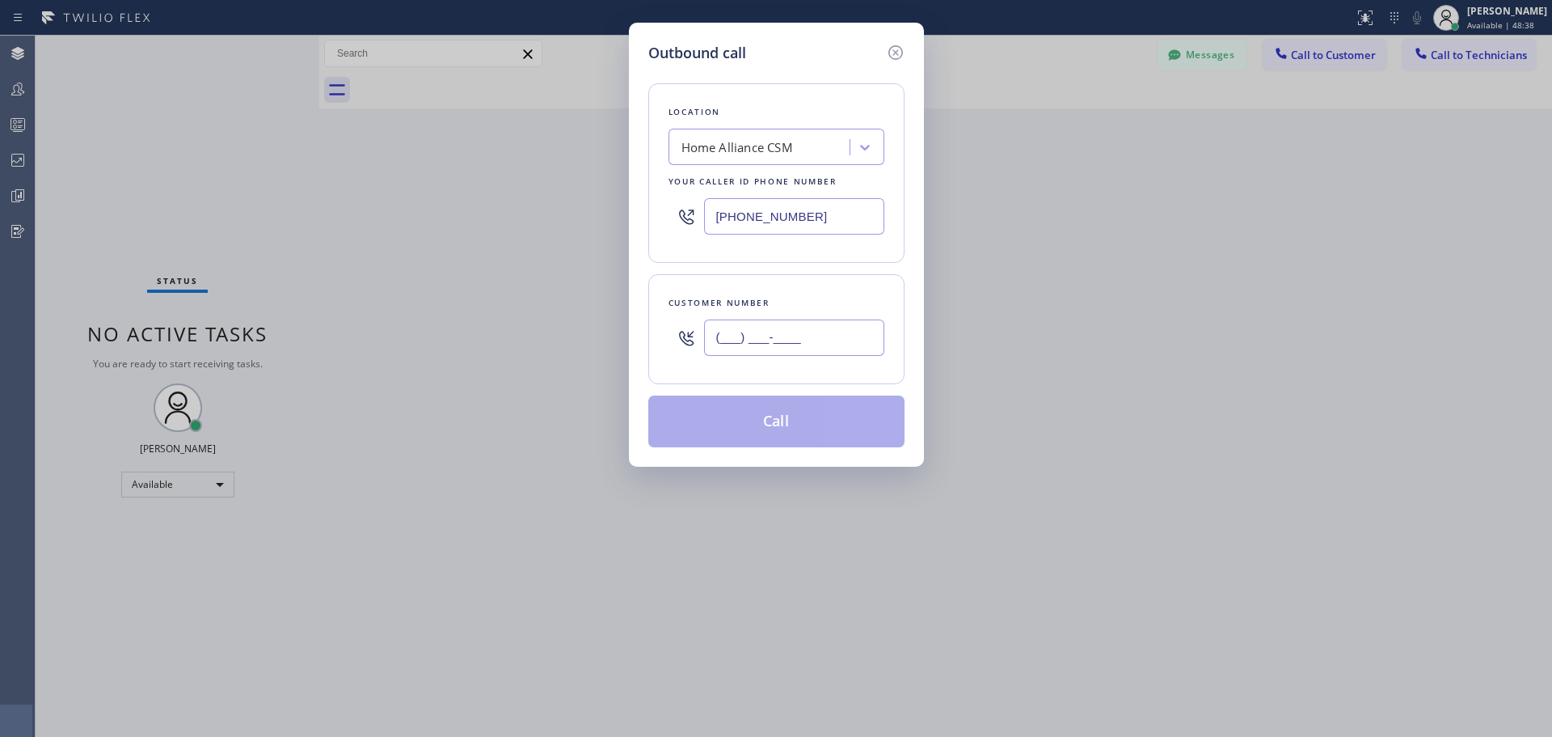
click at [796, 331] on input "(___) ___-____" at bounding box center [794, 337] width 180 height 36
paste input "206) 817-9904"
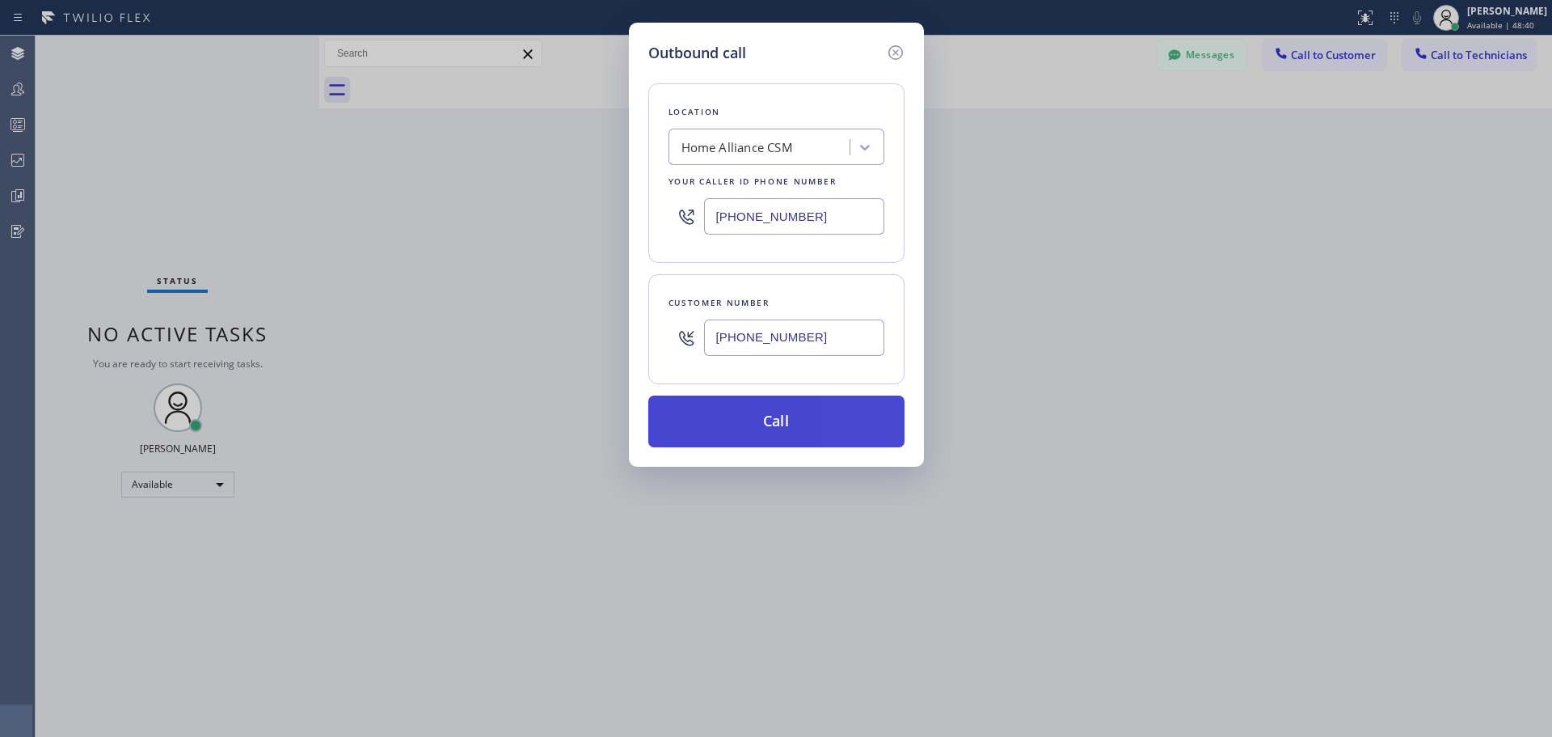
type input "(206) 817-9904"
click at [779, 443] on button "Call" at bounding box center [776, 421] width 256 height 52
drag, startPoint x: 789, startPoint y: 425, endPoint x: 1107, endPoint y: 364, distance: 323.6
click at [790, 425] on button "Call" at bounding box center [776, 421] width 256 height 52
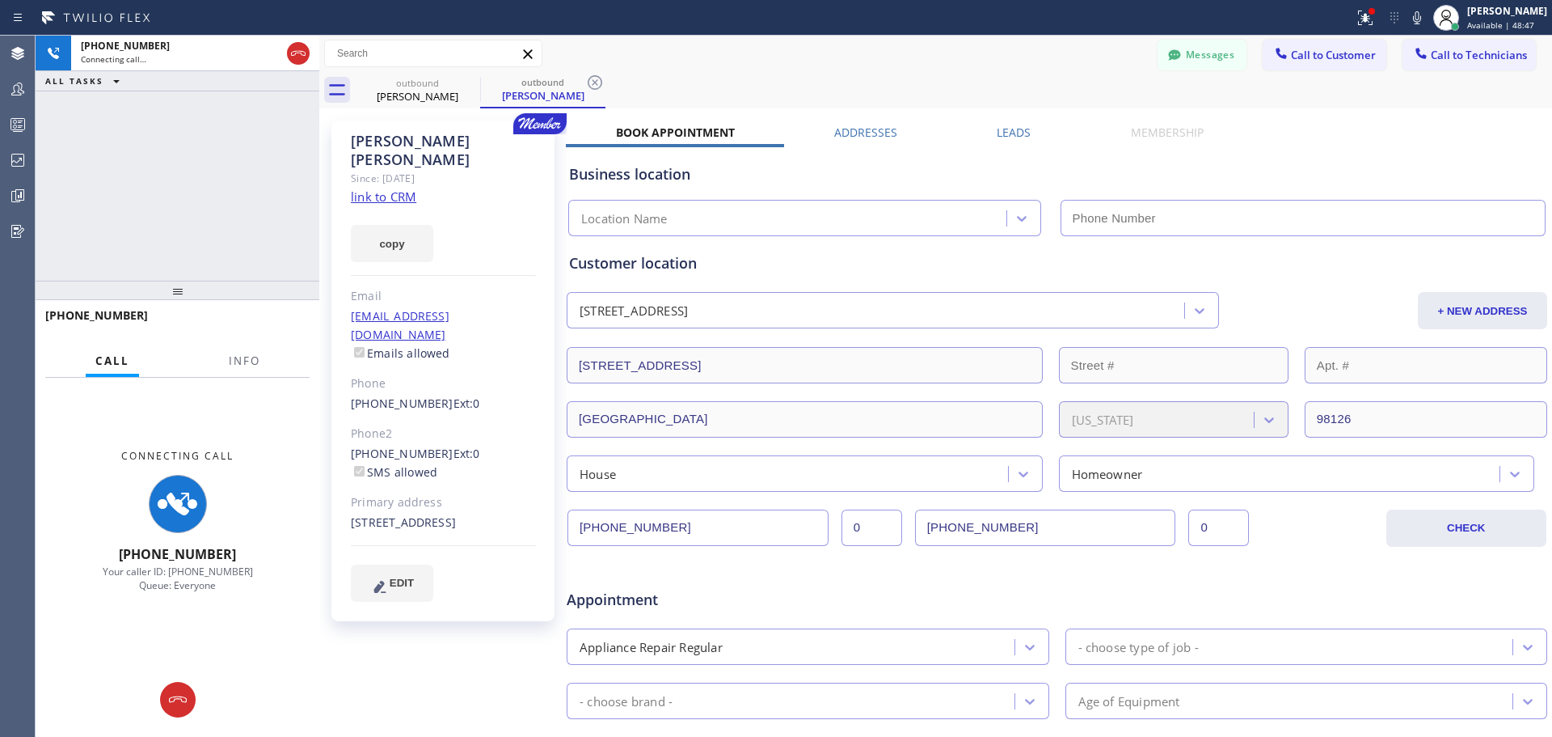
type input "[PHONE_NUMBER]"
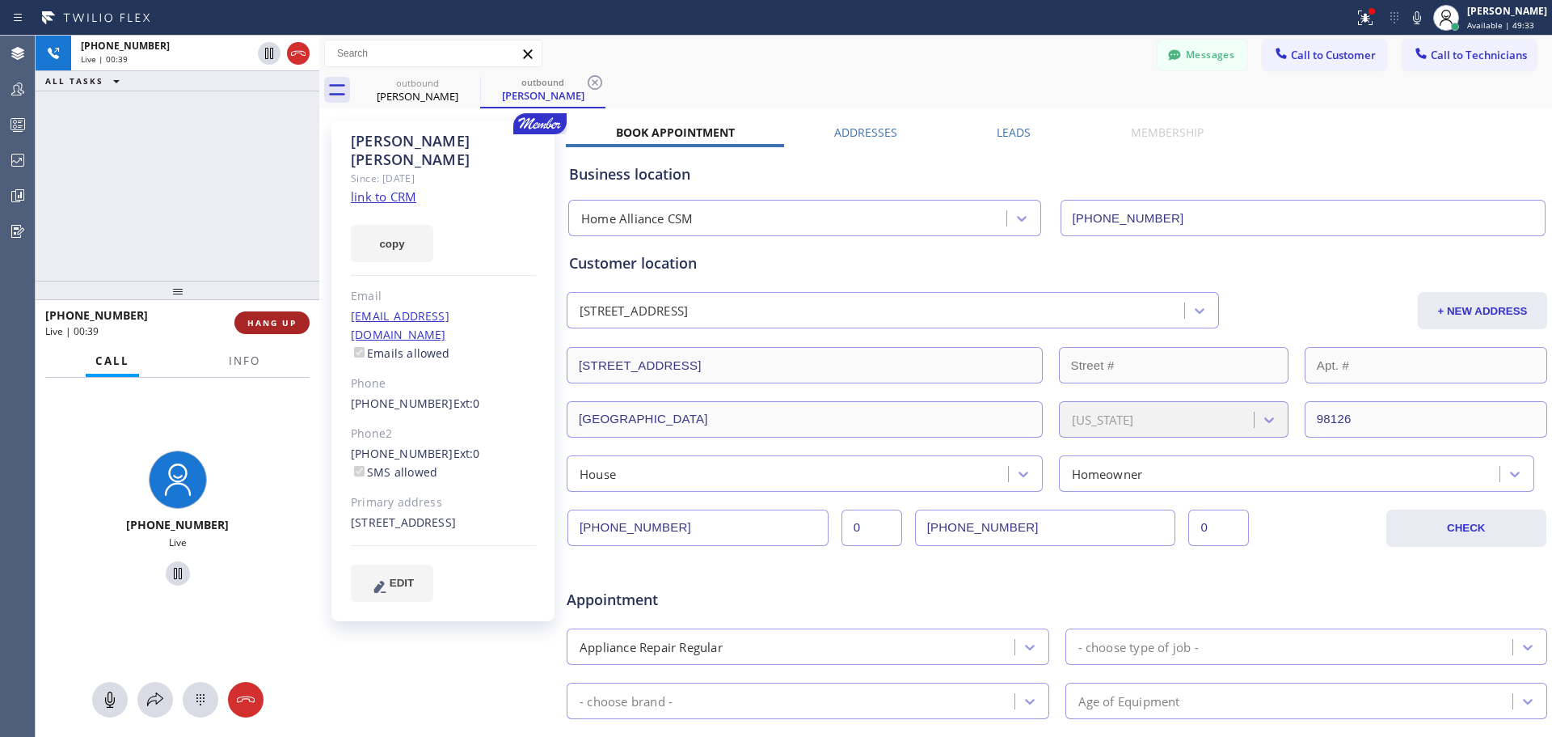
click at [282, 322] on span "HANG UP" at bounding box center [271, 322] width 49 height 11
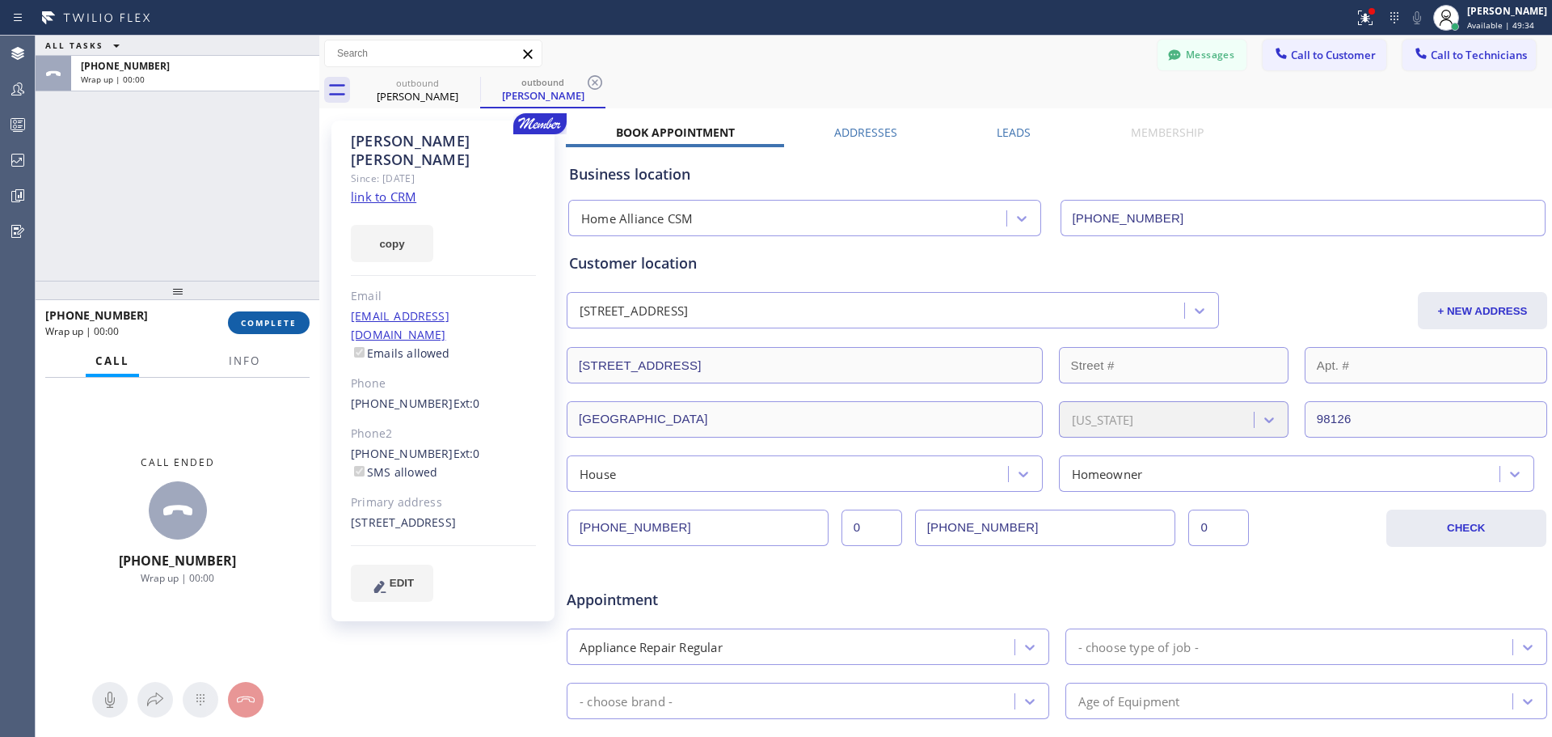
click at [272, 314] on button "COMPLETE" at bounding box center [269, 322] width 82 height 23
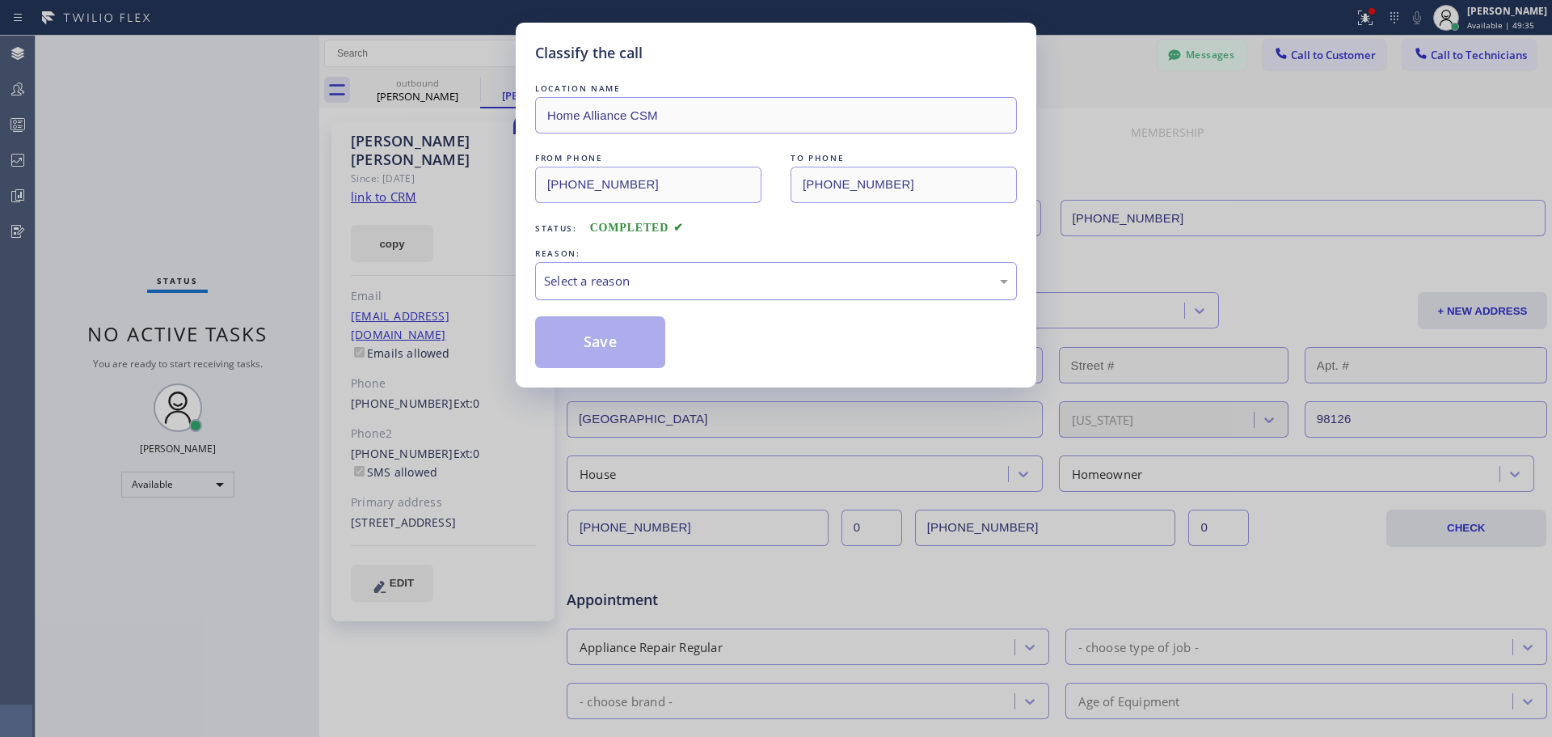
click at [816, 263] on div "Select a reason" at bounding box center [776, 281] width 482 height 38
click at [629, 358] on button "Save" at bounding box center [600, 342] width 130 height 52
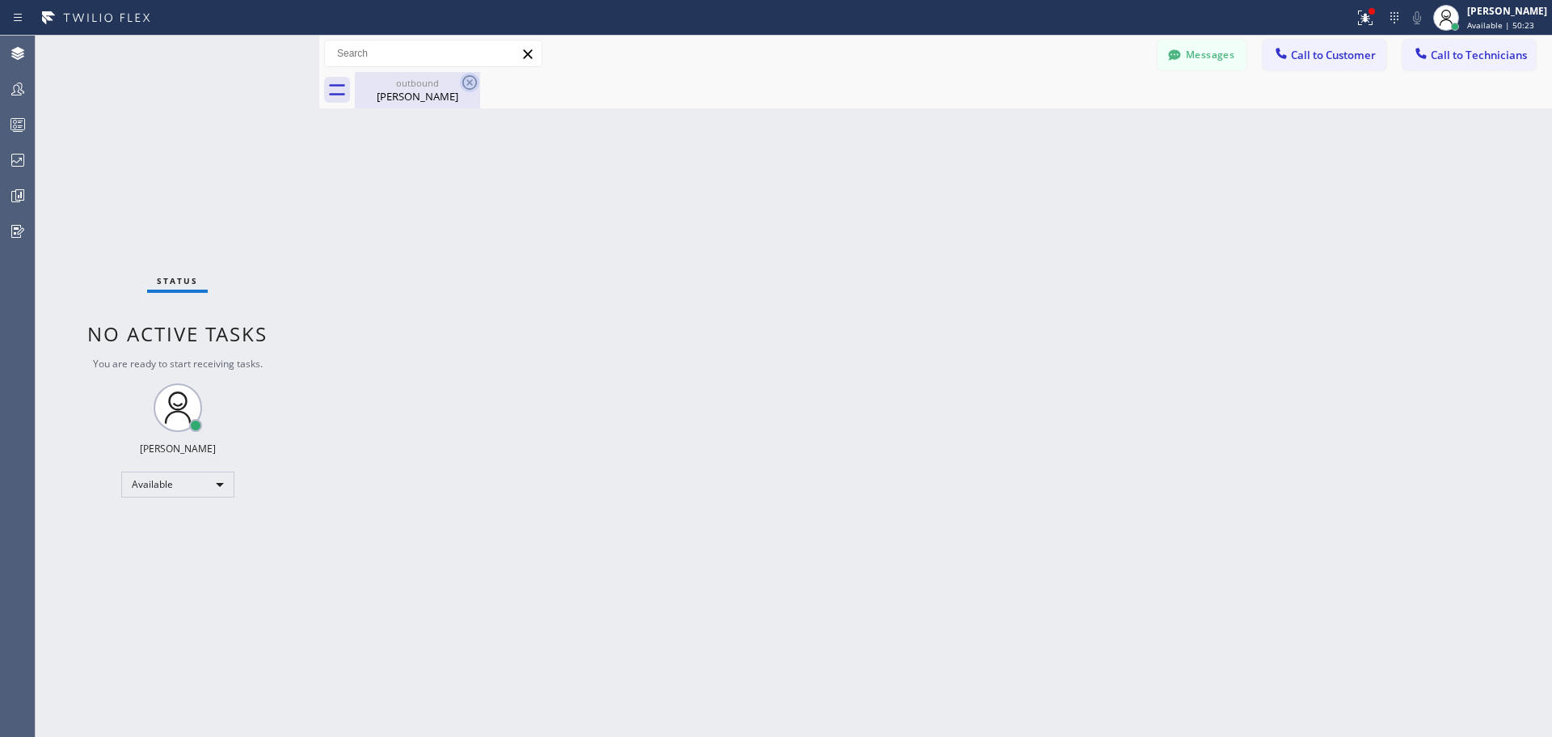
click at [468, 82] on icon at bounding box center [469, 82] width 19 height 19
click at [467, 82] on icon at bounding box center [469, 82] width 19 height 19
click at [443, 83] on div "outbound" at bounding box center [418, 83] width 122 height 12
click at [1501, 17] on div "[PERSON_NAME]" at bounding box center [1507, 11] width 80 height 14
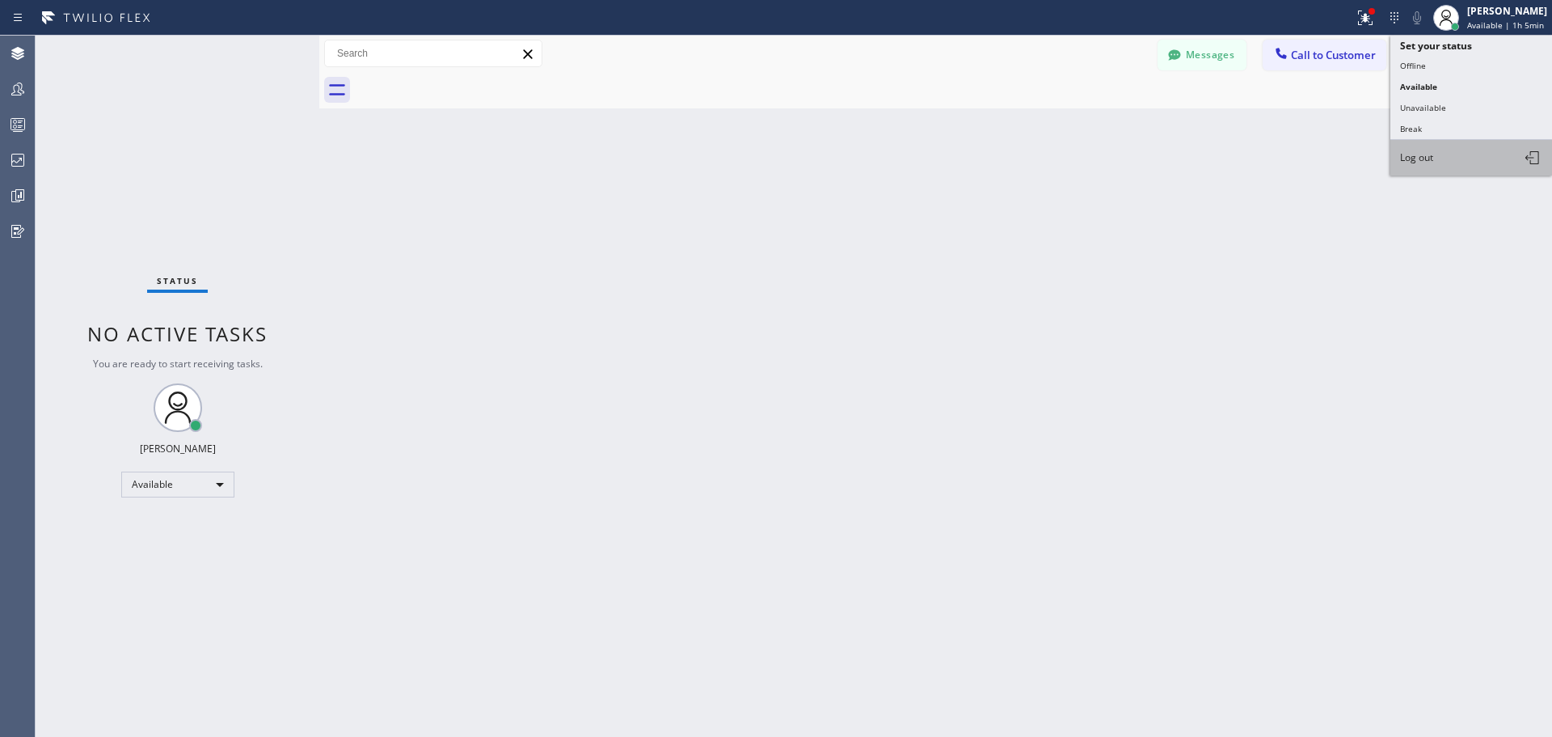
click at [1446, 167] on button "Log out" at bounding box center [1472, 158] width 162 height 36
